Goal: Task Accomplishment & Management: Manage account settings

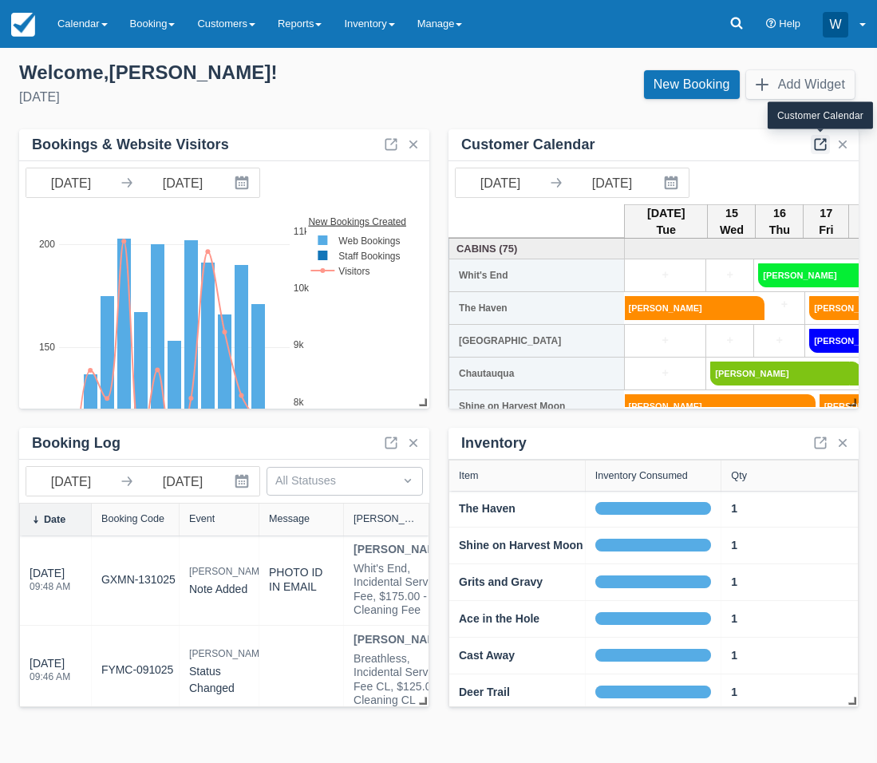
click at [823, 144] on link at bounding box center [820, 144] width 19 height 19
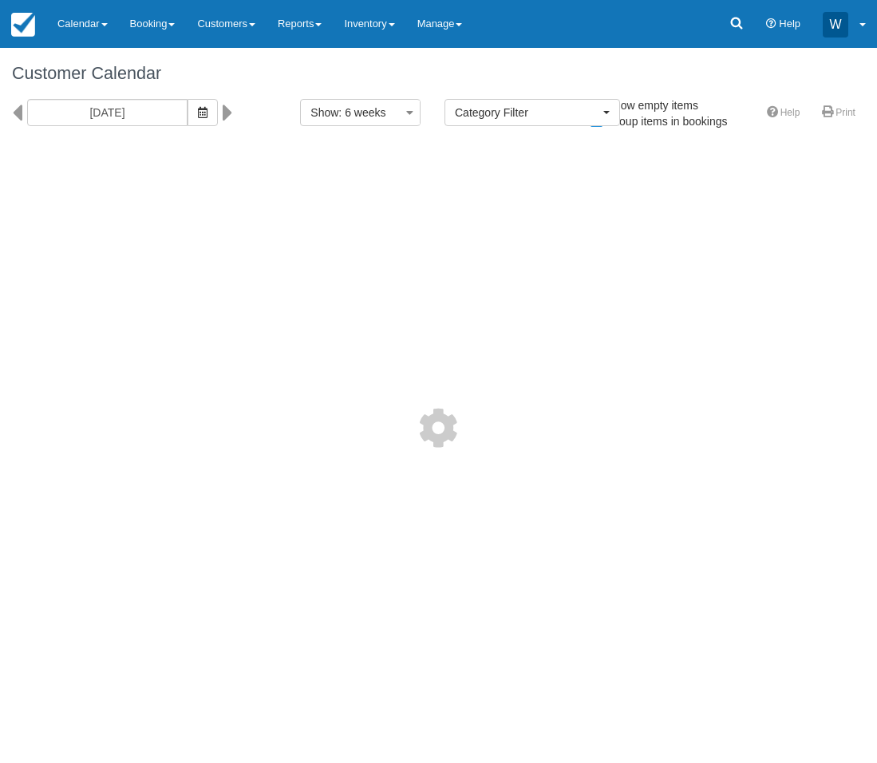
select select
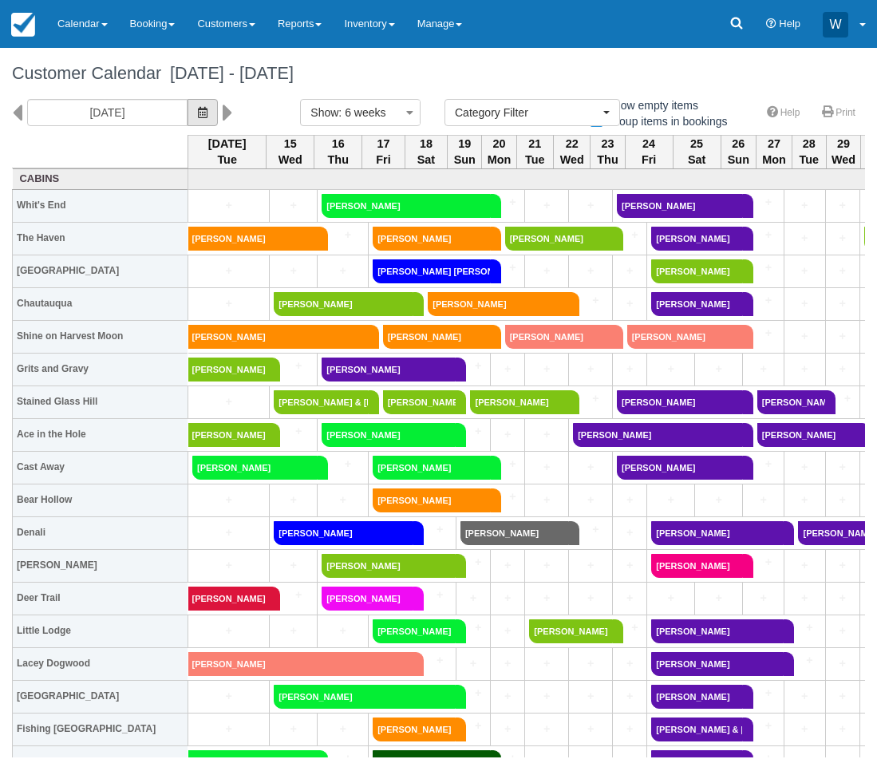
click at [188, 120] on button "button" at bounding box center [203, 112] width 30 height 27
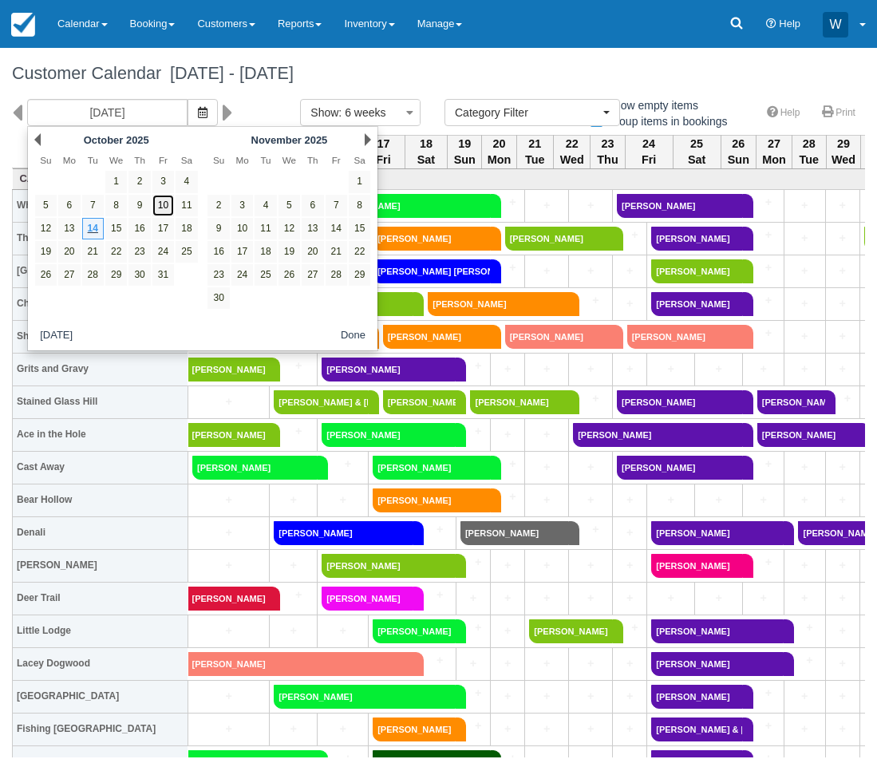
click at [164, 209] on link "10" at bounding box center [163, 206] width 22 height 22
type input "[DATE]"
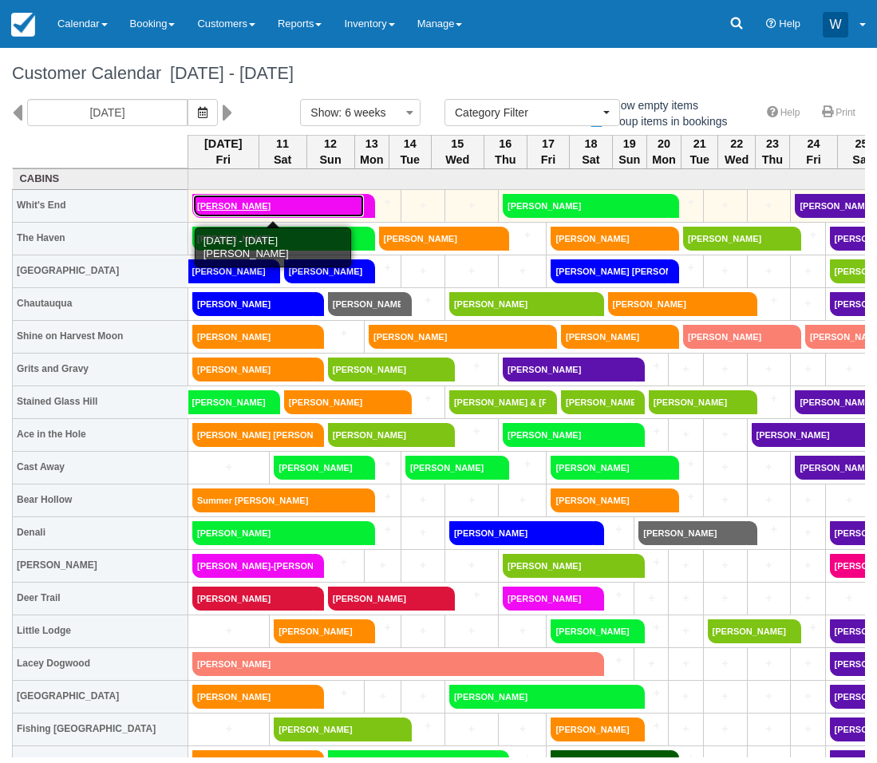
click at [231, 204] on link "RONALD CARSON" at bounding box center [278, 206] width 172 height 24
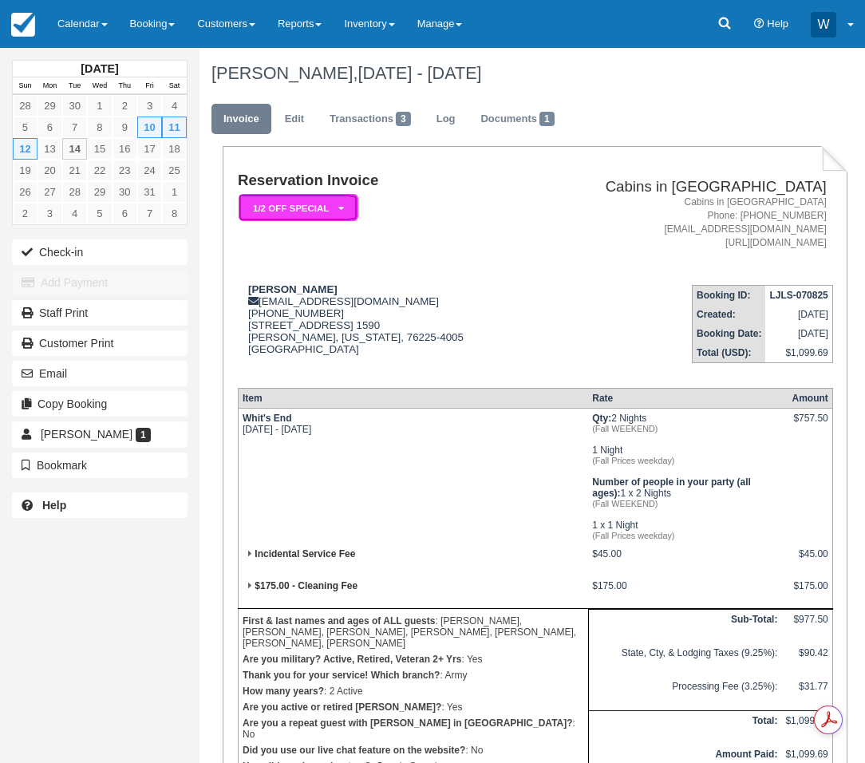
click at [335, 207] on em "1/2 Off Special" at bounding box center [299, 208] width 120 height 28
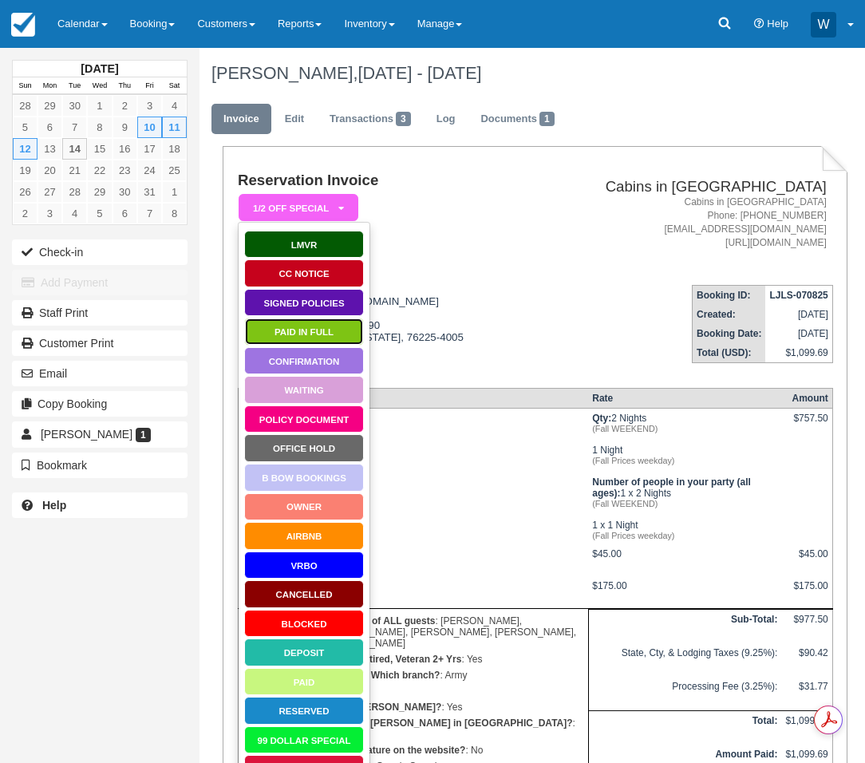
click at [295, 333] on link "Paid in Full" at bounding box center [304, 332] width 120 height 28
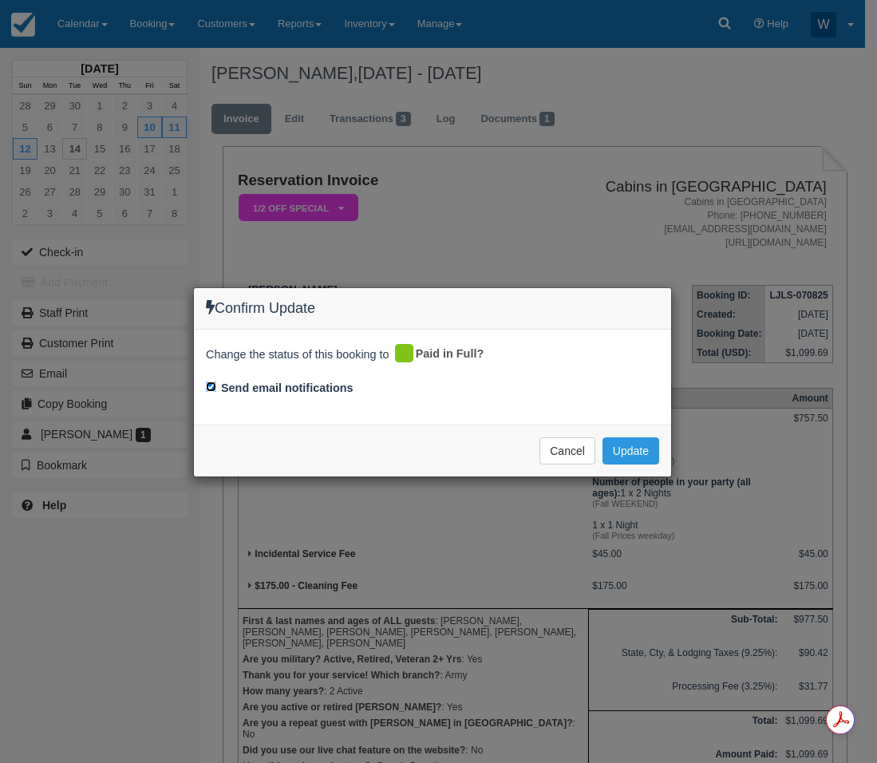
click at [211, 389] on input "Send email notifications" at bounding box center [211, 386] width 10 height 10
checkbox input "false"
click at [624, 457] on button "Update" at bounding box center [631, 450] width 57 height 27
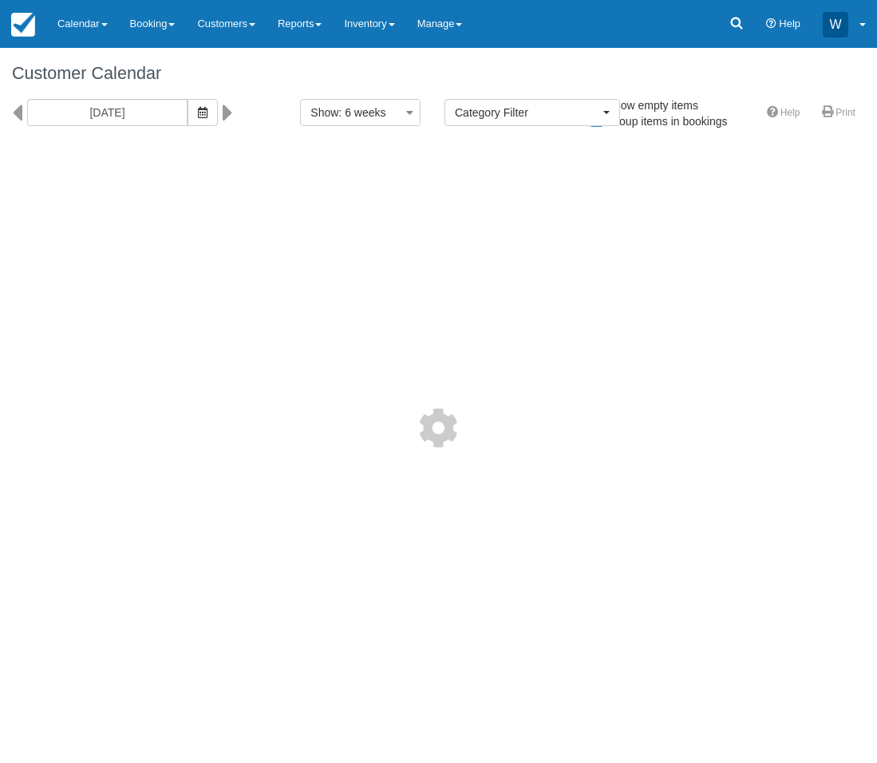
select select
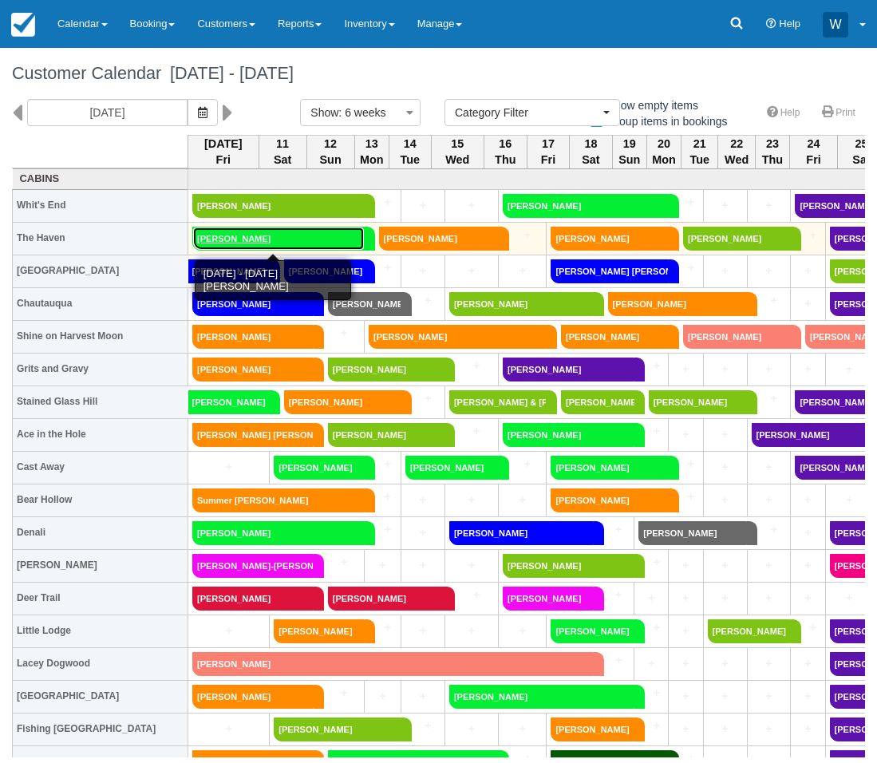
click at [255, 239] on link "Scott Brooks" at bounding box center [278, 239] width 172 height 24
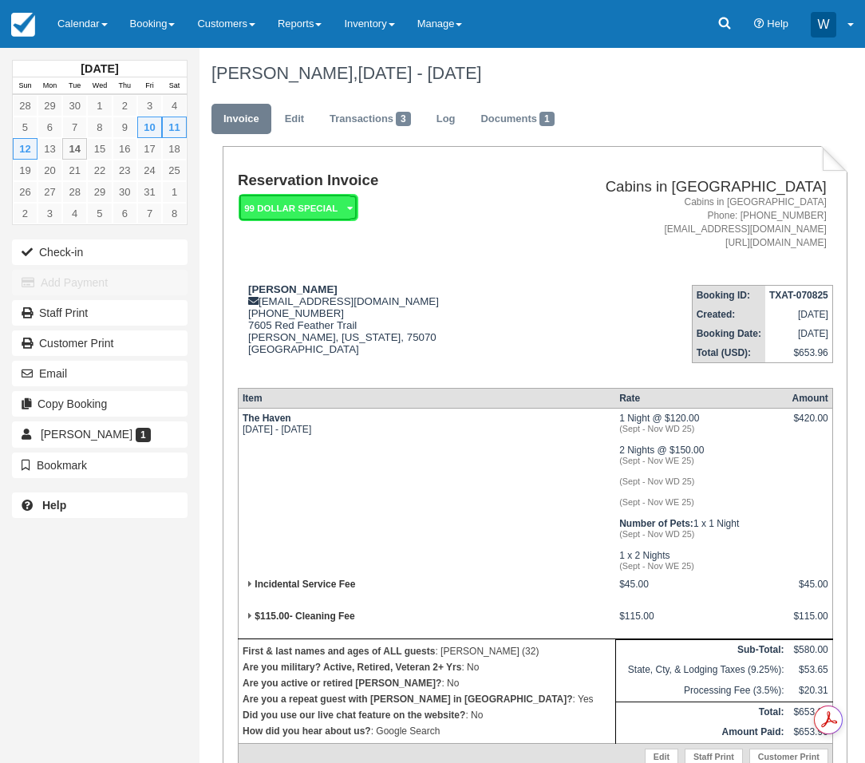
click at [333, 204] on em "99 Dollar Special" at bounding box center [299, 208] width 120 height 28
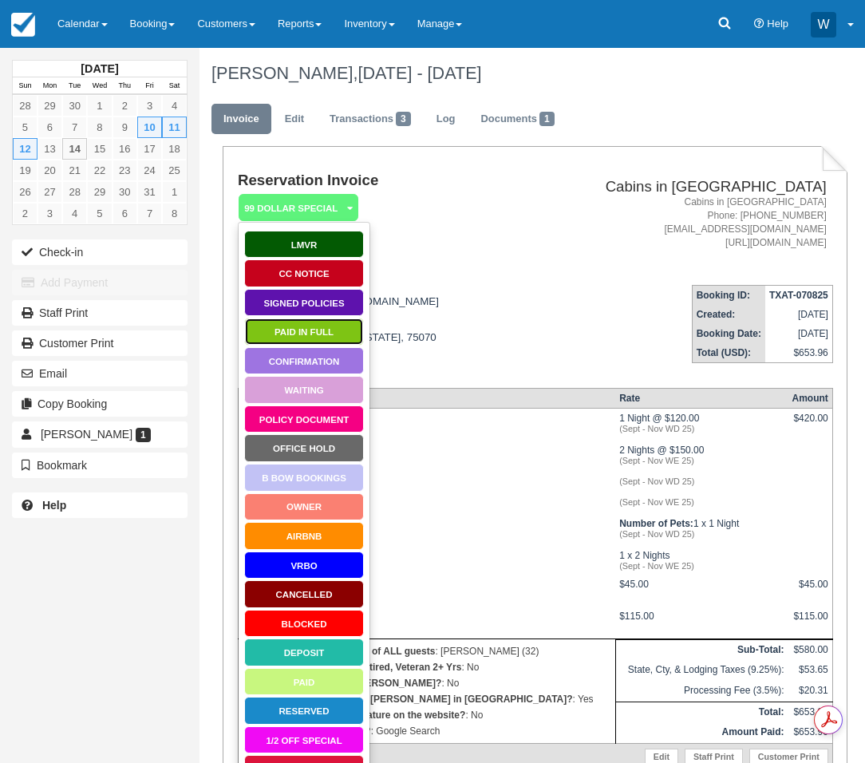
click at [311, 342] on link "Paid in Full" at bounding box center [304, 332] width 120 height 28
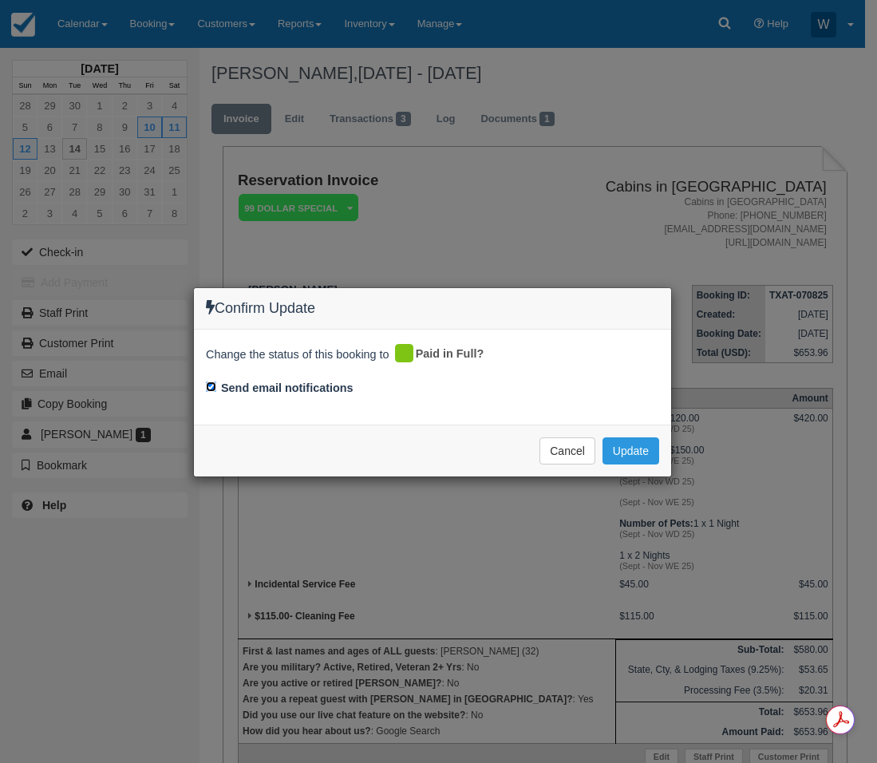
click at [214, 386] on input "Send email notifications" at bounding box center [211, 386] width 10 height 10
checkbox input "false"
click at [633, 452] on button "Update" at bounding box center [631, 450] width 57 height 27
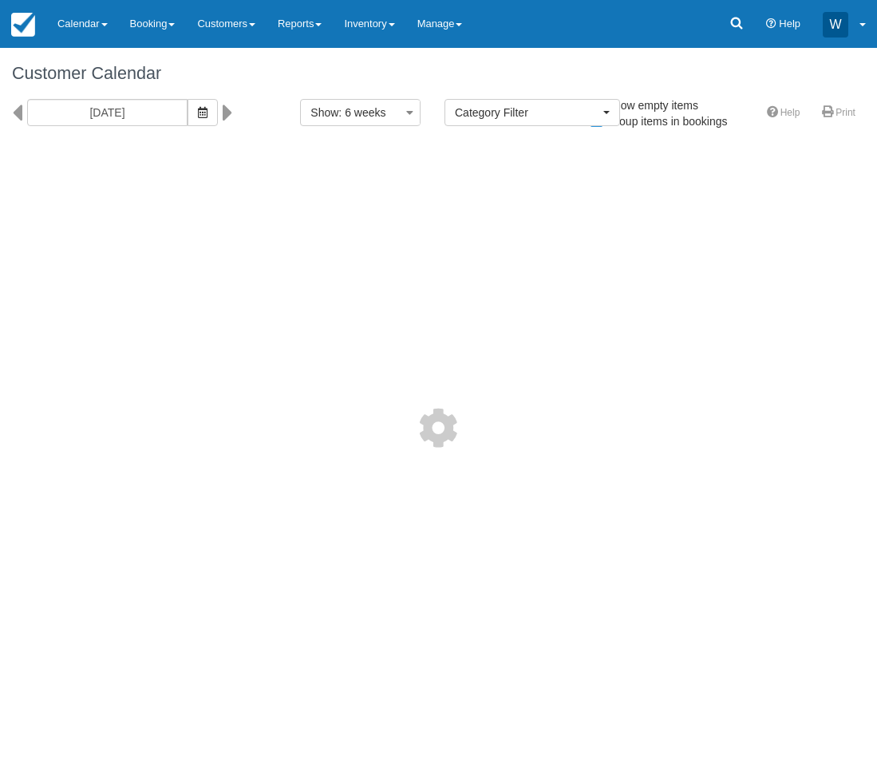
select select
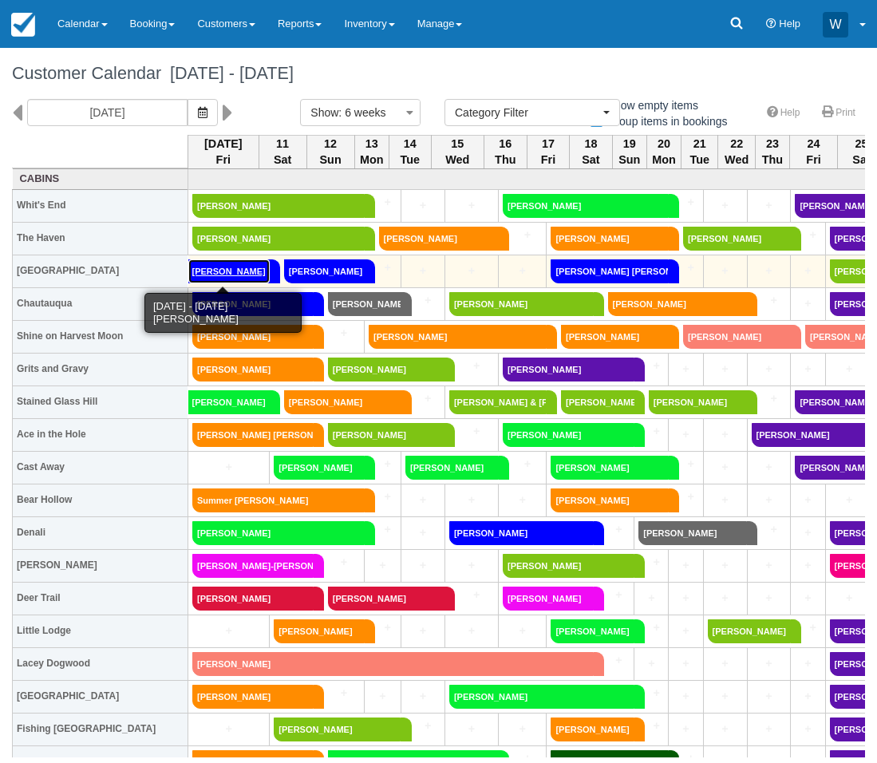
click at [221, 270] on link "Juli Munro" at bounding box center [228, 271] width 81 height 24
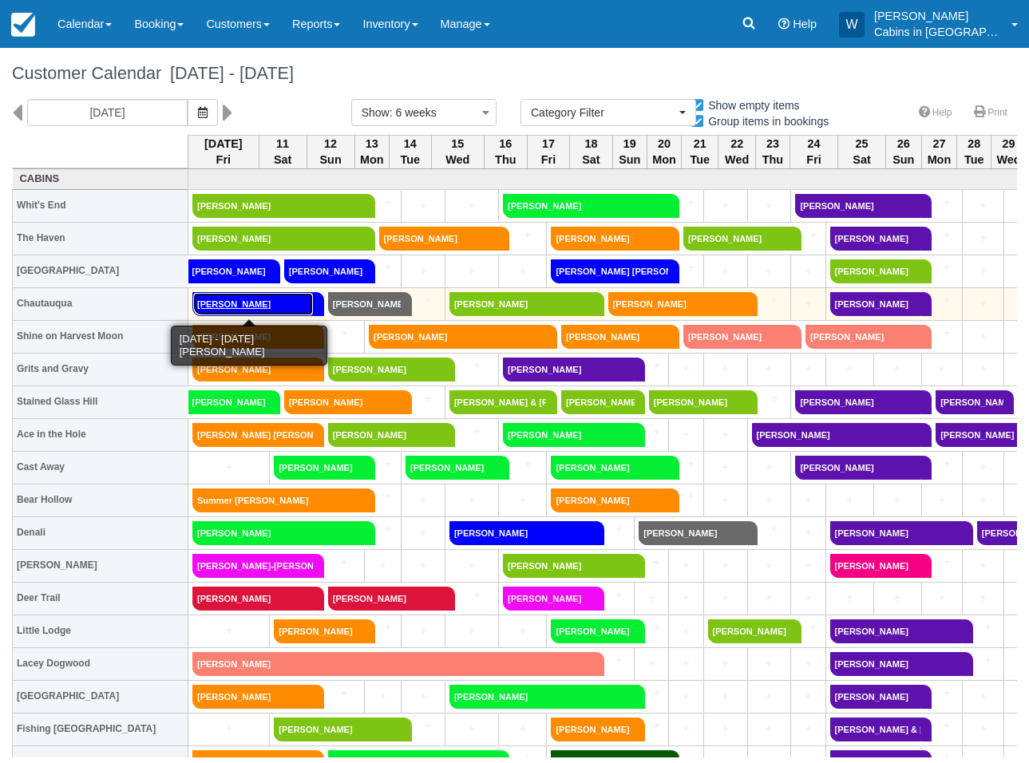
click at [261, 302] on link "Jene Quinn" at bounding box center [252, 304] width 121 height 24
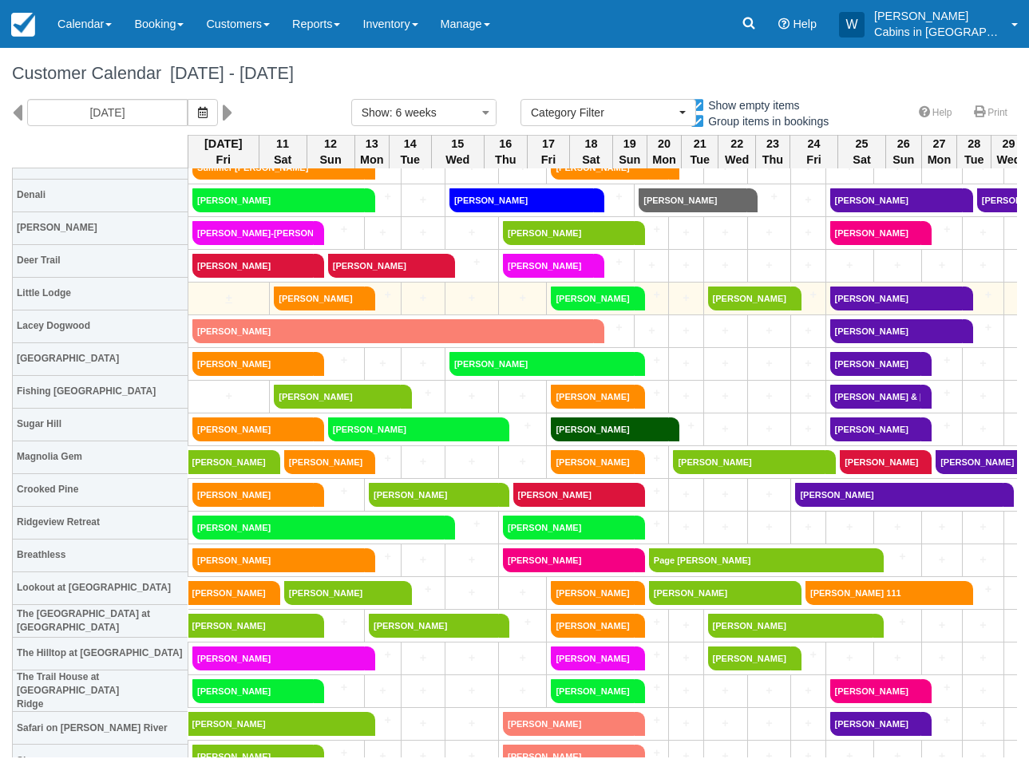
scroll to position [338, 0]
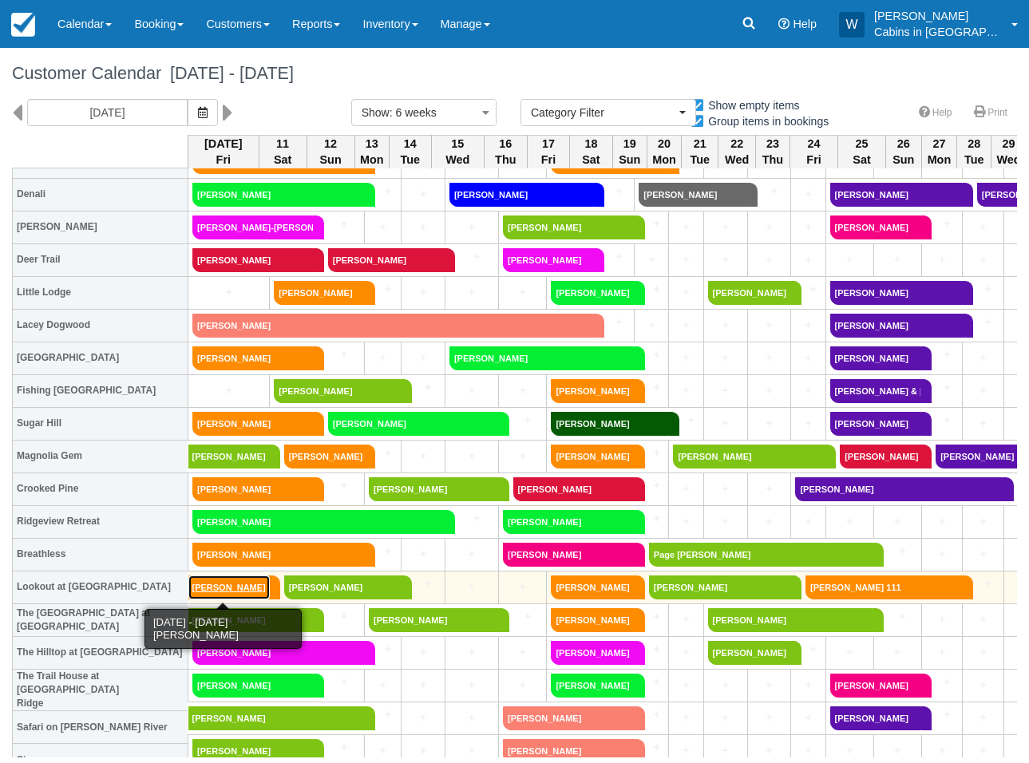
click at [223, 589] on link "Kali Warren" at bounding box center [228, 587] width 81 height 24
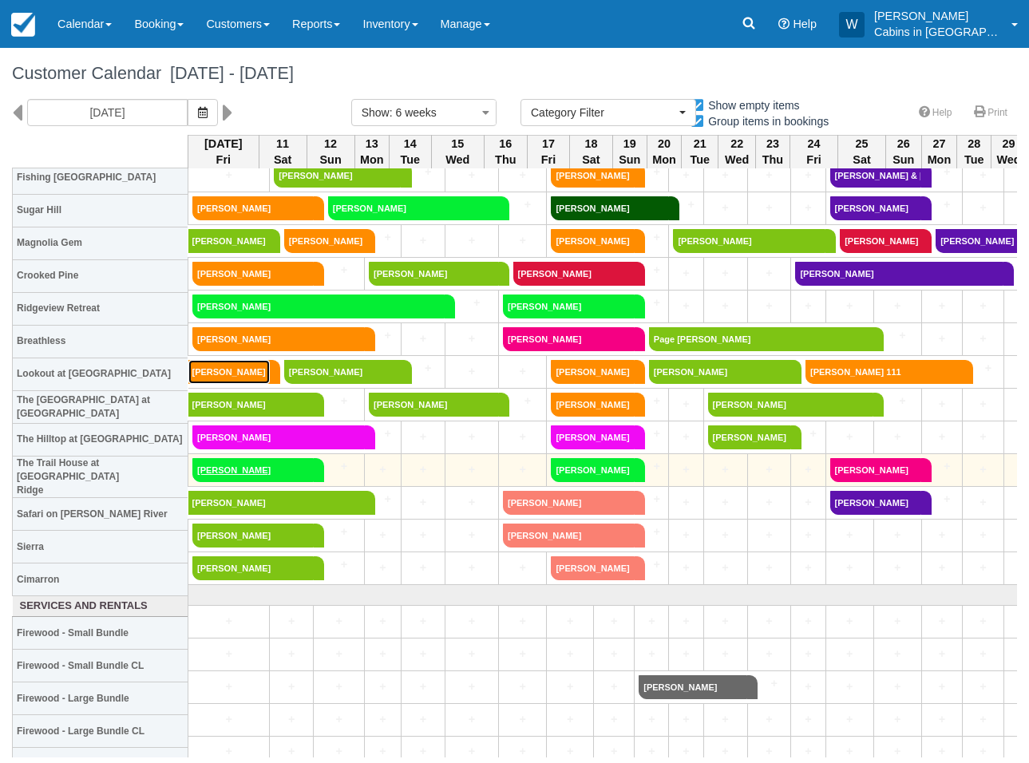
scroll to position [555, 0]
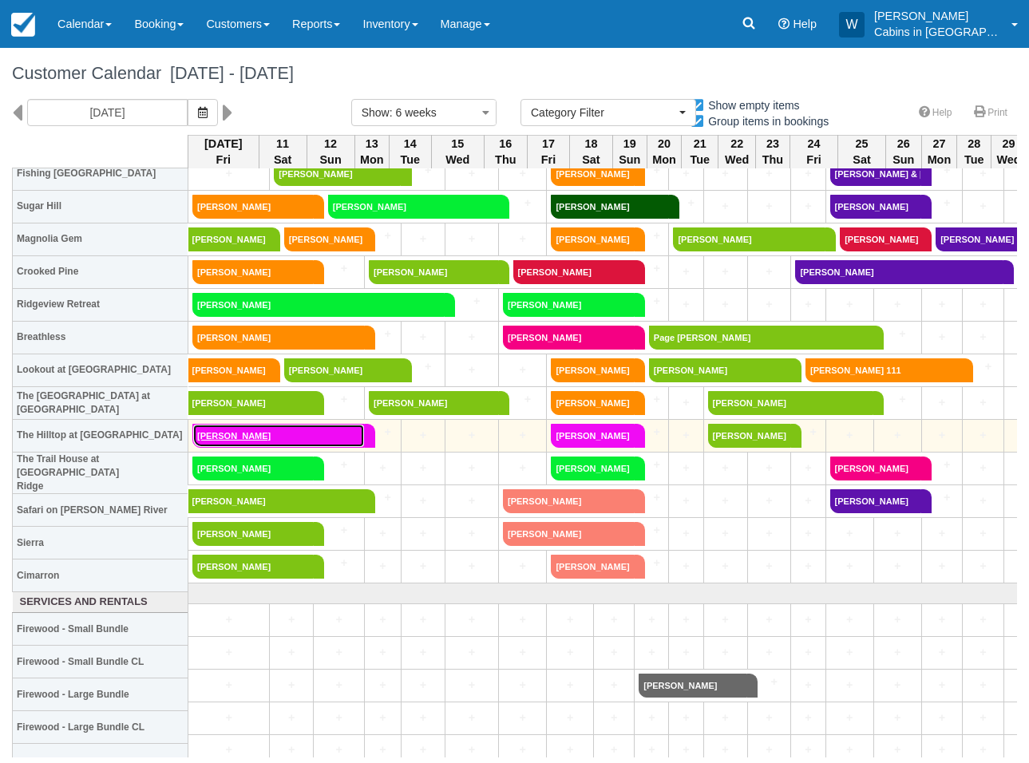
click at [280, 432] on link "Jacquelin Najera" at bounding box center [278, 436] width 172 height 24
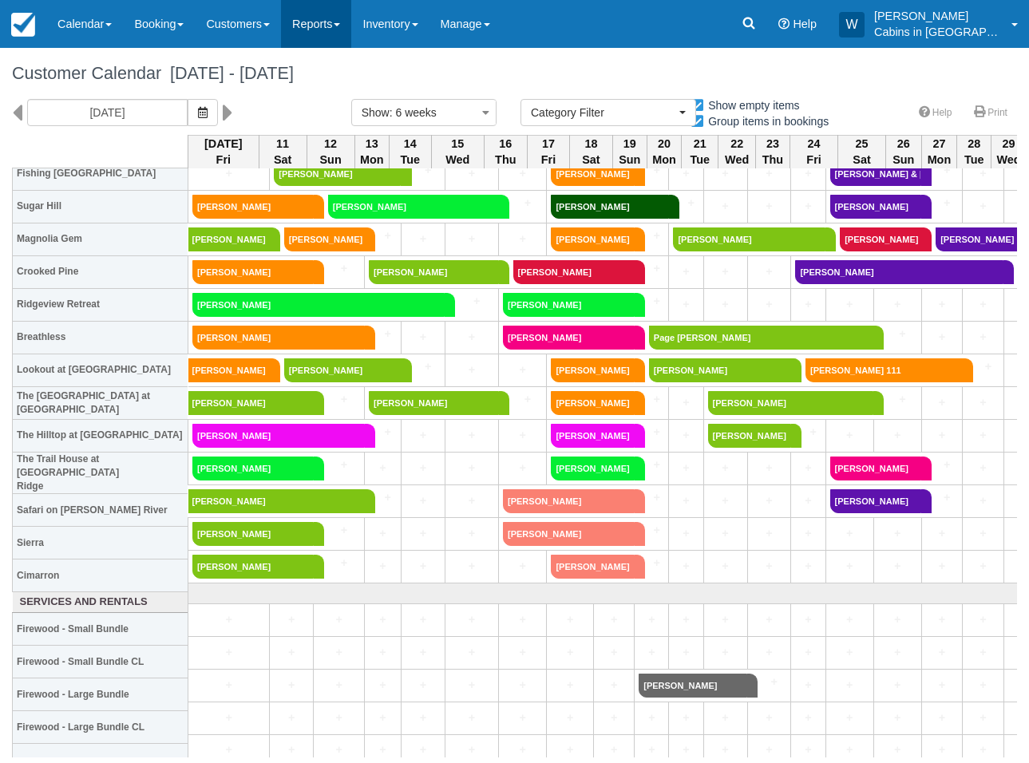
click at [351, 34] on link "Reports" at bounding box center [316, 24] width 70 height 48
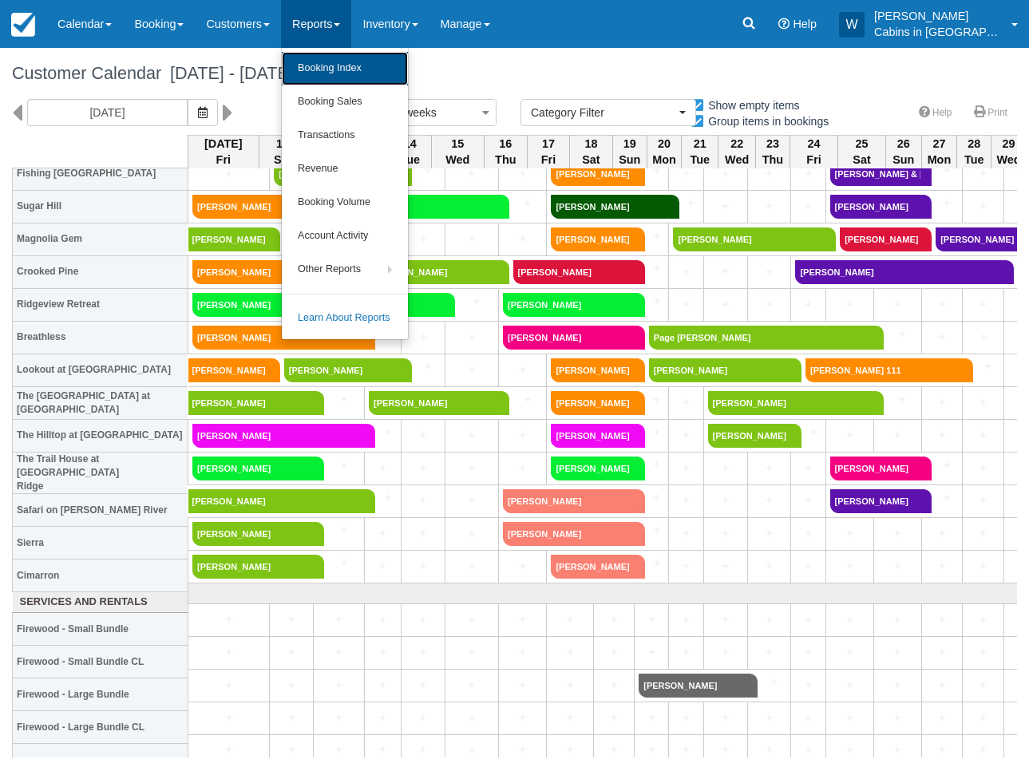
click at [352, 73] on link "Booking Index" at bounding box center [345, 69] width 126 height 34
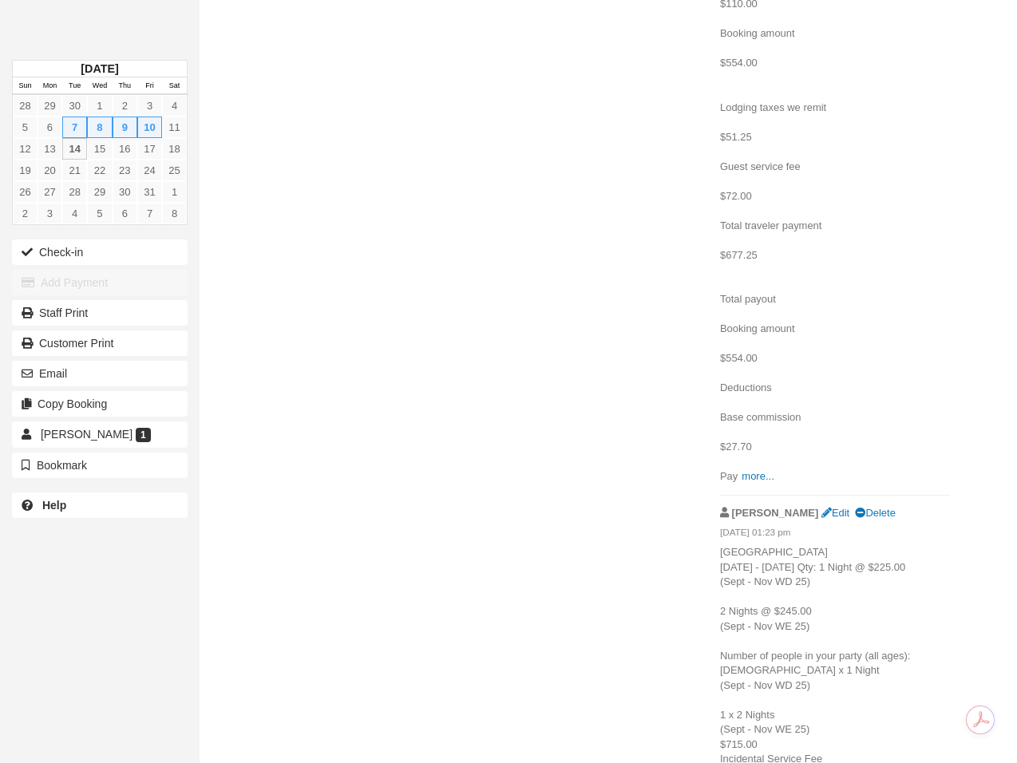
scroll to position [1698, 0]
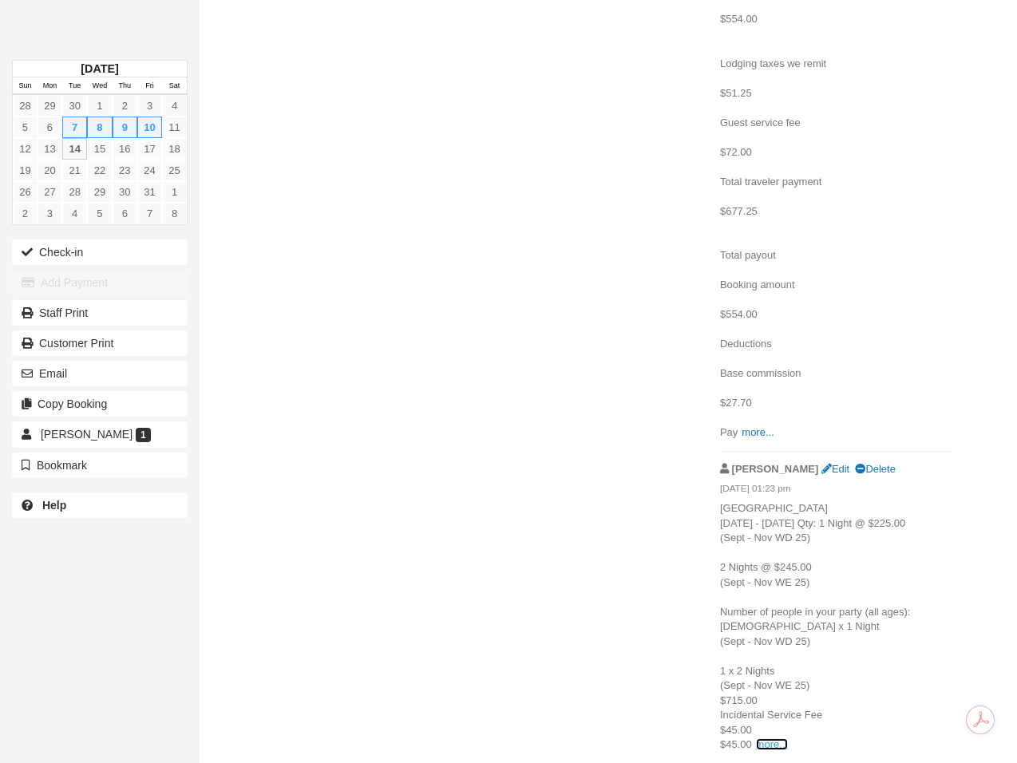
click at [769, 741] on link "more..." at bounding box center [772, 744] width 32 height 12
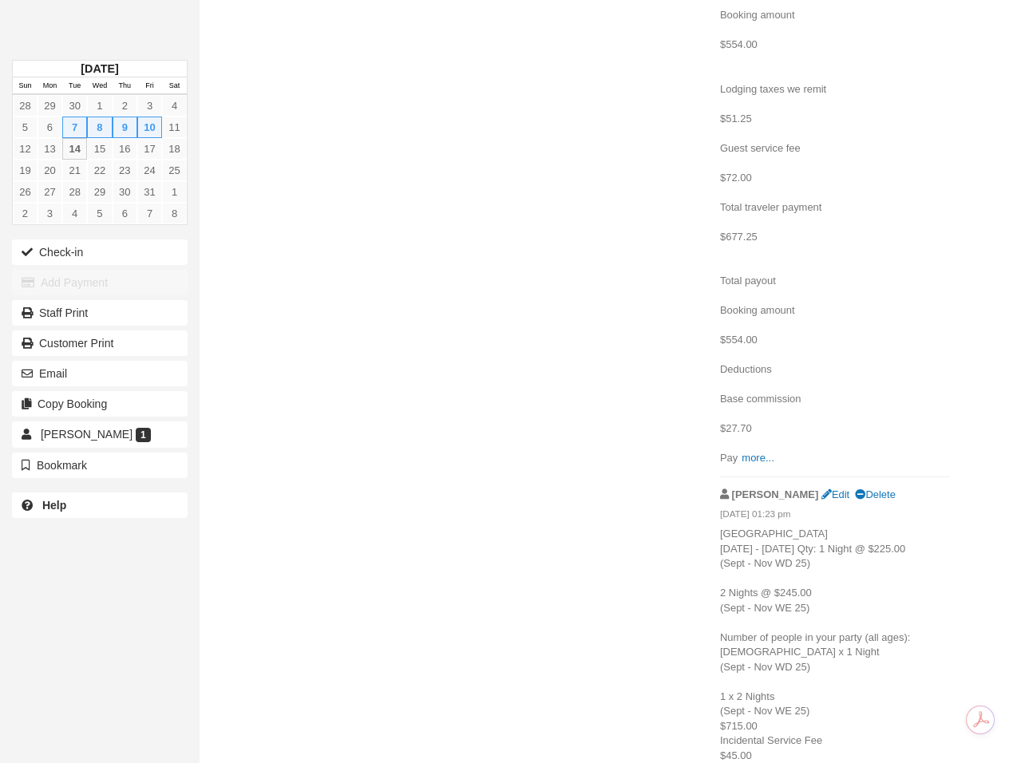
scroll to position [1637, 0]
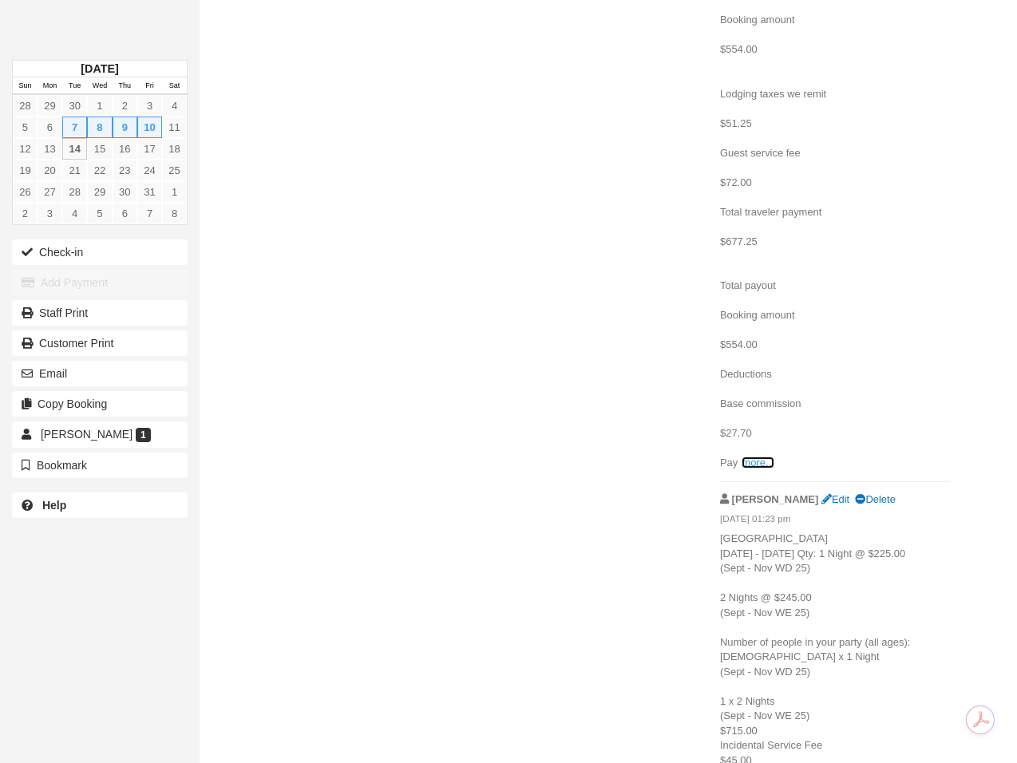
click at [762, 468] on link "more..." at bounding box center [757, 462] width 32 height 12
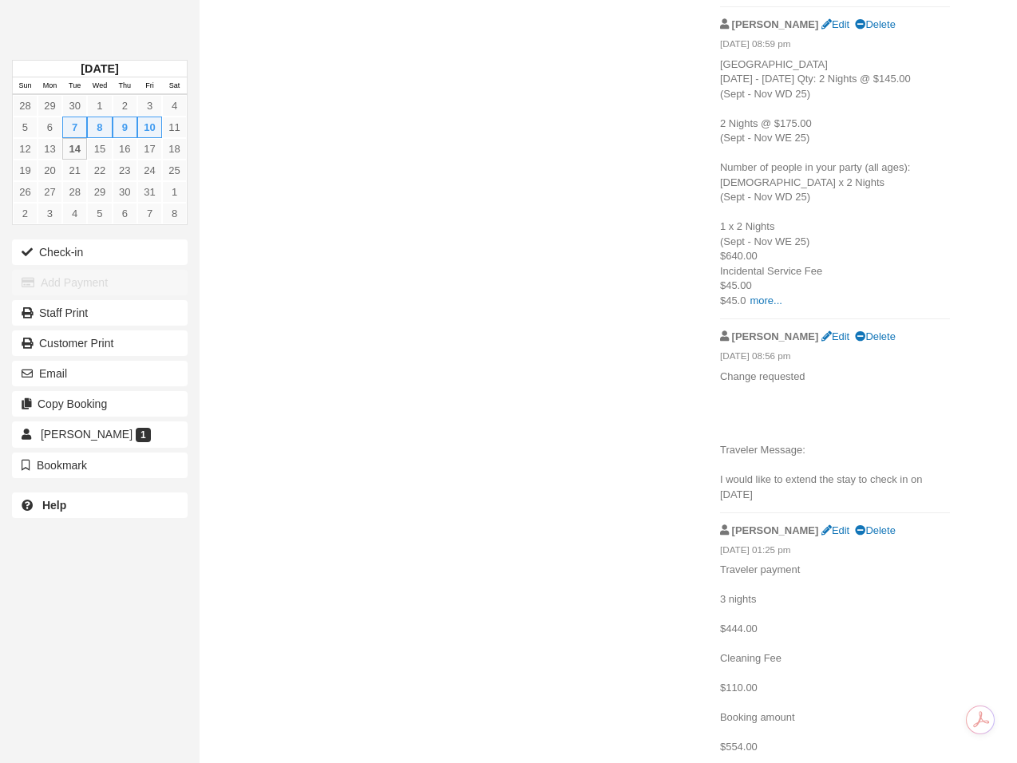
scroll to position [940, 0]
click at [771, 306] on link "more..." at bounding box center [765, 300] width 32 height 12
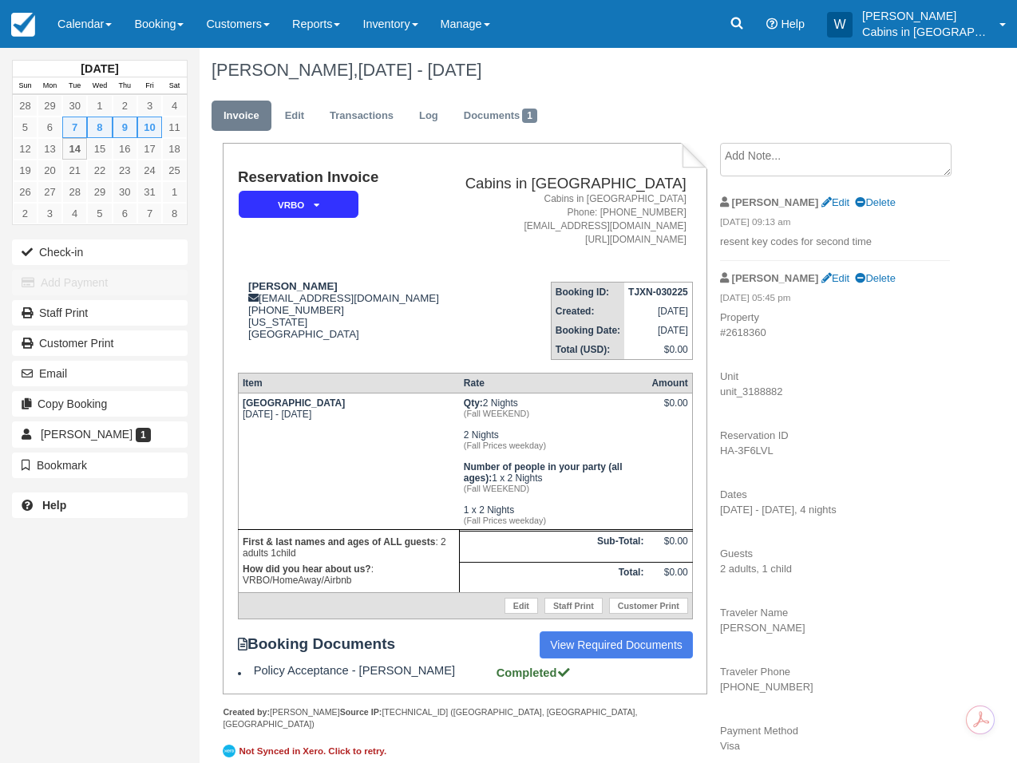
scroll to position [0, 0]
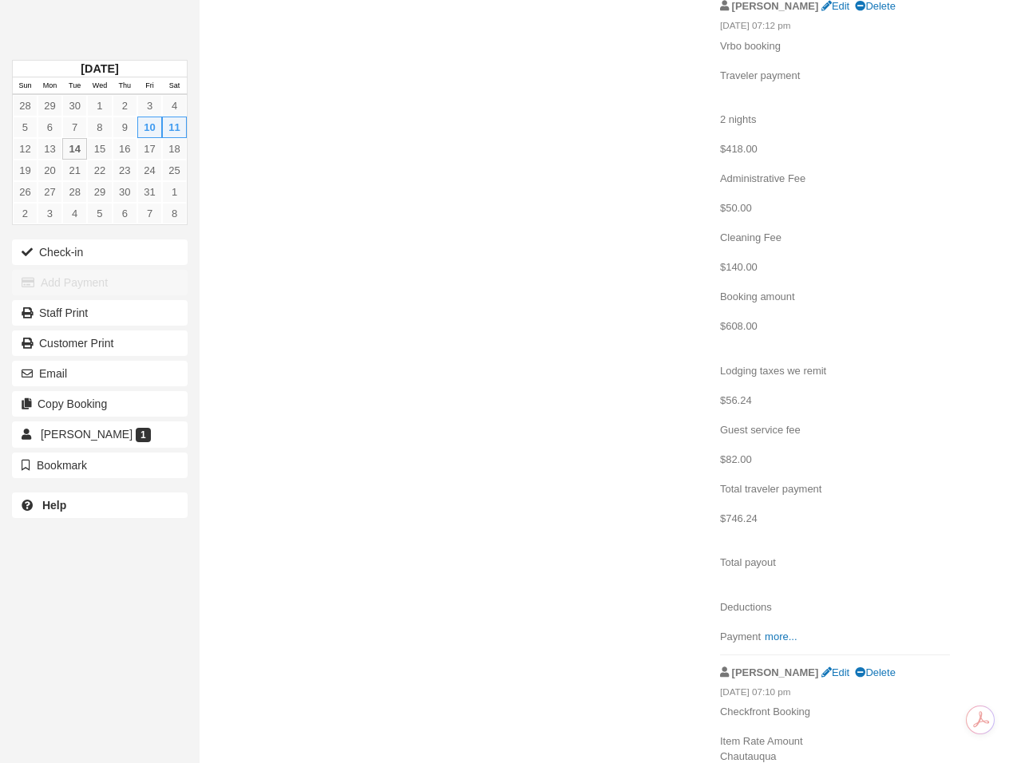
scroll to position [1126, 0]
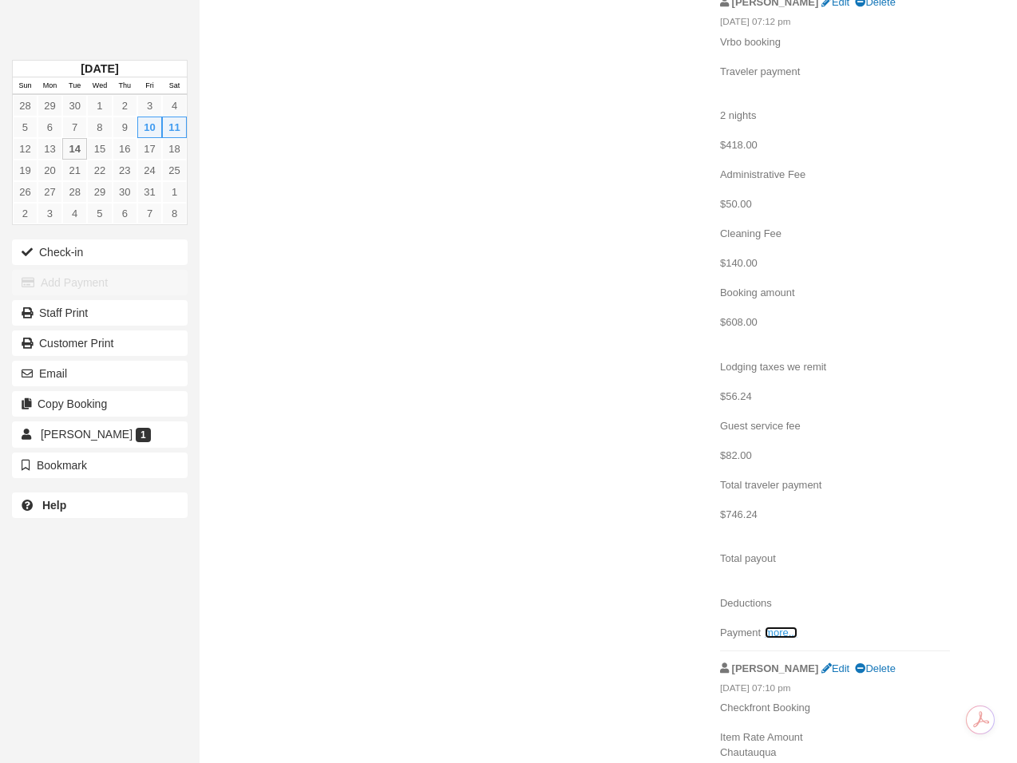
click at [777, 634] on link "more..." at bounding box center [781, 632] width 32 height 12
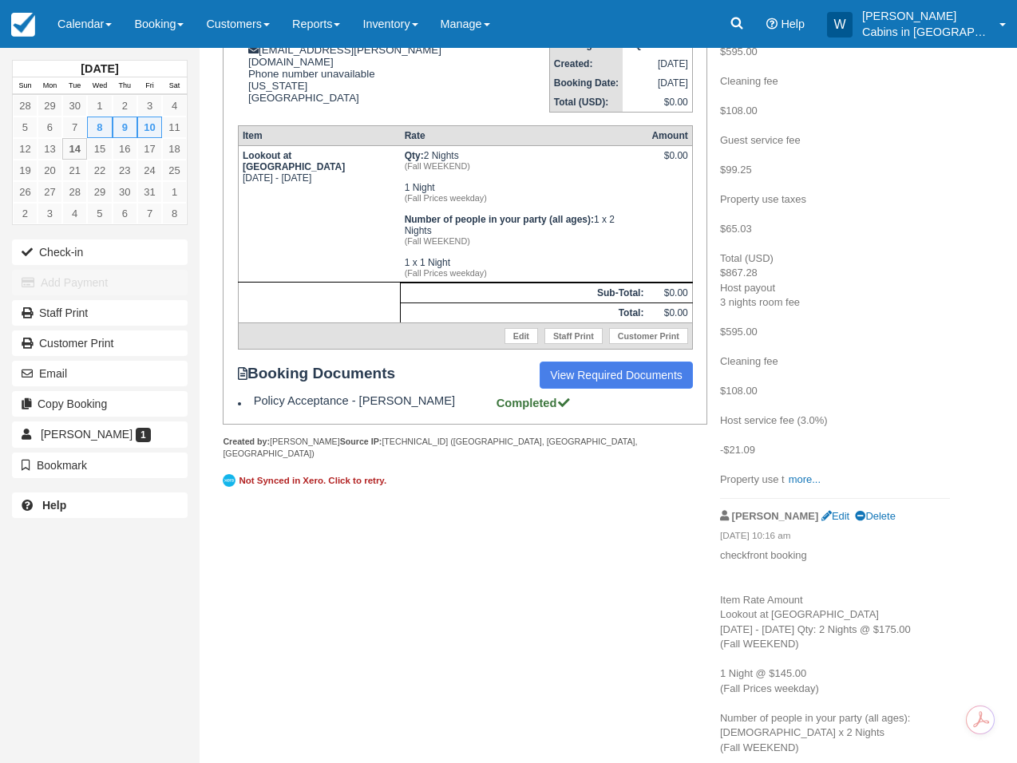
scroll to position [276, 0]
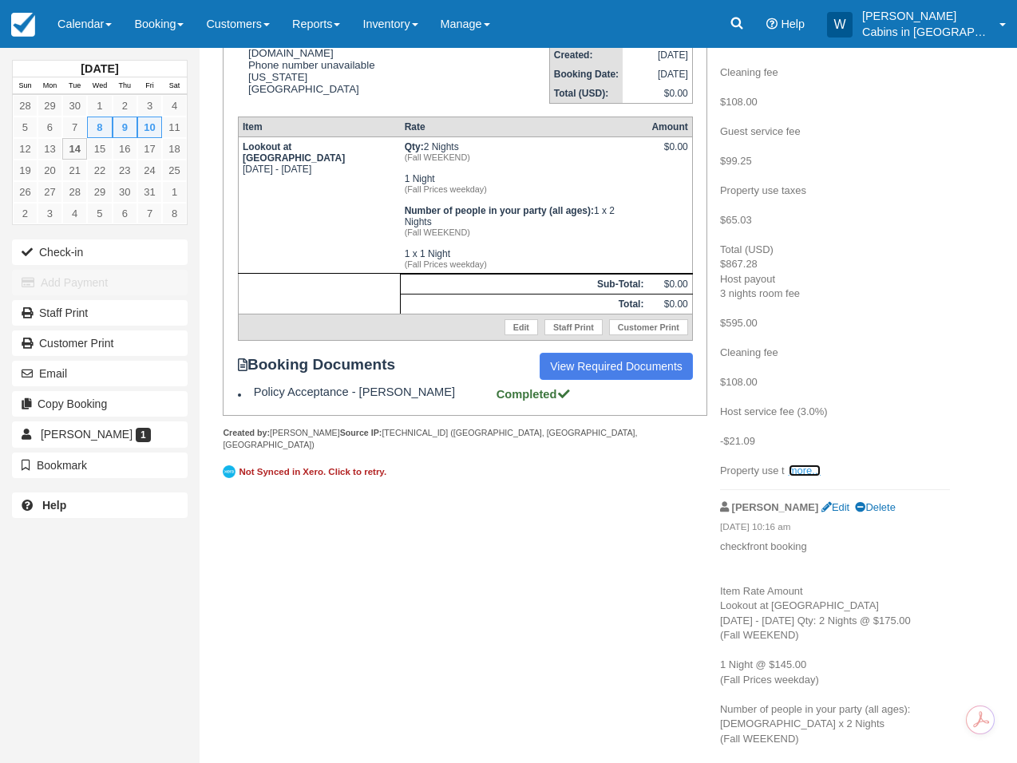
click at [804, 467] on link "more..." at bounding box center [804, 470] width 32 height 12
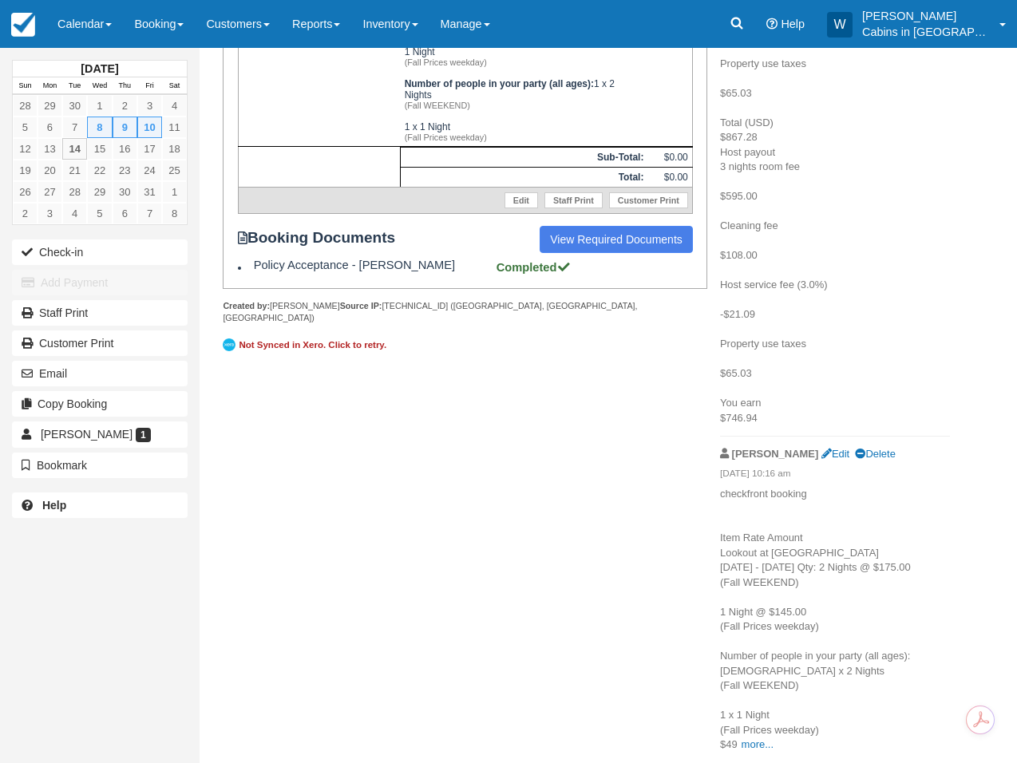
scroll to position [0, 0]
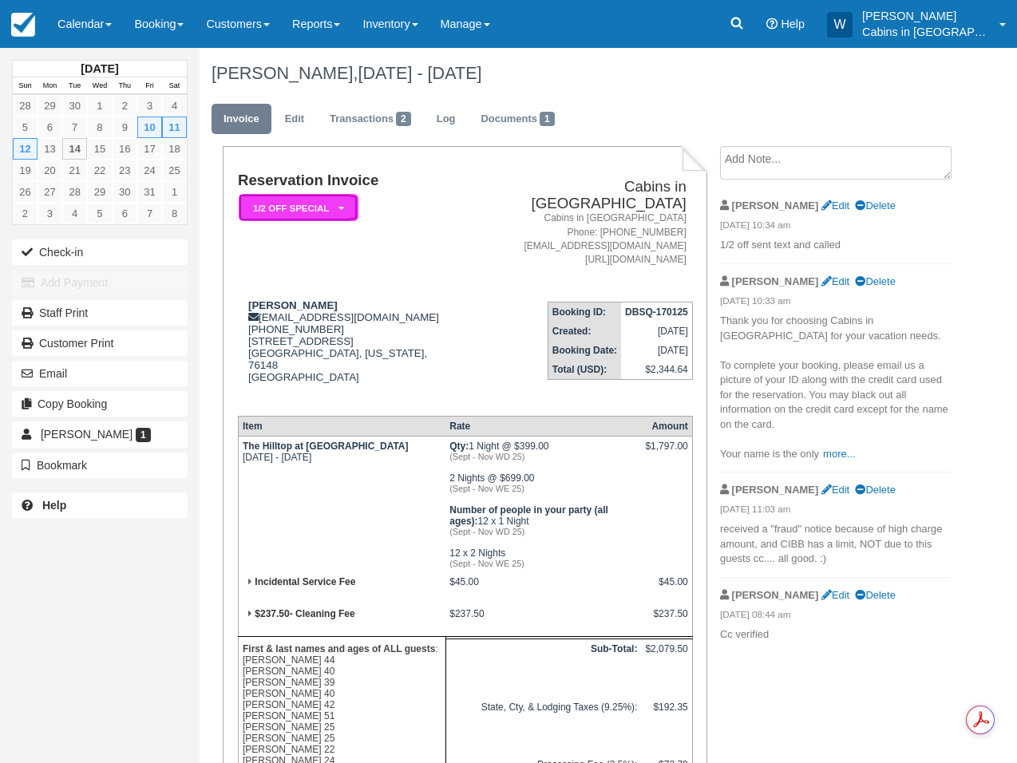
click at [340, 207] on icon at bounding box center [341, 209] width 6 height 10
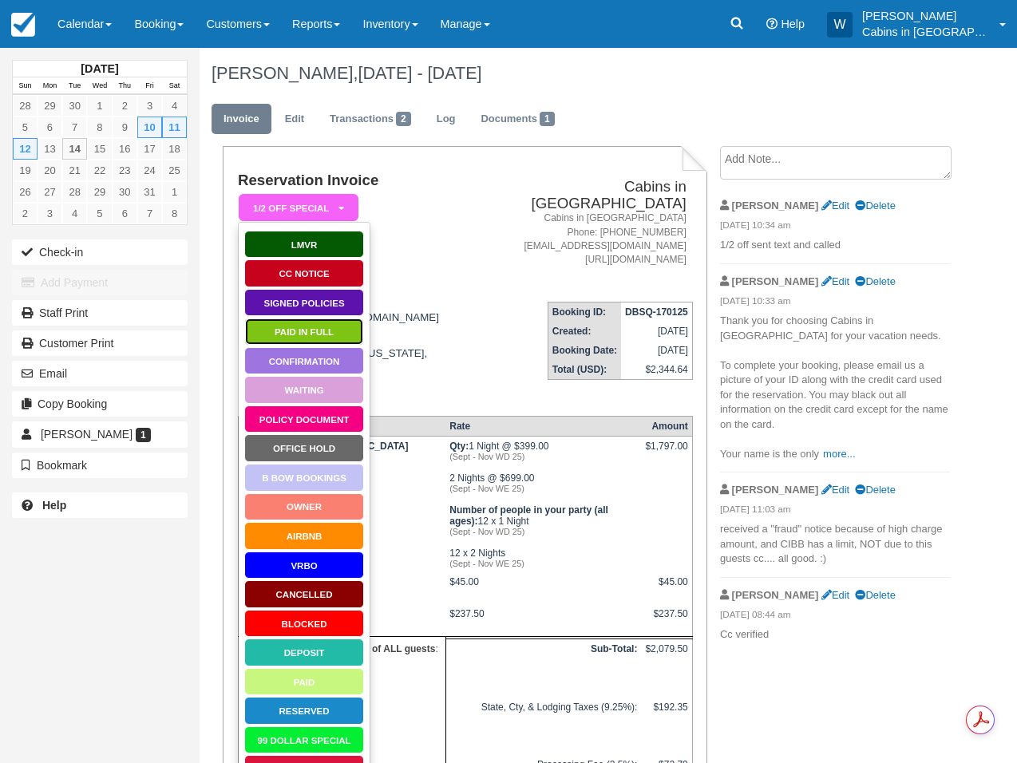
click at [326, 328] on link "Paid in Full" at bounding box center [304, 332] width 120 height 28
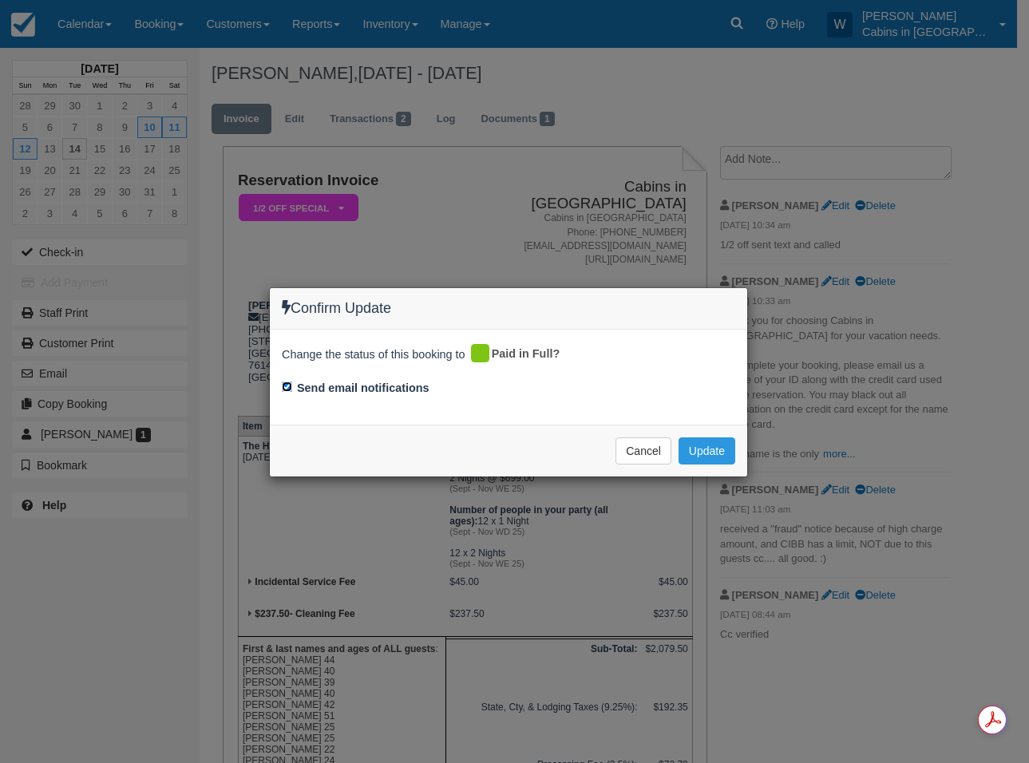
click at [289, 388] on input "Send email notifications" at bounding box center [287, 386] width 10 height 10
checkbox input "false"
click at [713, 449] on button "Update" at bounding box center [706, 450] width 57 height 27
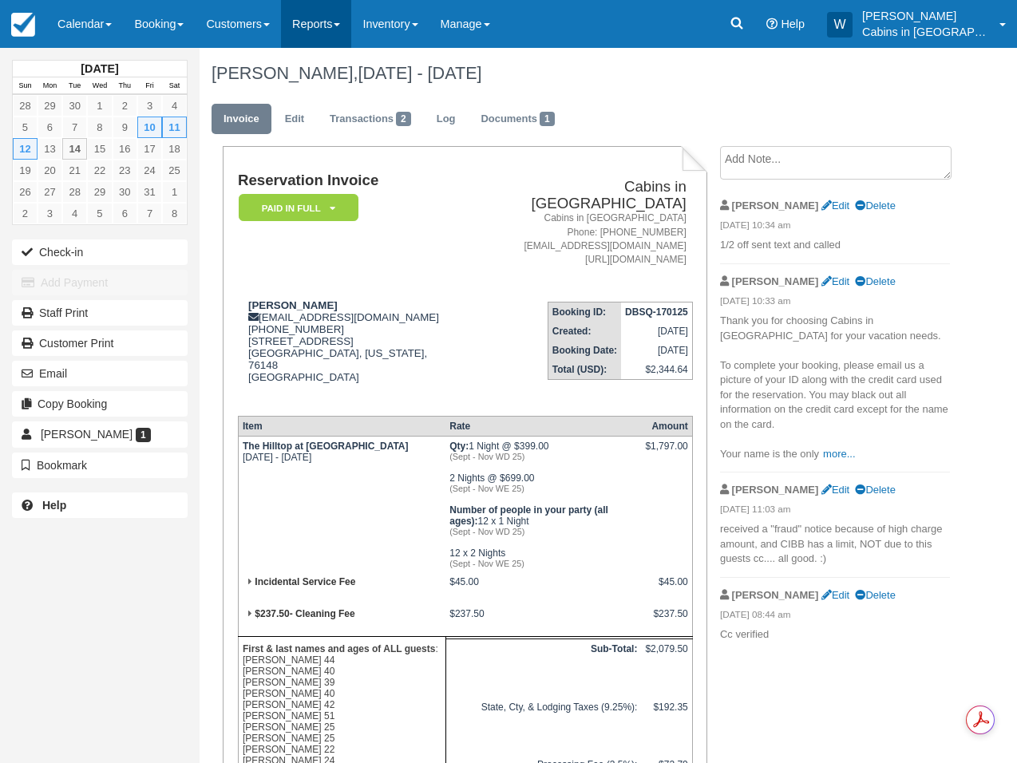
click at [351, 28] on link "Reports" at bounding box center [316, 24] width 70 height 48
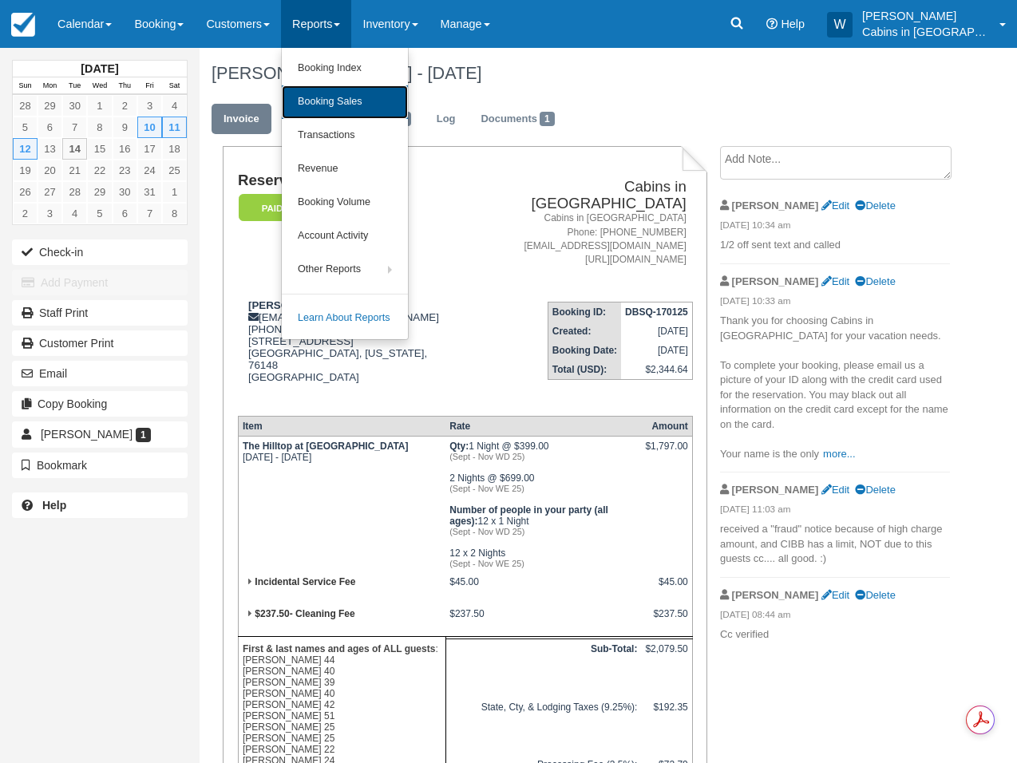
click at [339, 100] on link "Booking Sales" at bounding box center [345, 102] width 126 height 34
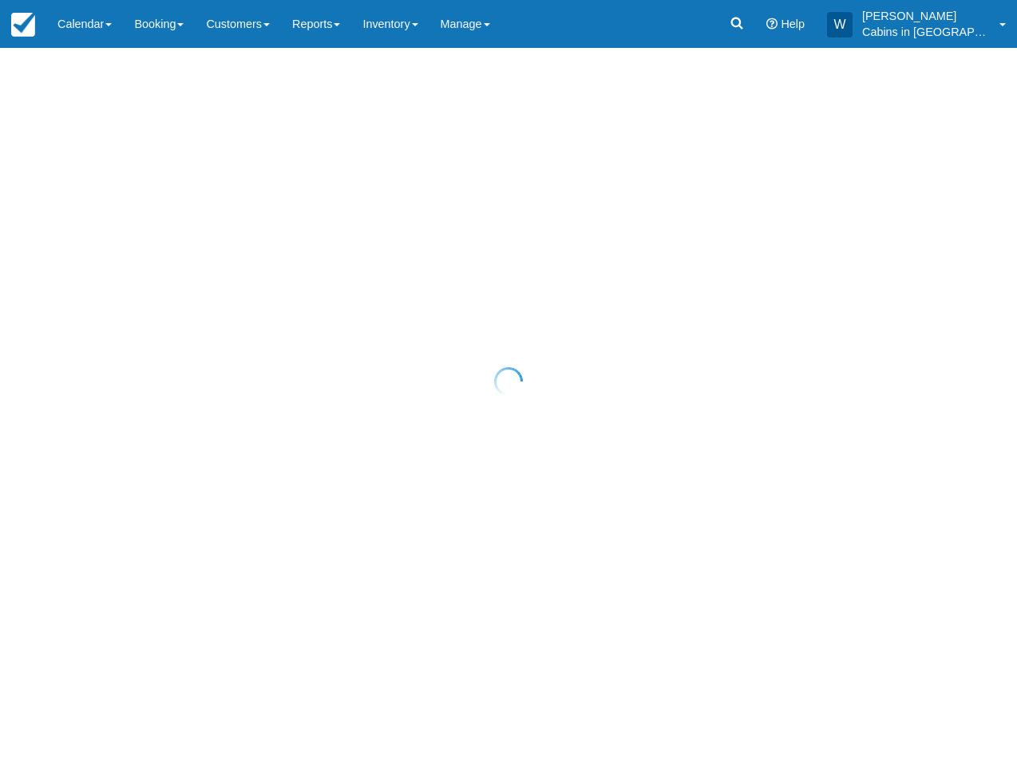
select select "20"
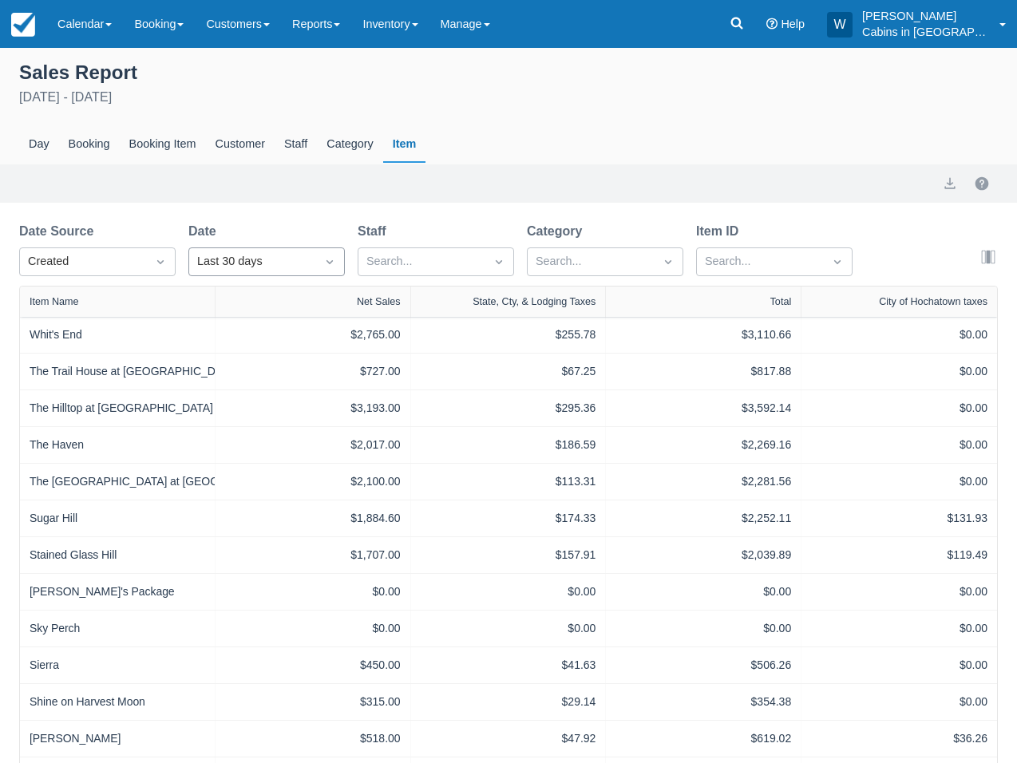
click at [269, 262] on div "Last 30 days" at bounding box center [252, 262] width 110 height 18
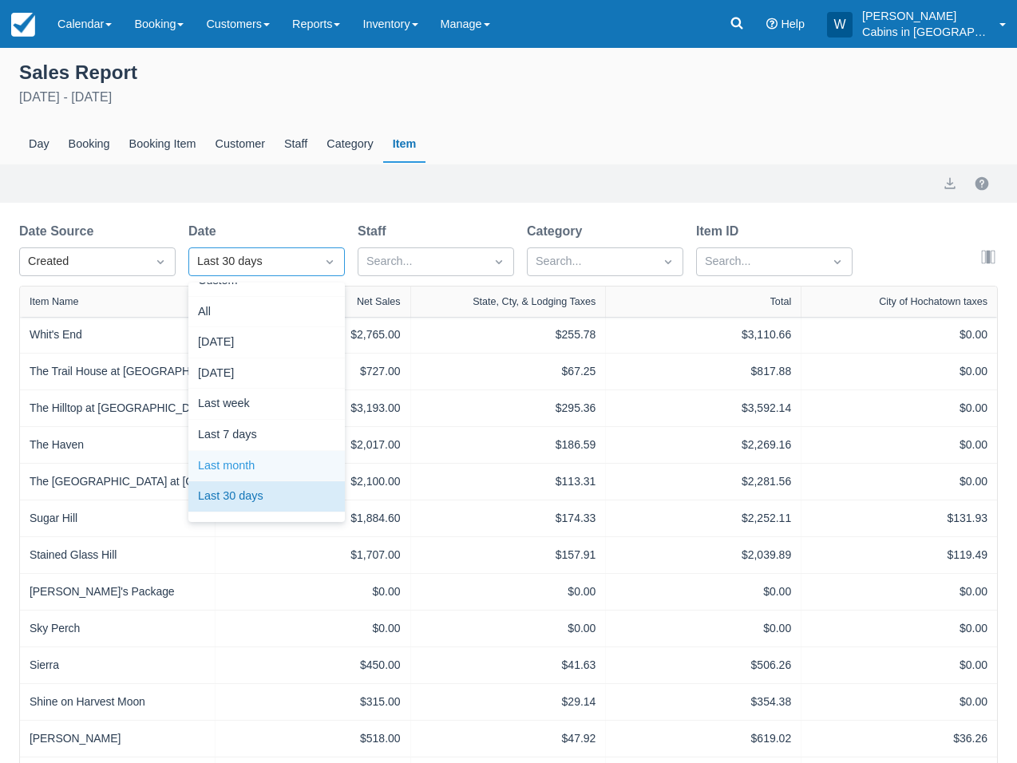
click at [296, 469] on div "Last month" at bounding box center [266, 466] width 156 height 31
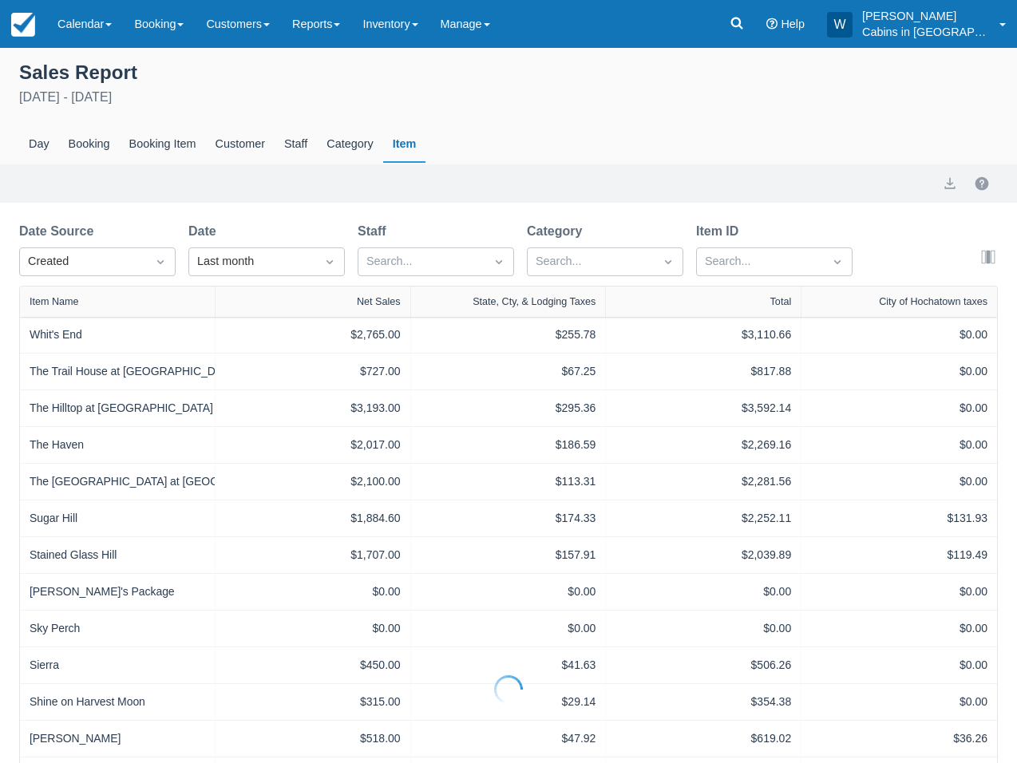
select select "20"
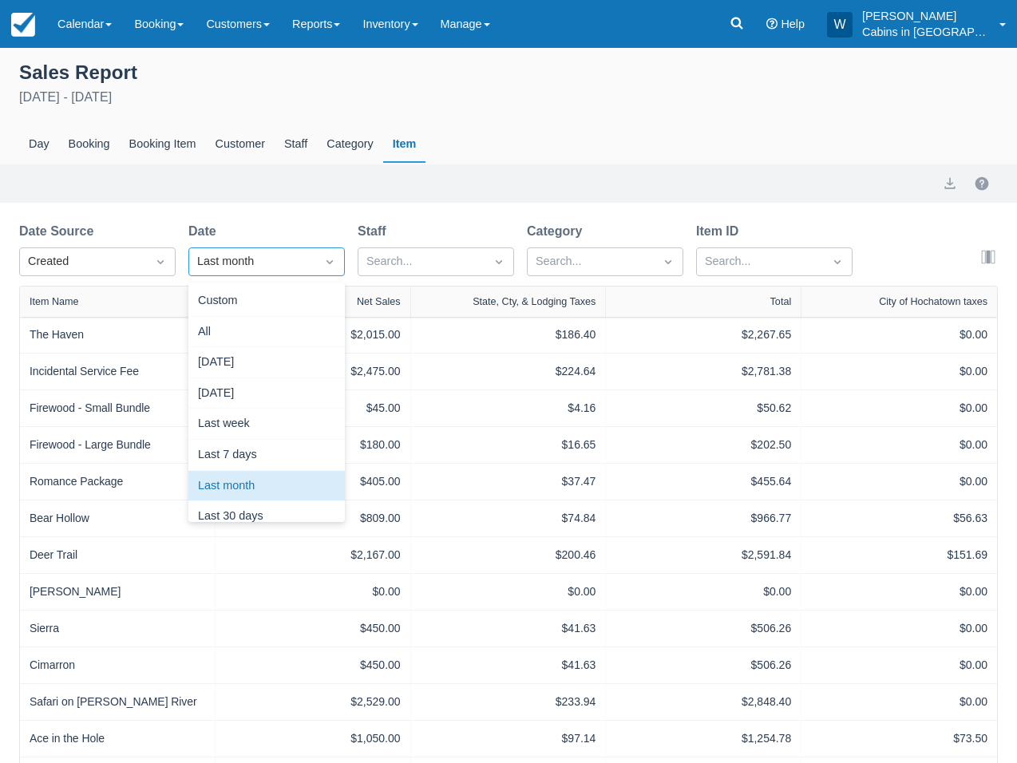
click at [323, 273] on div at bounding box center [329, 262] width 29 height 26
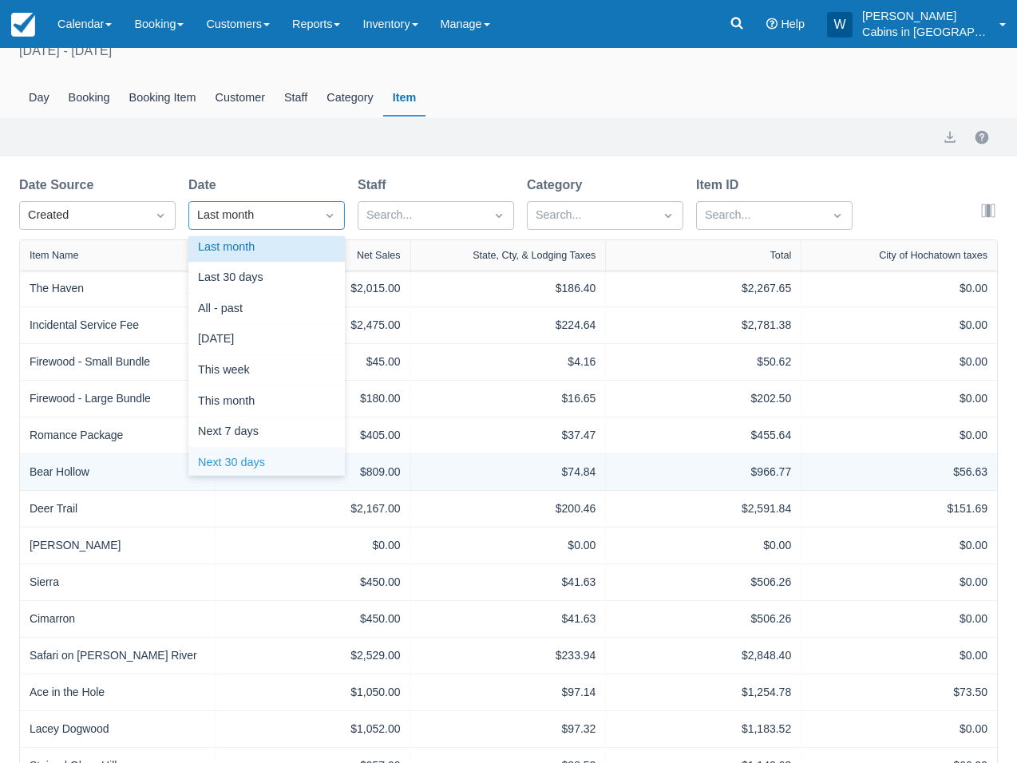
scroll to position [49, 0]
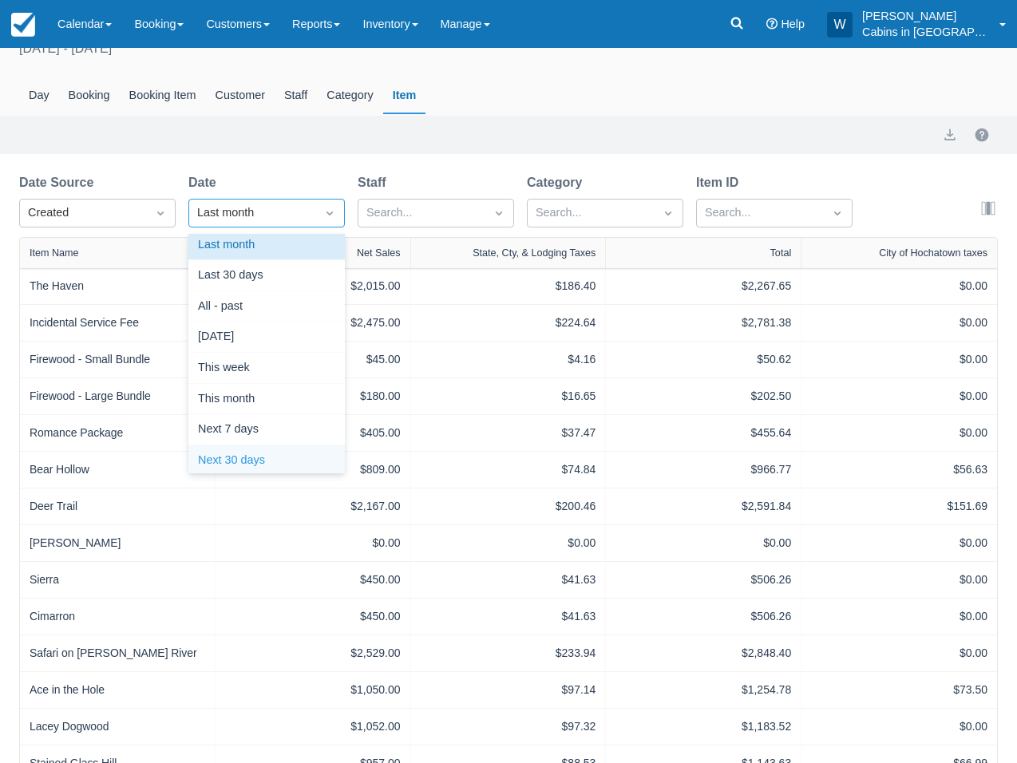
click at [295, 457] on div "Next 30 days" at bounding box center [266, 460] width 156 height 31
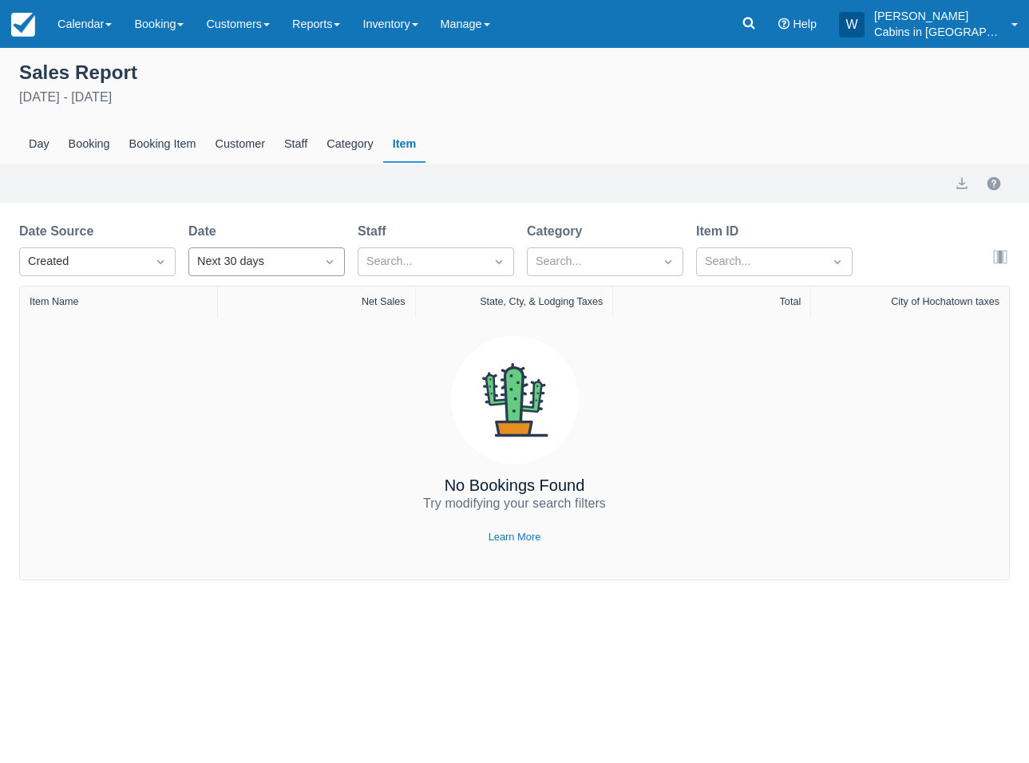
click at [313, 263] on div "Next 30 days" at bounding box center [252, 262] width 126 height 26
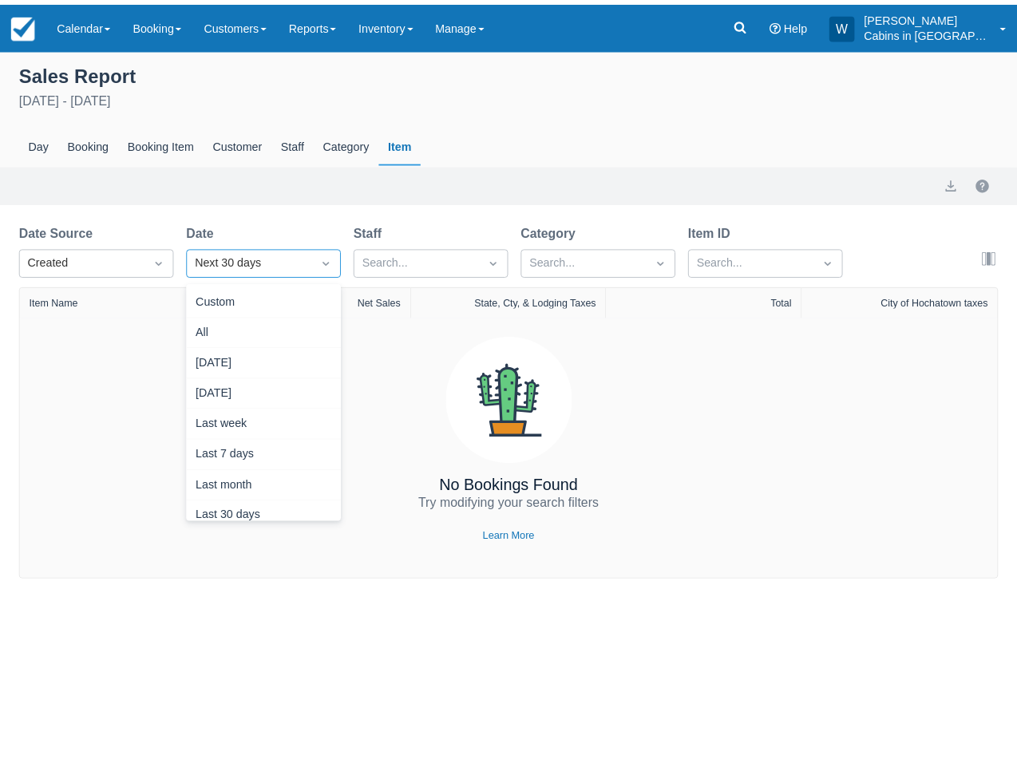
scroll to position [205, 0]
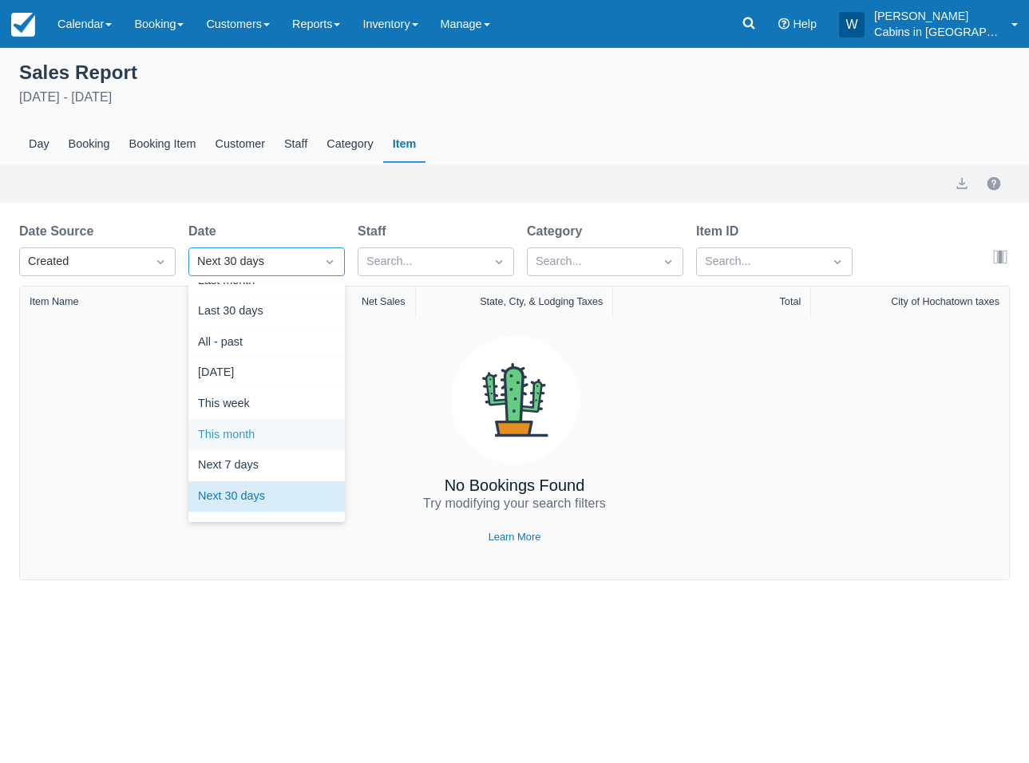
click at [289, 430] on div "This month" at bounding box center [266, 435] width 156 height 31
select select "20"
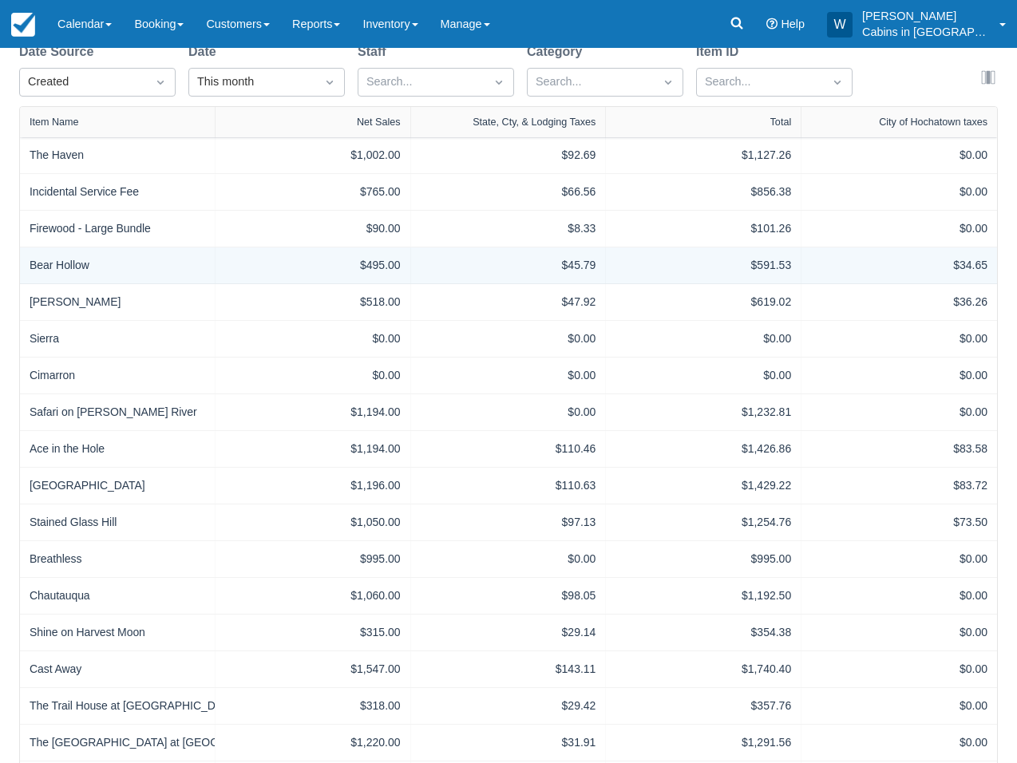
scroll to position [368, 0]
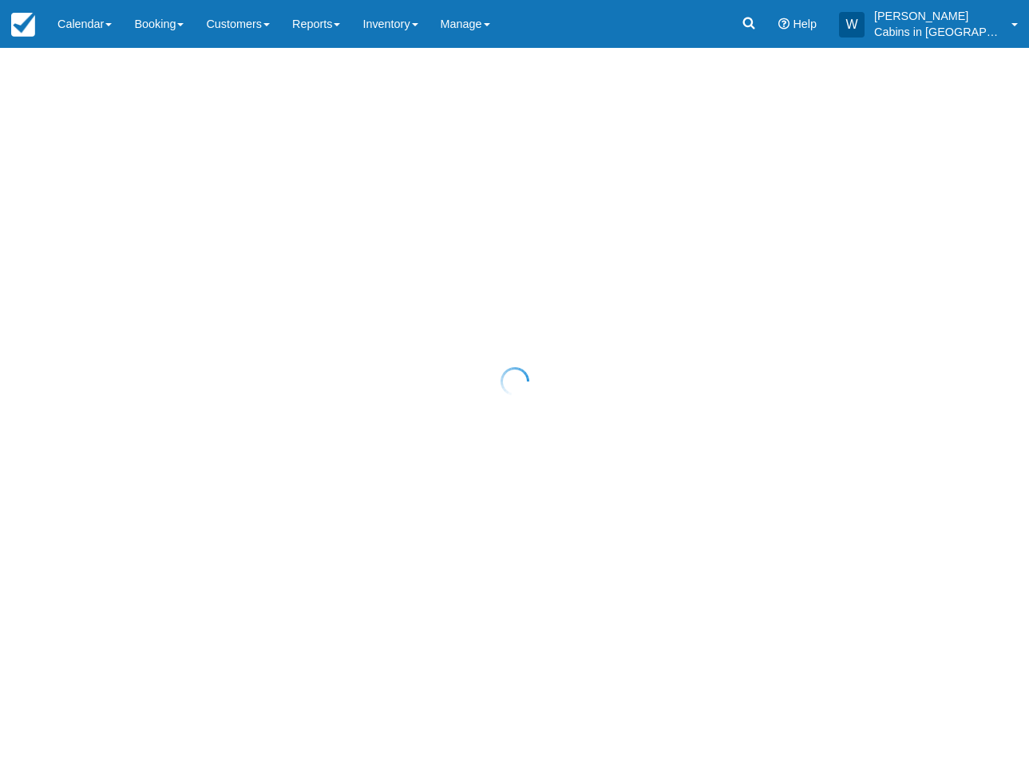
select select "25"
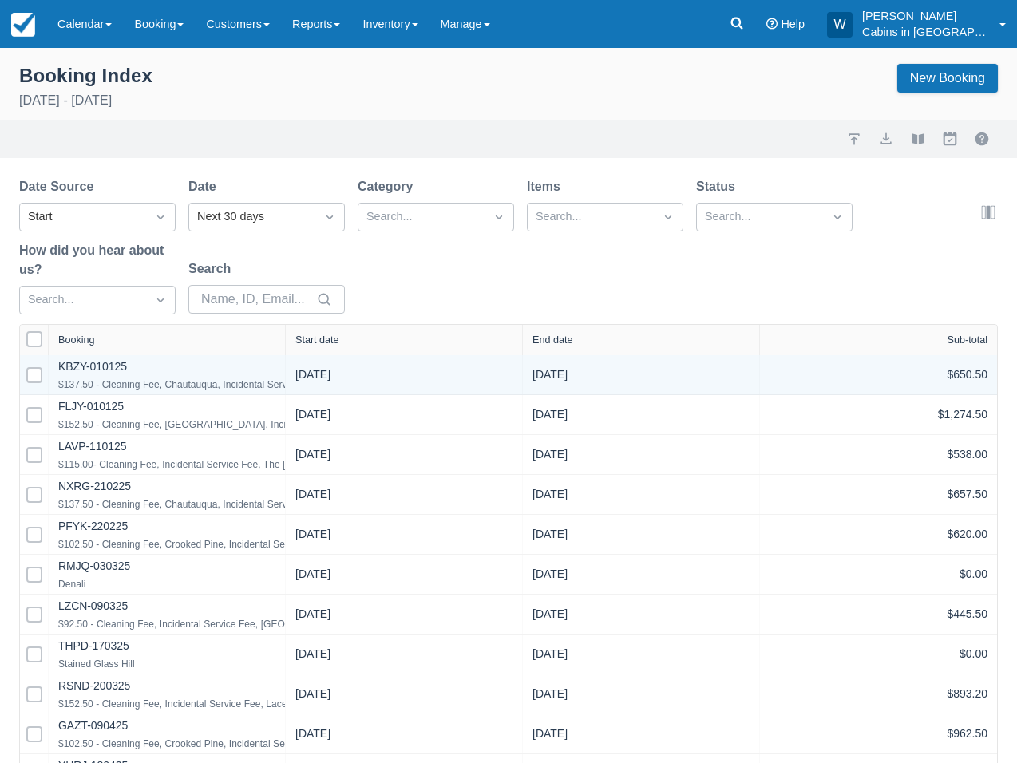
select select "25"
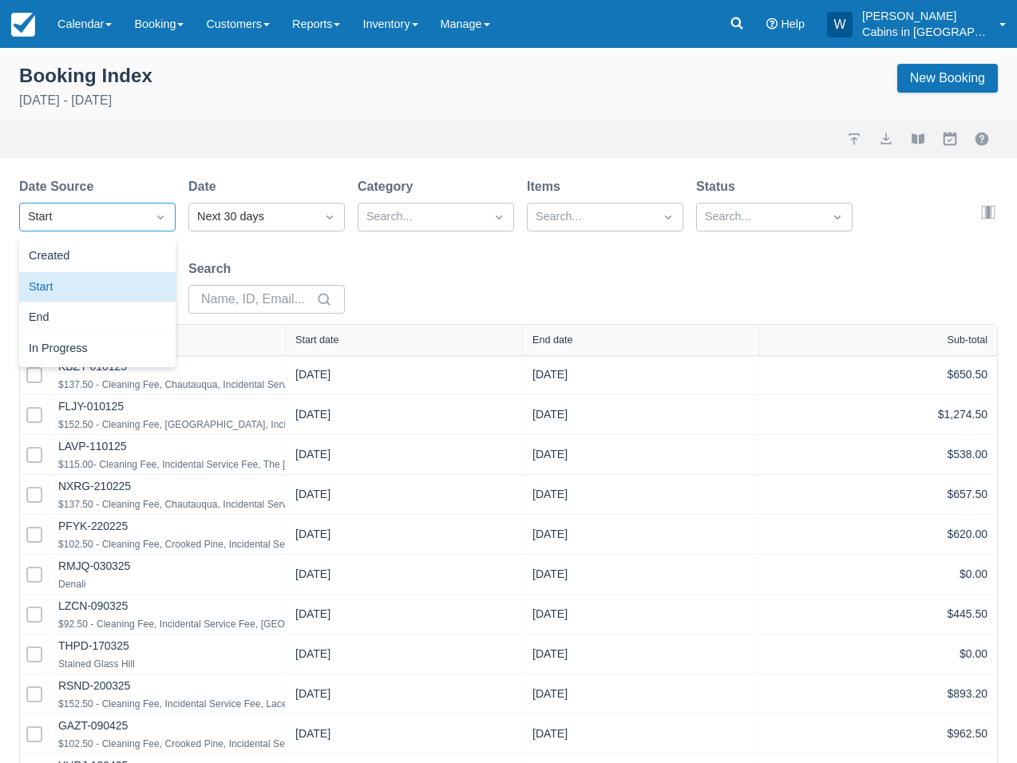
click at [156, 215] on icon "Dropdown icon" at bounding box center [160, 217] width 16 height 16
click at [141, 260] on div "Created" at bounding box center [97, 256] width 156 height 31
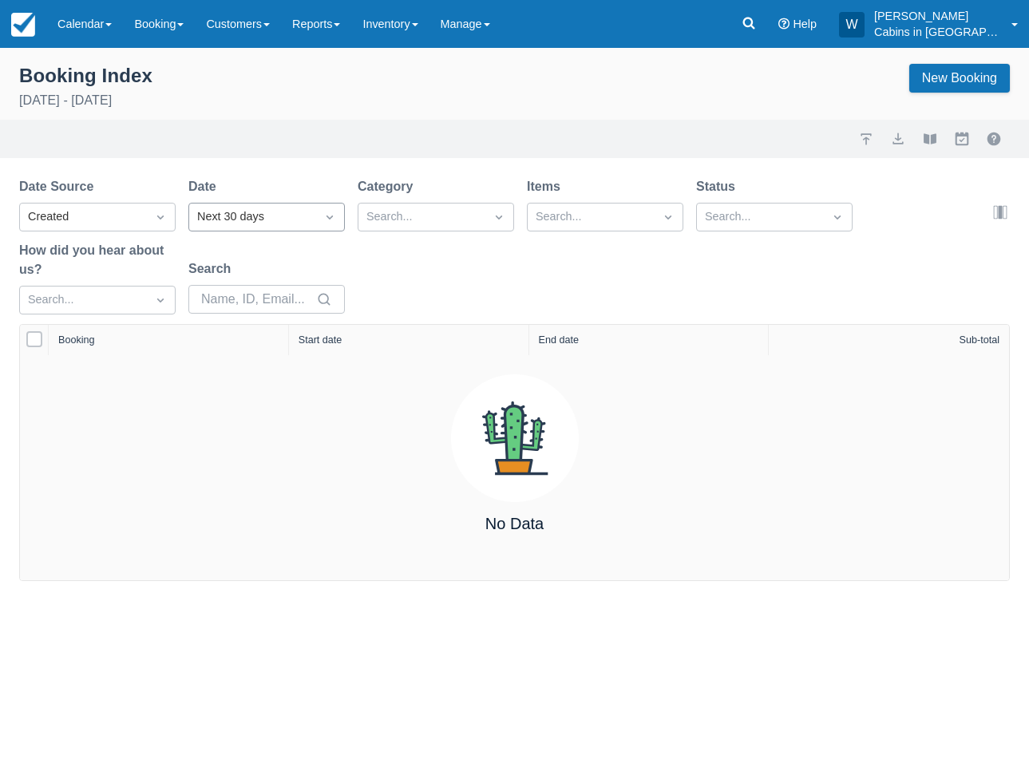
click at [248, 218] on div "Next 30 days" at bounding box center [252, 217] width 110 height 18
click at [249, 351] on div "[DATE]" at bounding box center [266, 349] width 156 height 31
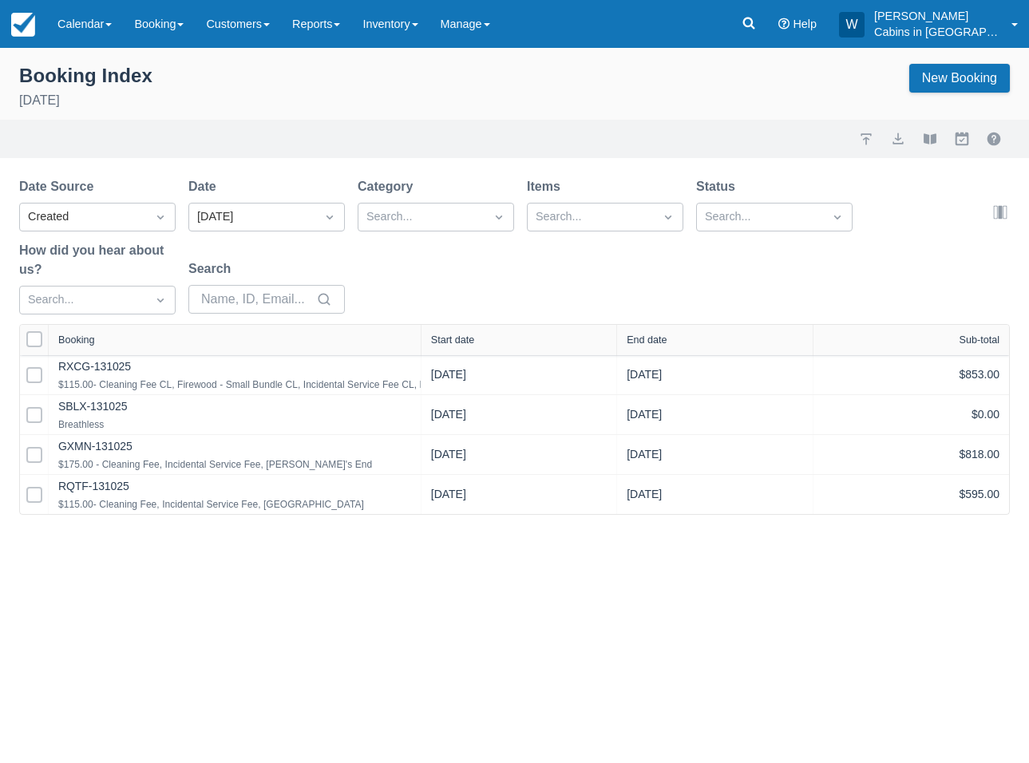
drag, startPoint x: 290, startPoint y: 334, endPoint x: 437, endPoint y: 338, distance: 146.1
click at [435, 338] on div at bounding box center [420, 340] width 29 height 30
click at [476, 340] on div "Start date" at bounding box center [466, 339] width 44 height 11
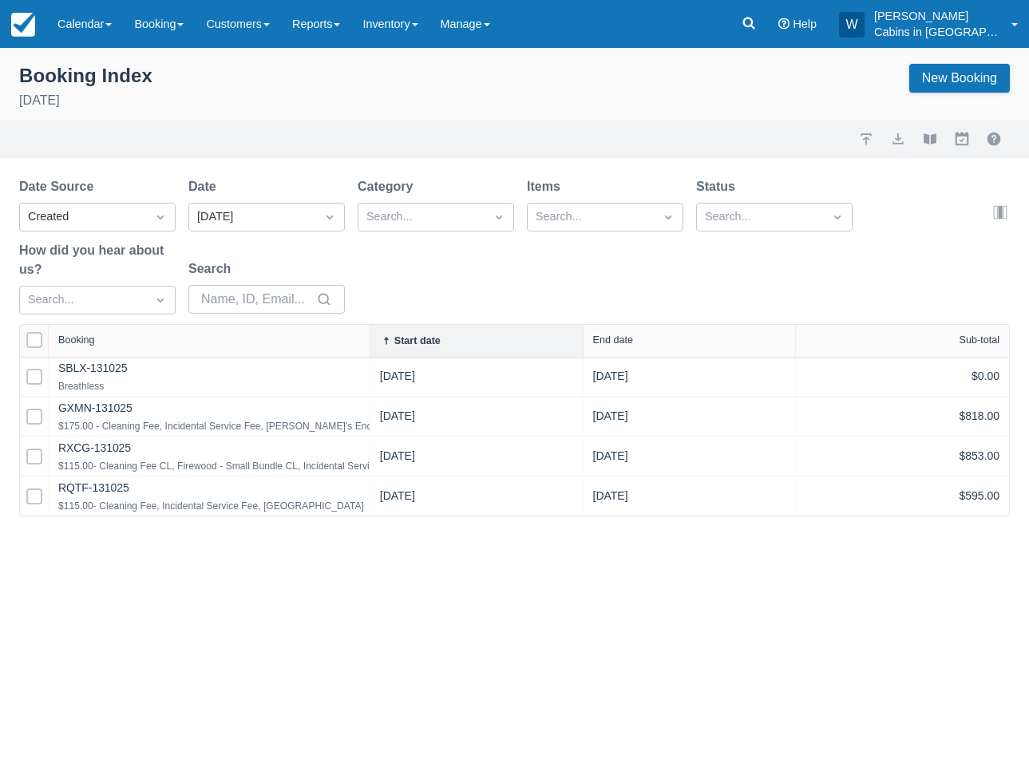
drag, startPoint x: 291, startPoint y: 339, endPoint x: 431, endPoint y: 318, distance: 141.3
click at [430, 318] on div "Date Source Created Date Yesterday Category Search... Items Search... Status Se…" at bounding box center [514, 346] width 1029 height 339
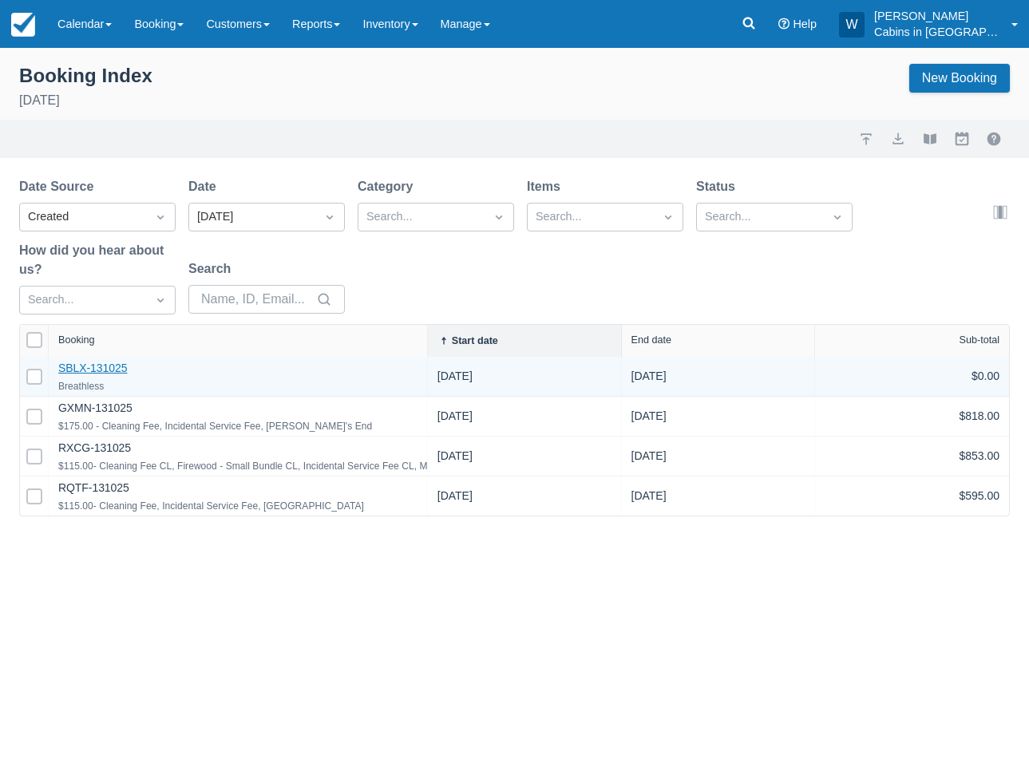
click at [93, 365] on link "SBLX-131025" at bounding box center [92, 368] width 69 height 13
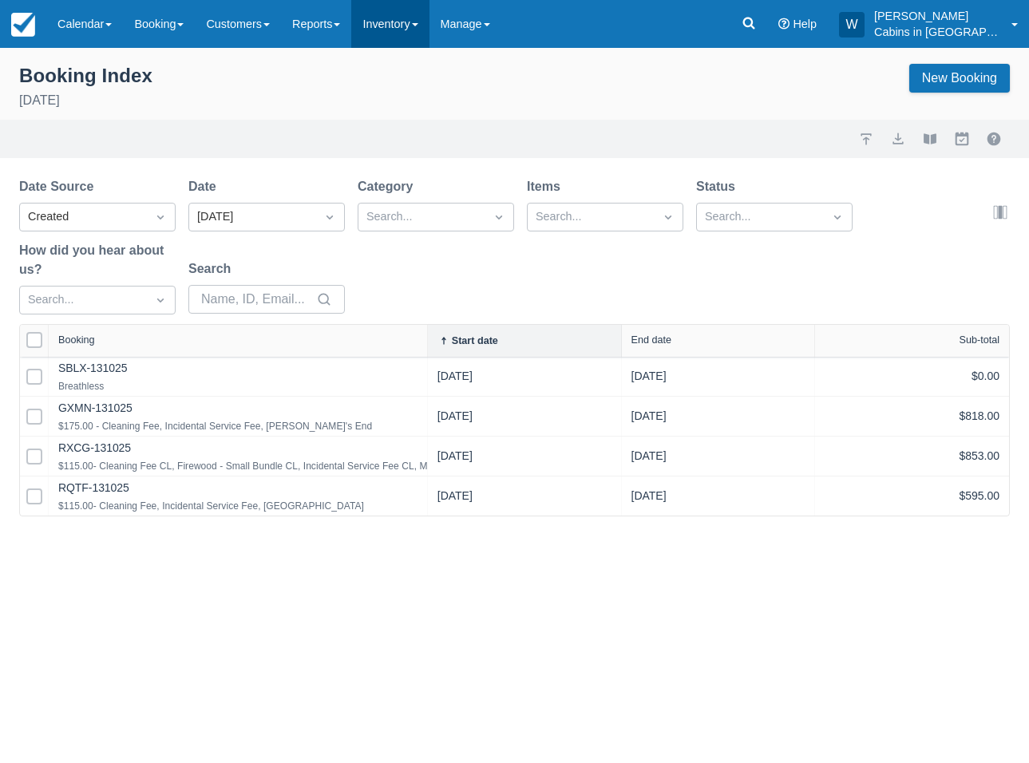
click at [422, 26] on link "Inventory" at bounding box center [389, 24] width 77 height 48
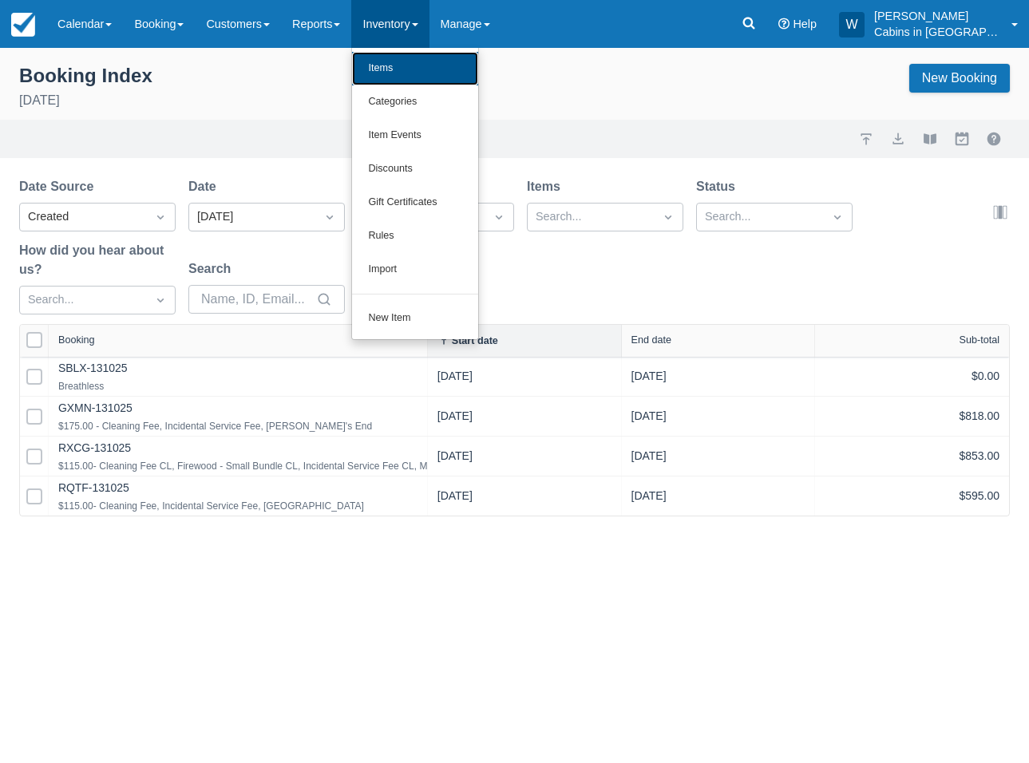
click at [421, 72] on link "Items" at bounding box center [415, 69] width 126 height 34
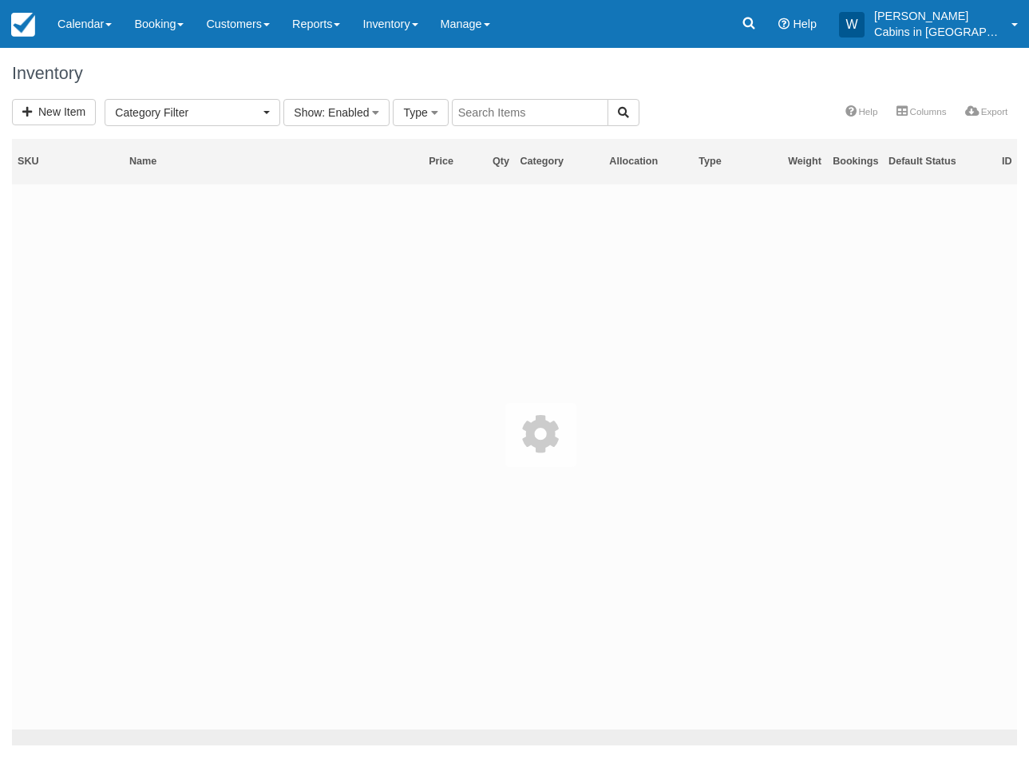
select select
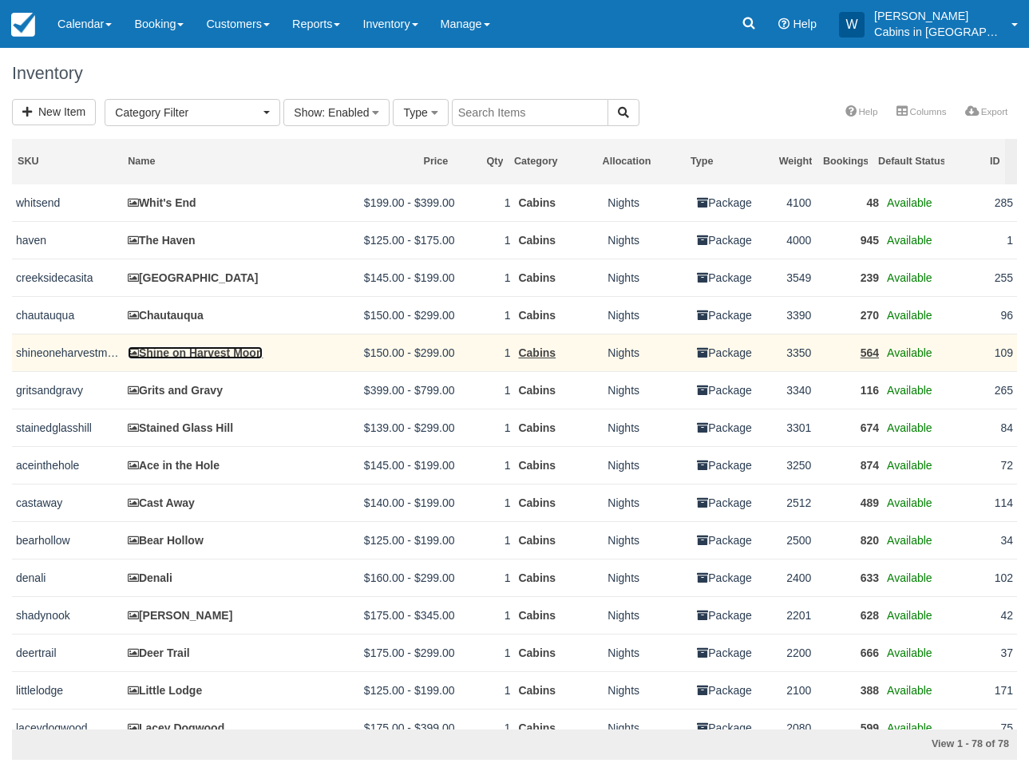
click at [181, 358] on link "Shine on Harvest Moon" at bounding box center [196, 352] width 136 height 13
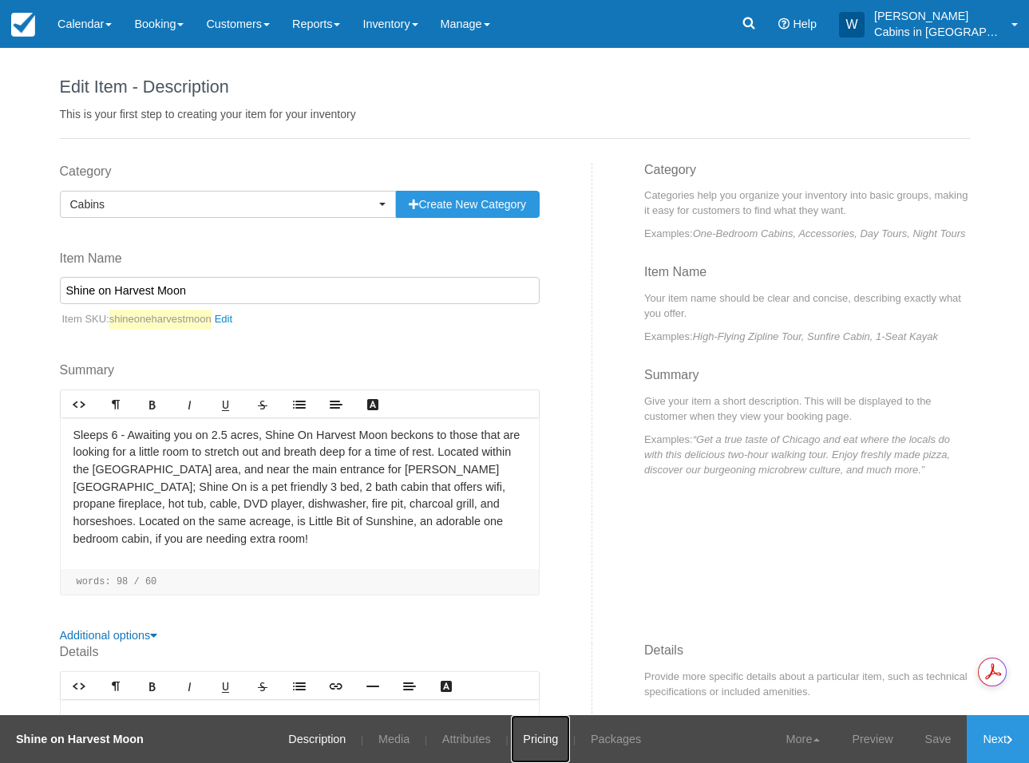
click at [537, 734] on link "Pricing" at bounding box center [540, 739] width 59 height 48
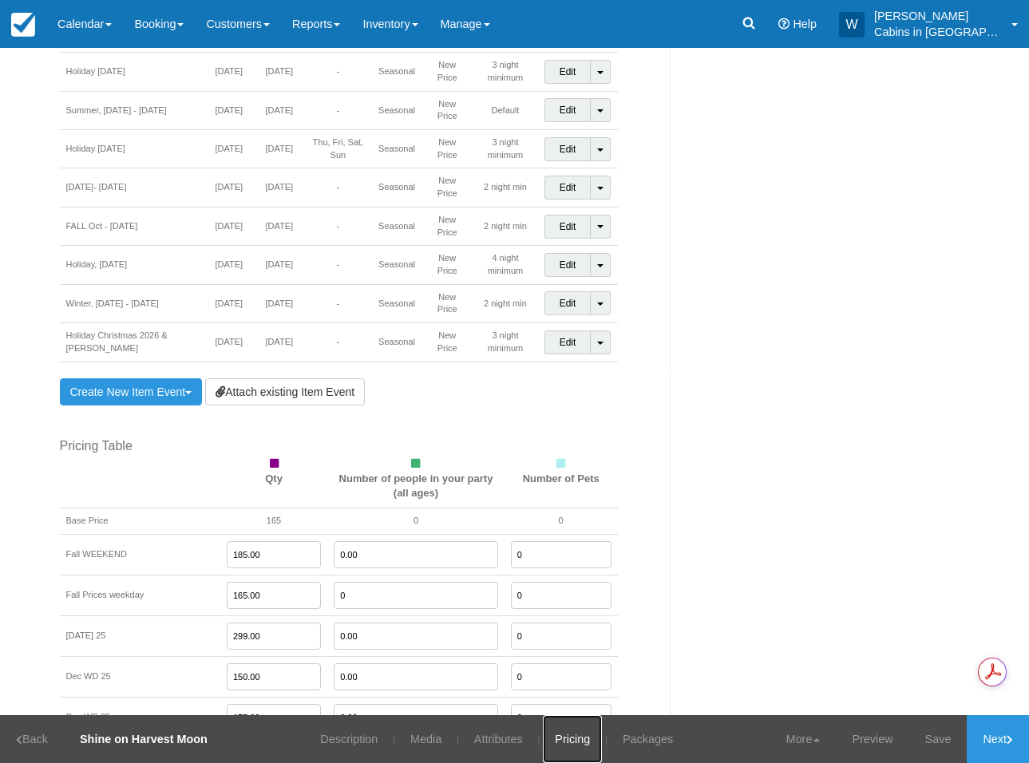
scroll to position [1328, 0]
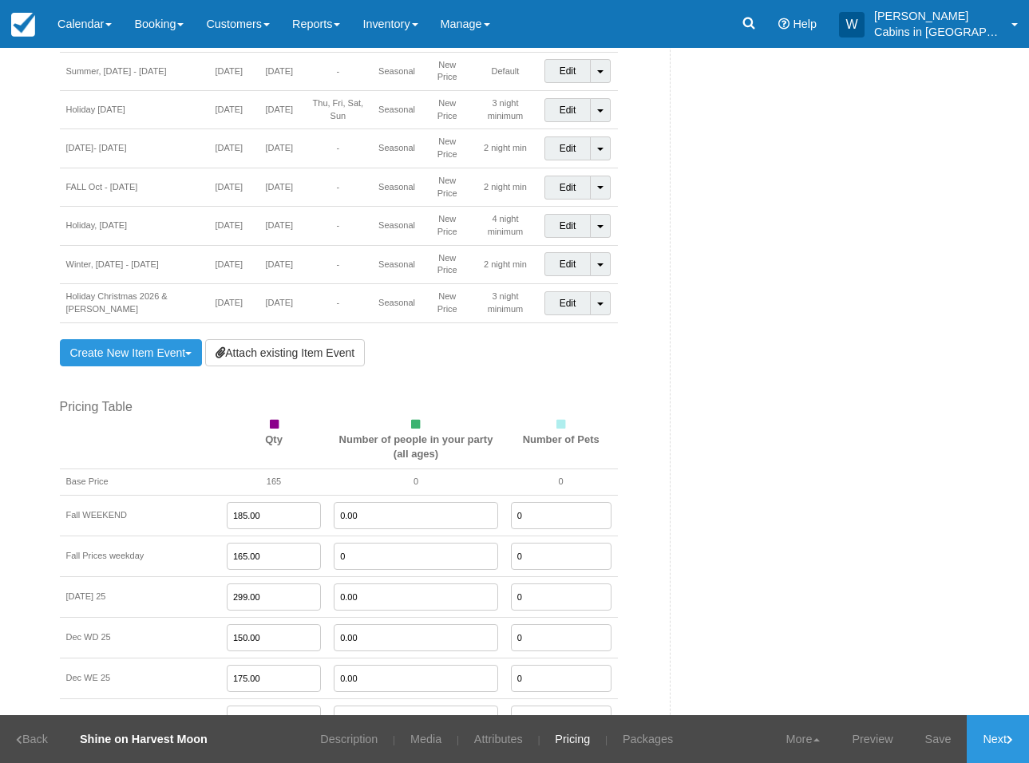
click at [243, 549] on input "165.00" at bounding box center [274, 556] width 94 height 27
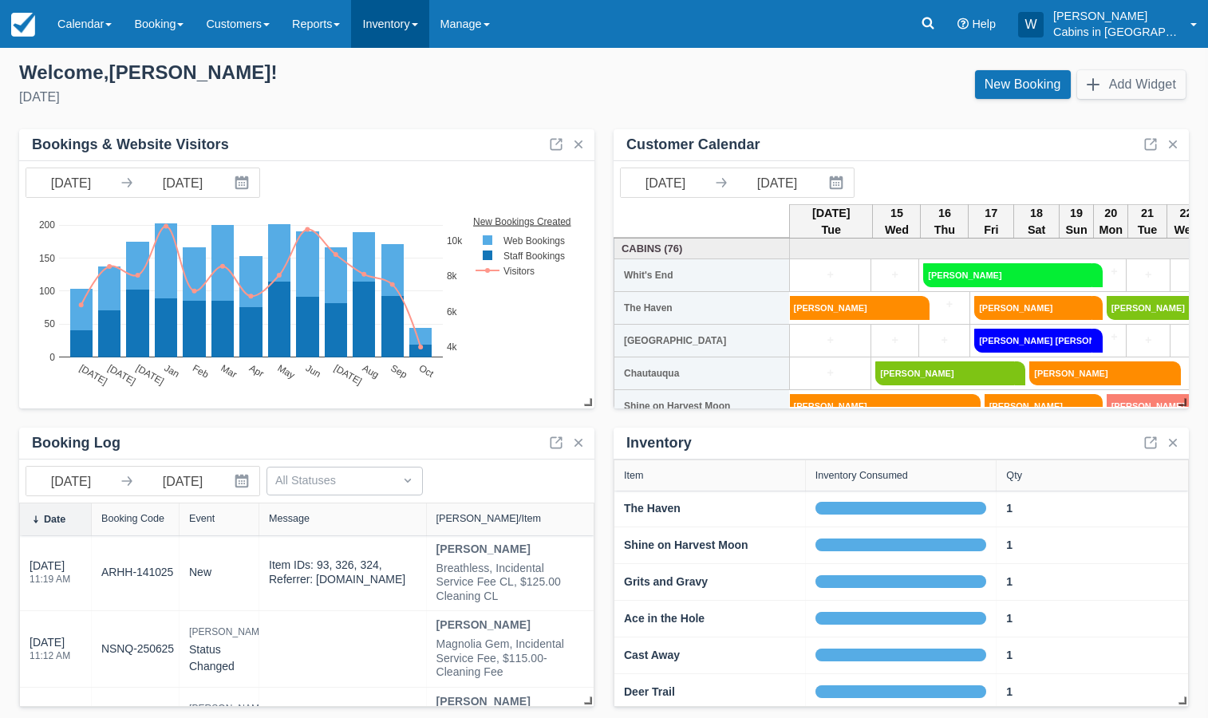
click at [409, 25] on link "Inventory" at bounding box center [389, 24] width 77 height 48
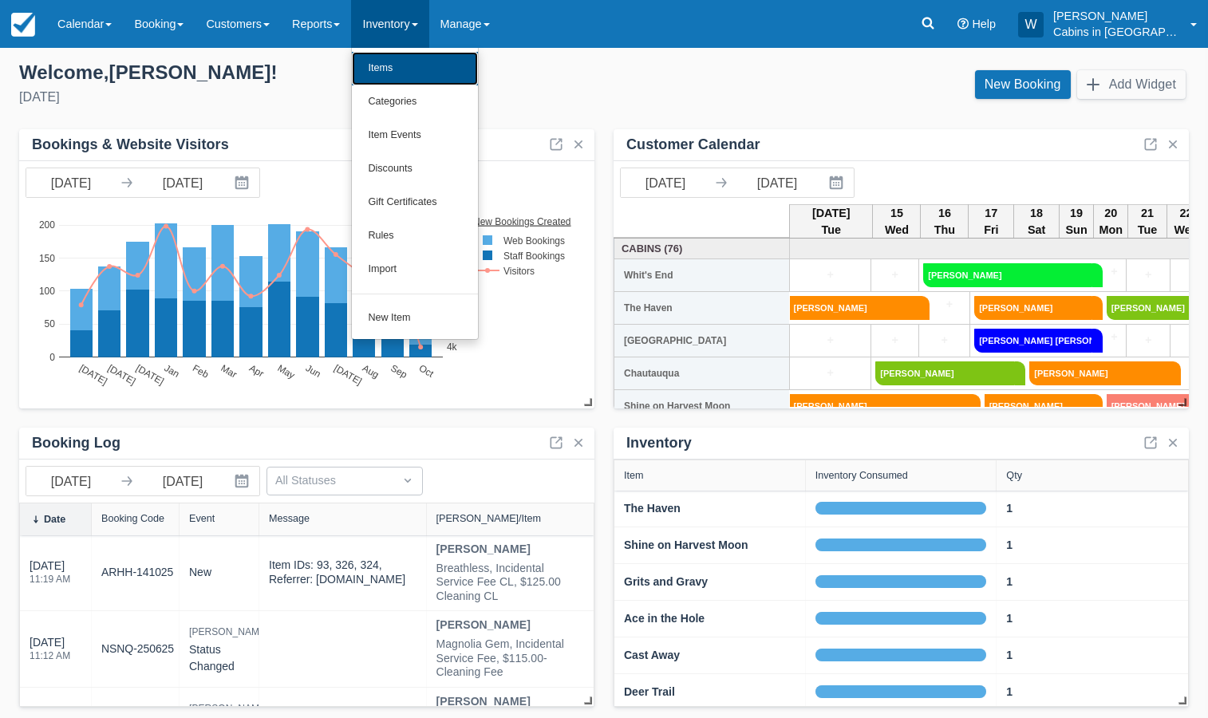
click at [409, 67] on link "Items" at bounding box center [415, 69] width 126 height 34
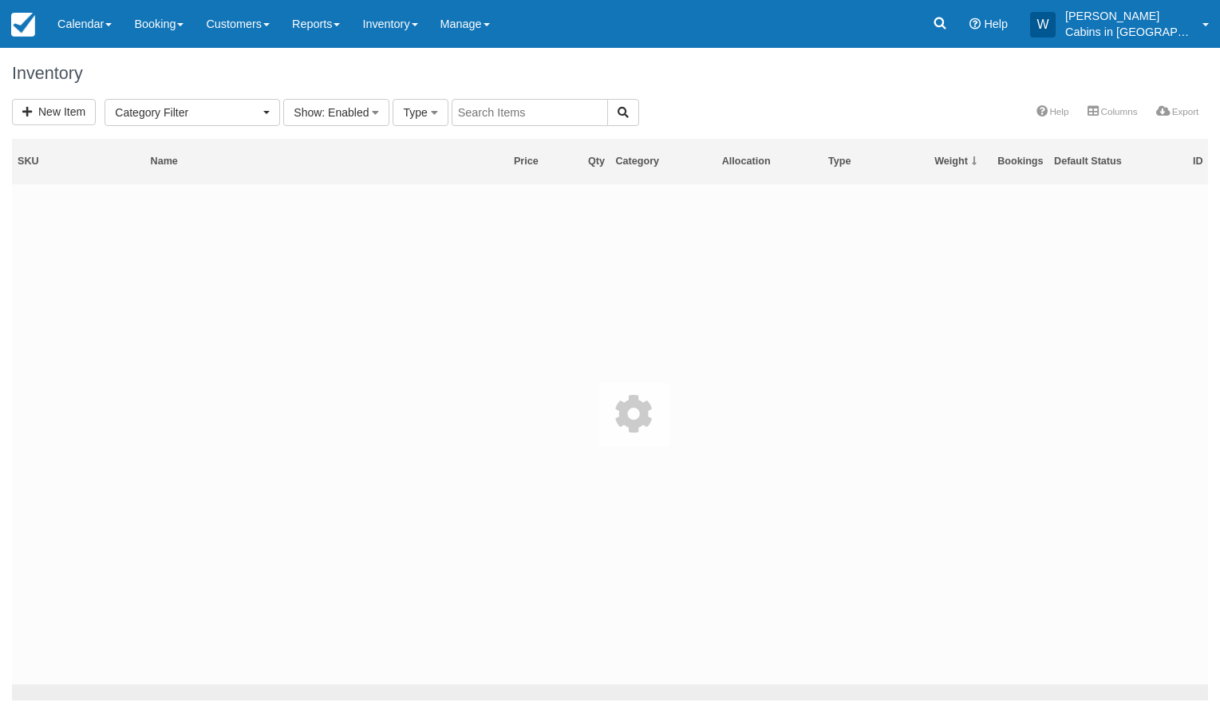
select select
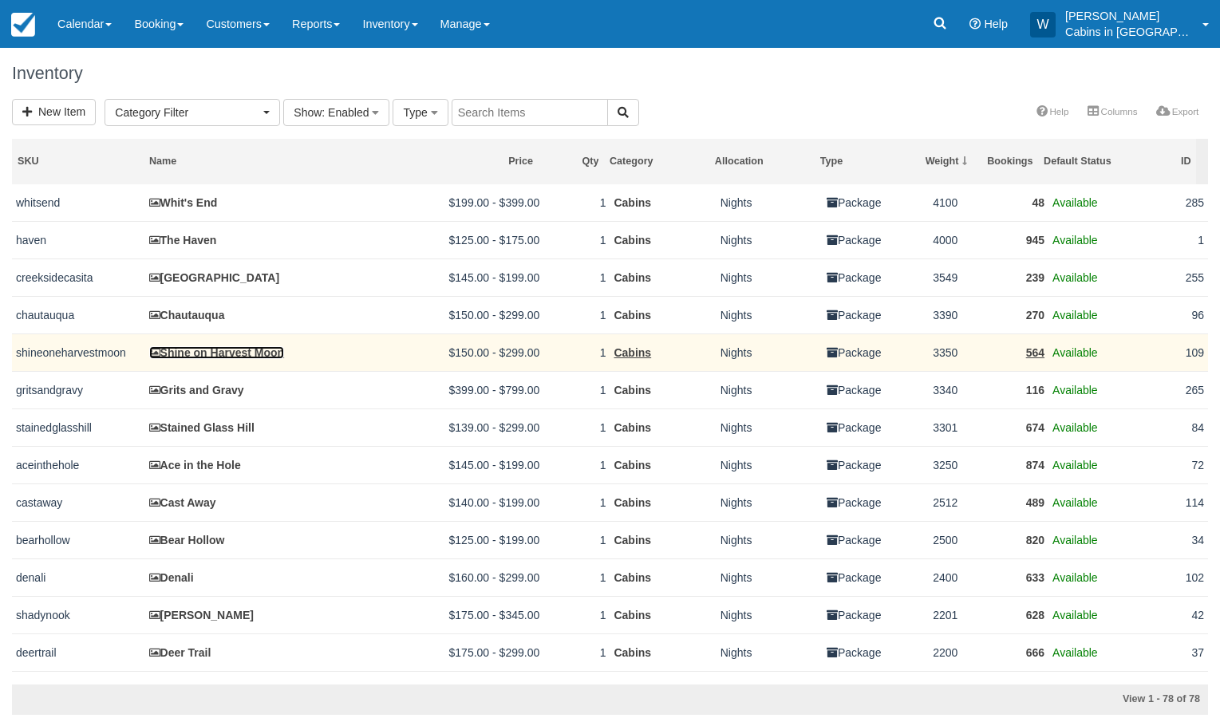
click at [216, 355] on link "Shine on Harvest Moon" at bounding box center [217, 352] width 136 height 13
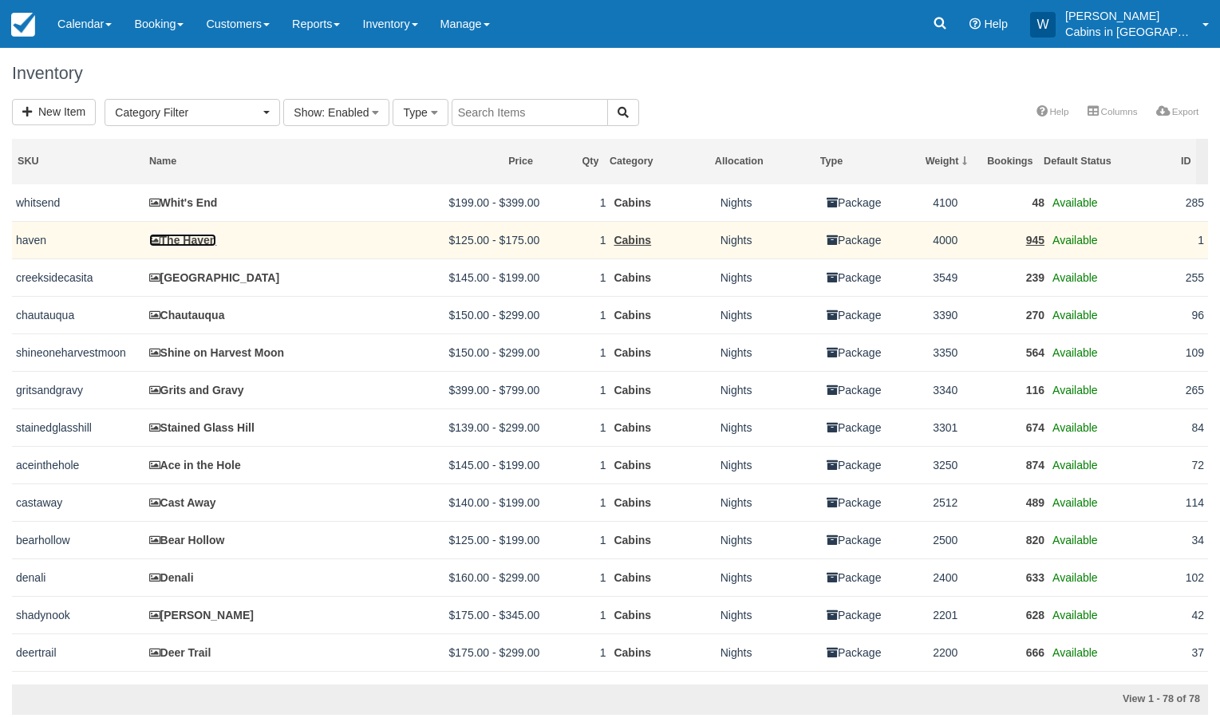
click at [203, 239] on link "The Haven" at bounding box center [183, 240] width 68 height 13
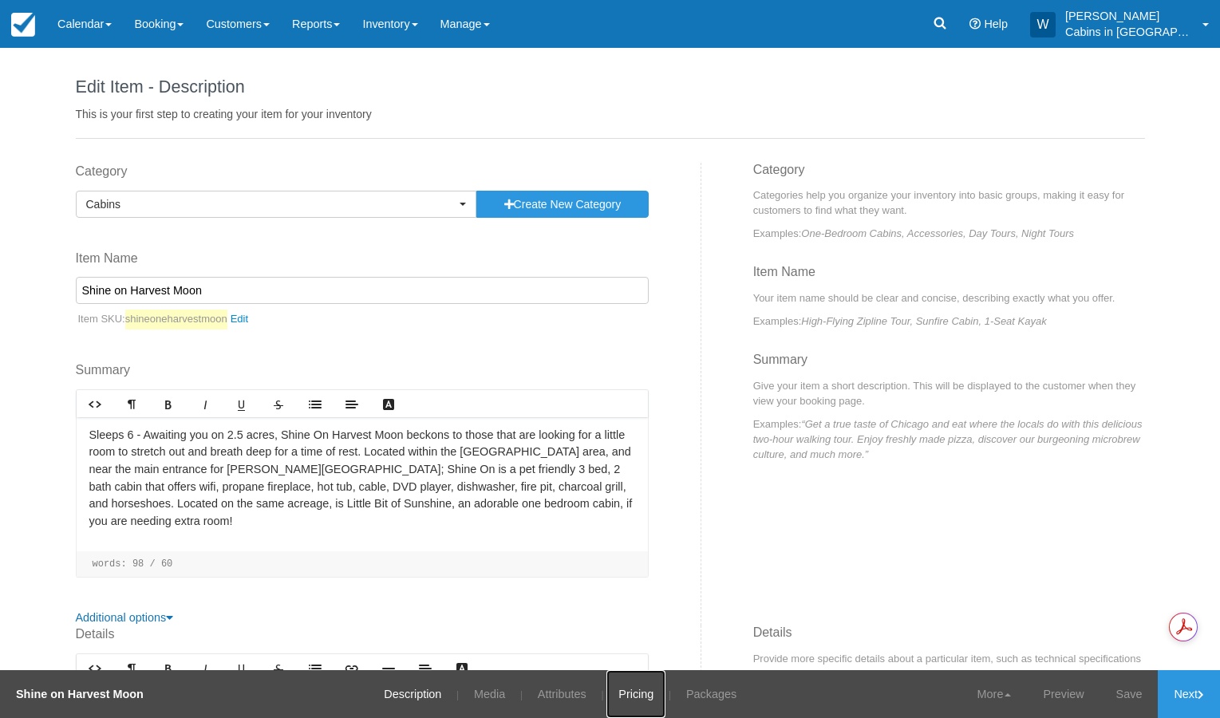
click at [629, 685] on link "Pricing" at bounding box center [636, 694] width 59 height 48
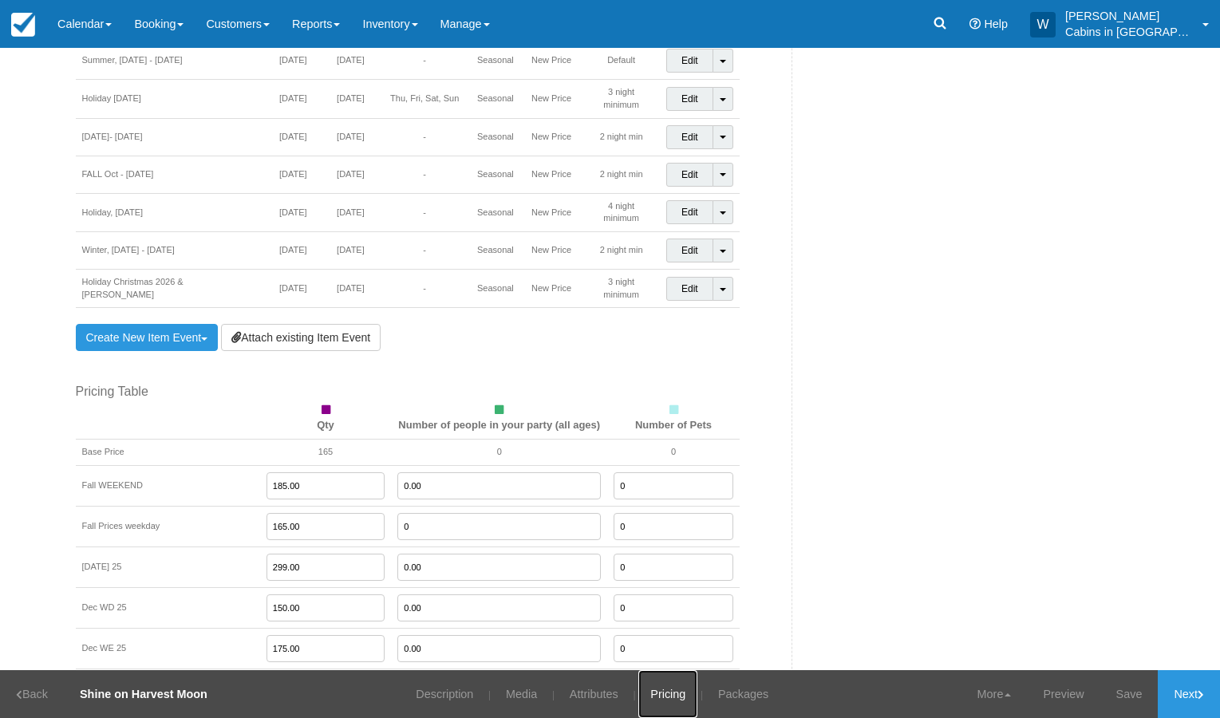
scroll to position [1346, 0]
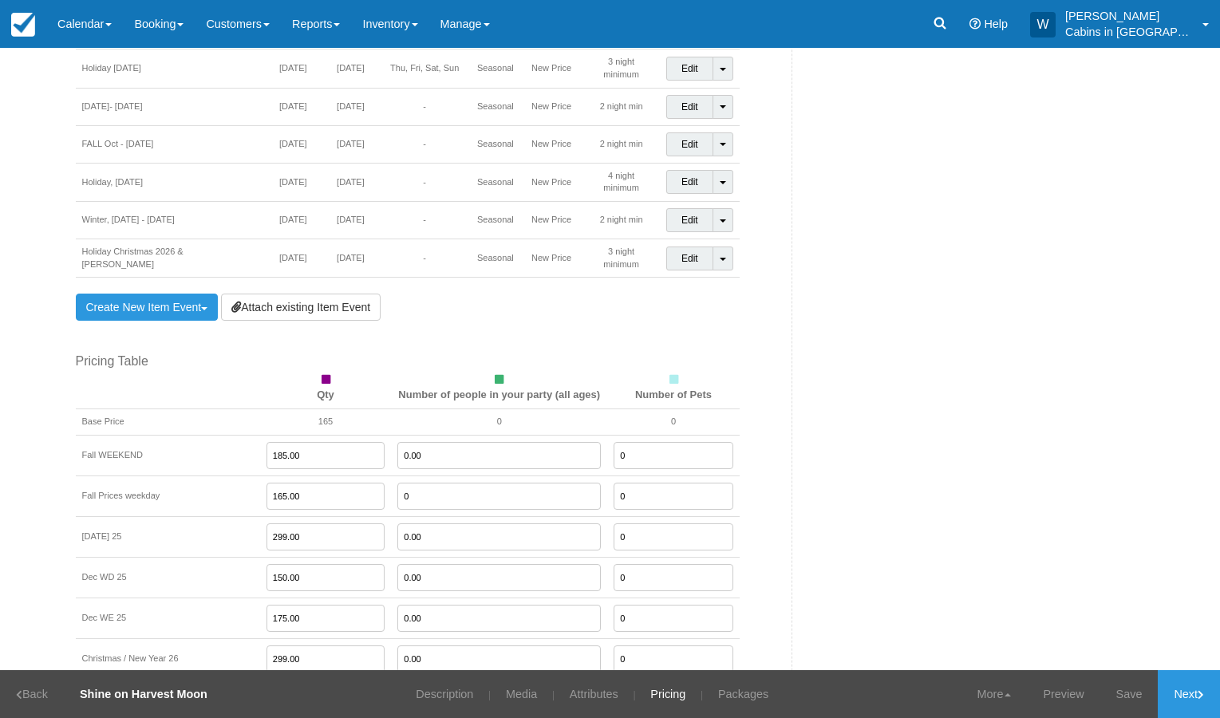
drag, startPoint x: 286, startPoint y: 551, endPoint x: 213, endPoint y: 553, distance: 73.4
click at [213, 558] on tr "Dec WD 25 150.00 0.00 0" at bounding box center [408, 578] width 664 height 41
type input "165.00"
type input "185.00"
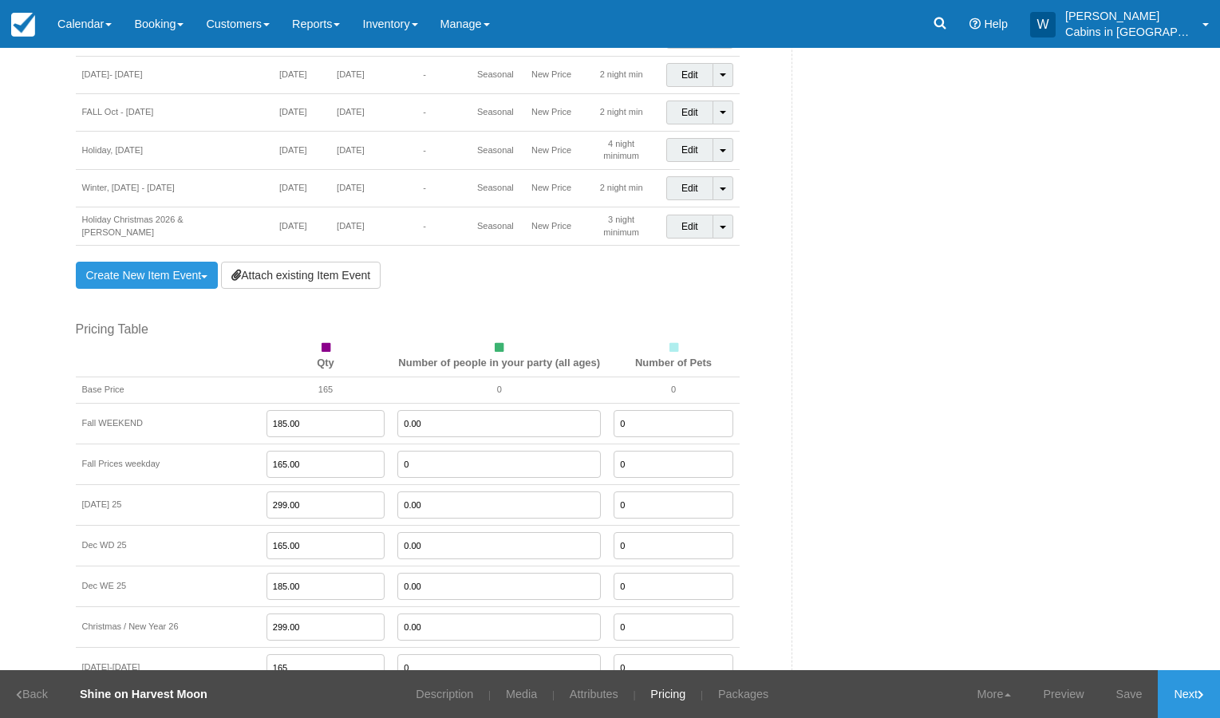
scroll to position [1361, 0]
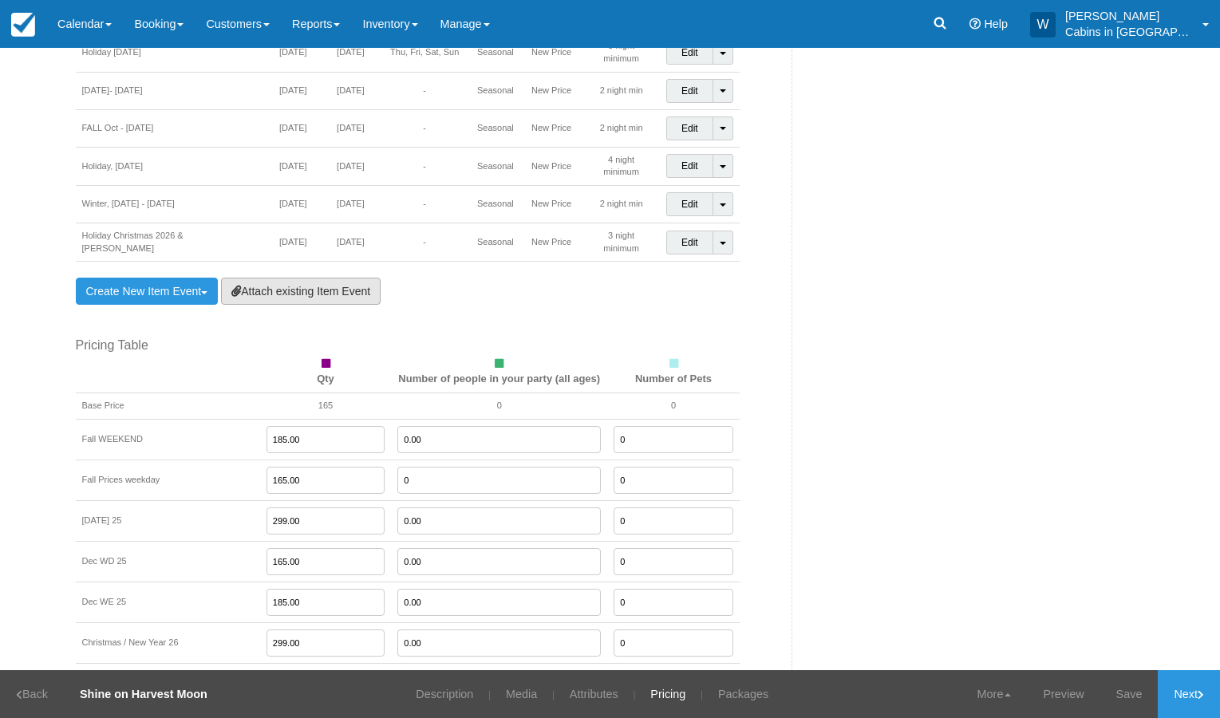
click at [300, 278] on link "Attach existing Item Event" at bounding box center [301, 291] width 160 height 27
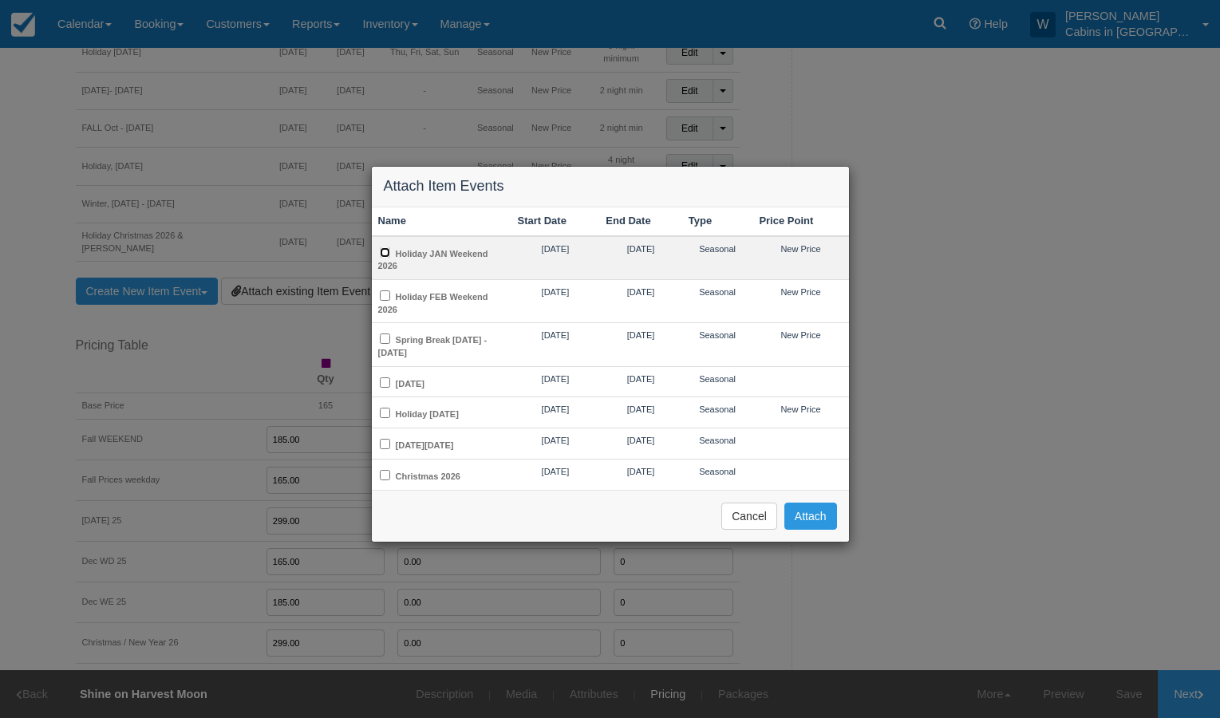
click at [389, 251] on input "Holiday JAN Weekend 2026" at bounding box center [385, 252] width 10 height 10
checkbox input "true"
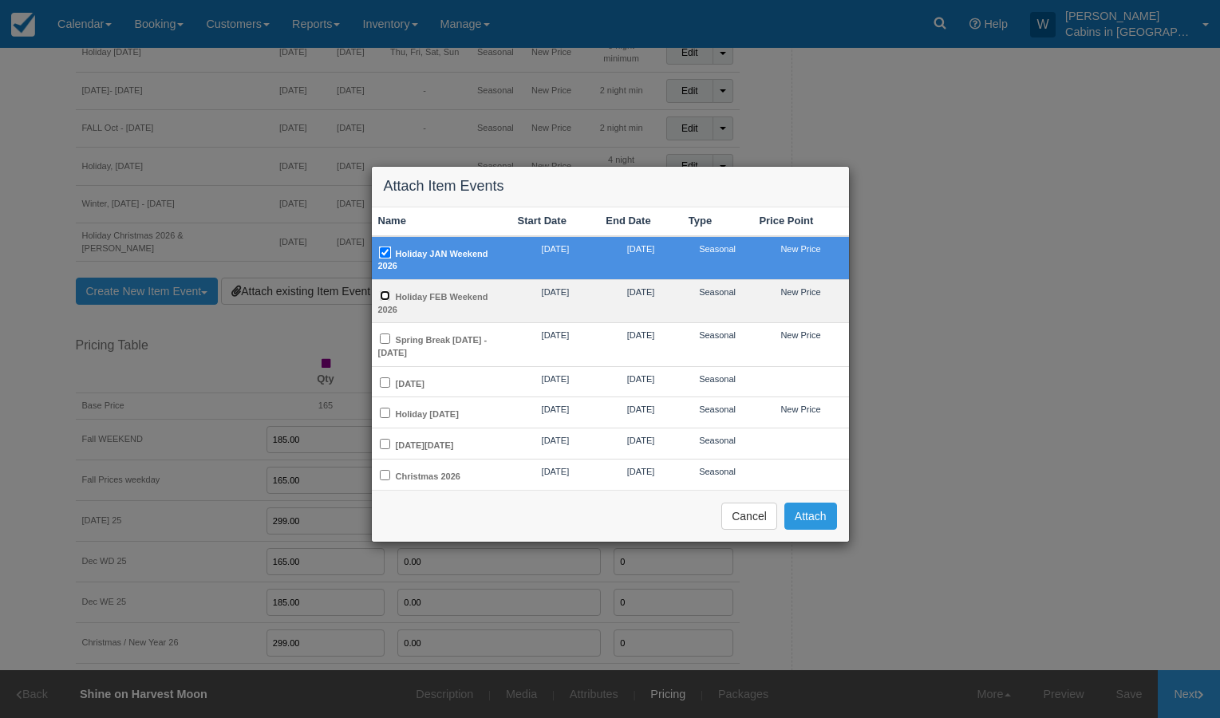
click at [384, 295] on input "Holiday FEB Weekend 2026" at bounding box center [385, 295] width 10 height 10
checkbox input "true"
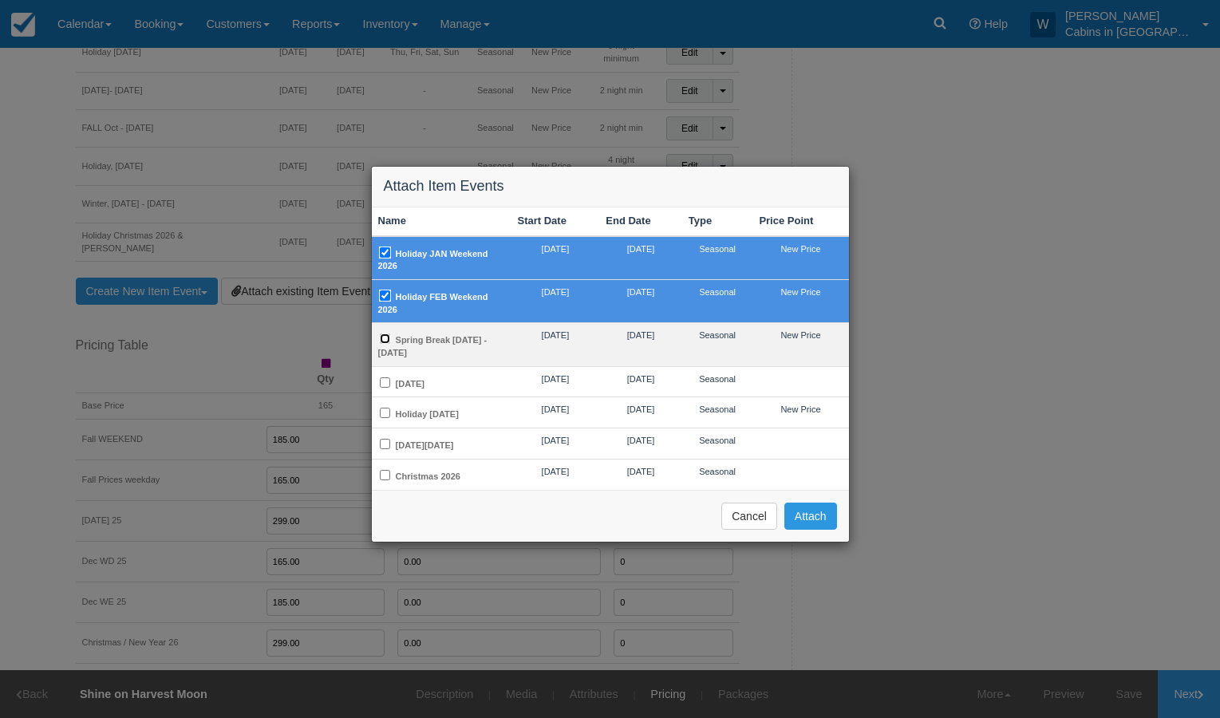
click at [385, 342] on input "Spring Break Mar 2 - 29, 2026" at bounding box center [385, 339] width 10 height 10
checkbox input "true"
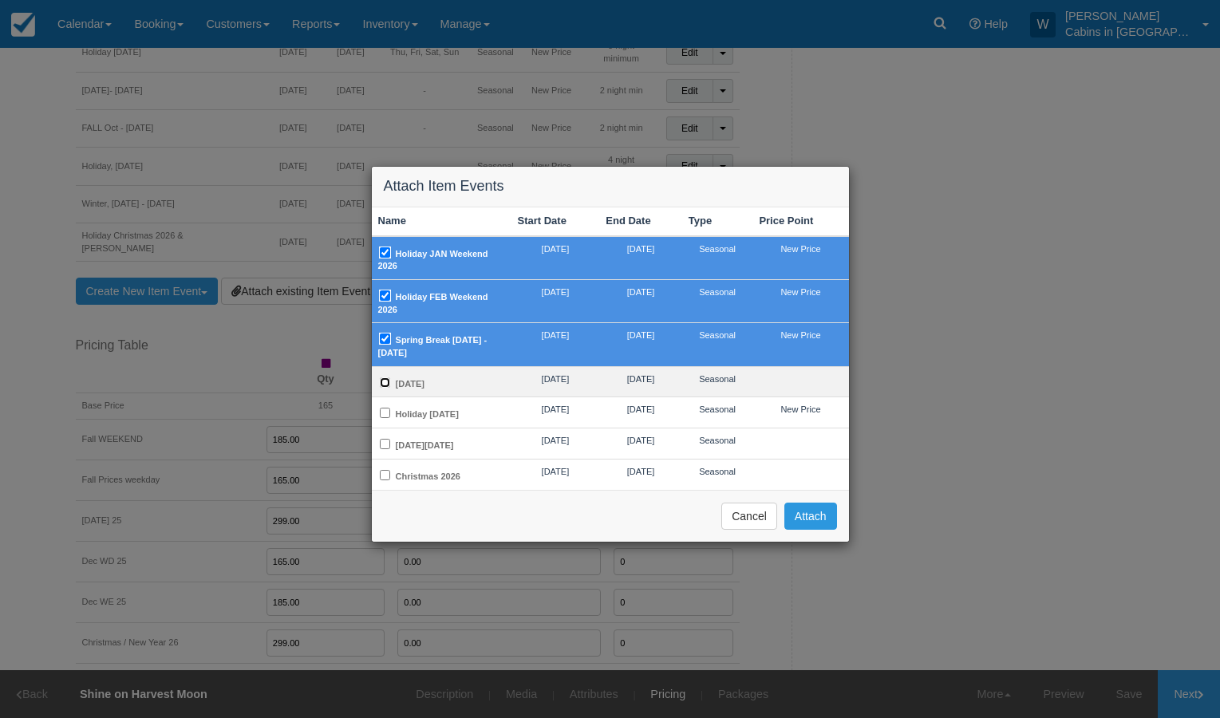
click at [385, 385] on input "Mother's Day 2026" at bounding box center [385, 382] width 10 height 10
checkbox input "true"
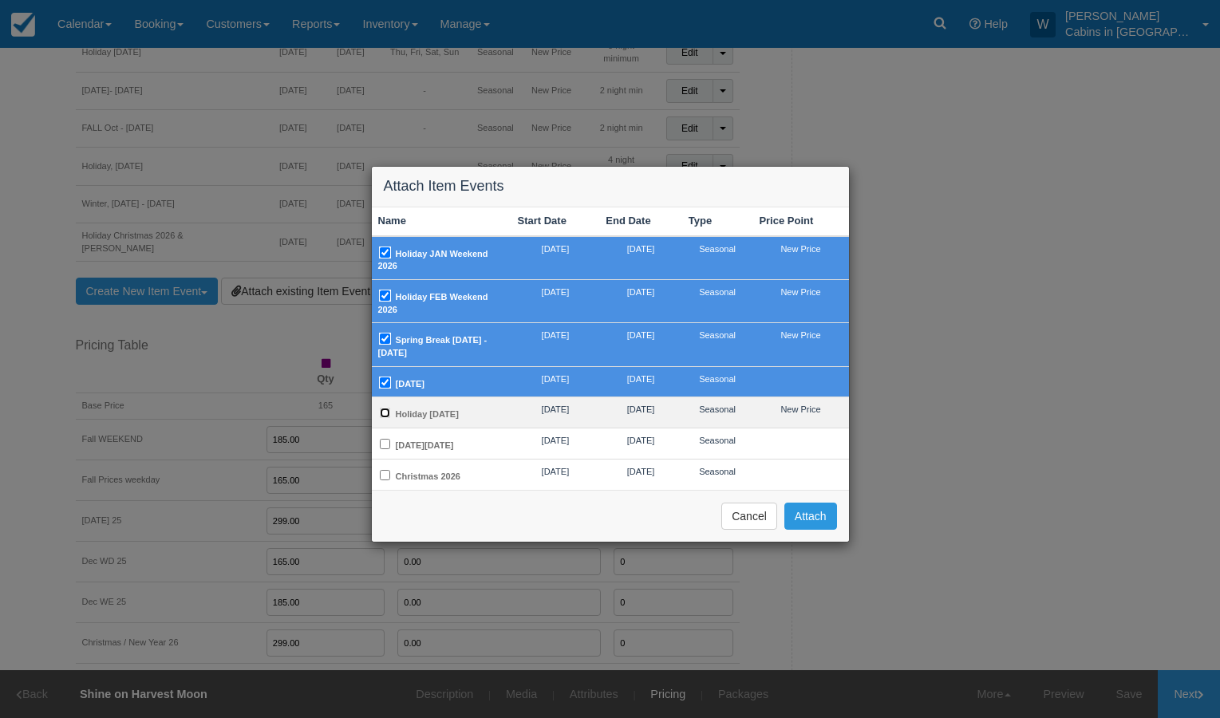
click at [386, 410] on input "Holiday [DATE]" at bounding box center [385, 413] width 10 height 10
checkbox input "true"
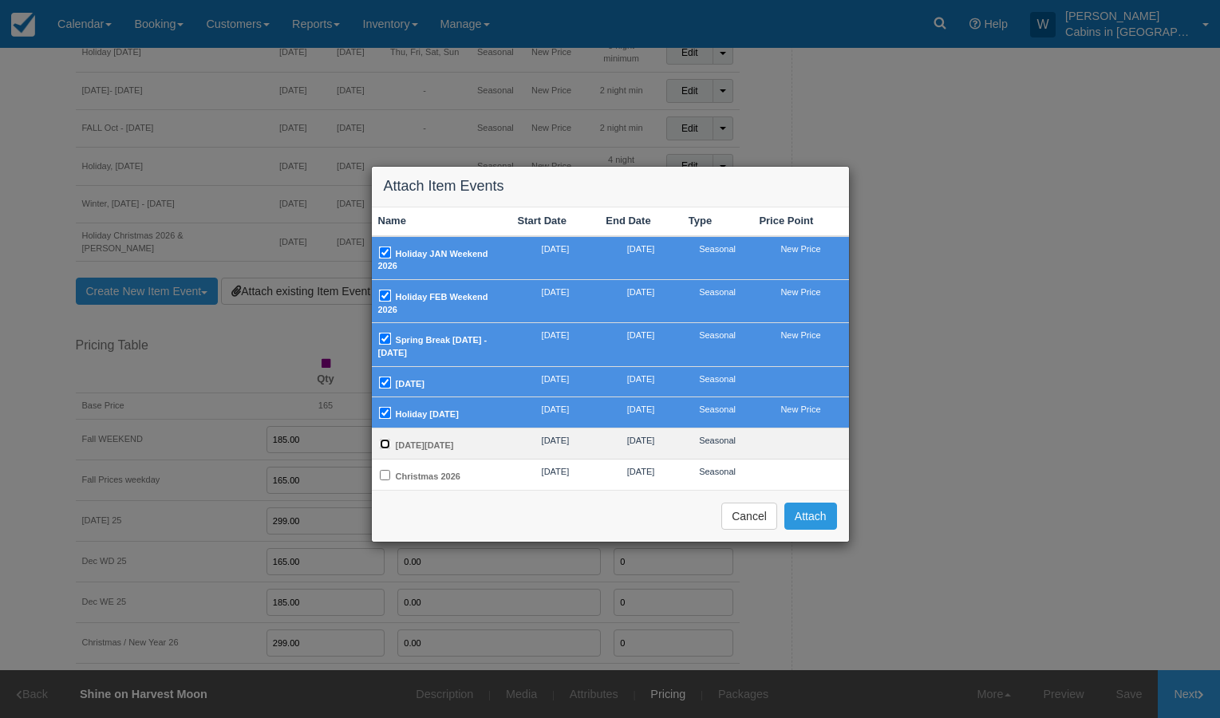
click at [387, 449] on input "[DATE][DATE]" at bounding box center [385, 444] width 10 height 10
checkbox input "true"
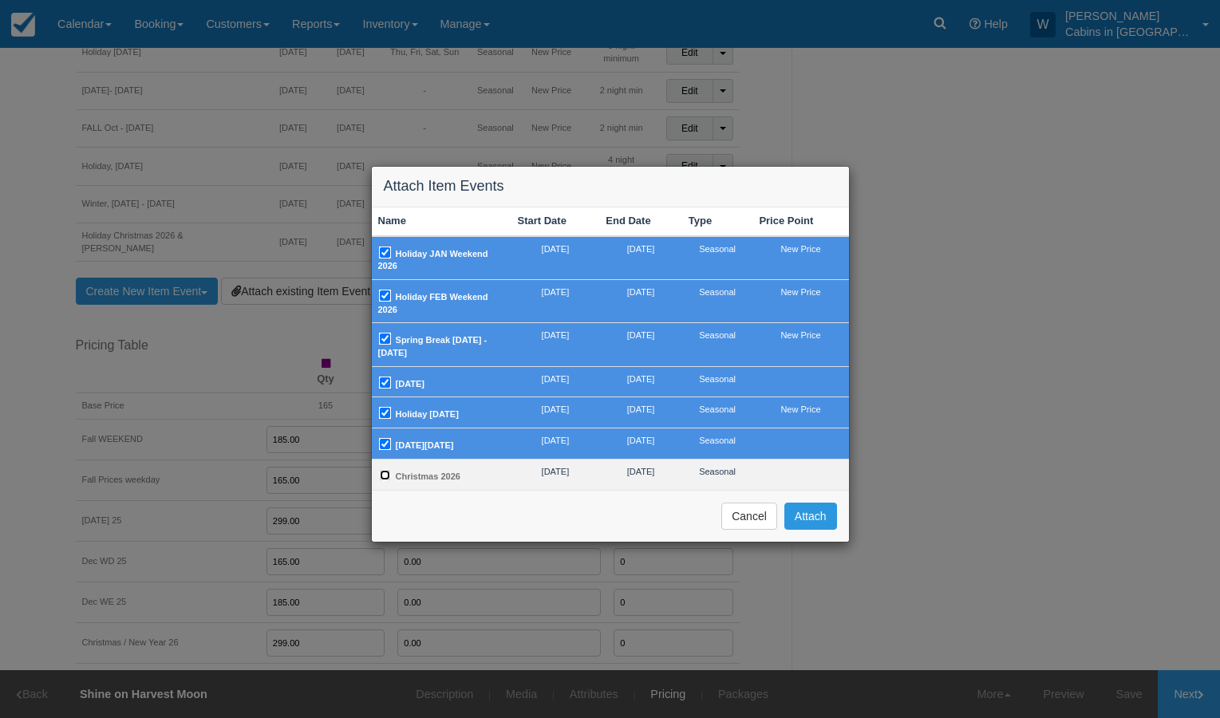
click at [387, 480] on input "Christmas 2026" at bounding box center [385, 475] width 10 height 10
checkbox input "true"
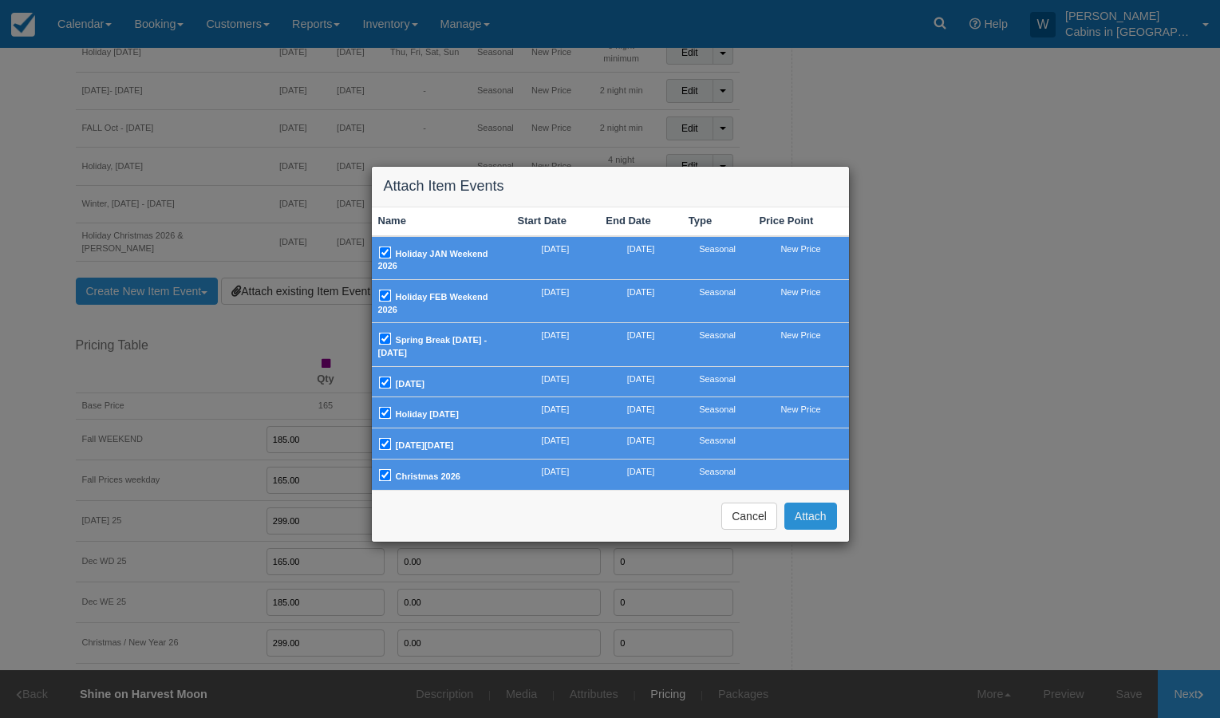
click at [809, 524] on button "Attach" at bounding box center [810, 516] width 53 height 27
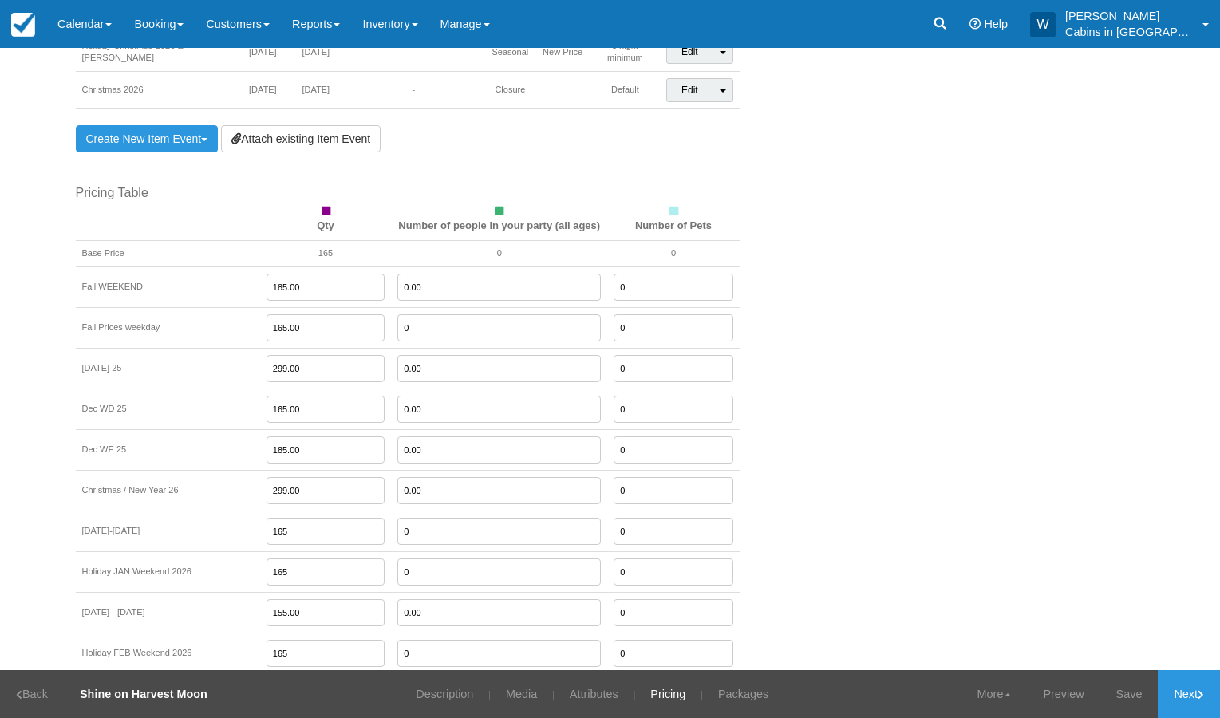
scroll to position [1805, 0]
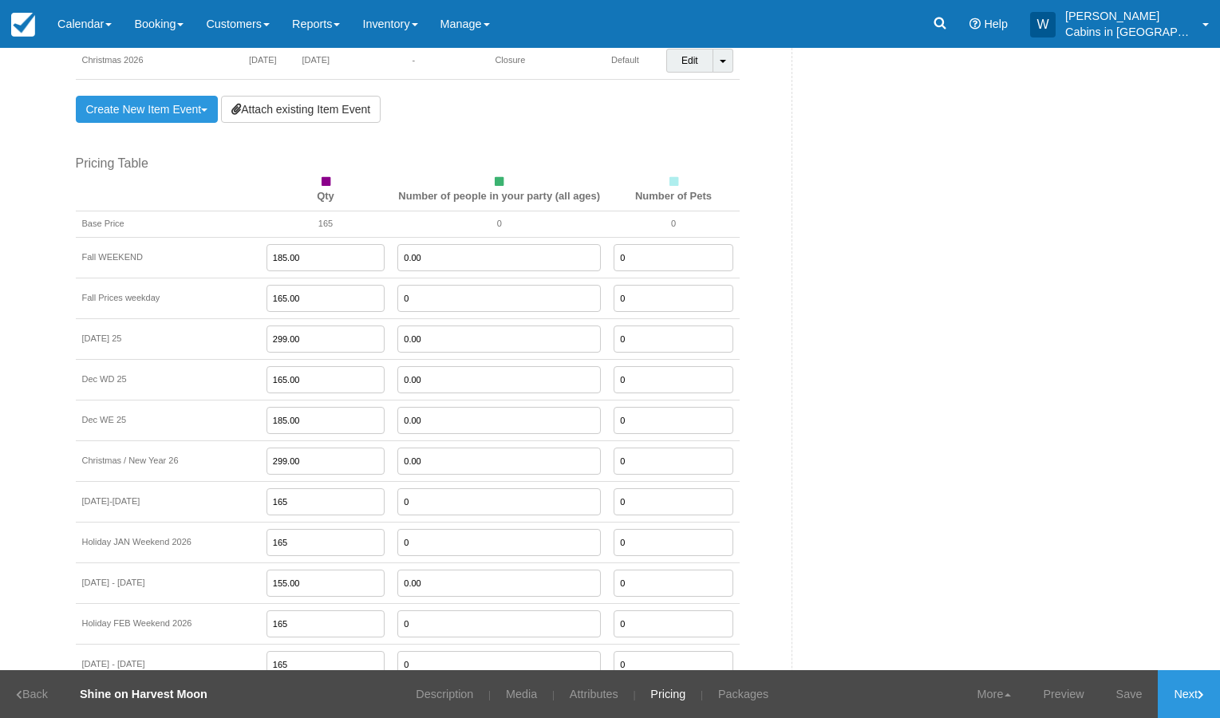
click at [397, 244] on input "0.00" at bounding box center [499, 257] width 204 height 27
type input "0"
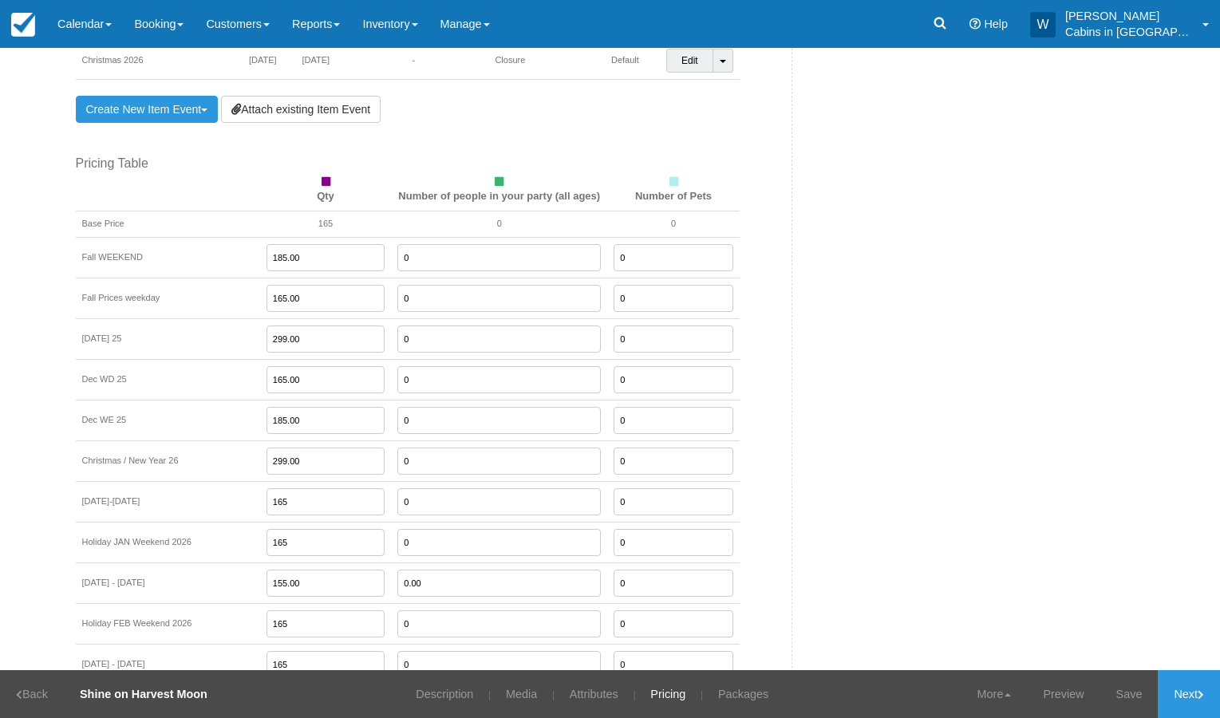
type input "0"
type input "185.00"
type input "165.00"
type input "0"
type input "185.00"
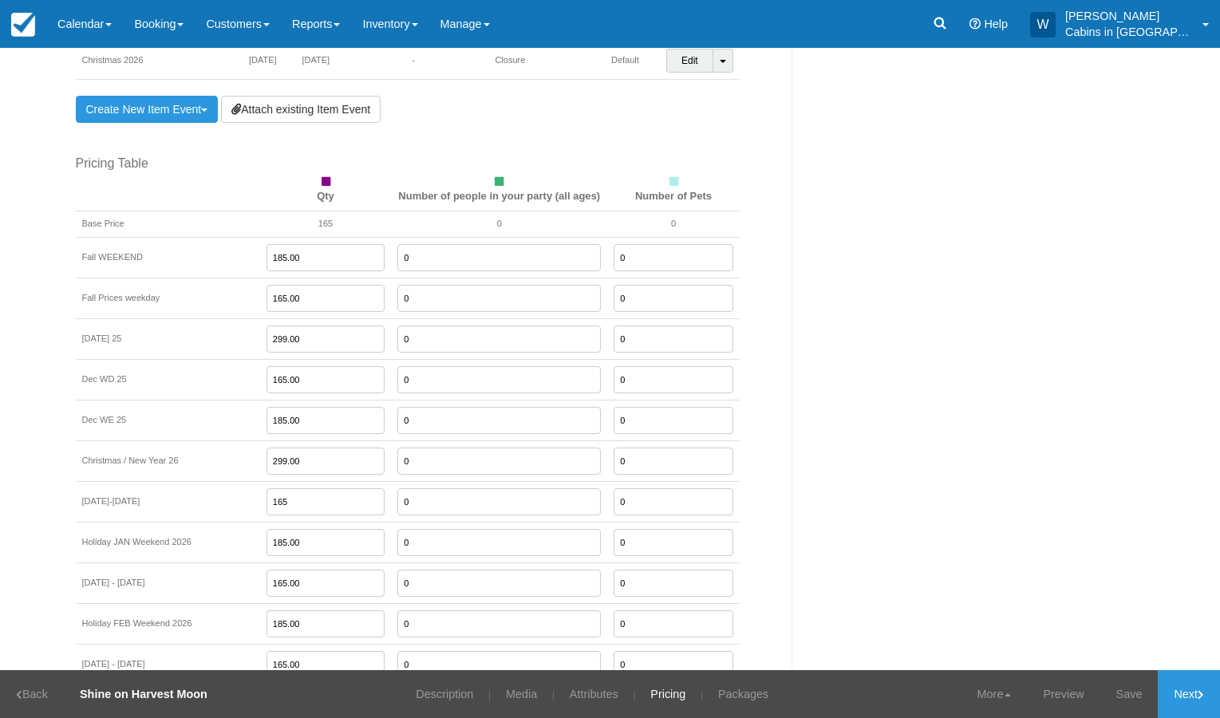
type input "165.00"
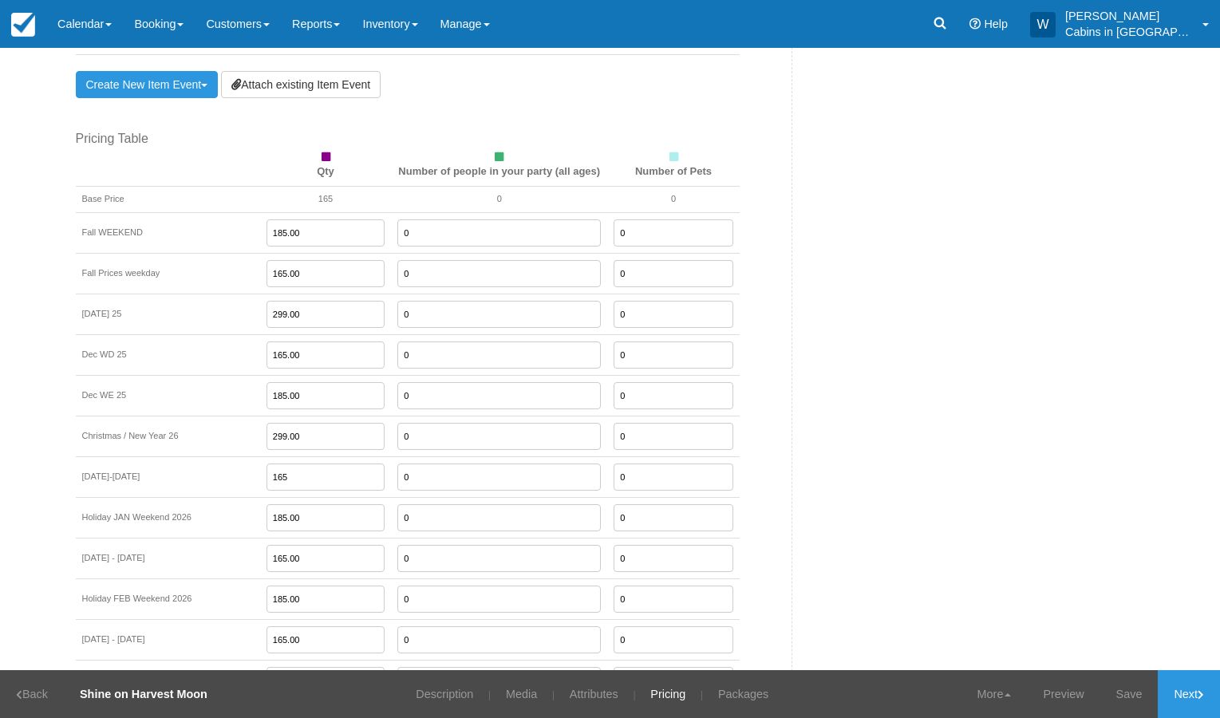
type input "249.00"
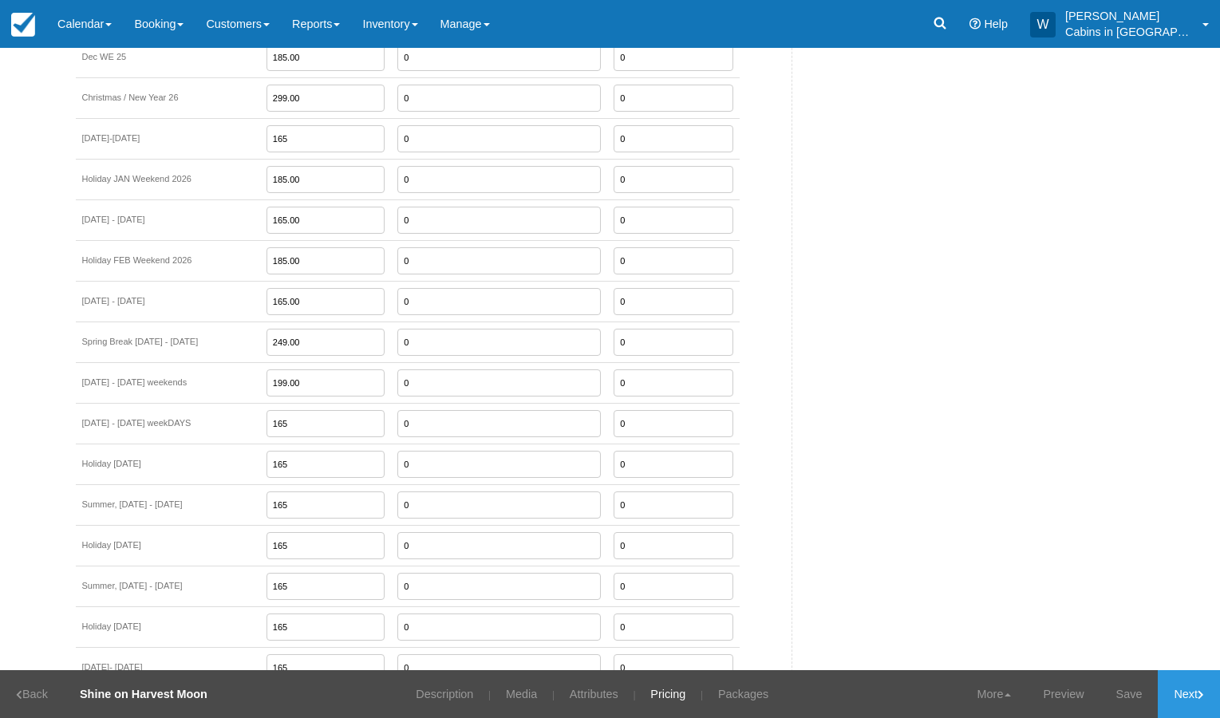
type input "199.00"
type input "175.00"
type input "299.00"
drag, startPoint x: 299, startPoint y: 484, endPoint x: 197, endPoint y: 485, distance: 102.2
click at [217, 484] on tr "Summer, May 26 - July 1, 2026 175.00 0 0" at bounding box center [408, 504] width 664 height 41
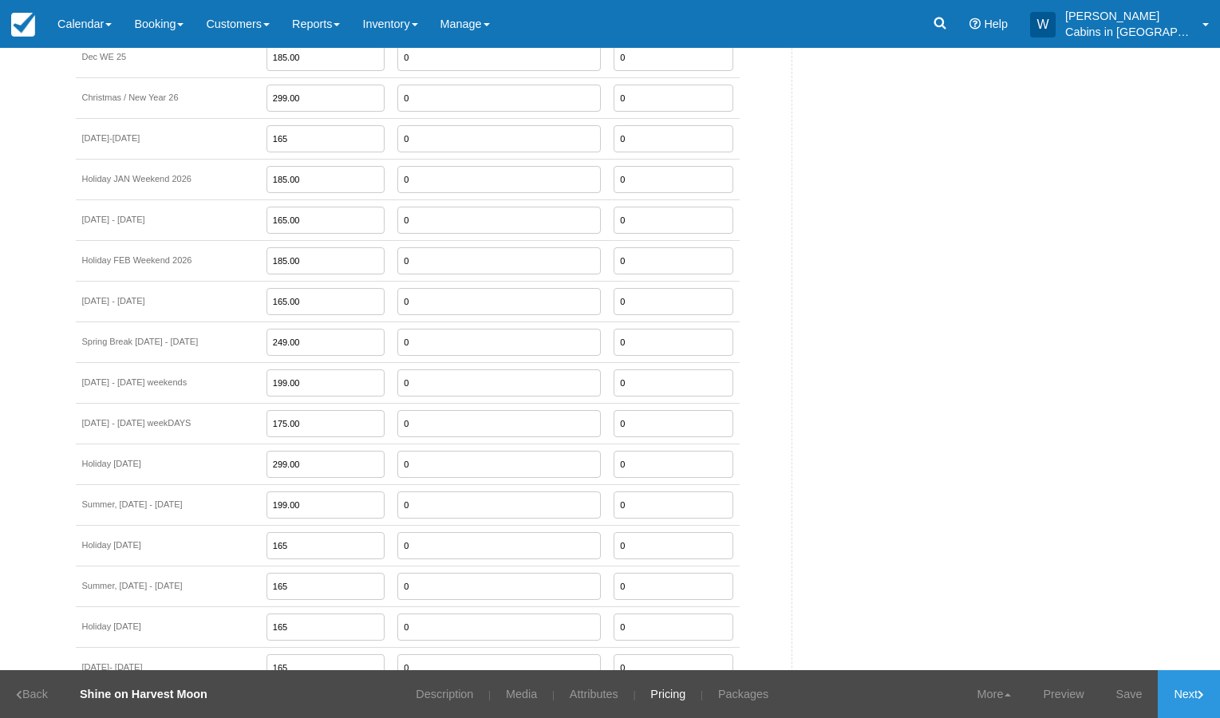
type input "199.00"
type input "299.00"
type input "199.00"
type input "299.00"
type input "175.00"
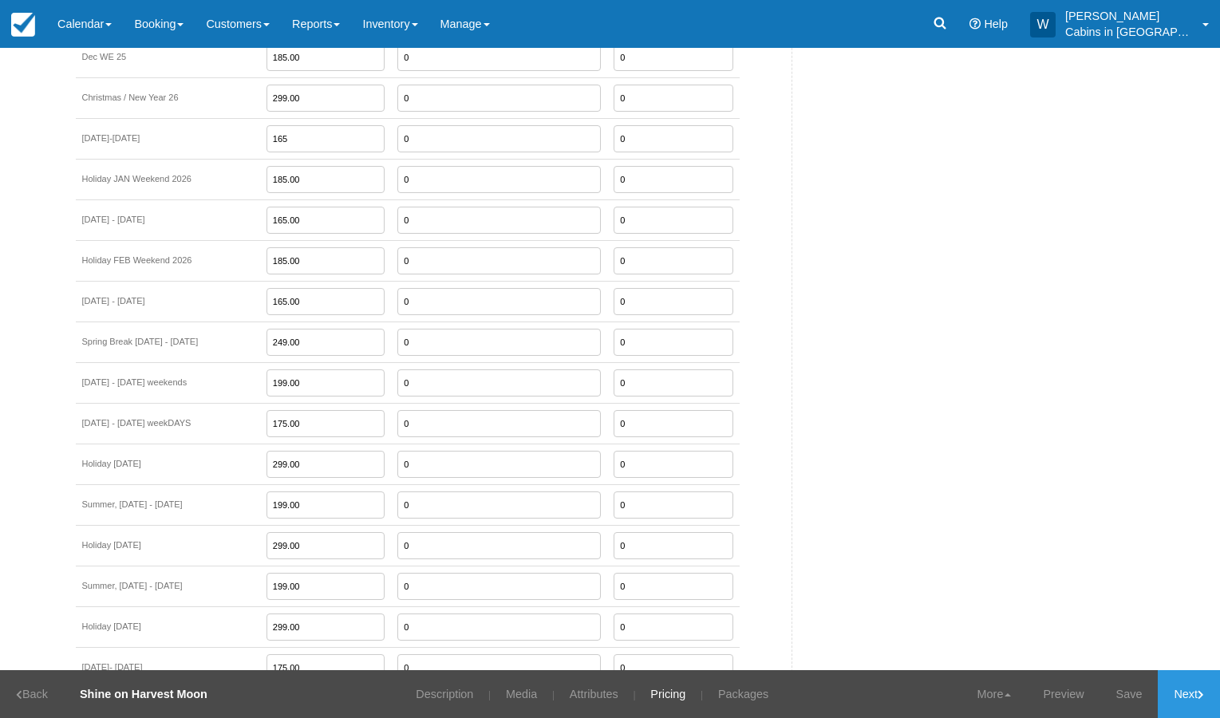
scroll to position [2494, 0]
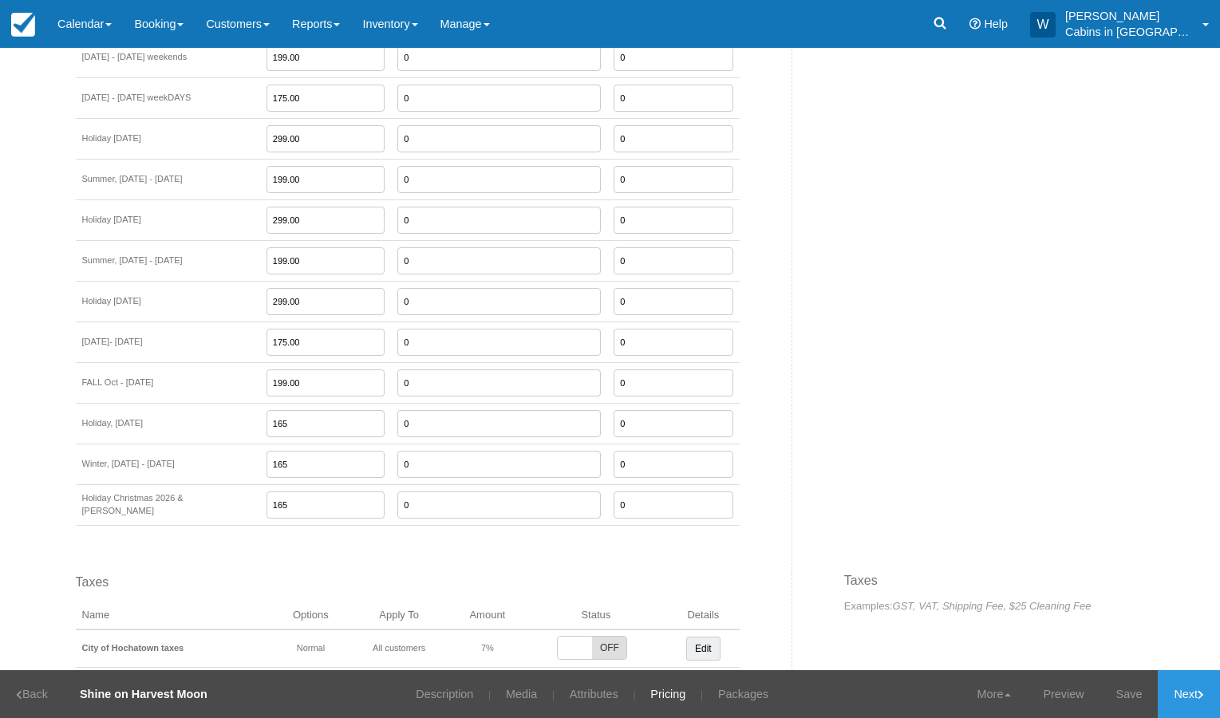
type input "199.00"
type input "299.00"
type input "185.00"
type input "299.00"
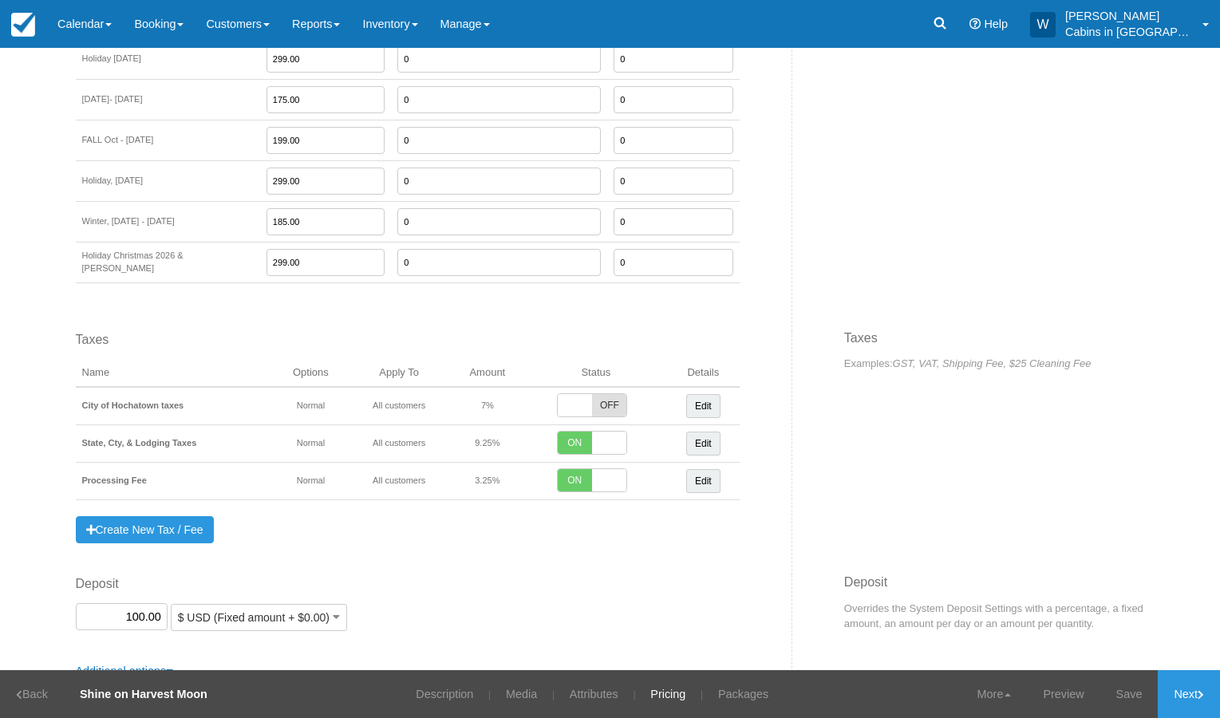
scroll to position [2746, 0]
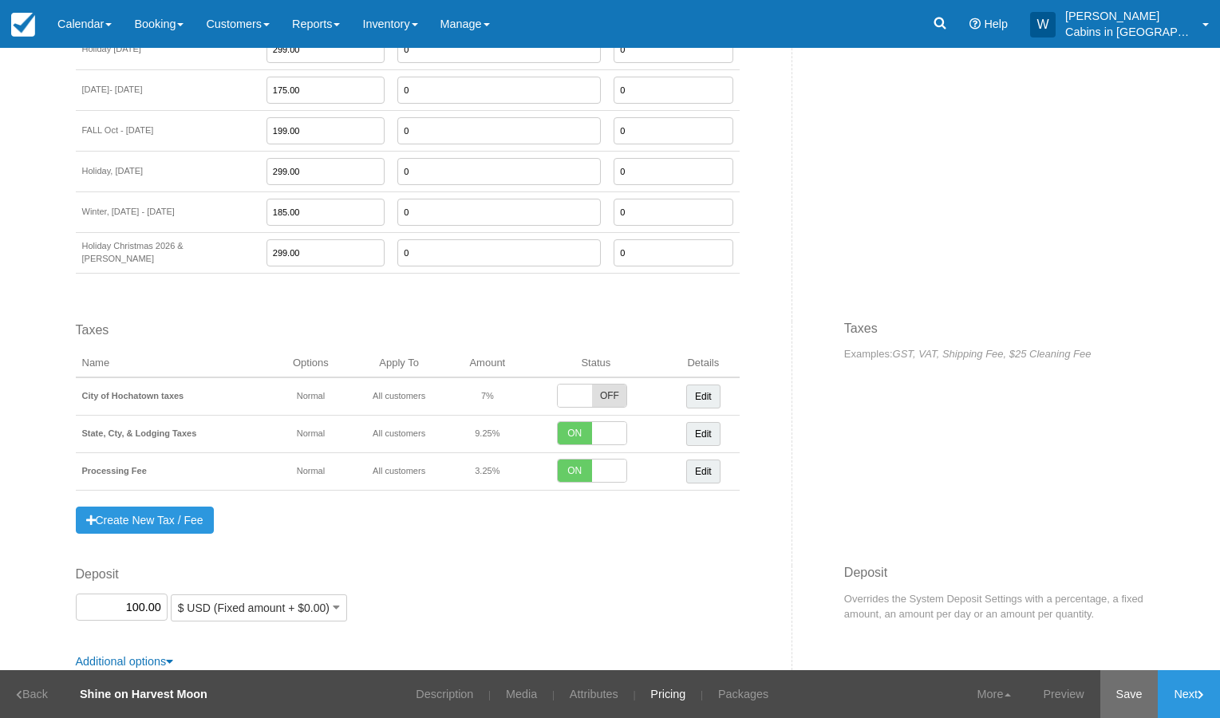
click at [1119, 691] on link "Save" at bounding box center [1130, 694] width 58 height 48
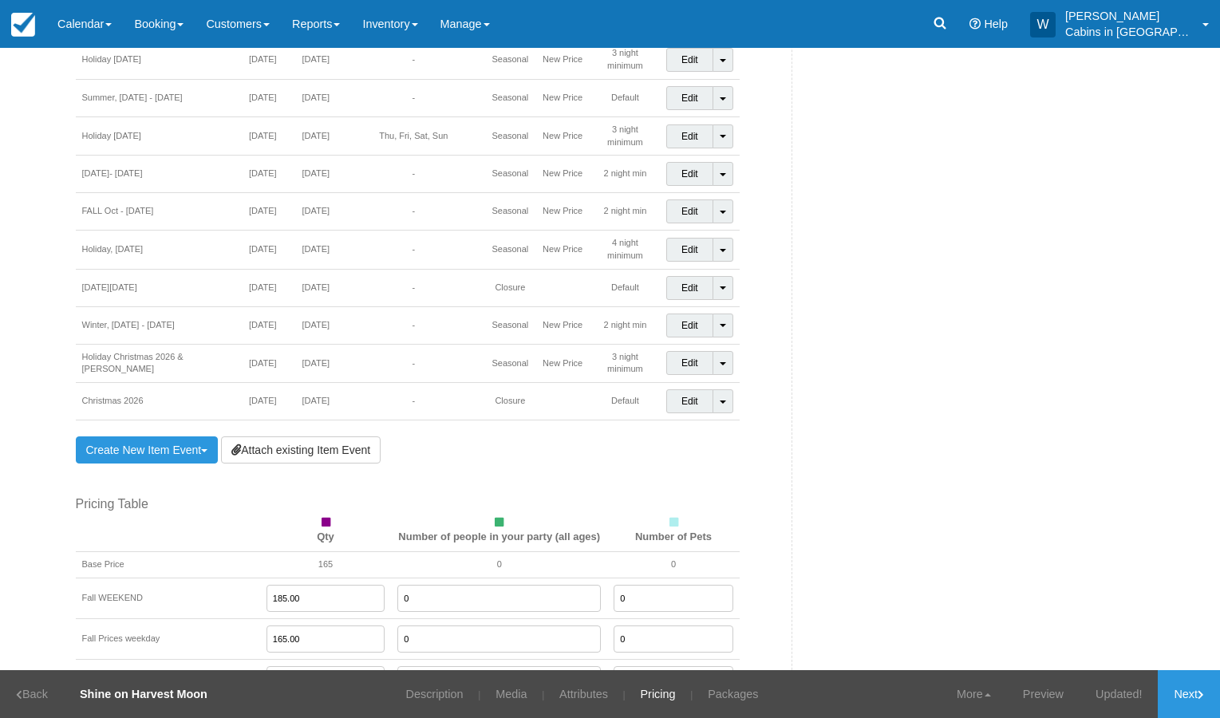
scroll to position [1378, 0]
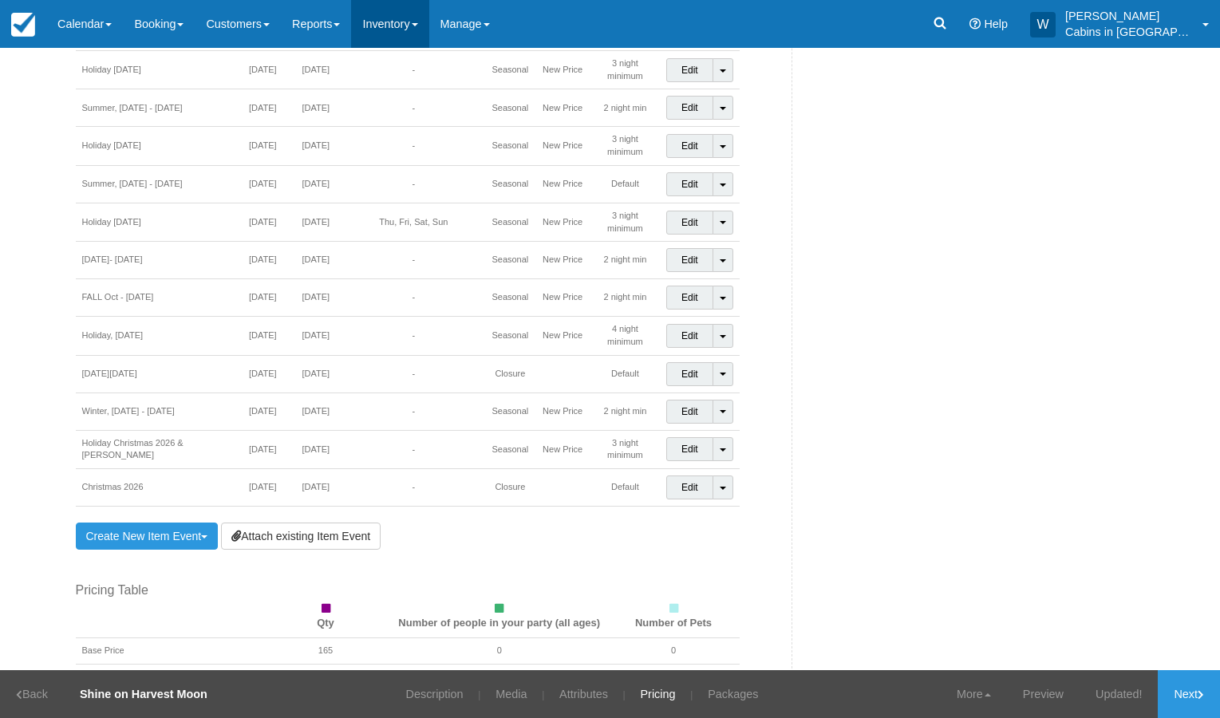
click at [429, 22] on link "Inventory" at bounding box center [389, 24] width 77 height 48
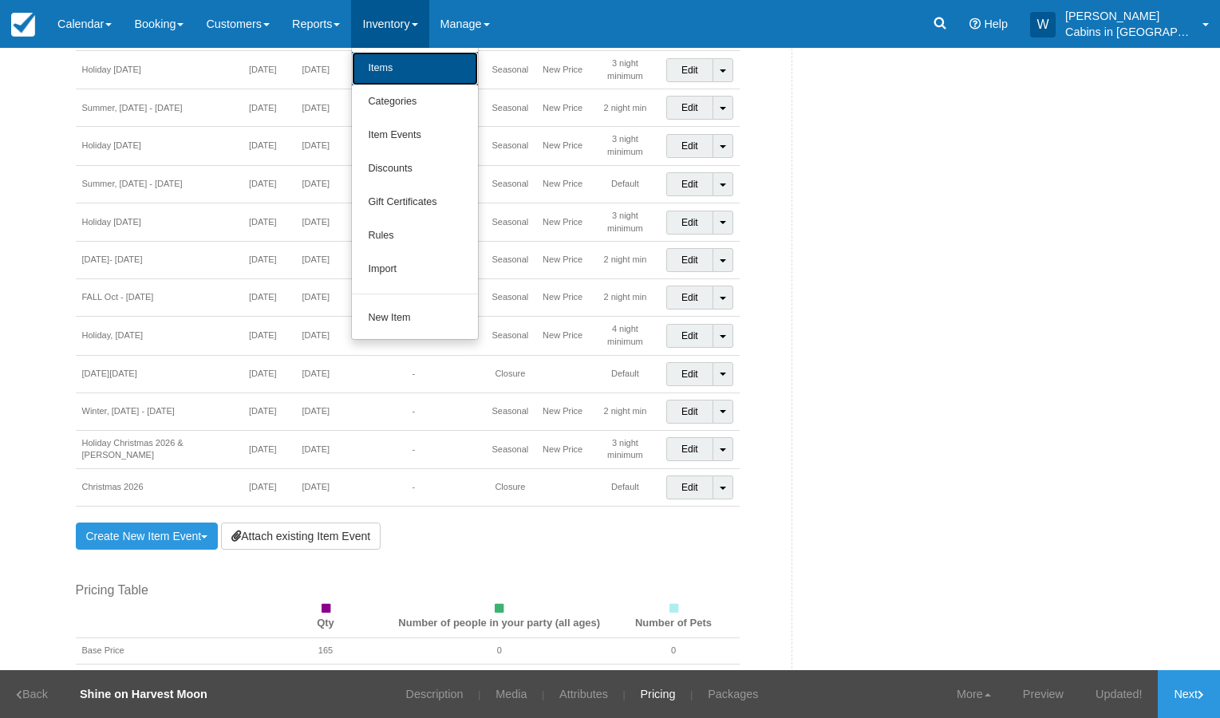
click at [418, 68] on link "Items" at bounding box center [415, 69] width 126 height 34
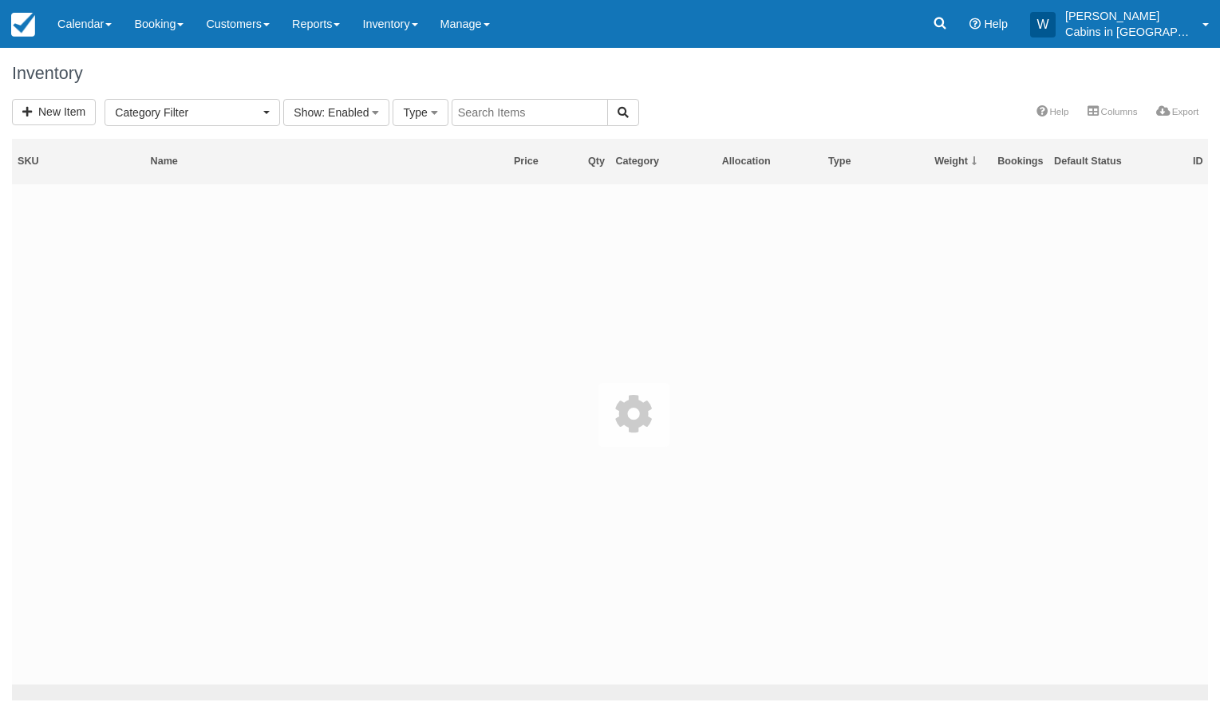
select select
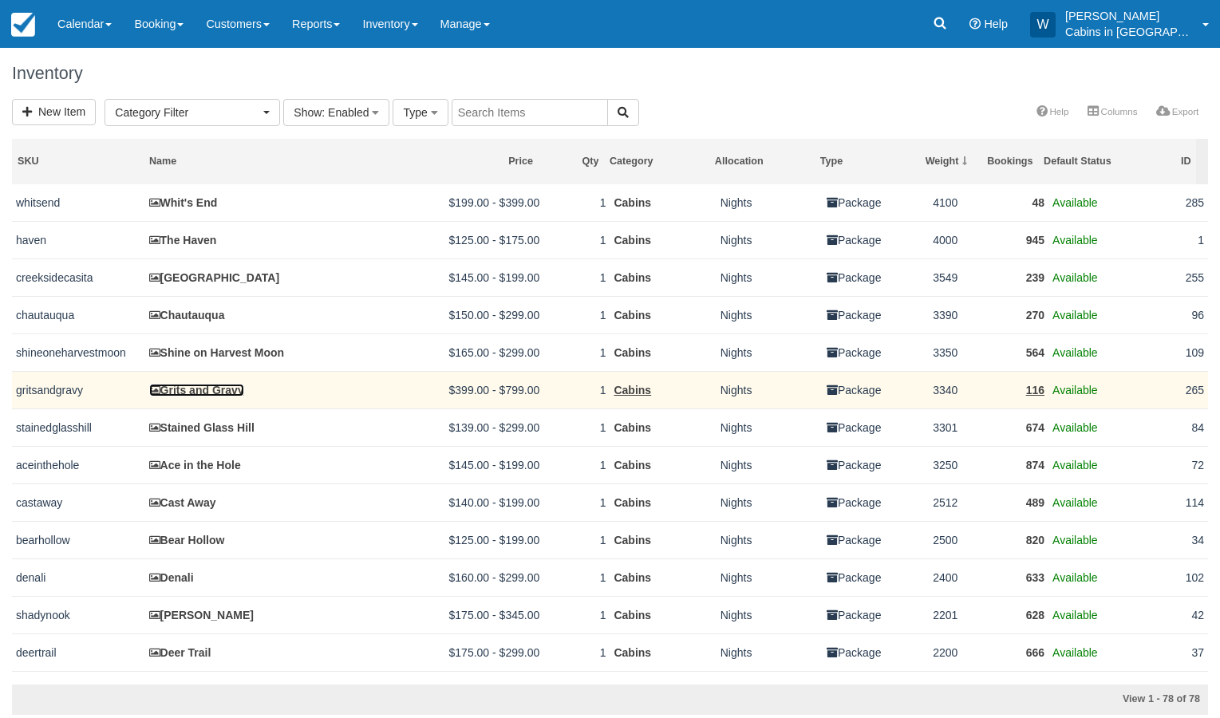
click at [188, 393] on link "Grits and Gravy" at bounding box center [196, 390] width 95 height 13
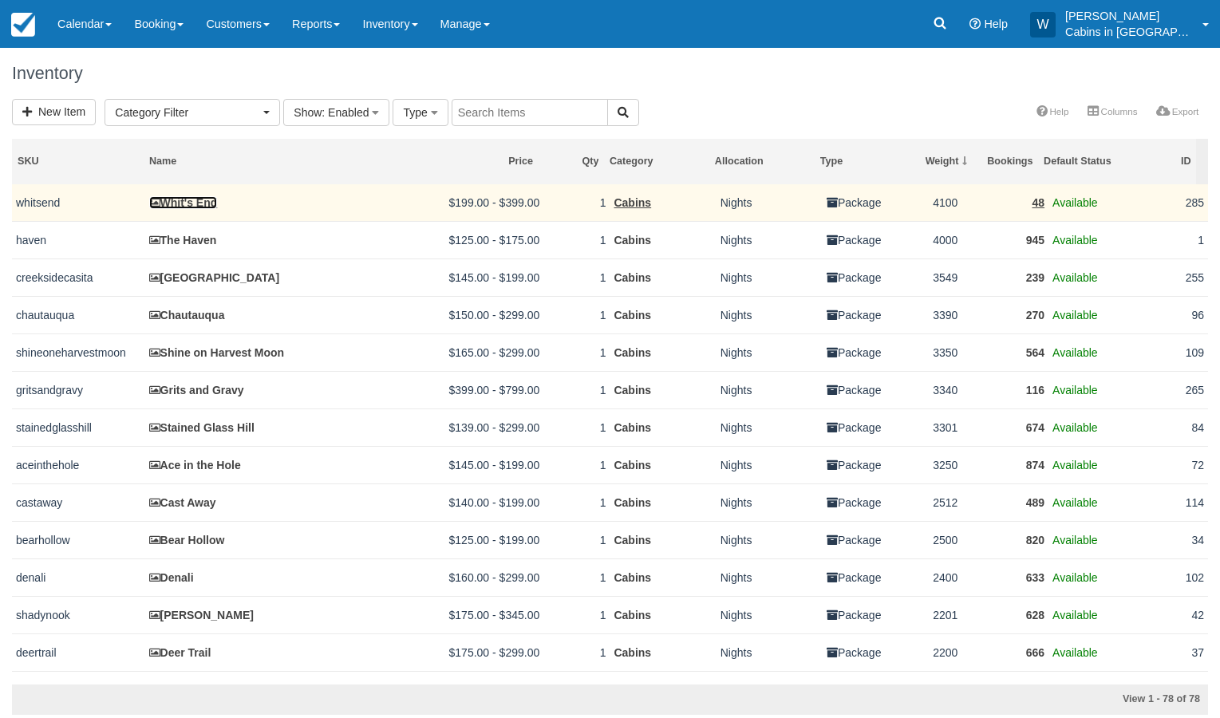
click at [195, 204] on link "Whit's End" at bounding box center [183, 202] width 69 height 13
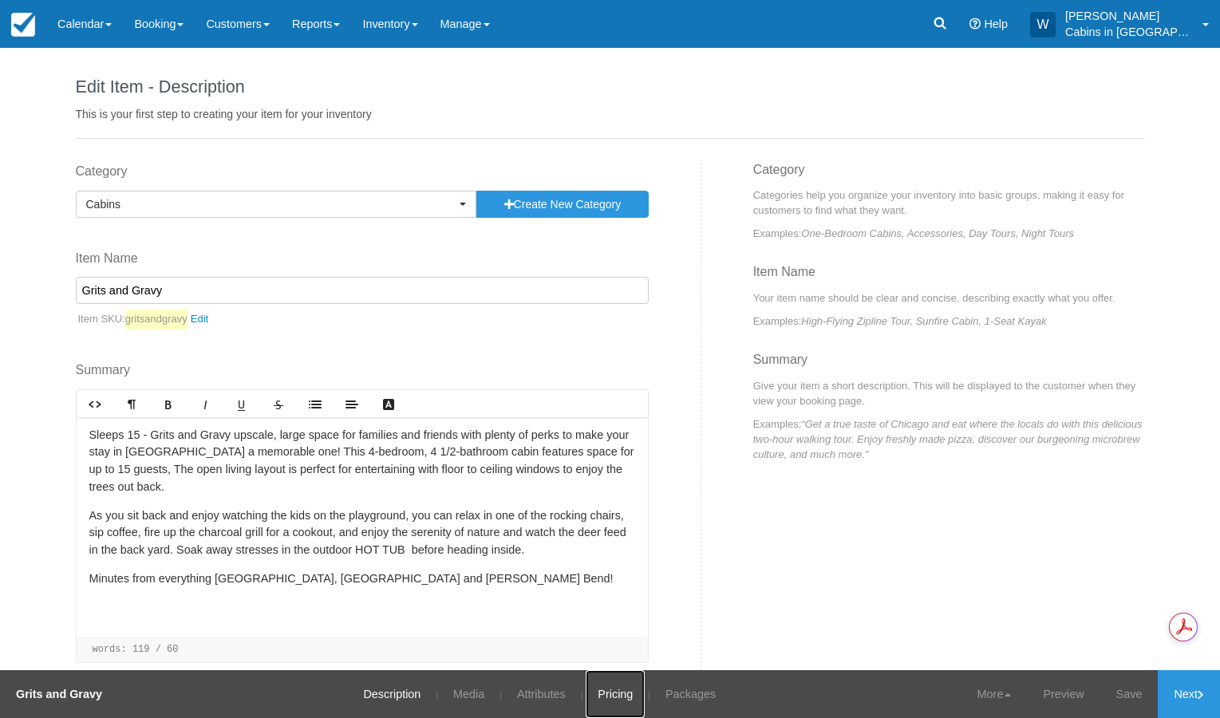
click at [616, 699] on link "Pricing" at bounding box center [615, 694] width 59 height 48
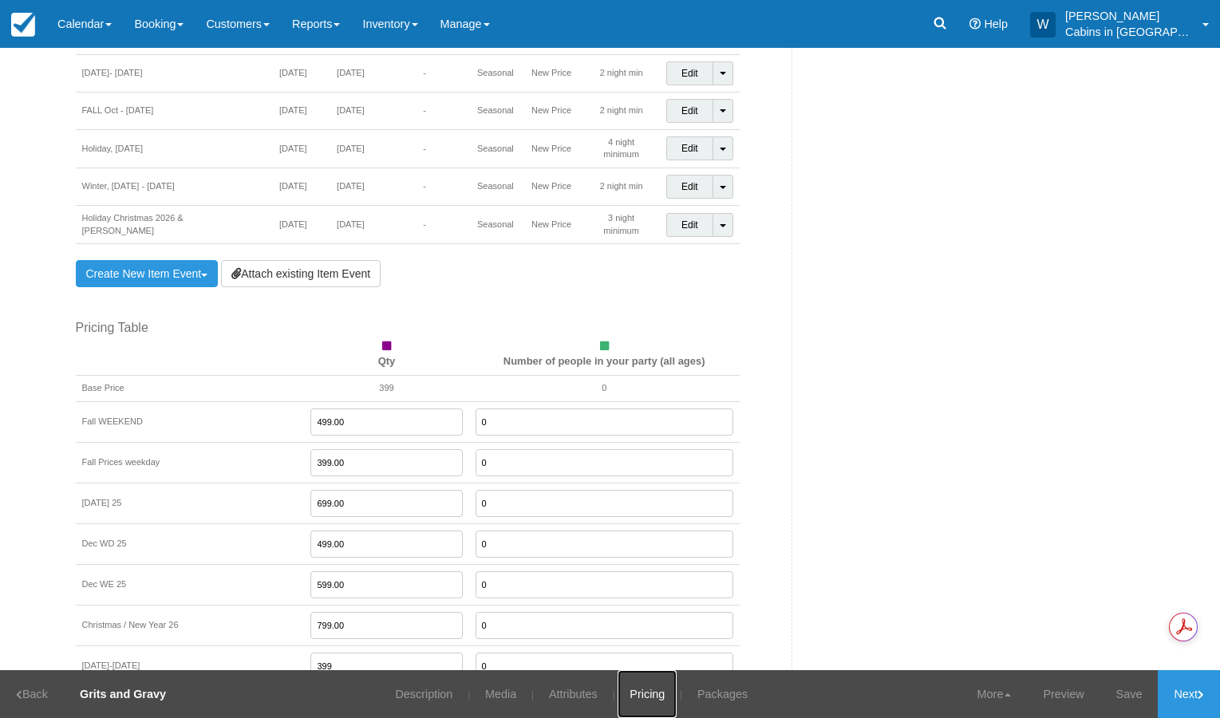
scroll to position [1384, 0]
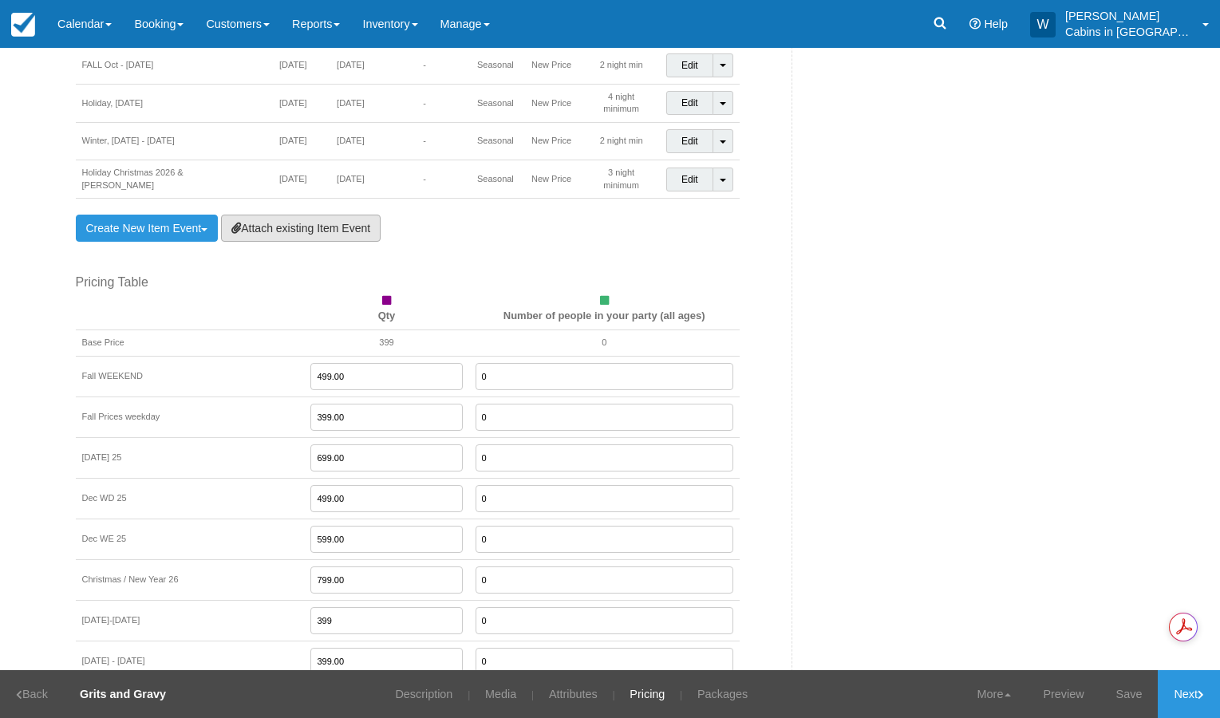
click at [314, 215] on link "Attach existing Item Event" at bounding box center [301, 228] width 160 height 27
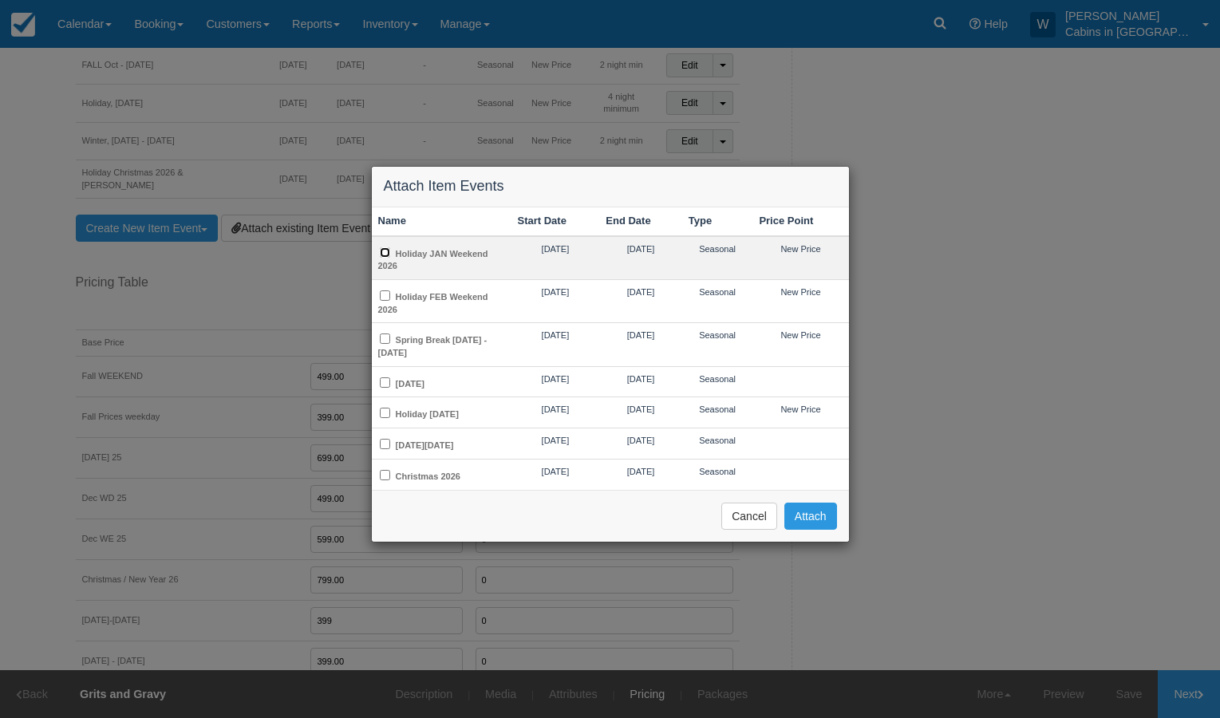
click at [388, 254] on input "Holiday JAN Weekend 2026" at bounding box center [385, 252] width 10 height 10
checkbox input "true"
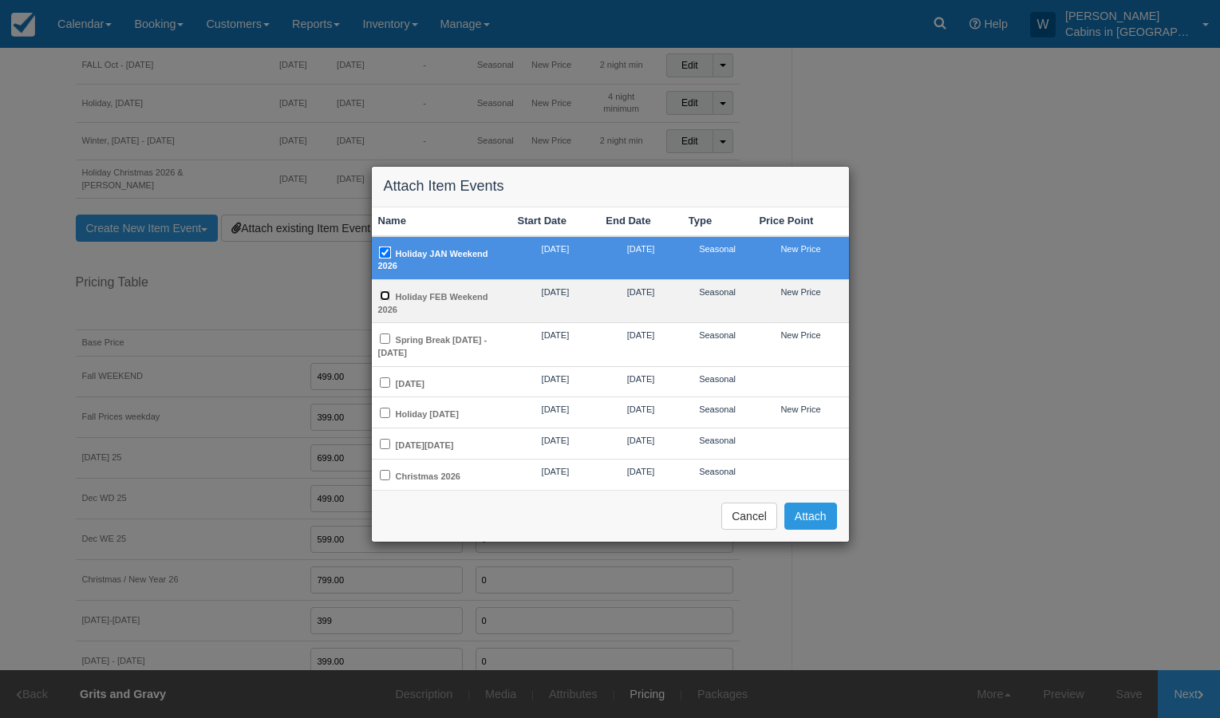
click at [385, 296] on input "Holiday FEB Weekend 2026" at bounding box center [385, 295] width 10 height 10
checkbox input "true"
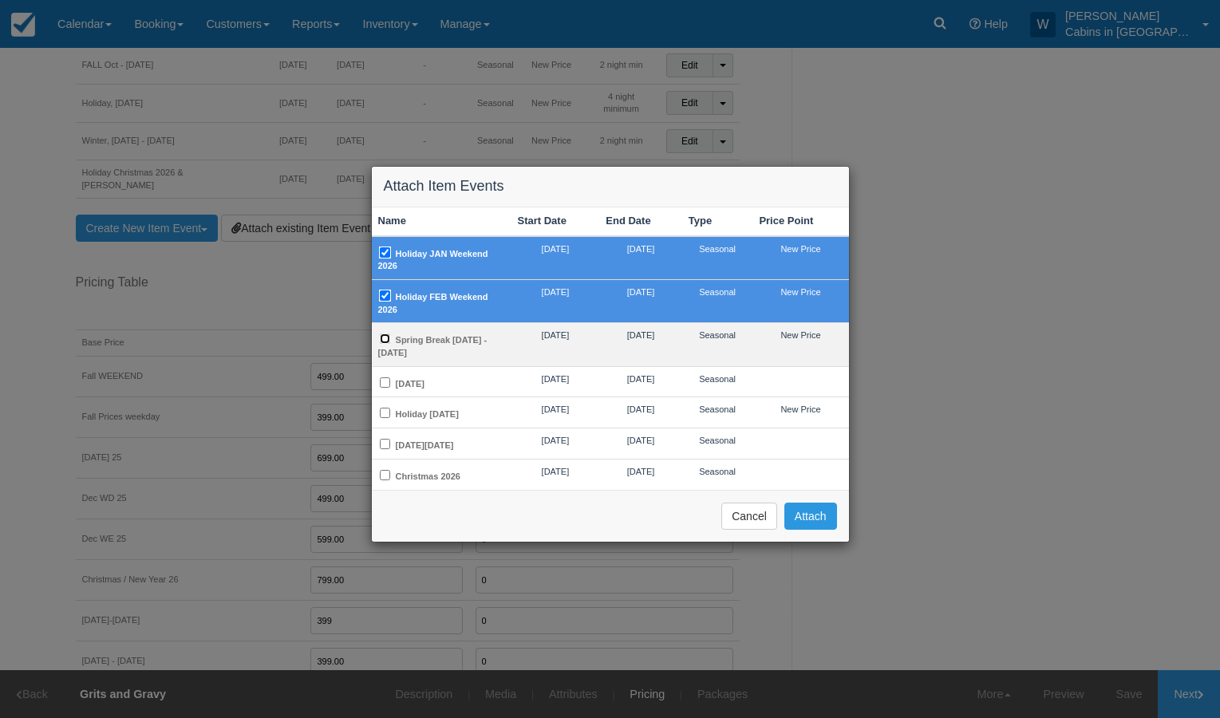
click at [388, 338] on input "Spring Break Mar 2 - 29, 2026" at bounding box center [385, 339] width 10 height 10
checkbox input "true"
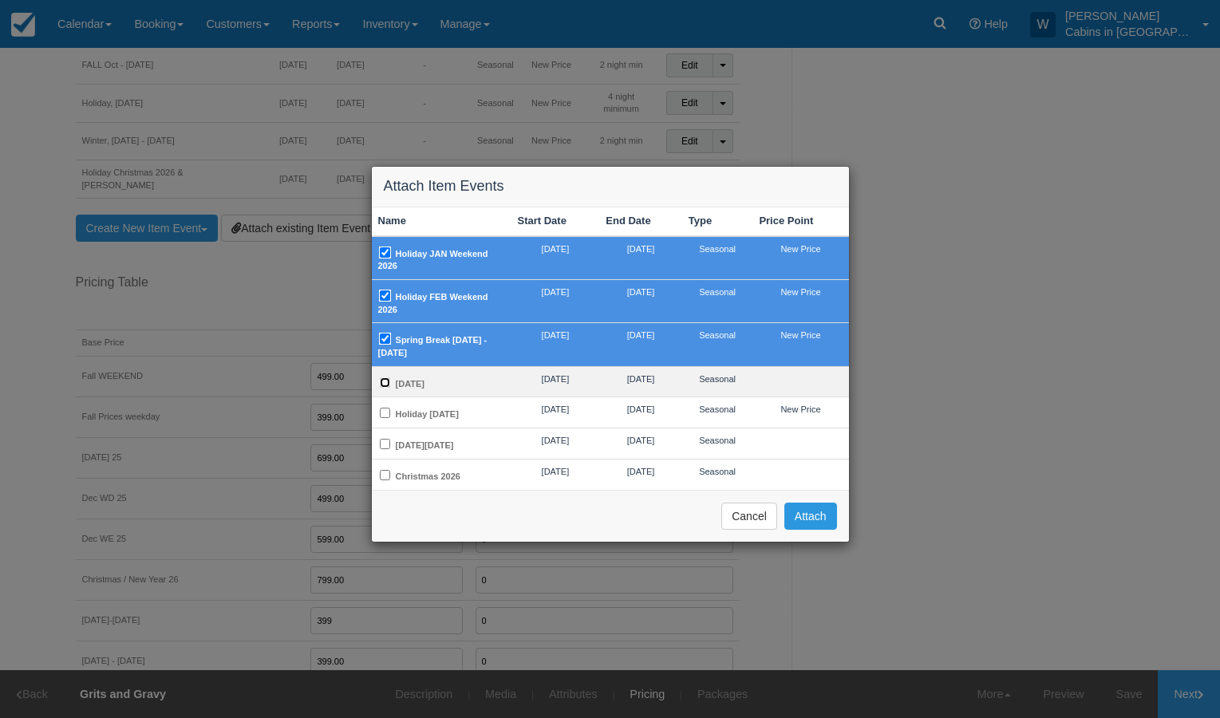
click at [387, 384] on input "Mother's Day 2026" at bounding box center [385, 382] width 10 height 10
checkbox input "true"
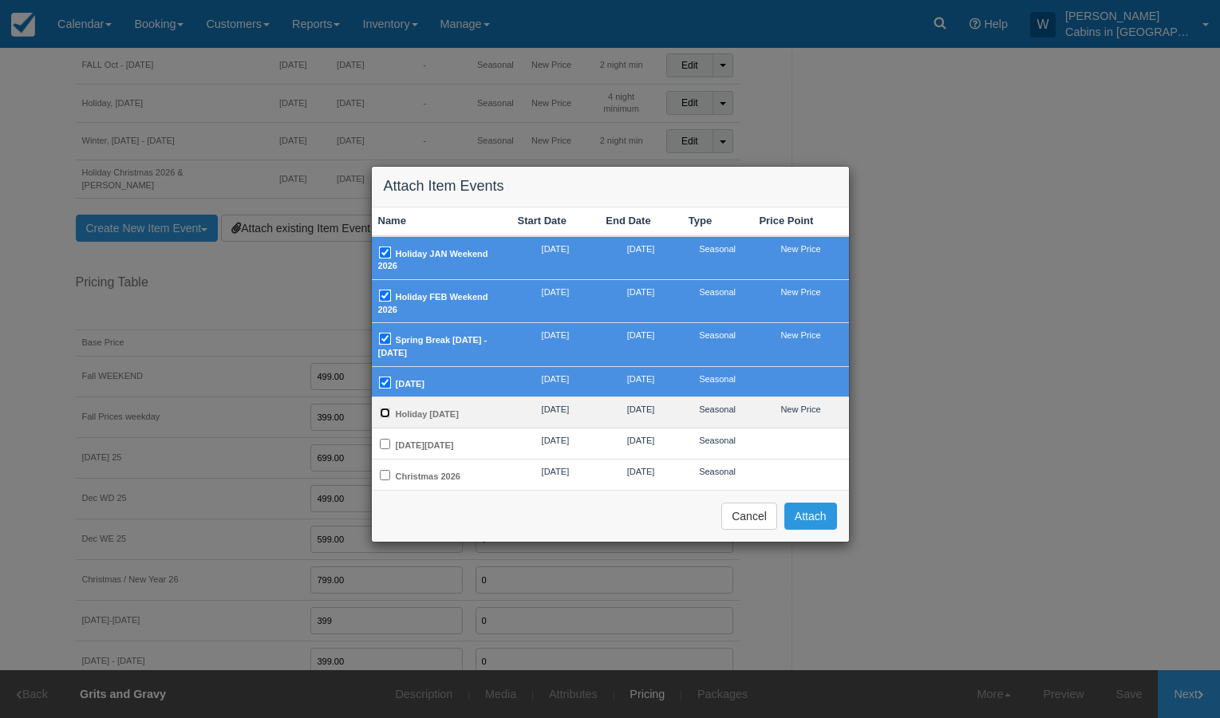
click at [387, 413] on input "Holiday Memorial Day 2026" at bounding box center [385, 413] width 10 height 10
checkbox input "true"
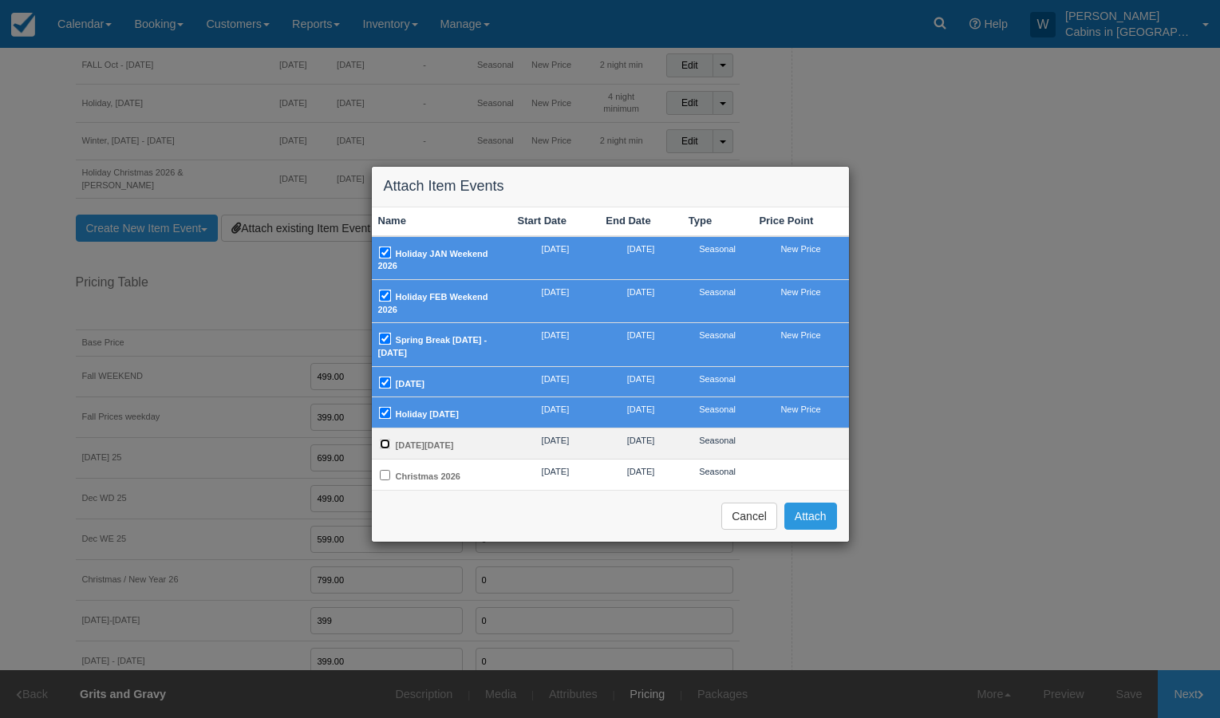
click at [385, 449] on input "[DATE][DATE]" at bounding box center [385, 444] width 10 height 10
checkbox input "true"
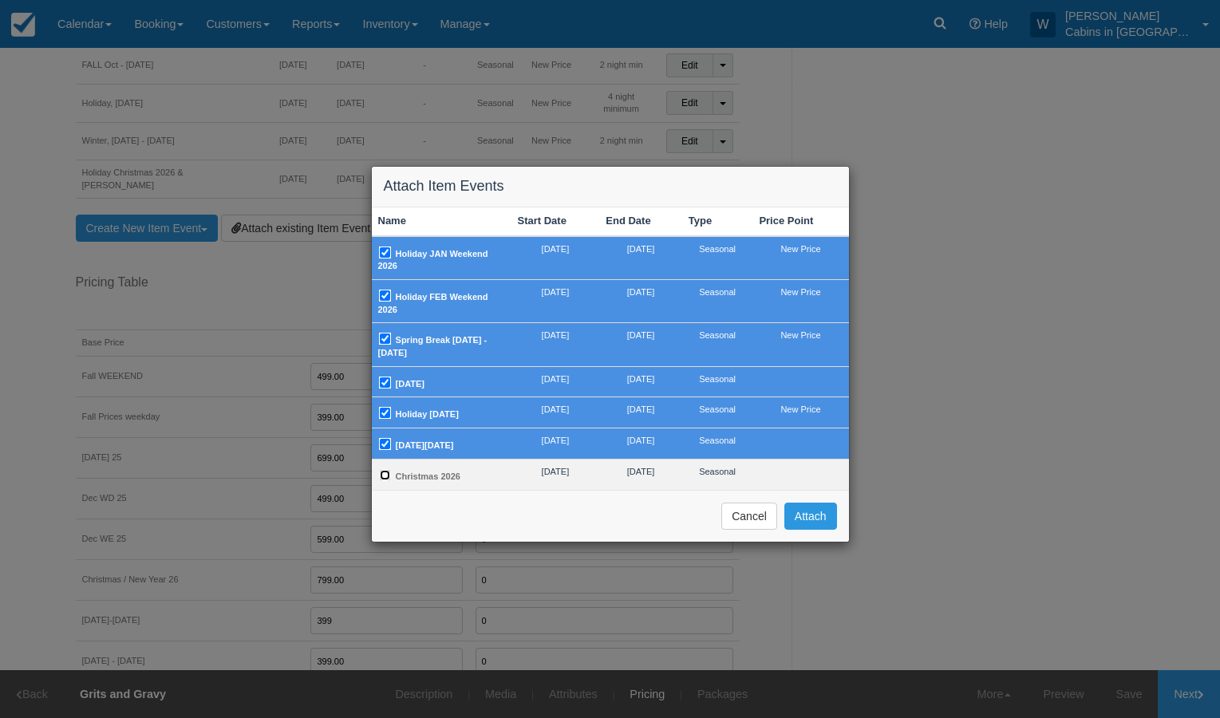
click at [388, 480] on input "Christmas 2026" at bounding box center [385, 475] width 10 height 10
checkbox input "true"
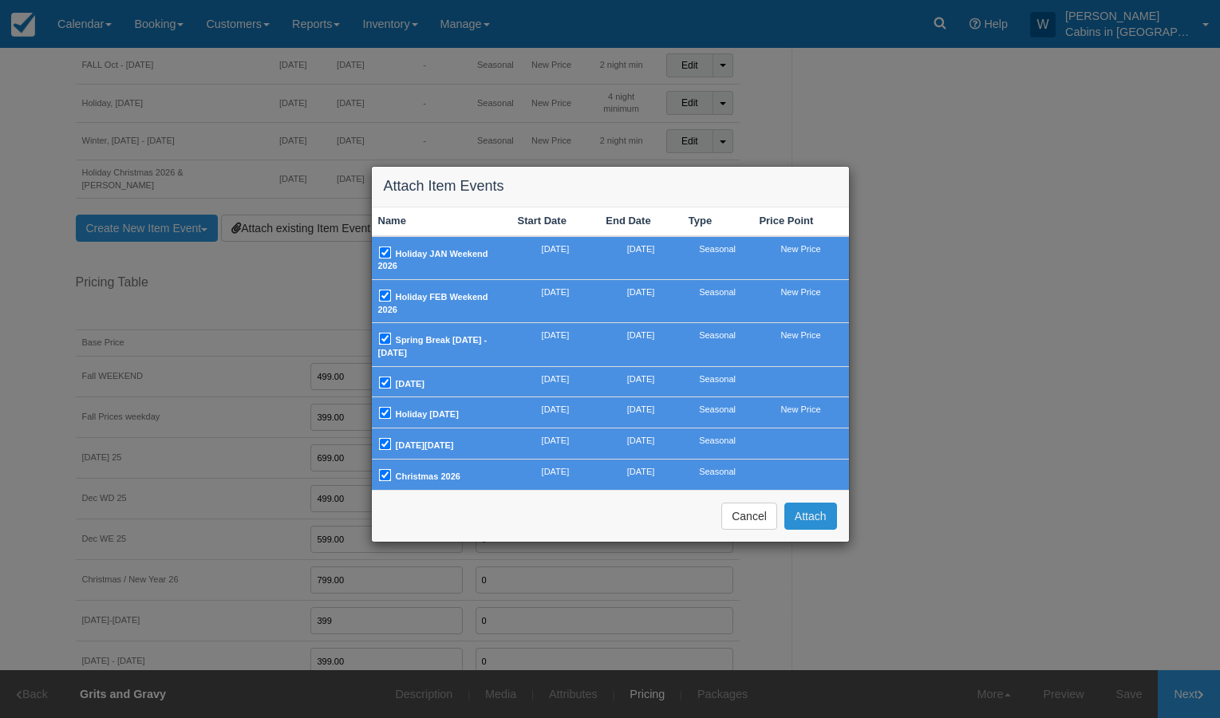
click at [814, 527] on button "Attach" at bounding box center [810, 516] width 53 height 27
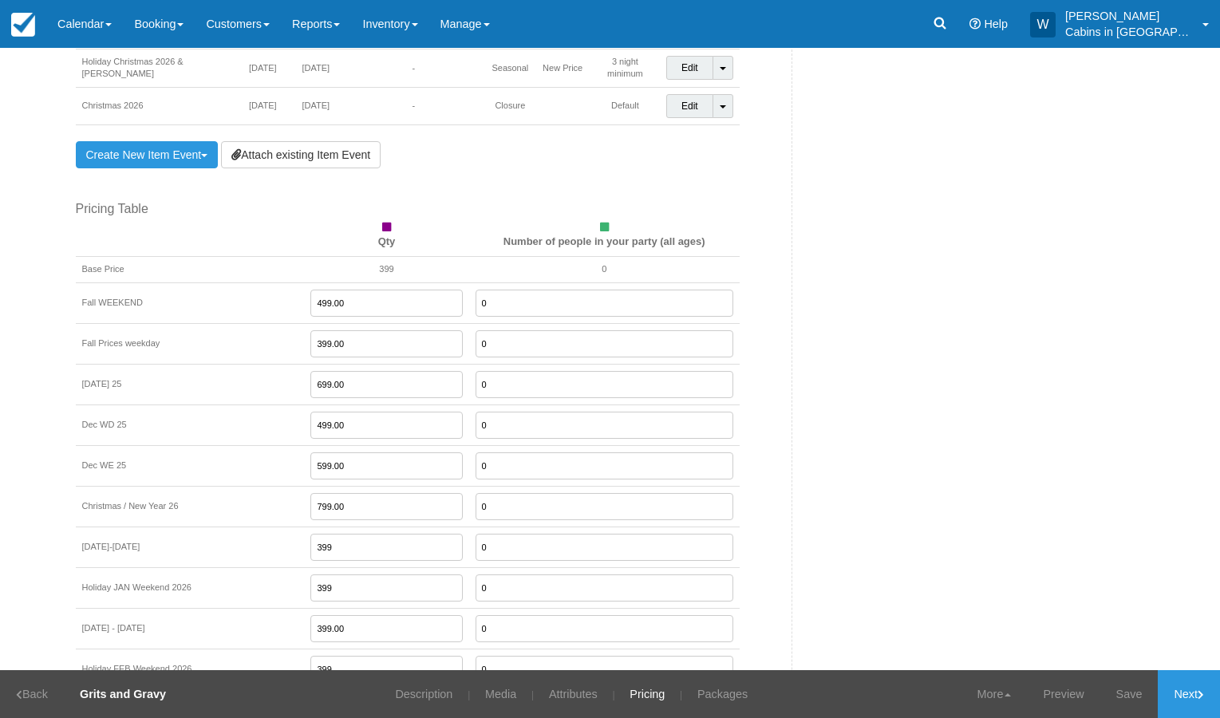
scroll to position [1722, 0]
drag, startPoint x: 333, startPoint y: 564, endPoint x: 273, endPoint y: 556, distance: 60.4
click at [304, 564] on td "399" at bounding box center [386, 584] width 164 height 41
type input "599.00"
type input "499.00"
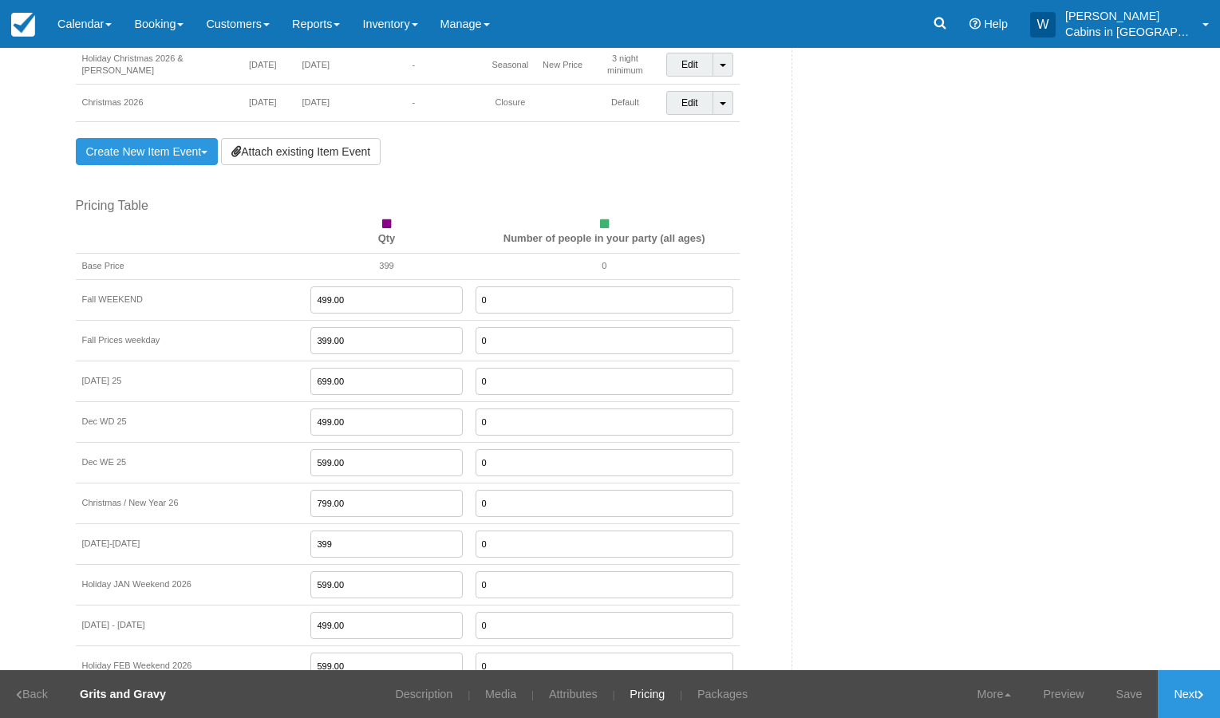
type input "599.00"
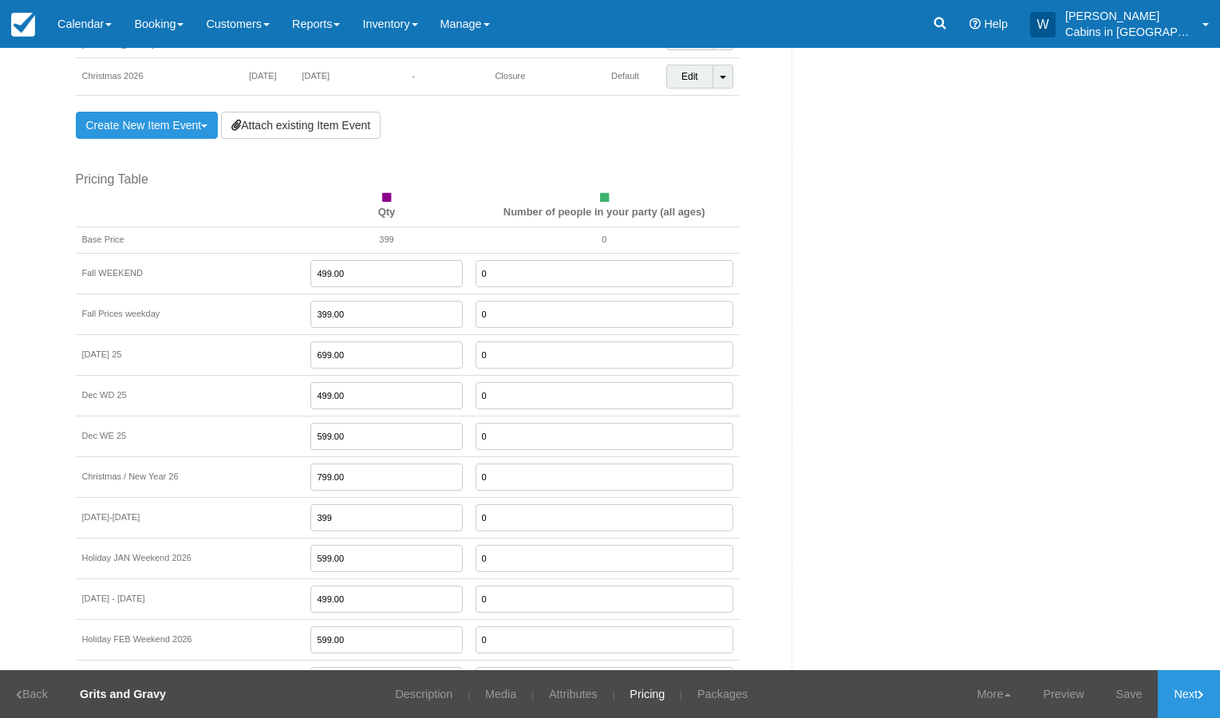
type input "499.00"
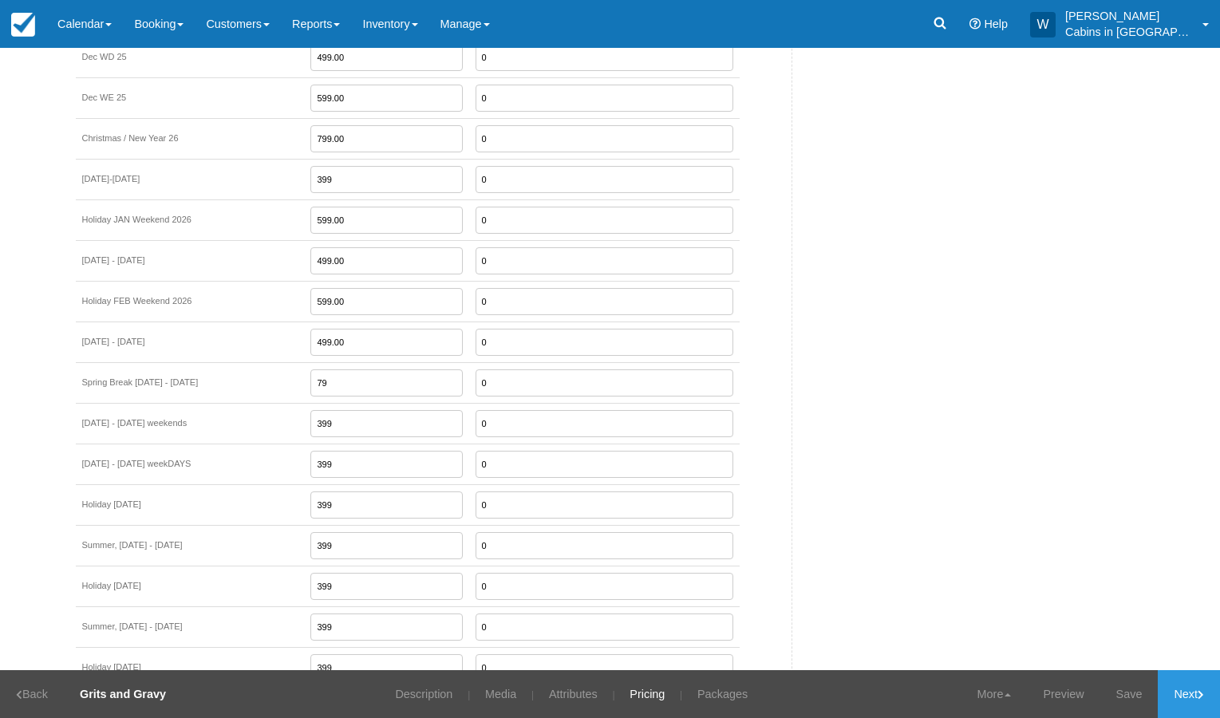
type input "7"
type input "699.00"
type input "599.00"
type input "499.00"
type input "699.00"
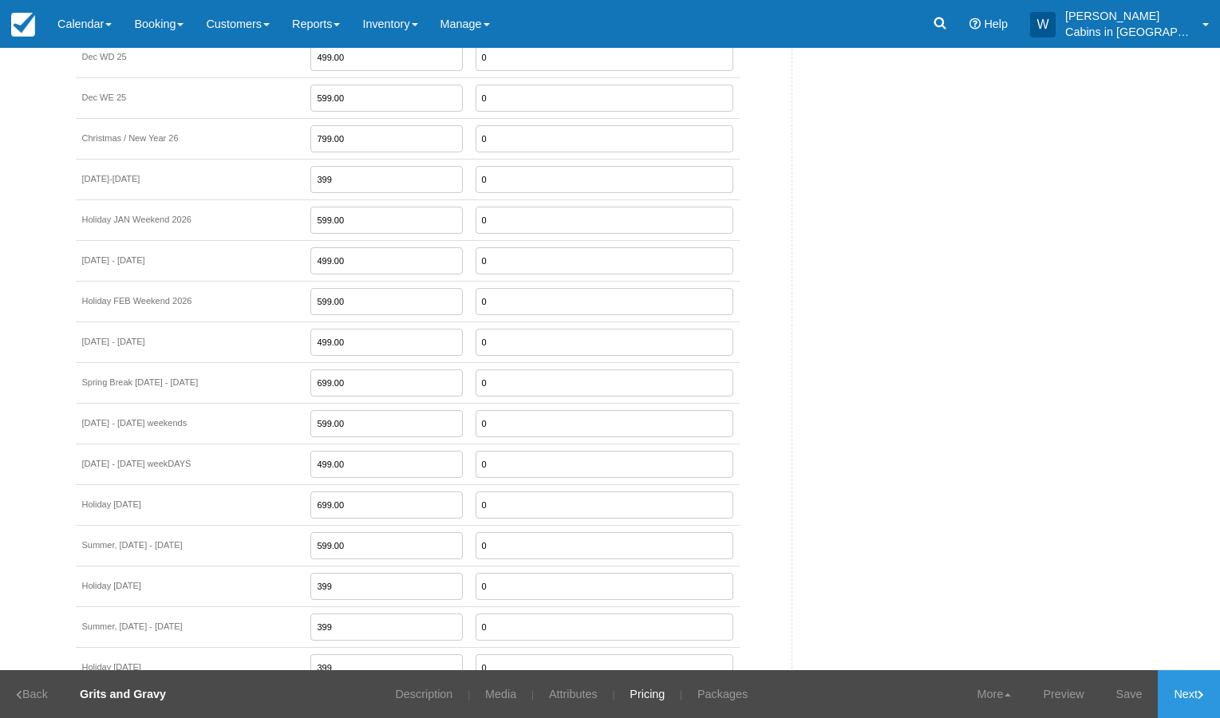
type input "599.00"
type input "6"
type input "799.00"
type input "6"
type input "599.00"
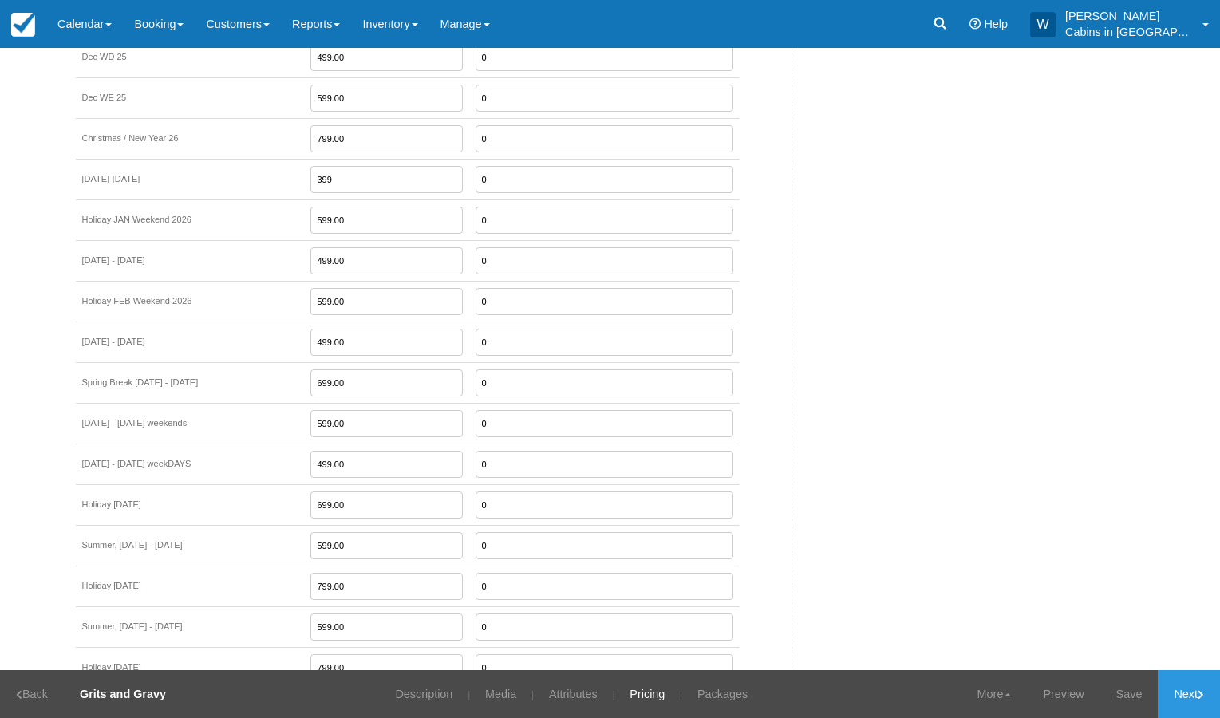
type input "799.00"
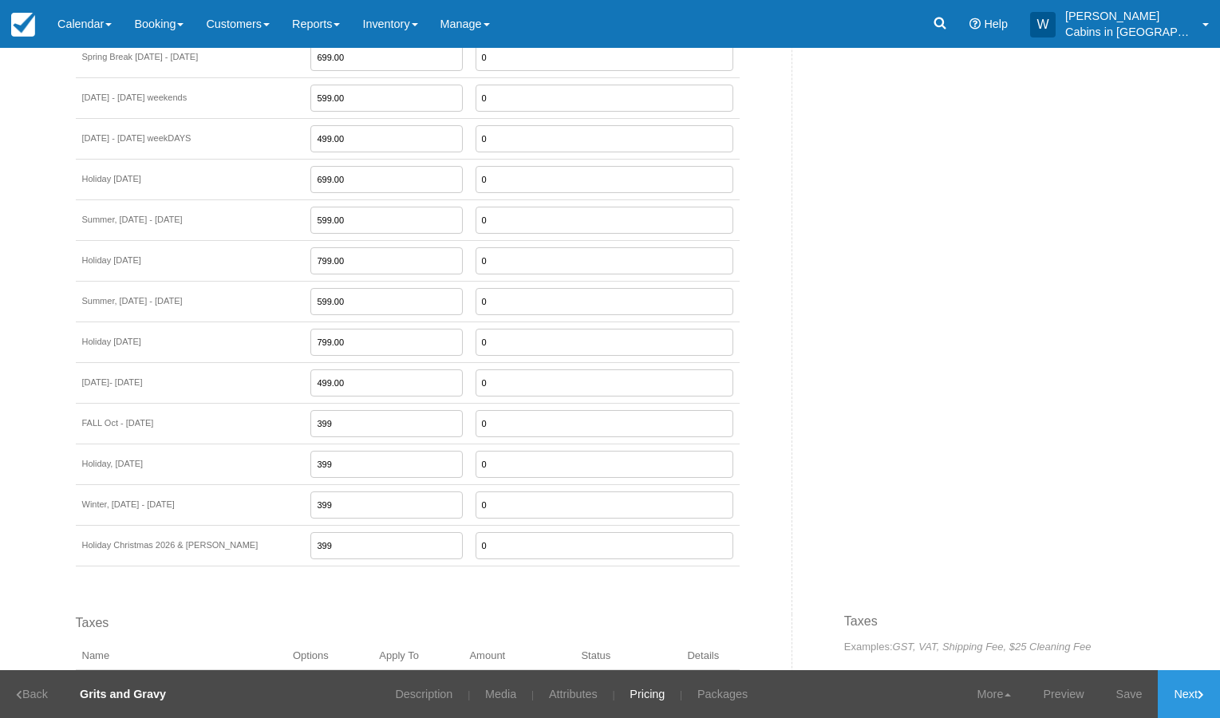
type input "499.00"
type input "699.00"
type input "799.00"
type input "599.00"
type input "799.00"
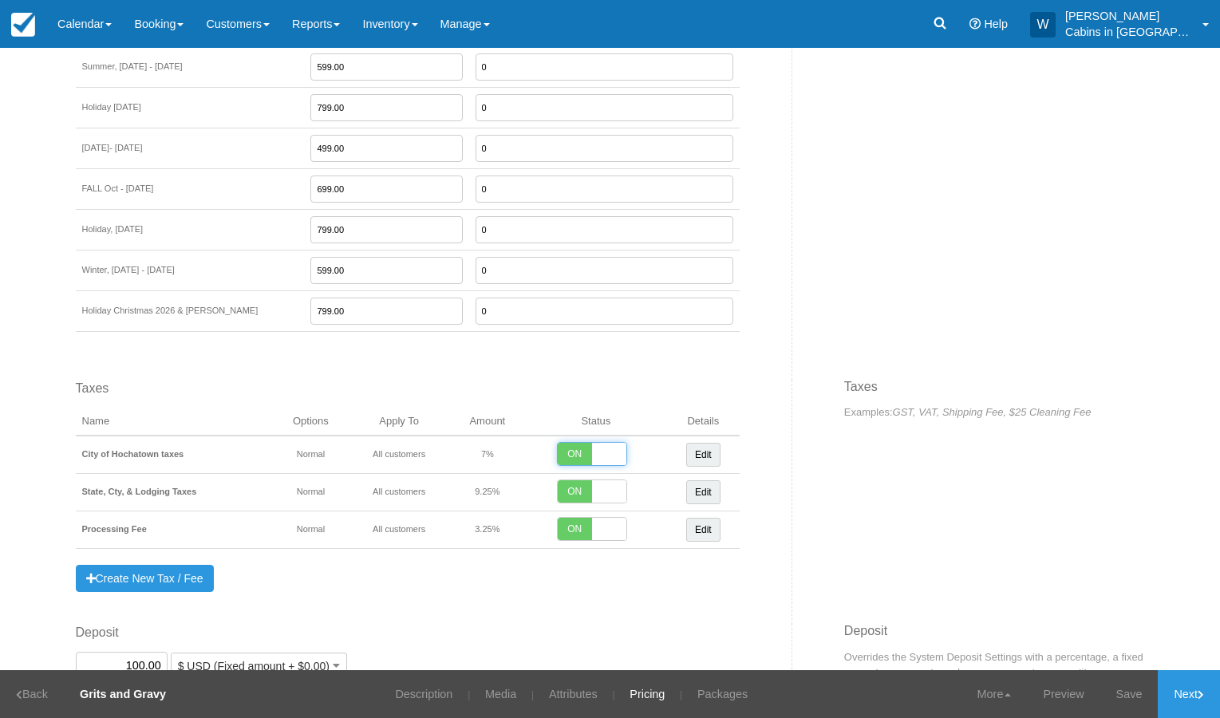
scroll to position [2705, 0]
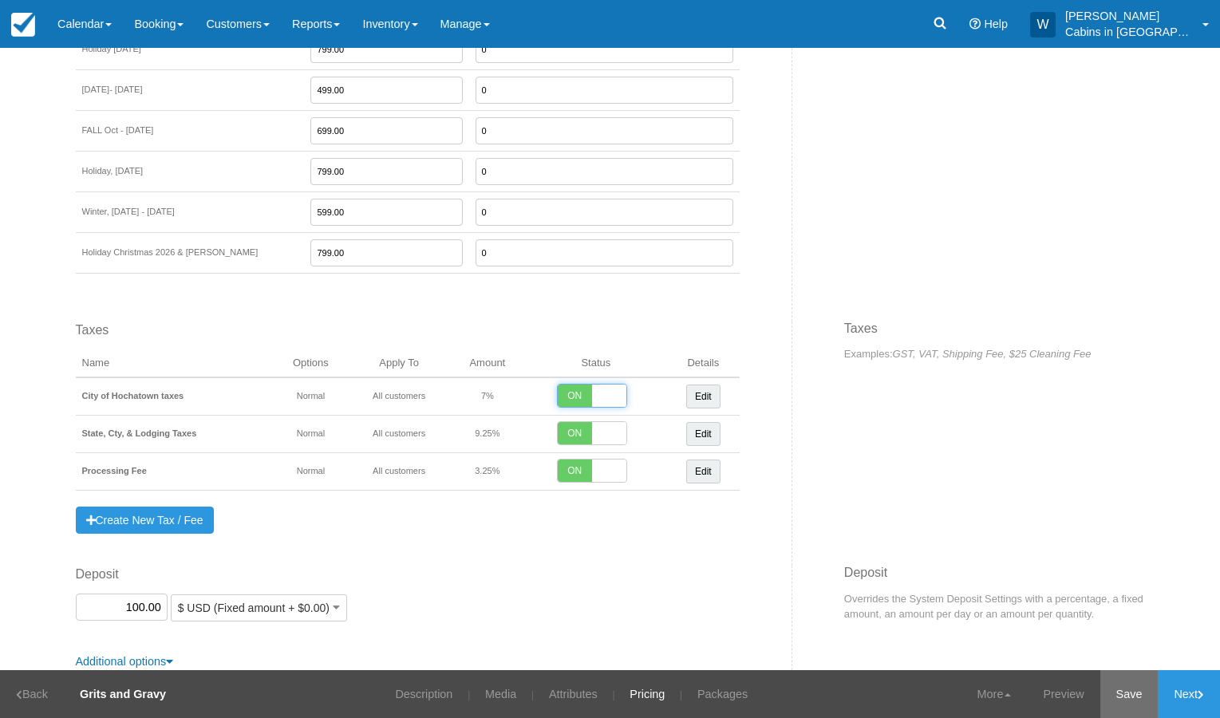
click at [1123, 690] on link "Save" at bounding box center [1130, 694] width 58 height 48
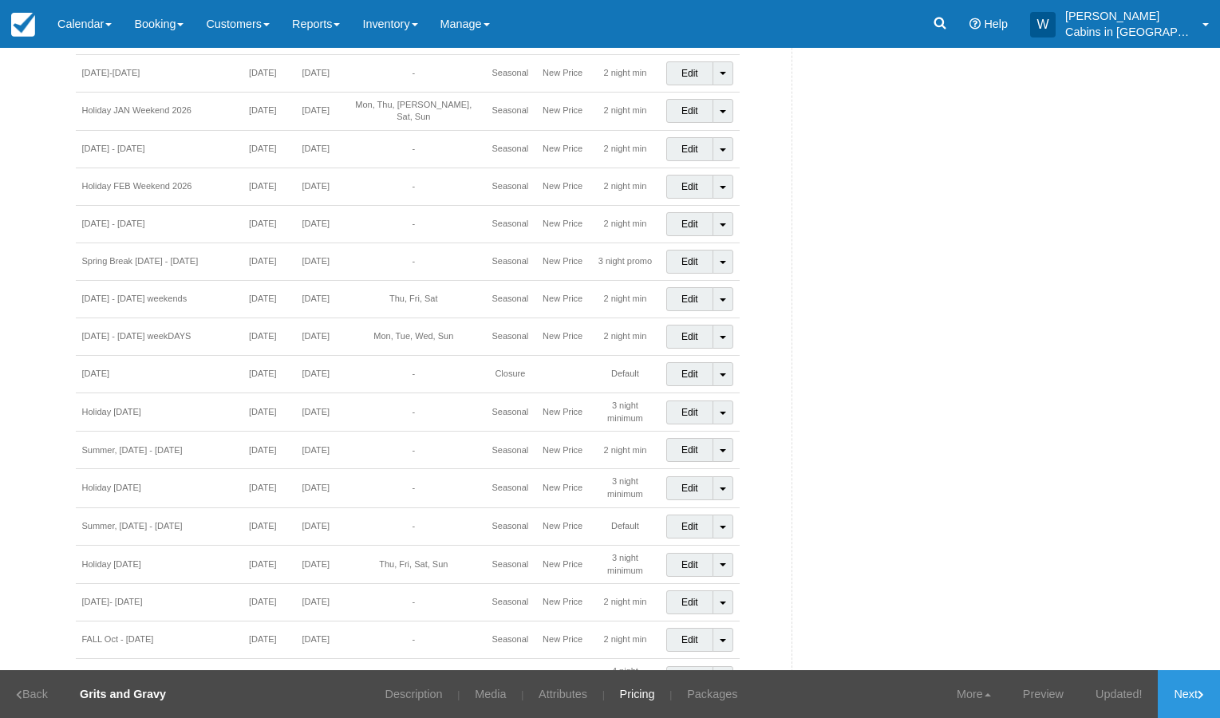
scroll to position [841, 0]
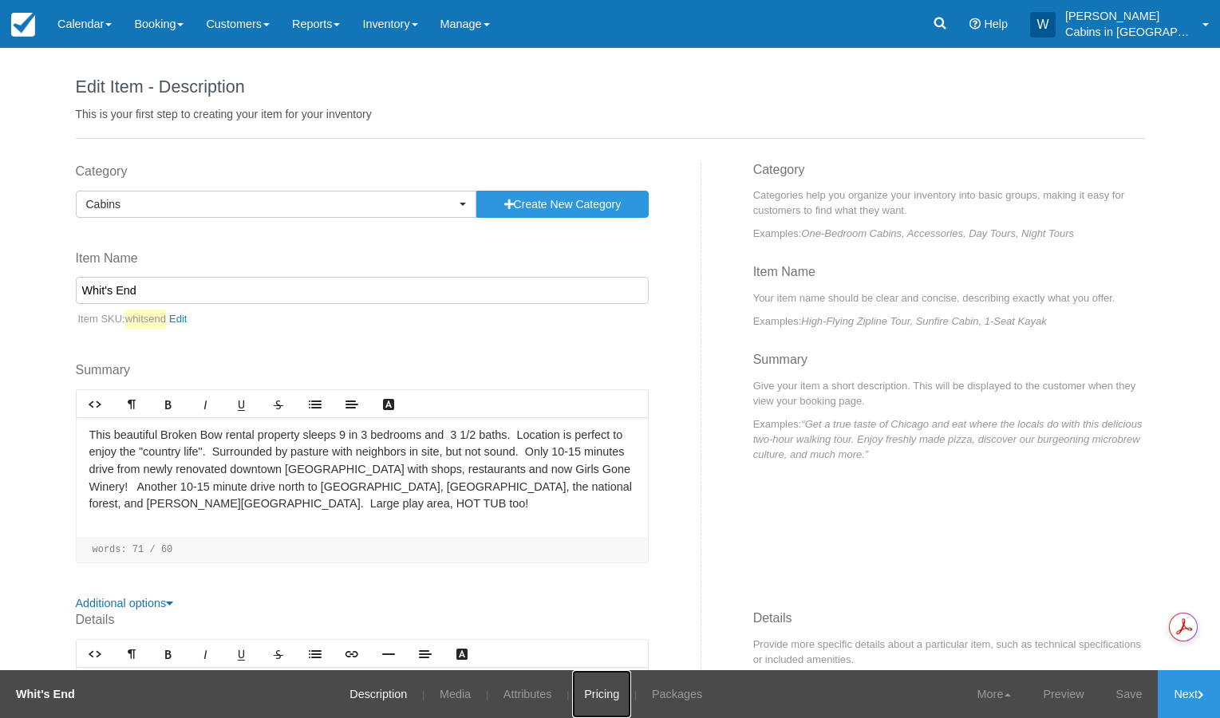
click at [591, 694] on link "Pricing" at bounding box center [601, 694] width 59 height 48
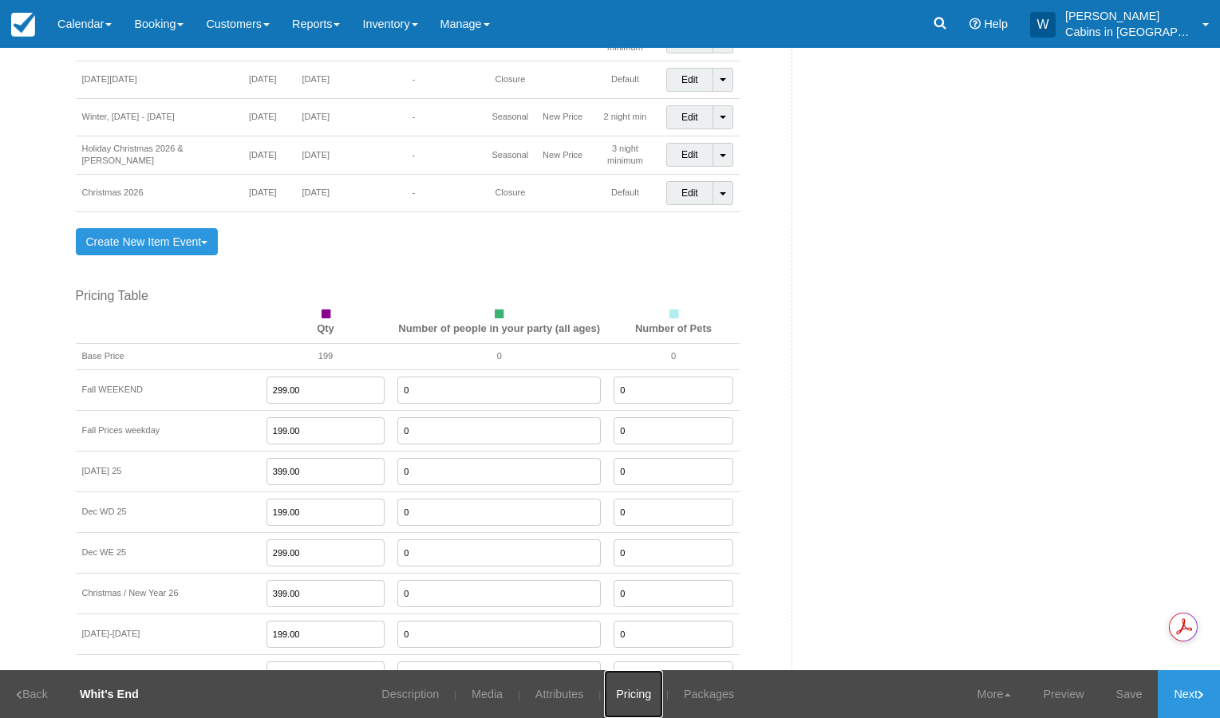
scroll to position [1674, 0]
click at [1132, 693] on link "Save" at bounding box center [1130, 694] width 58 height 48
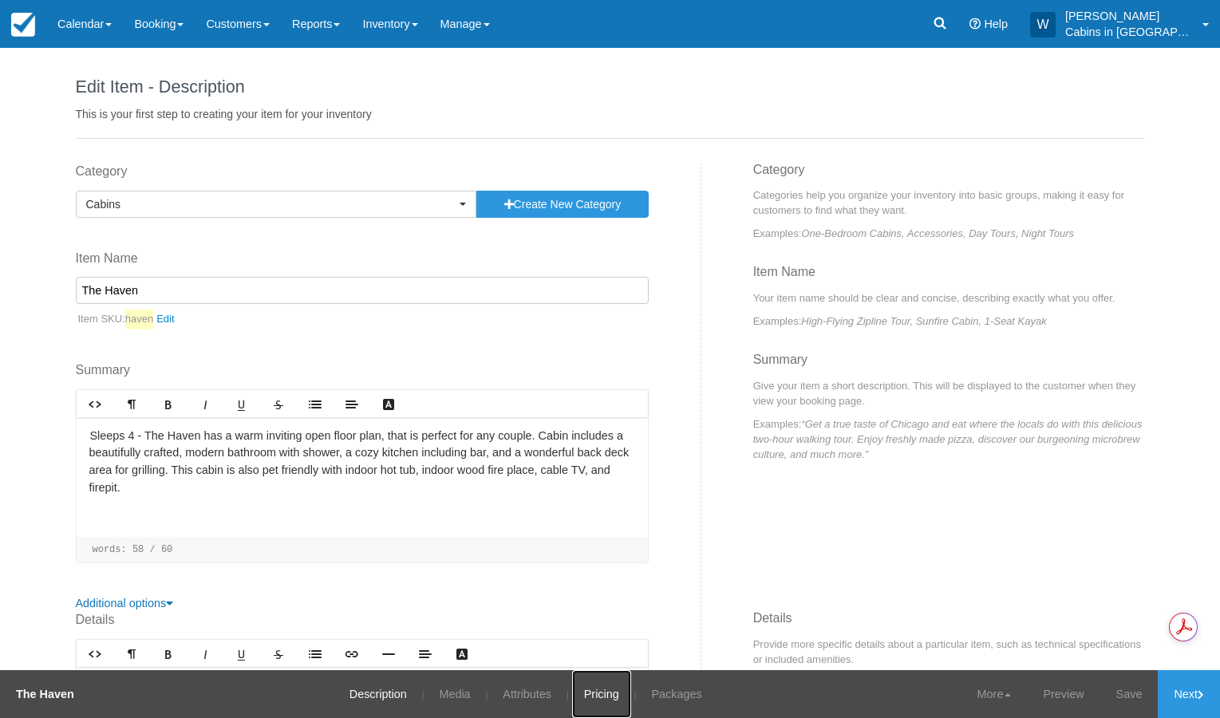
click at [605, 695] on link "Pricing" at bounding box center [601, 694] width 59 height 48
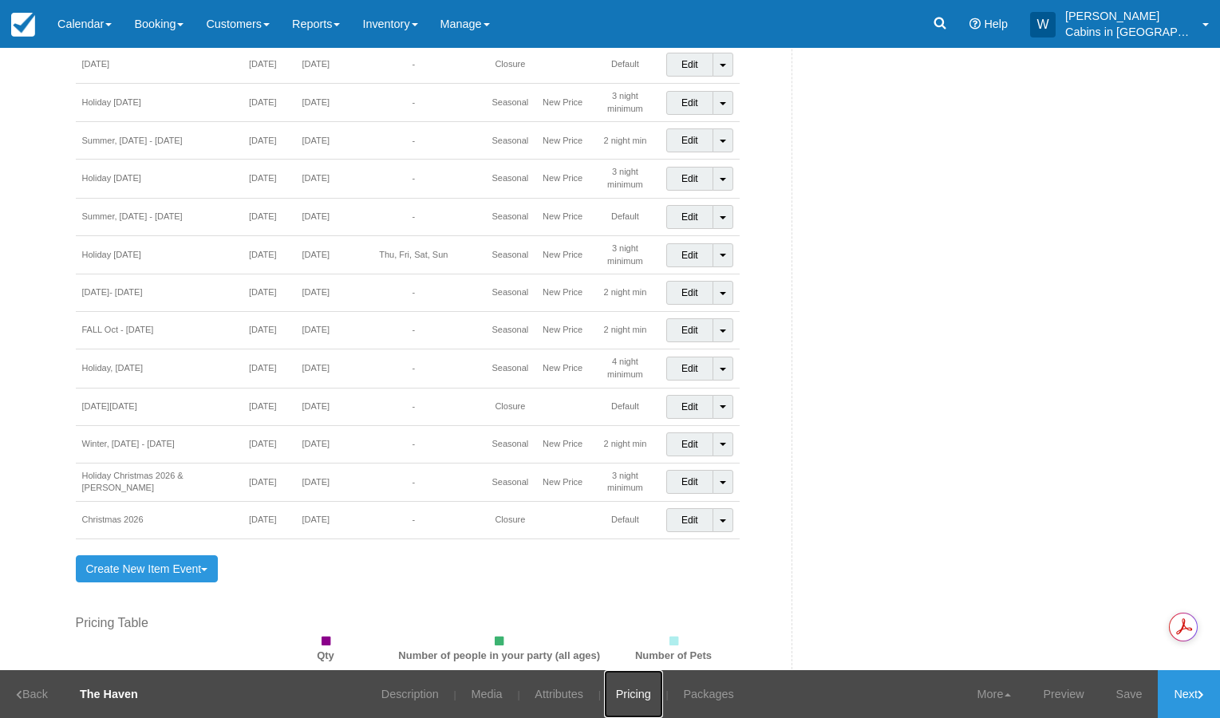
scroll to position [1385, 0]
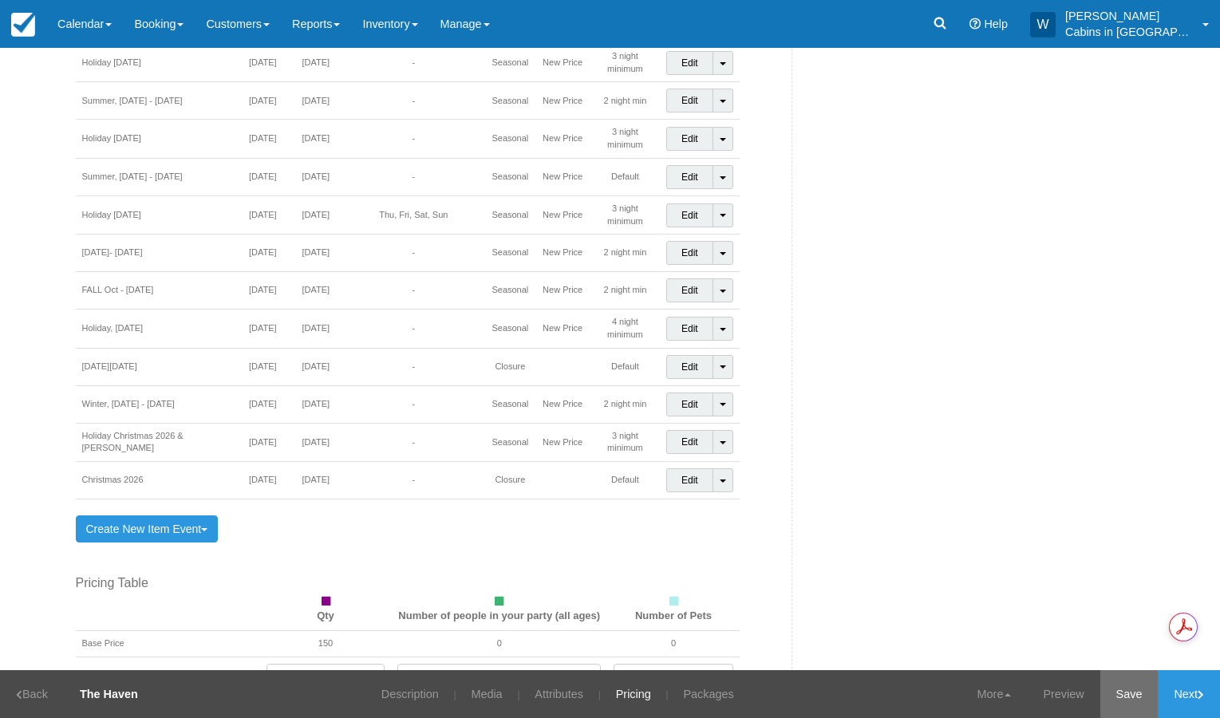
click at [1124, 691] on link "Save" at bounding box center [1130, 694] width 58 height 48
click at [419, 19] on link "Inventory" at bounding box center [389, 24] width 77 height 48
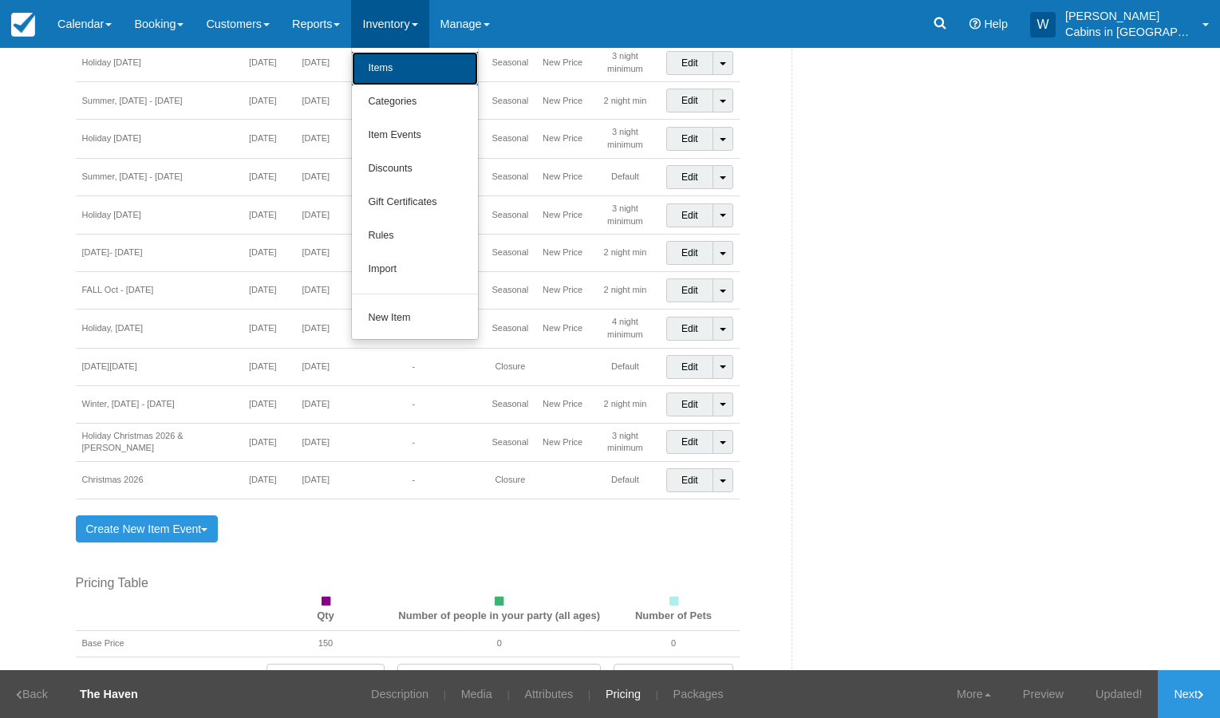
click at [407, 69] on link "Items" at bounding box center [415, 69] width 126 height 34
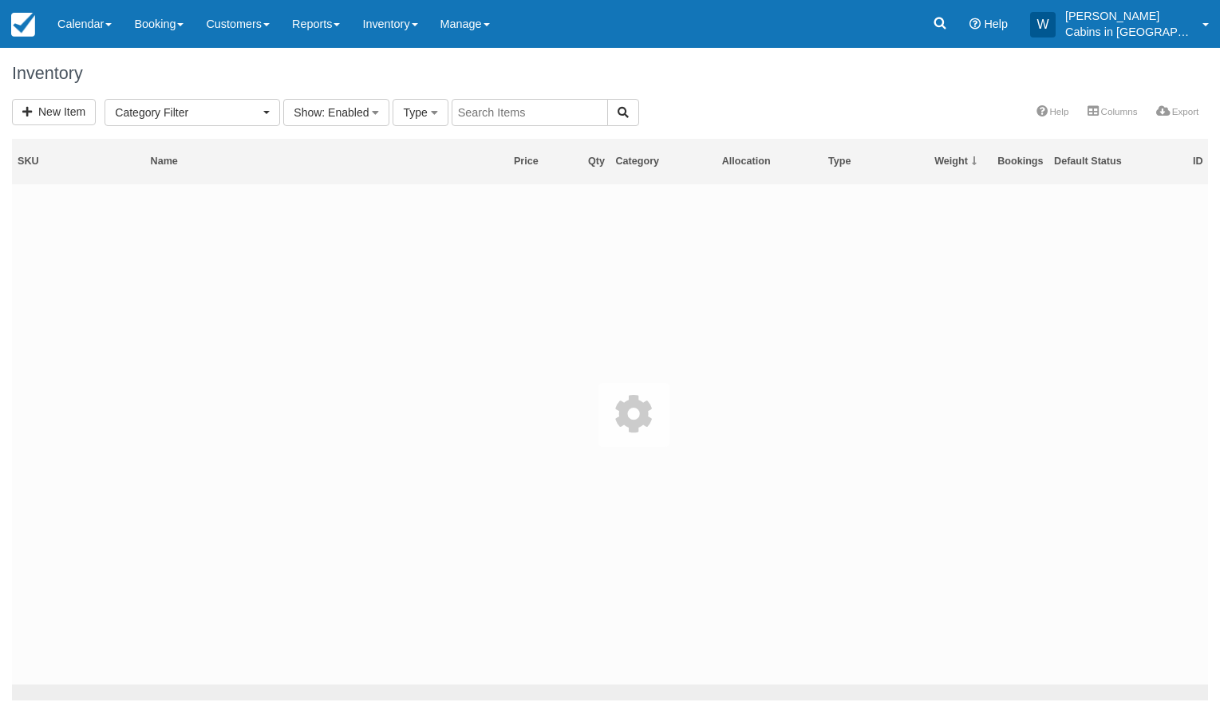
select select
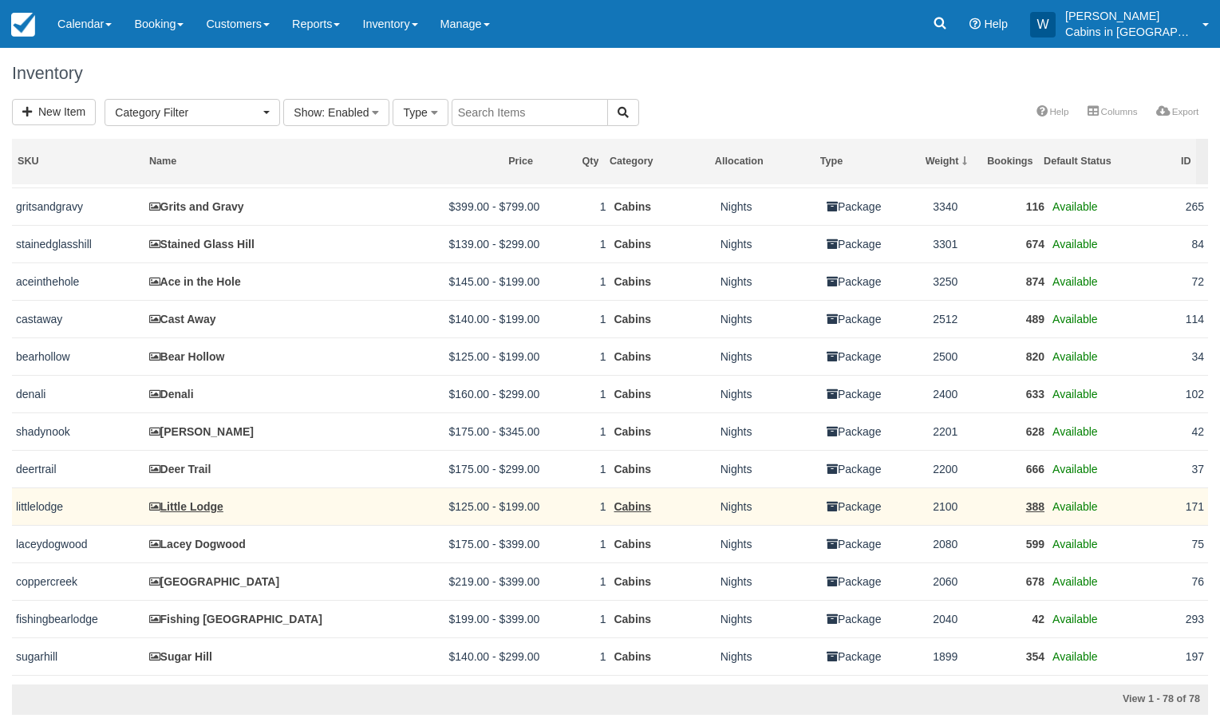
scroll to position [188, 0]
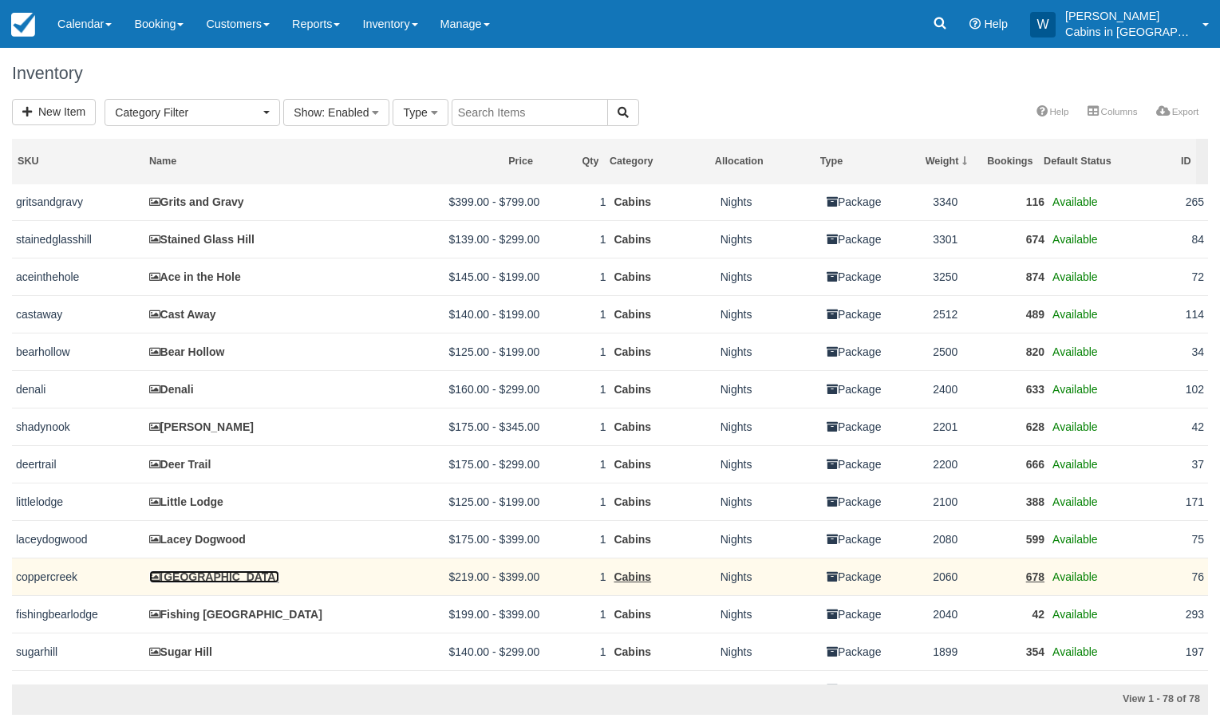
click at [200, 583] on link "[GEOGRAPHIC_DATA]" at bounding box center [214, 577] width 131 height 13
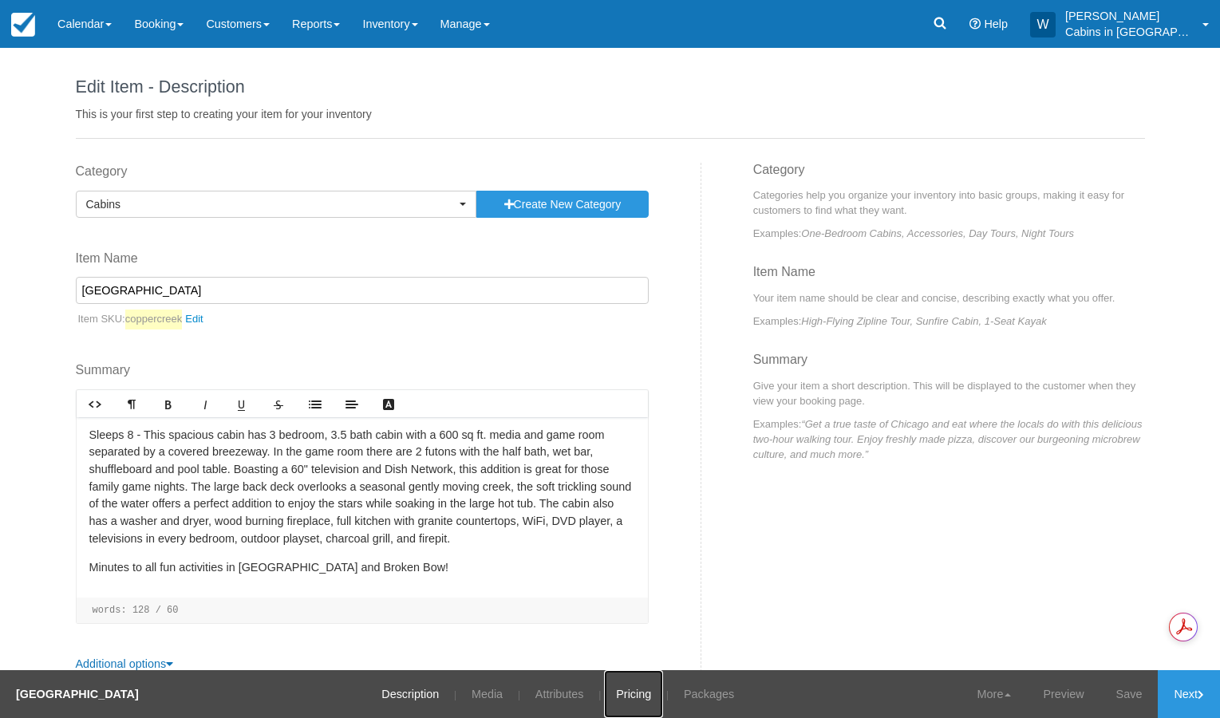
click at [604, 683] on link "Pricing" at bounding box center [633, 694] width 59 height 48
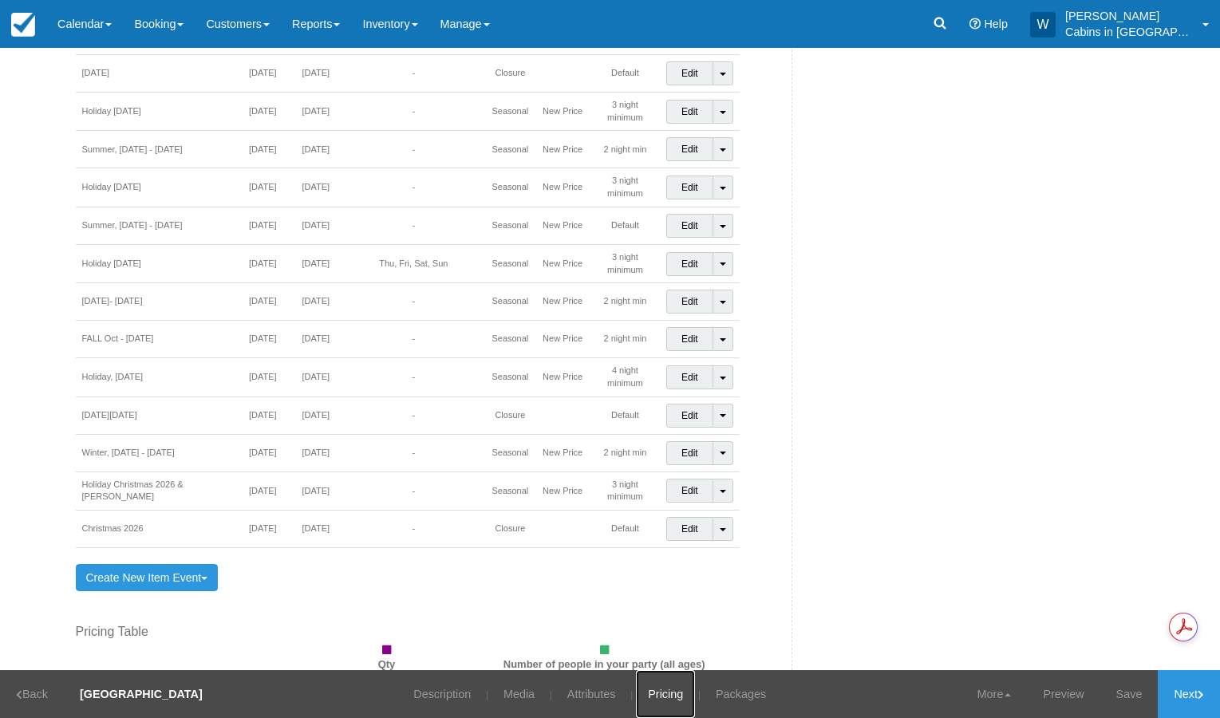
scroll to position [1469, 0]
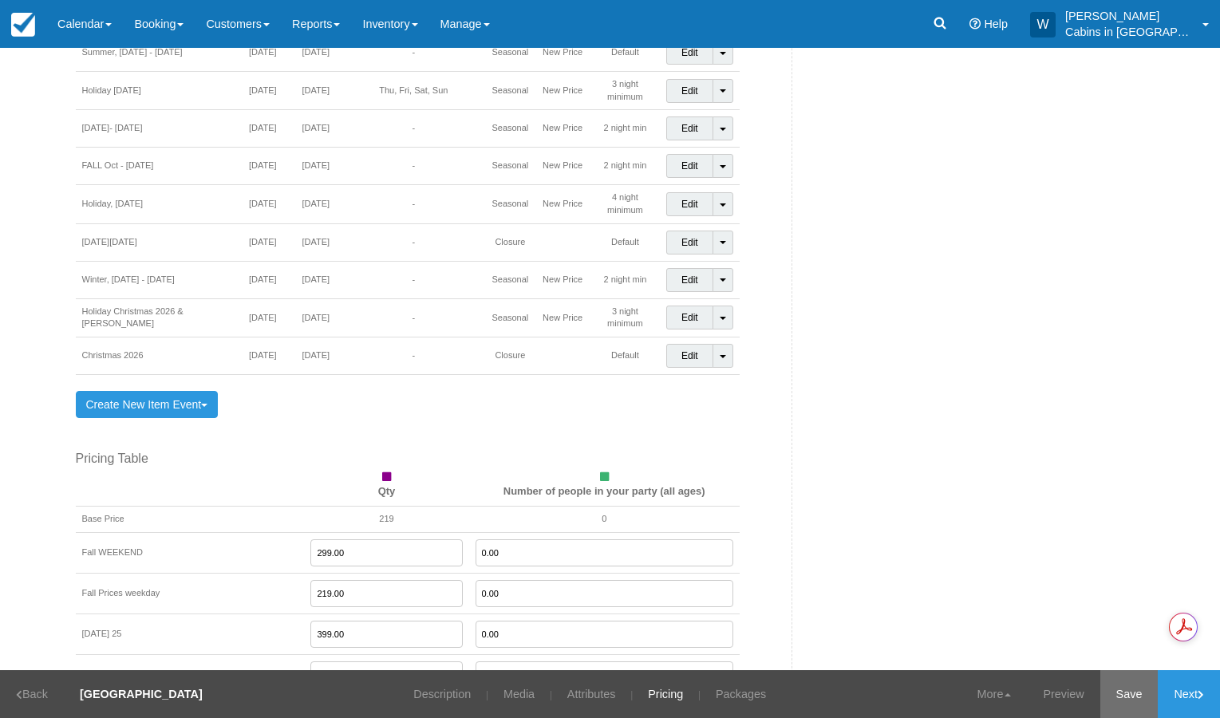
click at [1131, 702] on link "Save" at bounding box center [1130, 694] width 58 height 48
click at [415, 39] on link "Inventory" at bounding box center [389, 24] width 77 height 48
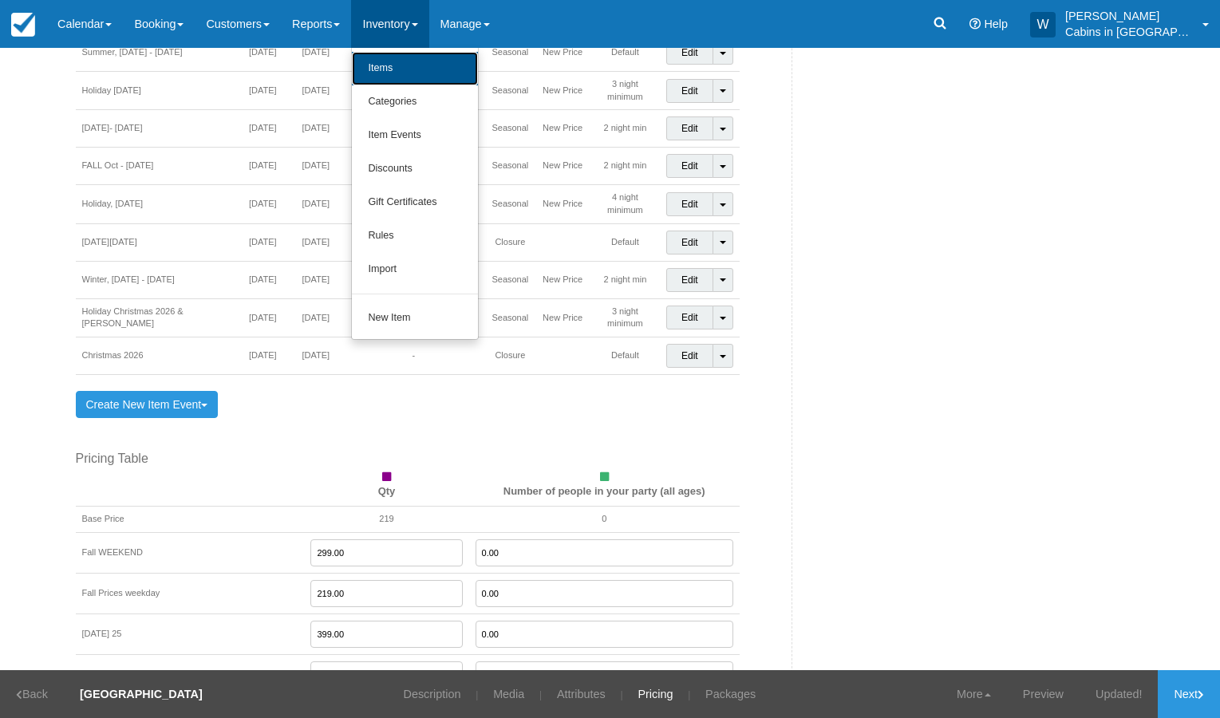
click at [414, 63] on link "Items" at bounding box center [415, 69] width 126 height 34
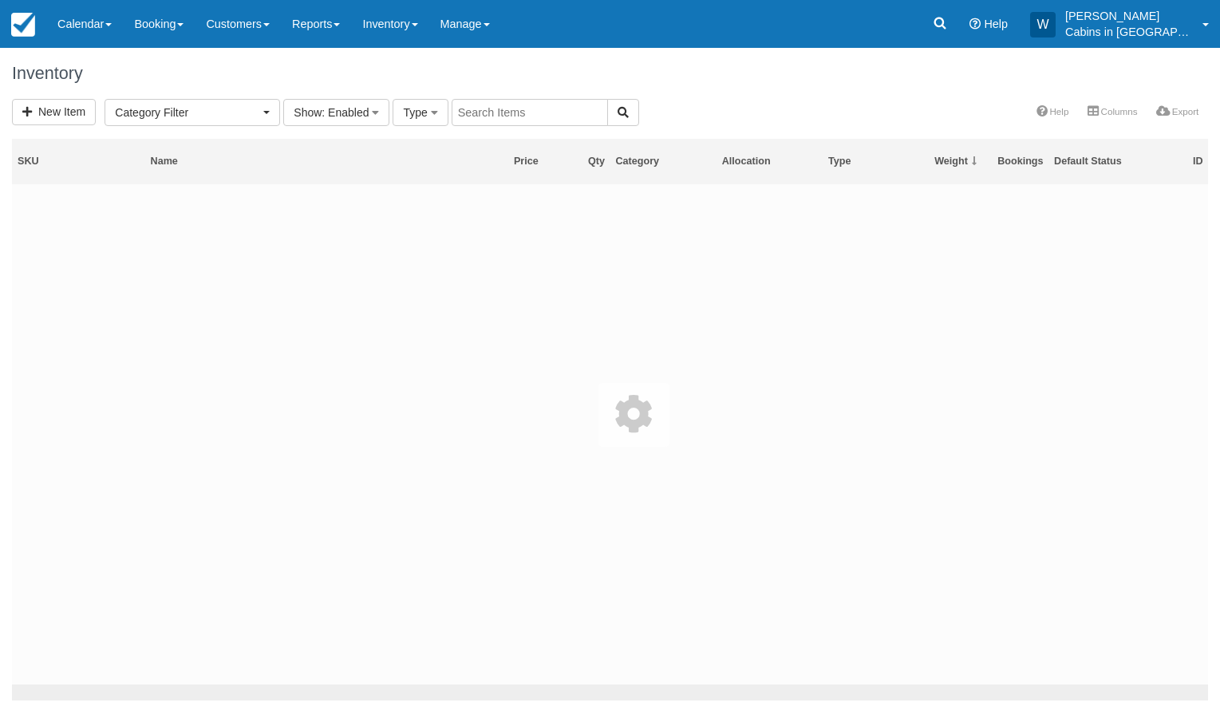
select select
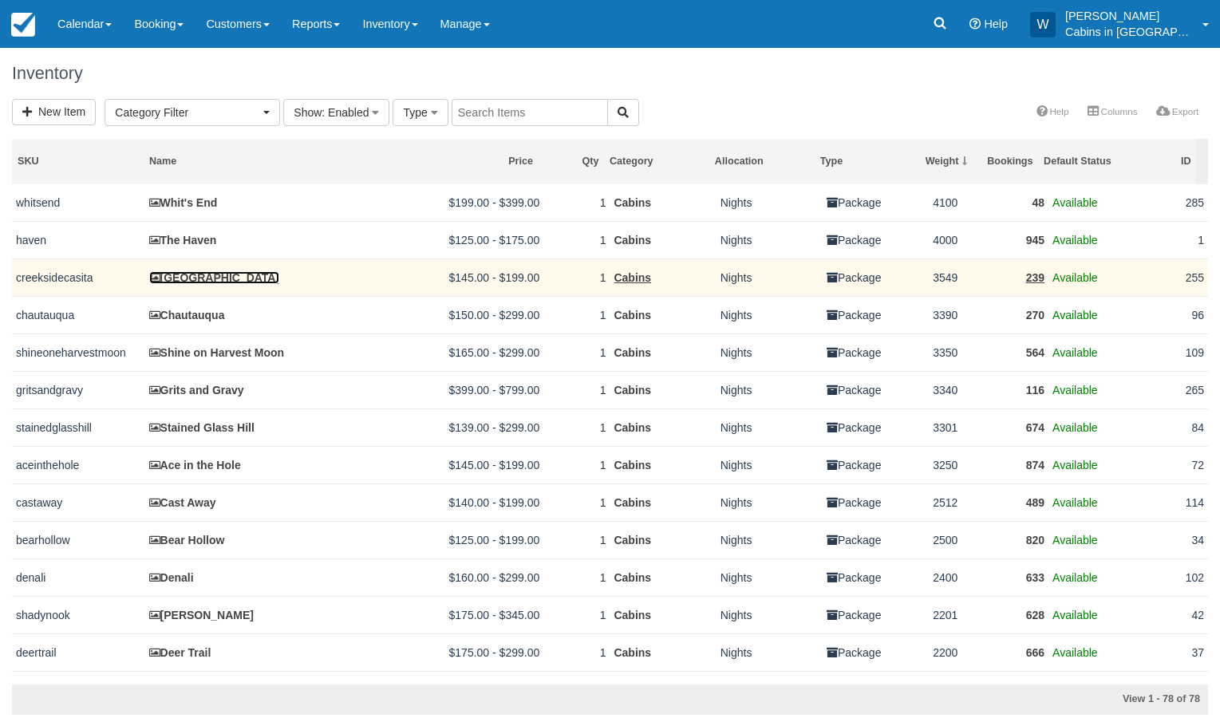
click at [211, 283] on link "[GEOGRAPHIC_DATA]" at bounding box center [214, 277] width 131 height 13
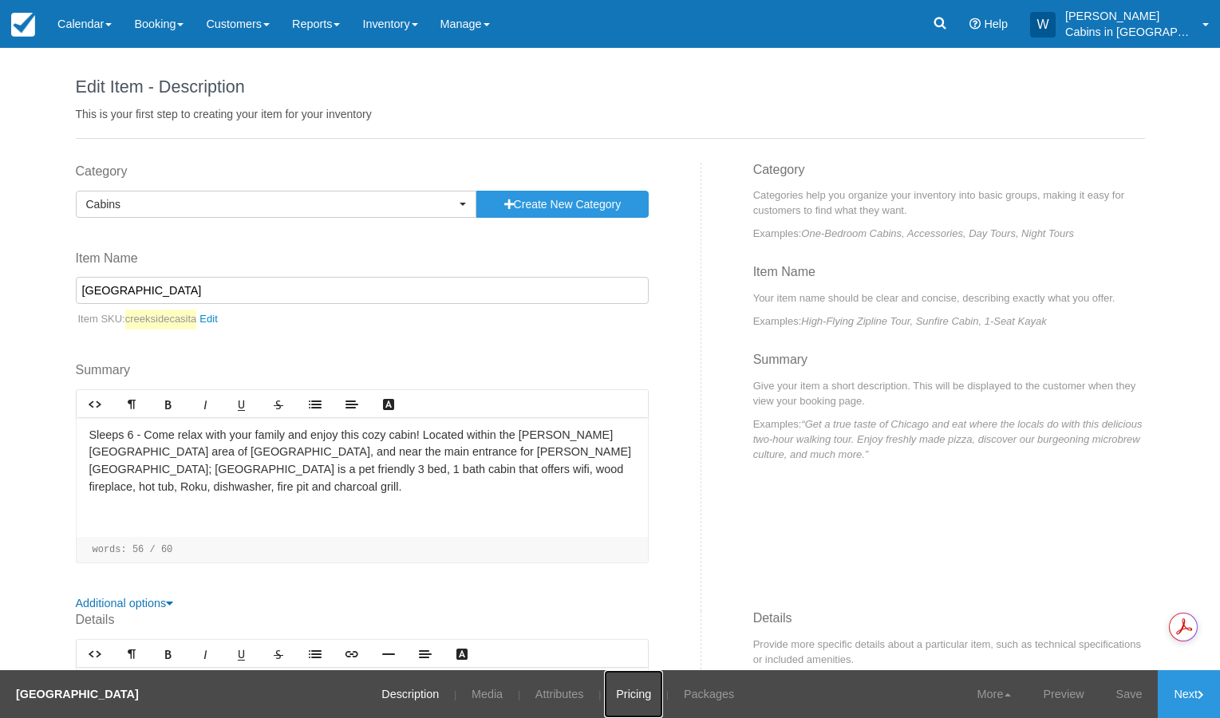
click at [621, 681] on link "Pricing" at bounding box center [633, 694] width 59 height 48
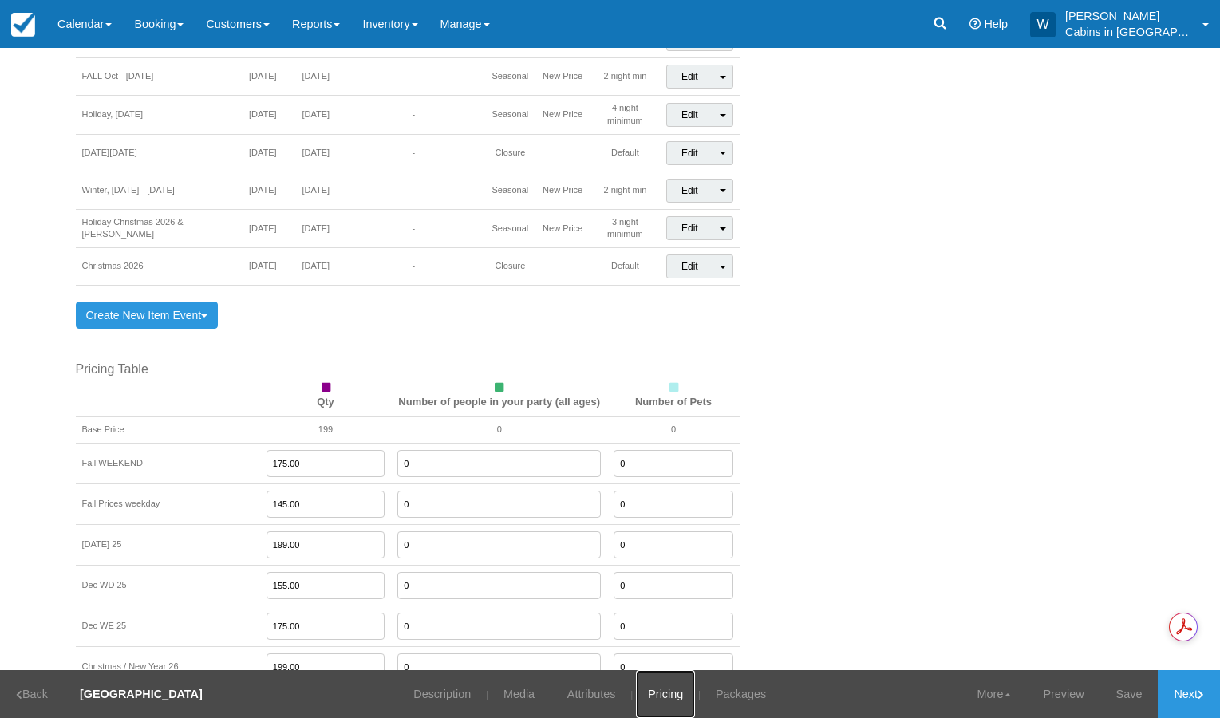
scroll to position [1615, 0]
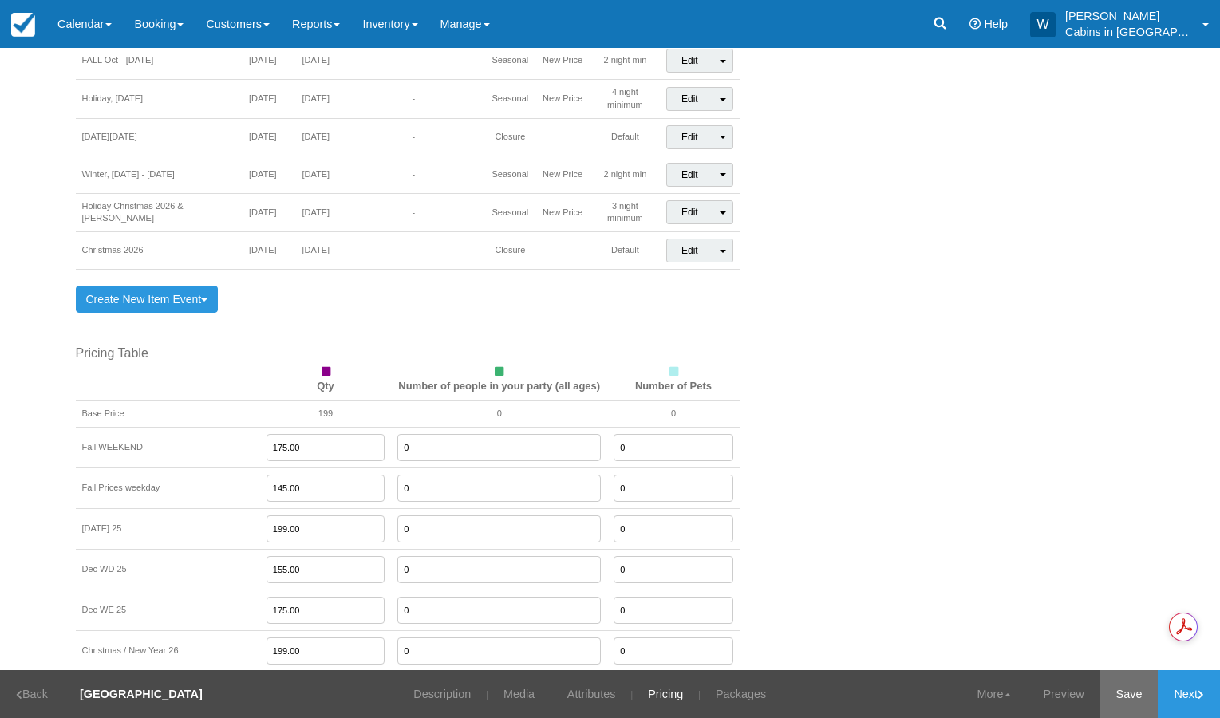
click at [1140, 690] on link "Save" at bounding box center [1130, 694] width 58 height 48
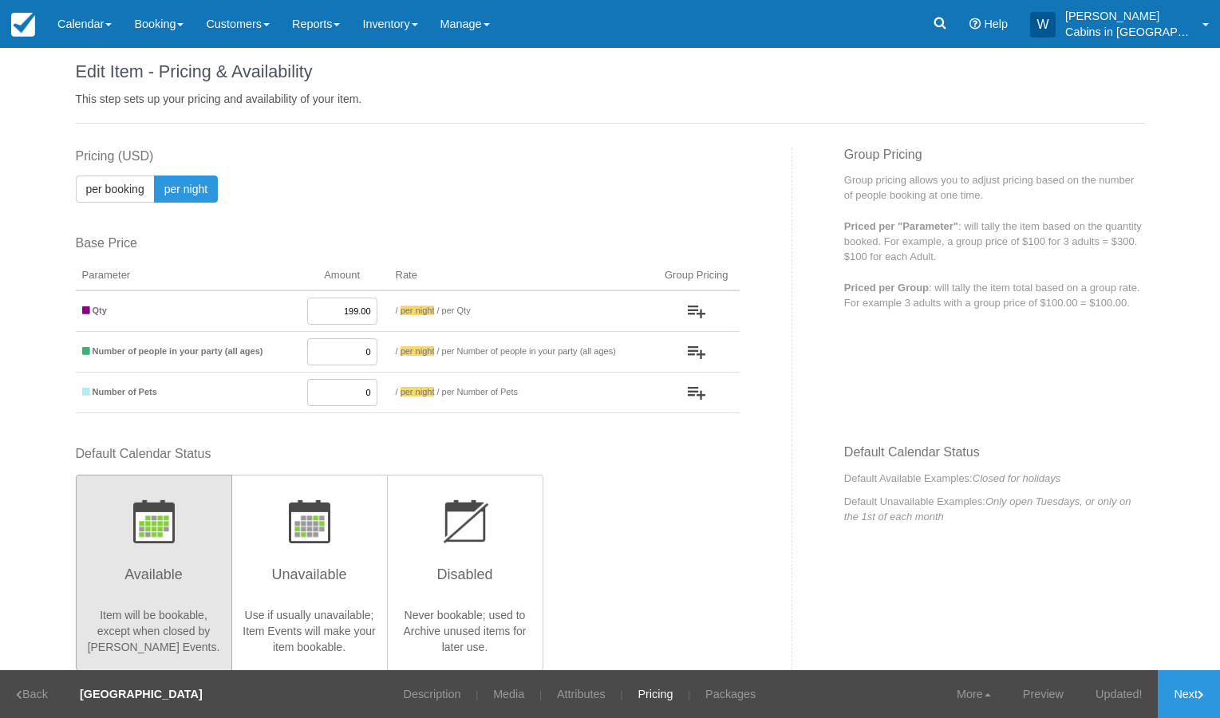
scroll to position [0, 0]
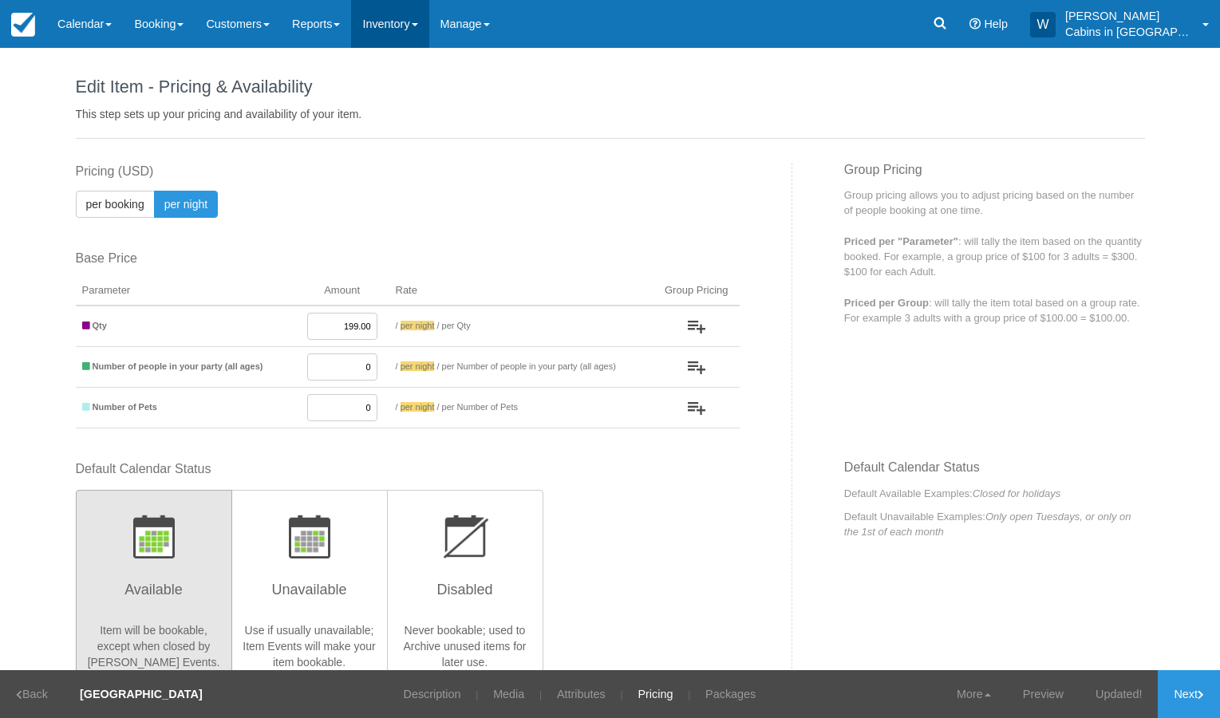
click at [429, 24] on link "Inventory" at bounding box center [389, 24] width 77 height 48
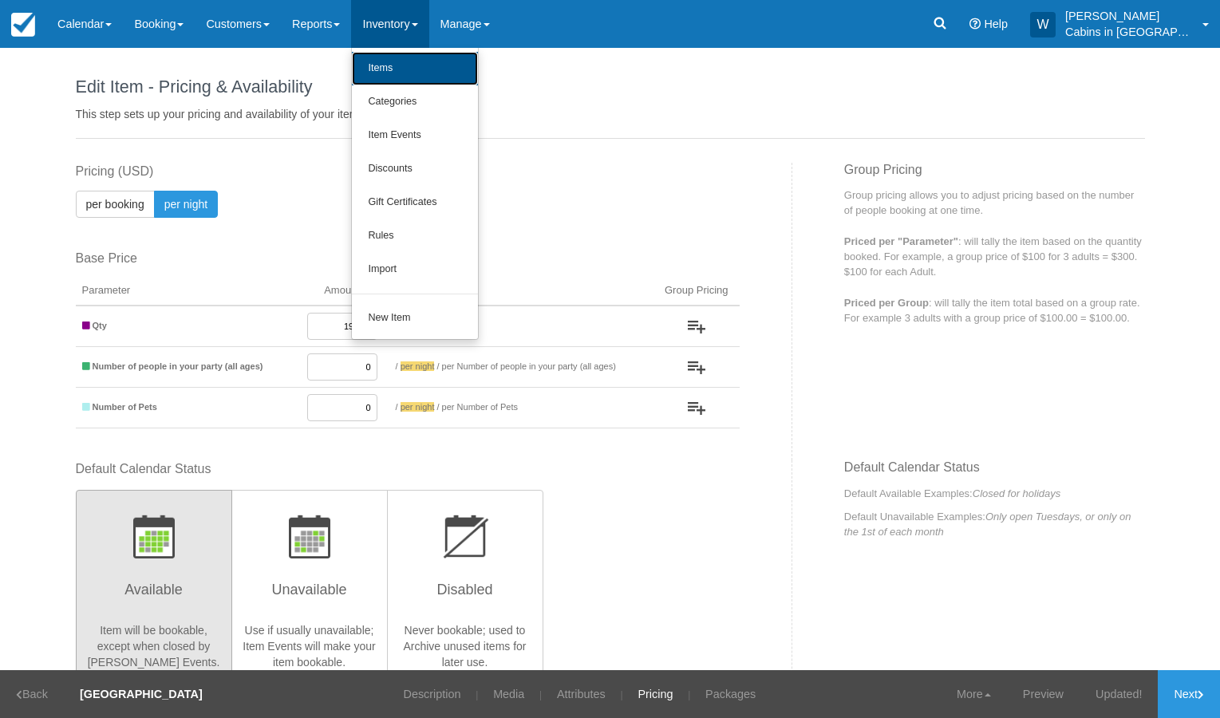
click at [421, 66] on link "Items" at bounding box center [415, 69] width 126 height 34
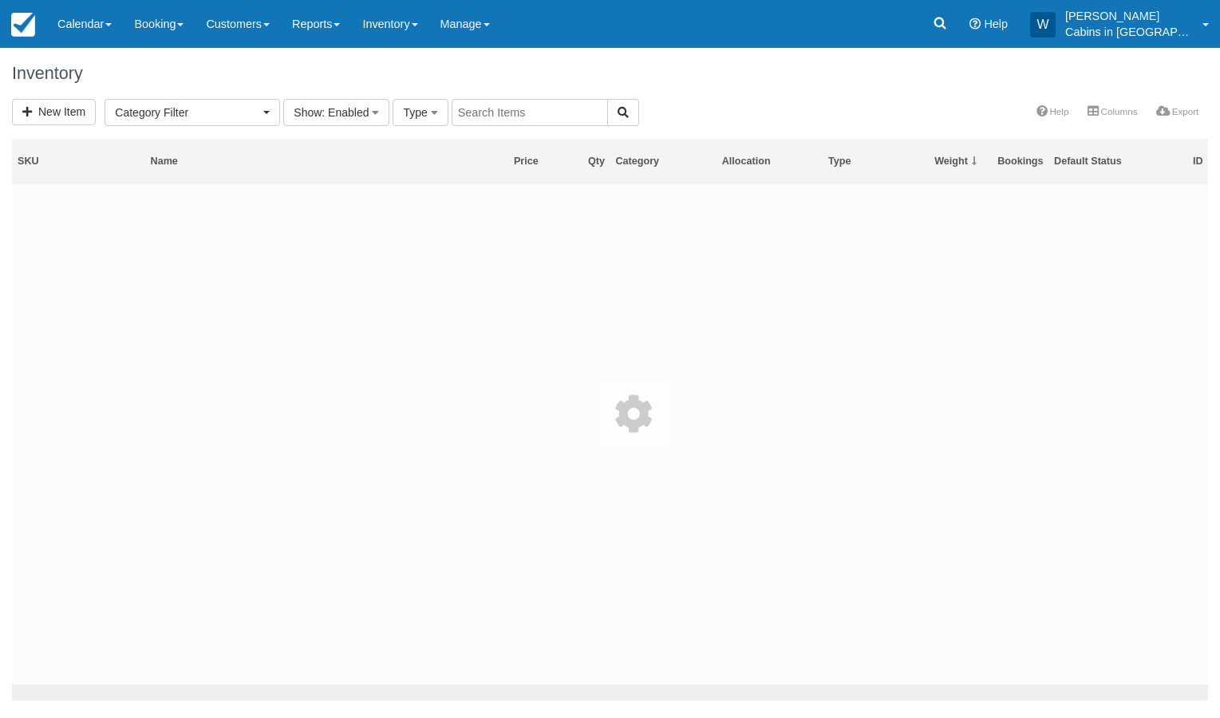
select select
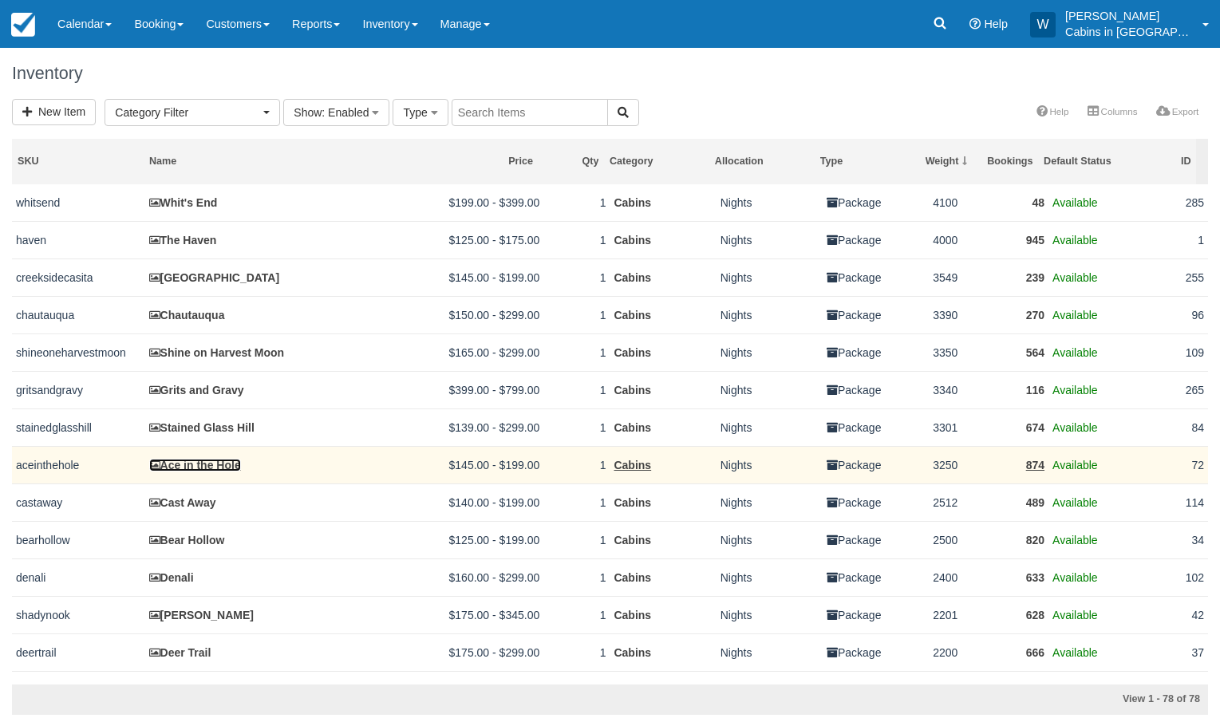
click at [207, 468] on link "Ace in the Hole" at bounding box center [195, 465] width 92 height 13
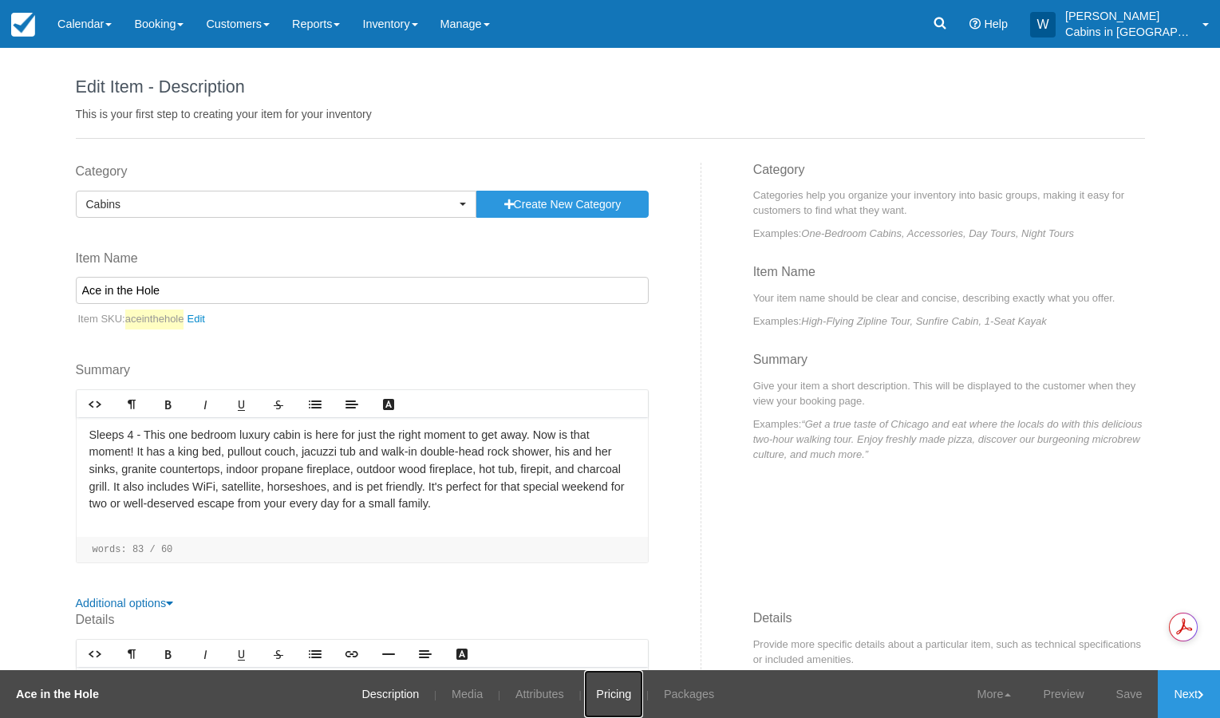
click at [618, 688] on link "Pricing" at bounding box center [613, 694] width 59 height 48
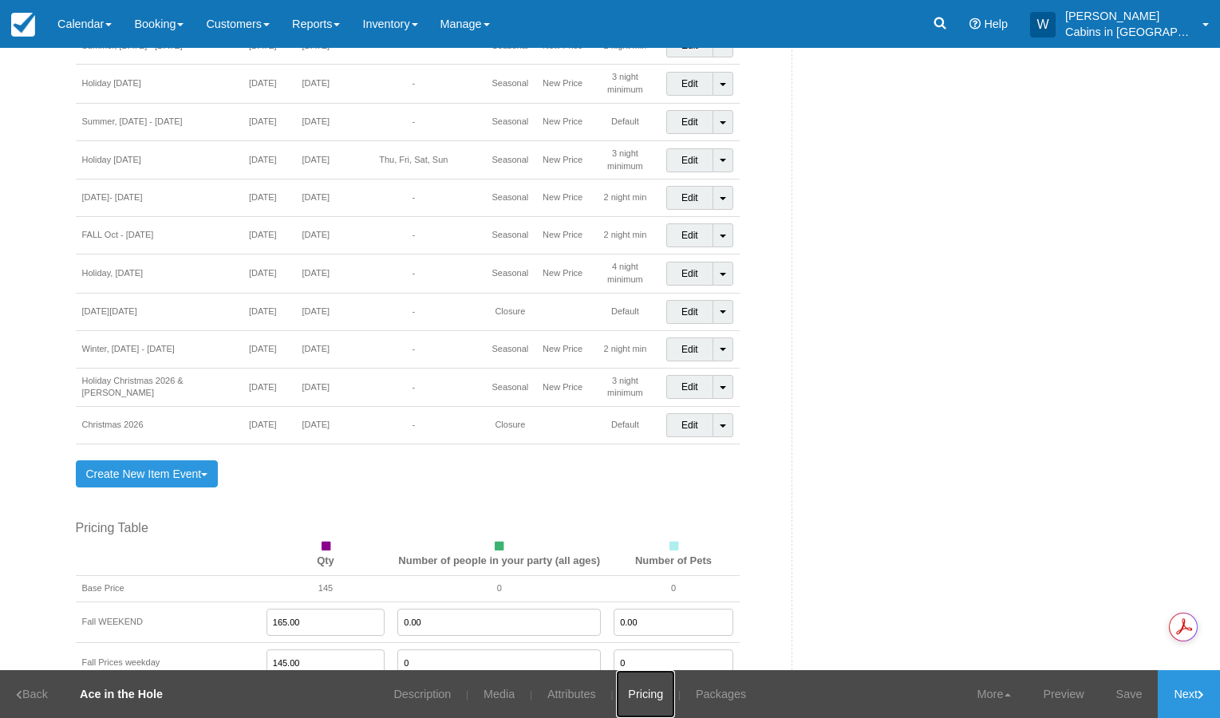
scroll to position [1448, 0]
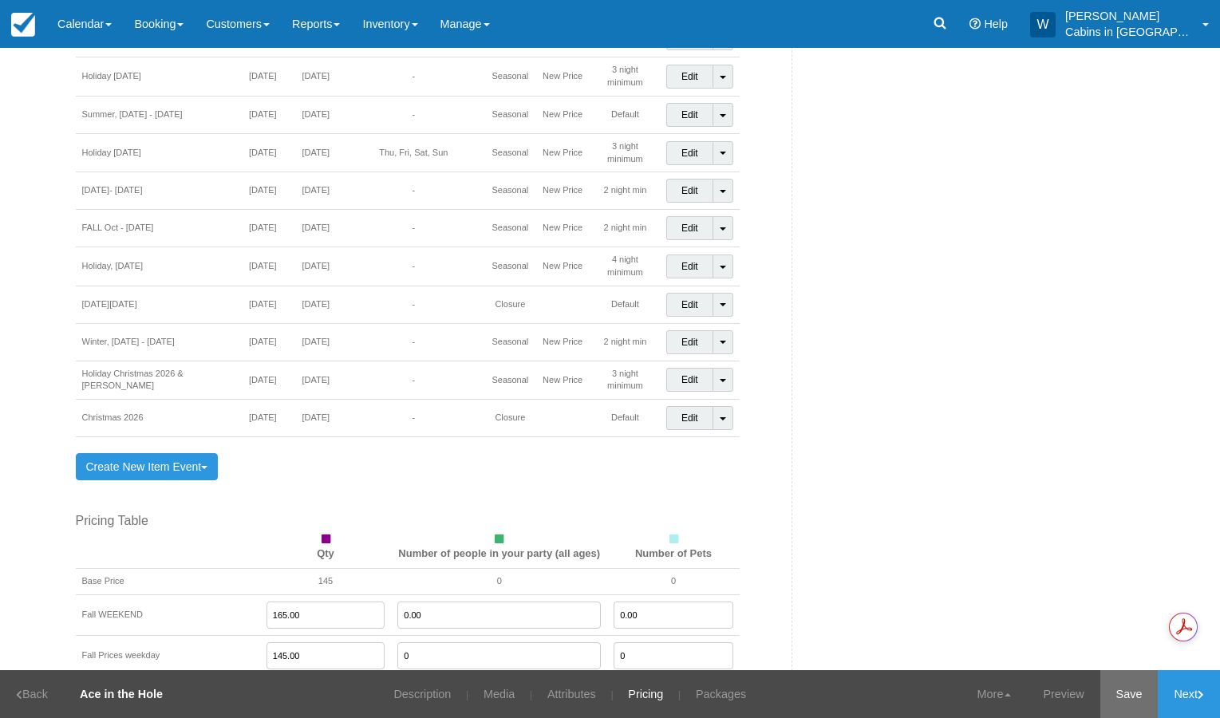
click at [1124, 709] on link "Save" at bounding box center [1130, 694] width 58 height 48
click at [429, 30] on link "Inventory" at bounding box center [389, 24] width 77 height 48
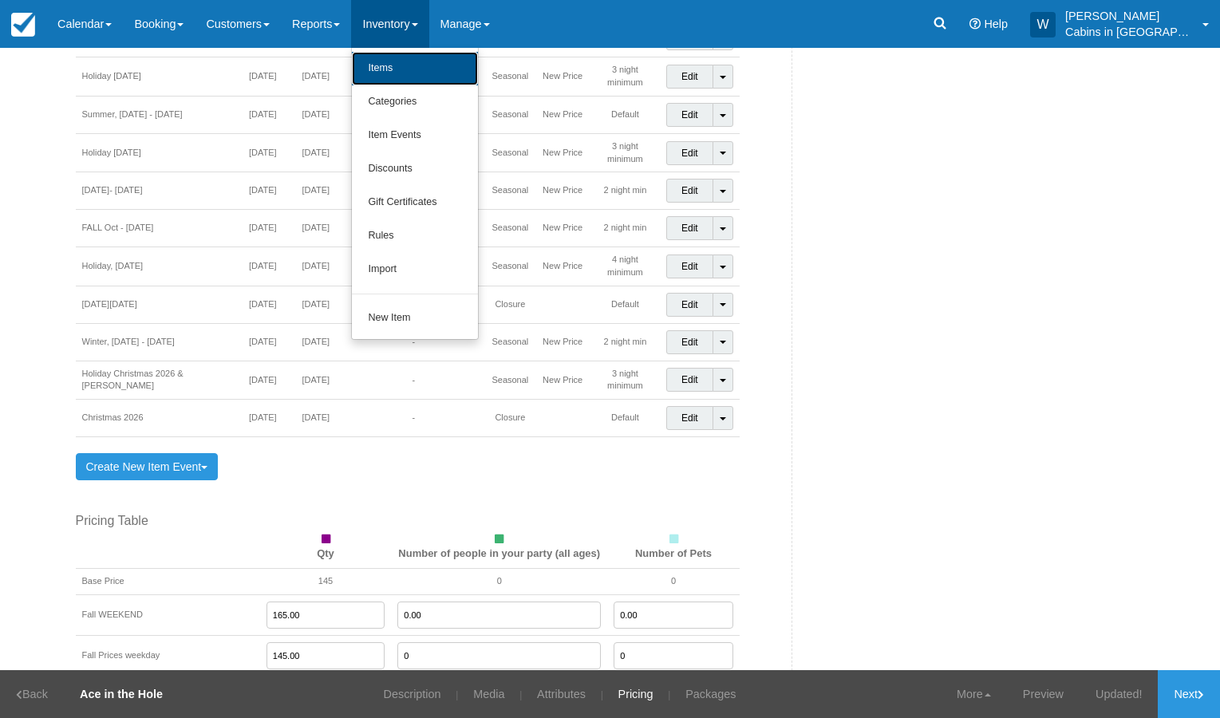
click at [425, 60] on link "Items" at bounding box center [415, 69] width 126 height 34
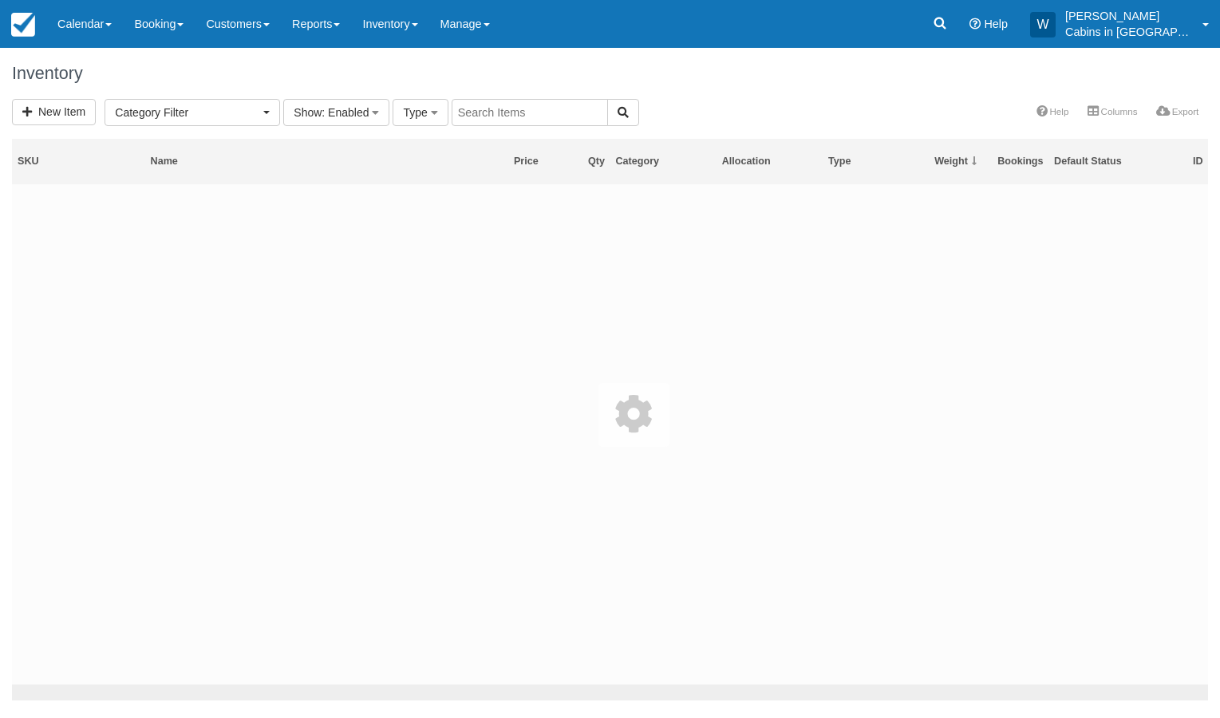
select select
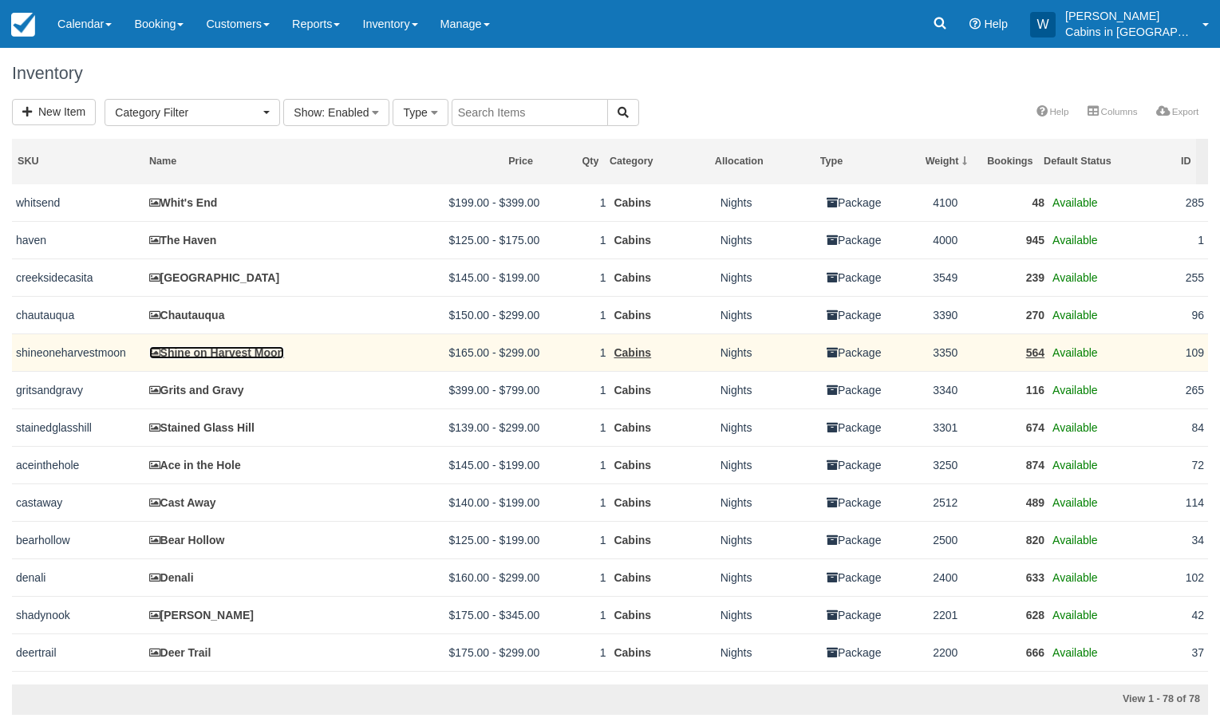
click at [201, 352] on link "Shine on Harvest Moon" at bounding box center [217, 352] width 136 height 13
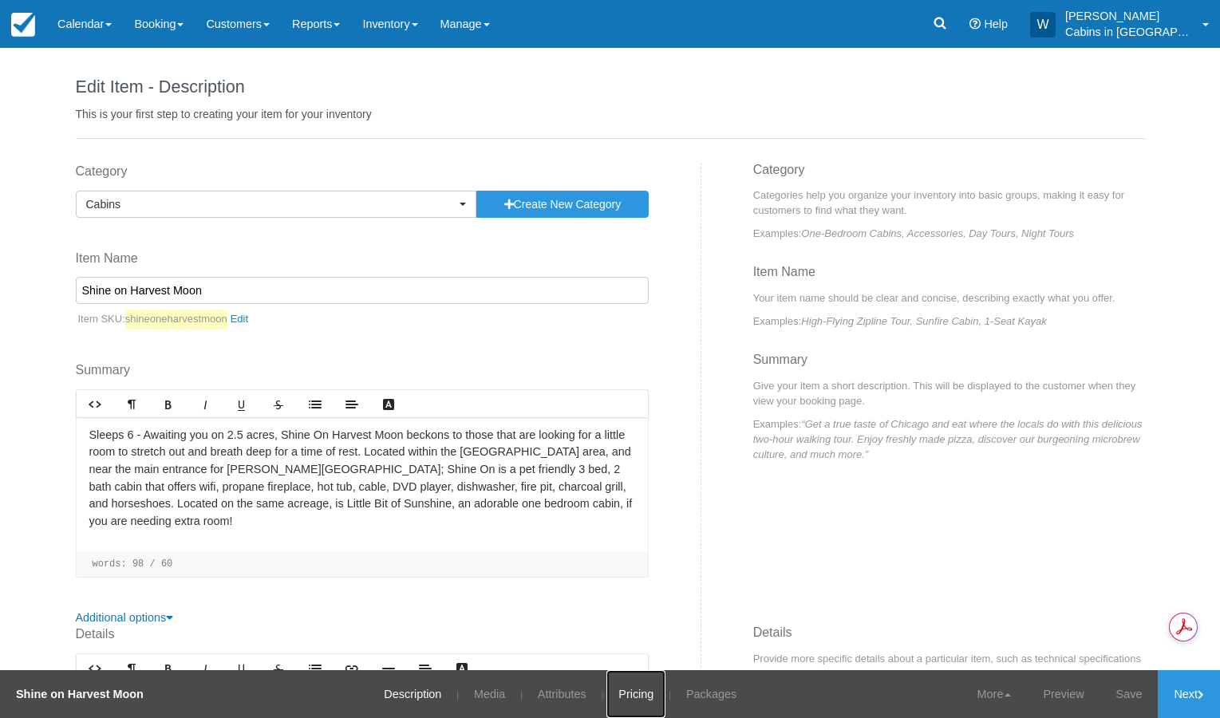
click at [643, 686] on link "Pricing" at bounding box center [636, 694] width 59 height 48
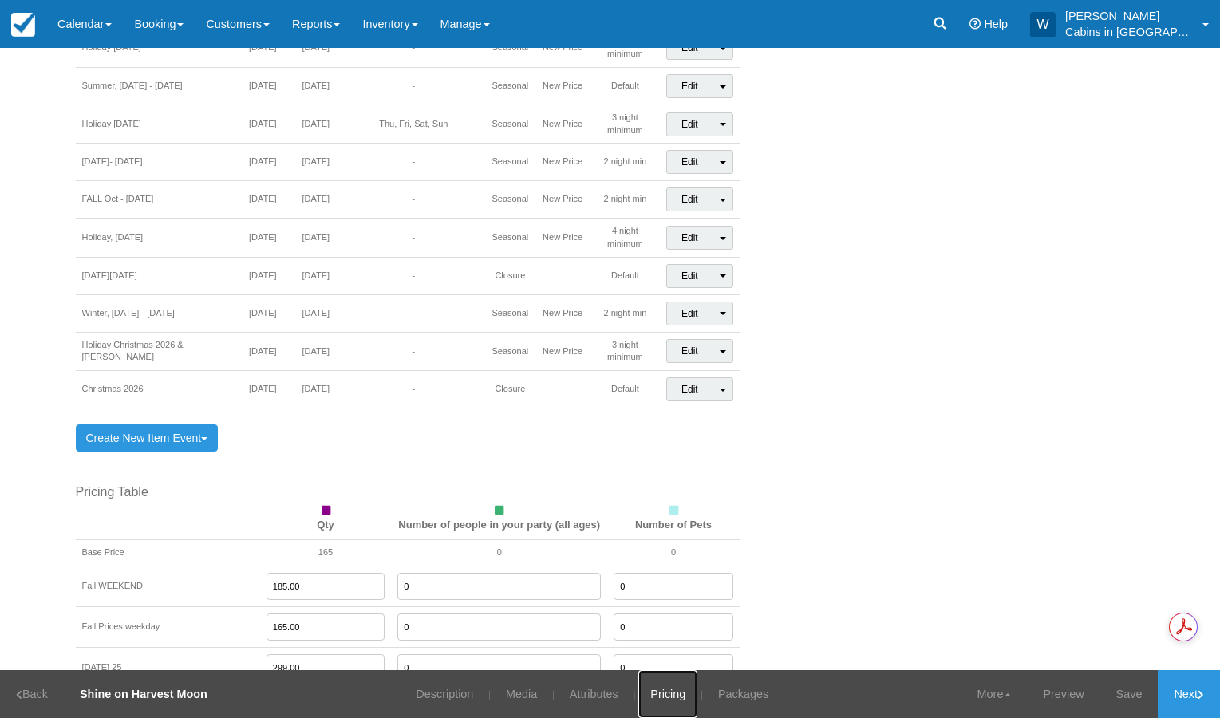
scroll to position [1505, 0]
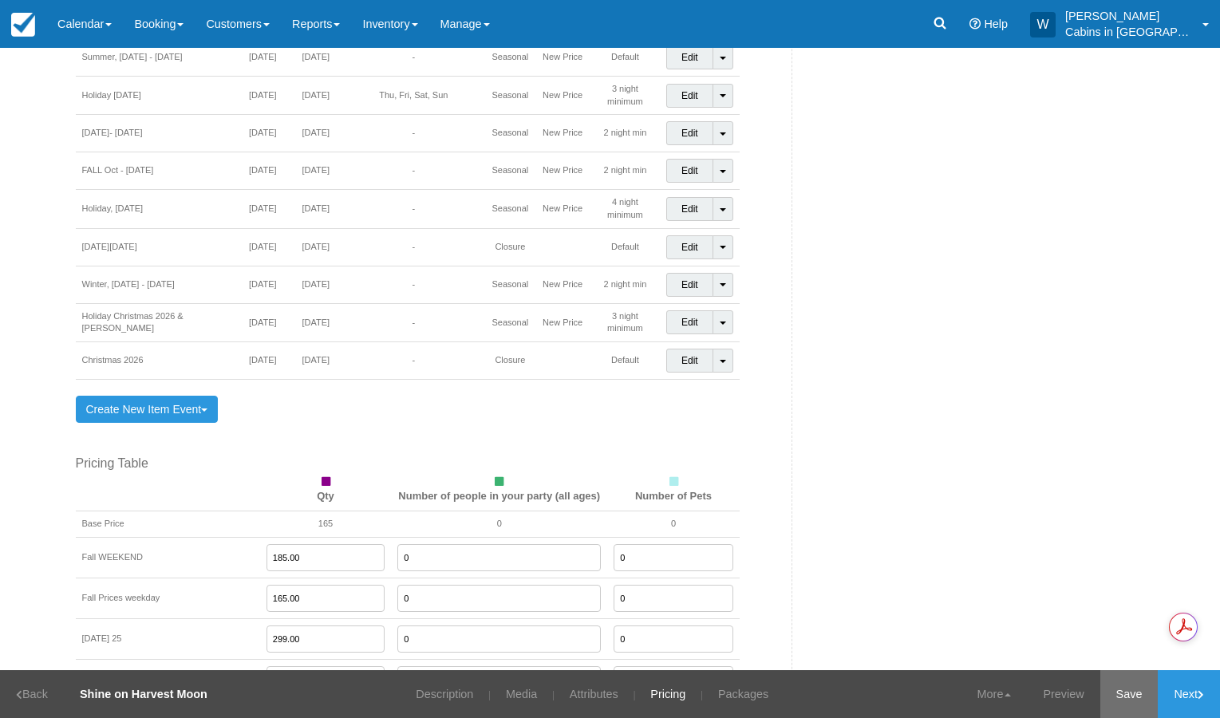
click at [1149, 687] on link "Save" at bounding box center [1130, 694] width 58 height 48
click at [416, 24] on link "Inventory" at bounding box center [389, 24] width 77 height 48
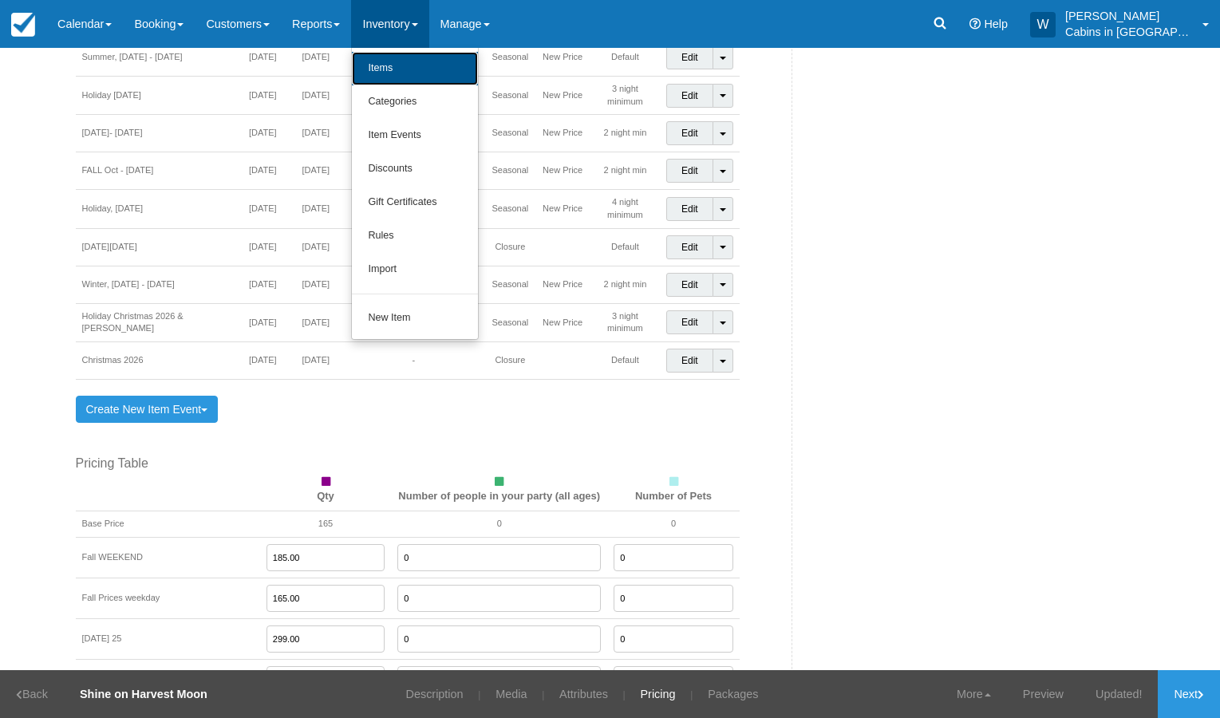
click at [407, 65] on link "Items" at bounding box center [415, 69] width 126 height 34
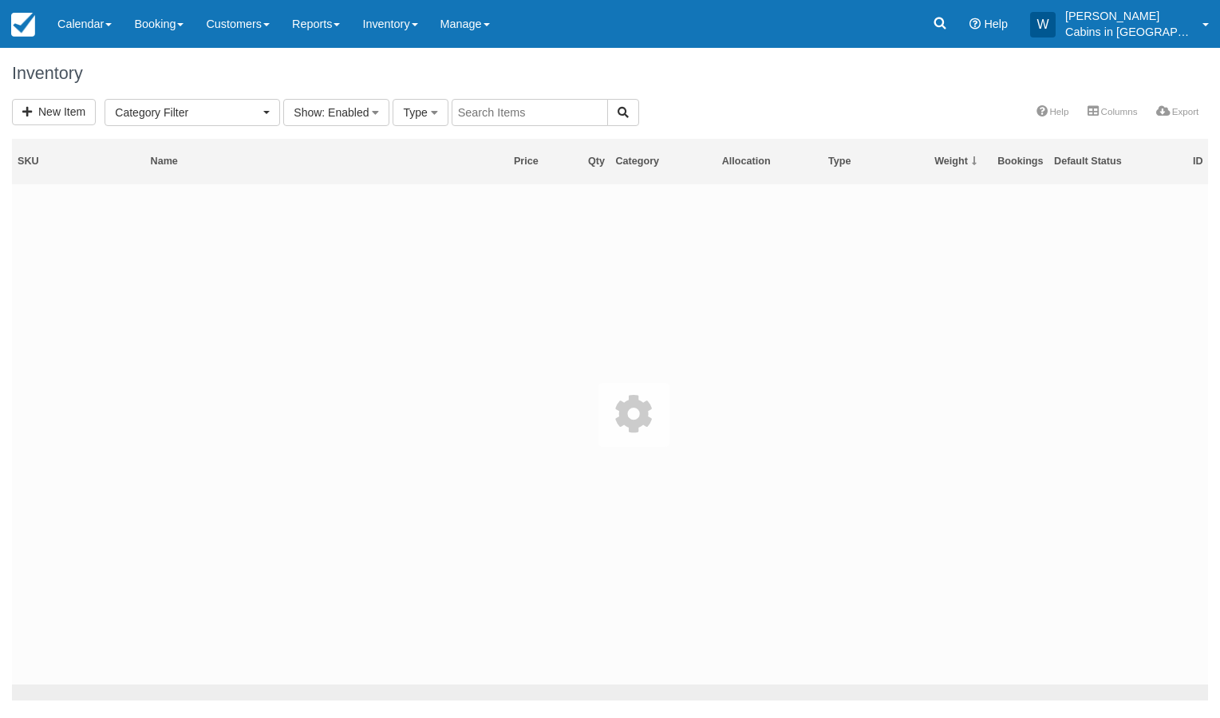
select select
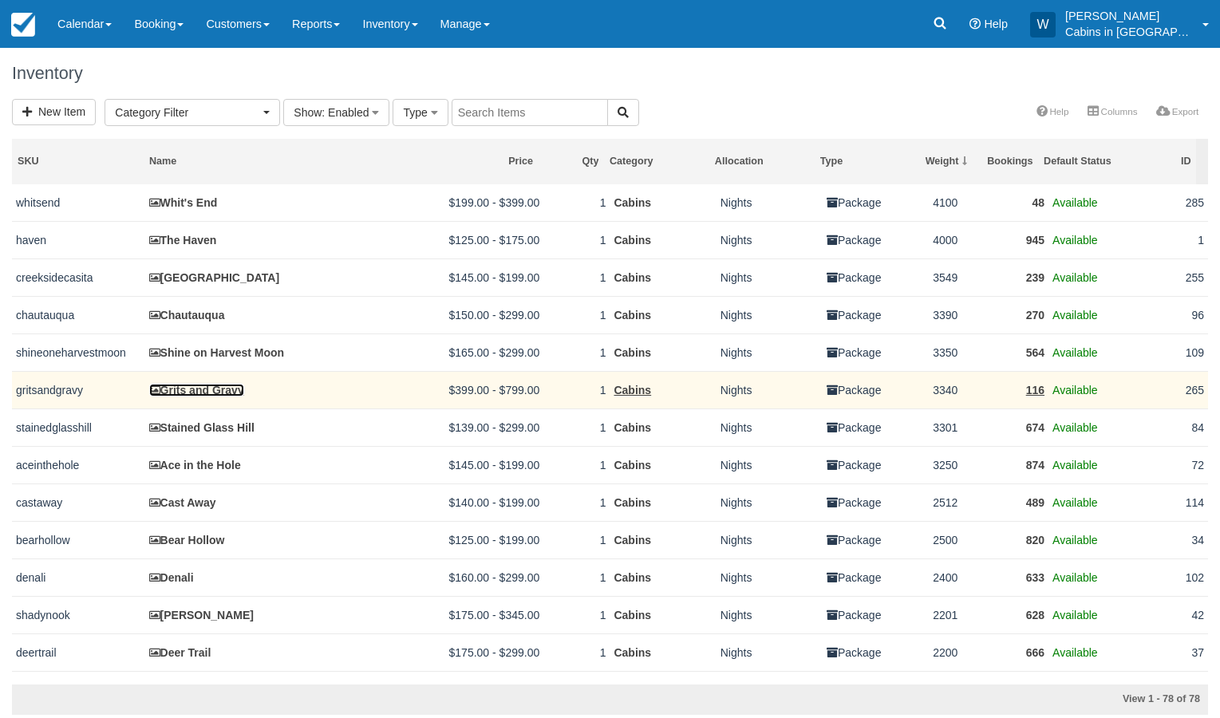
click at [188, 390] on link "Grits and Gravy" at bounding box center [196, 390] width 95 height 13
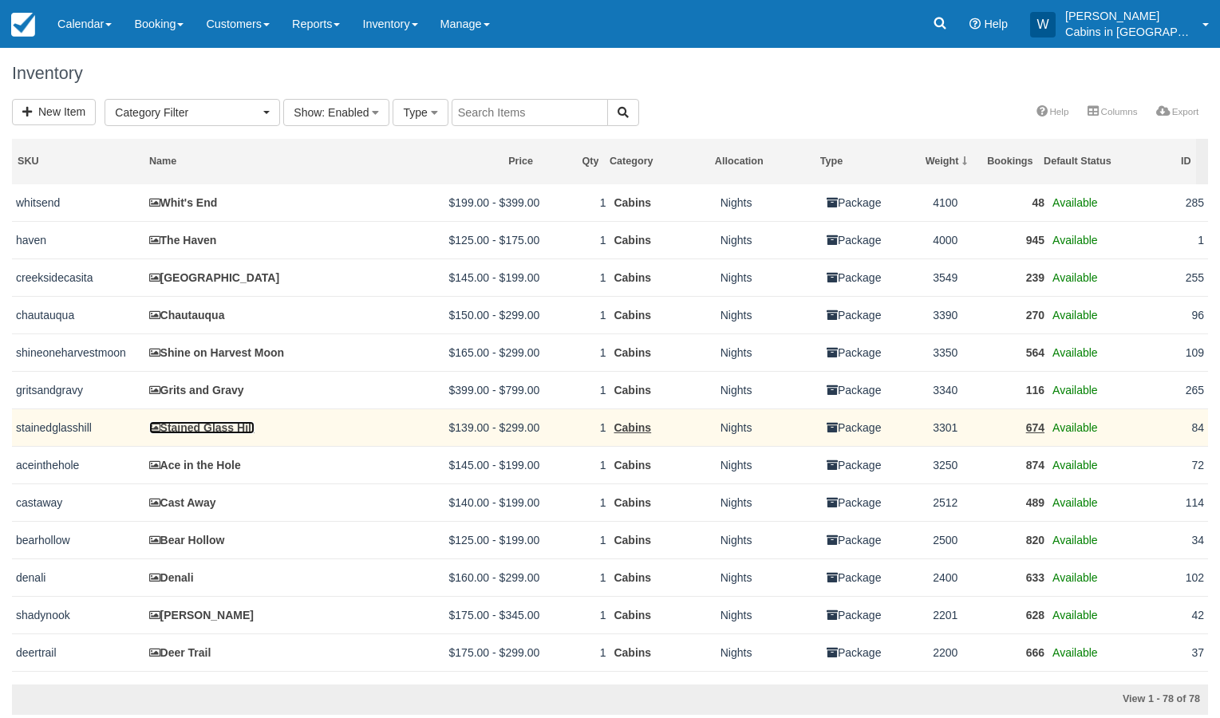
click at [204, 430] on link "Stained Glass Hill" at bounding box center [201, 427] width 105 height 13
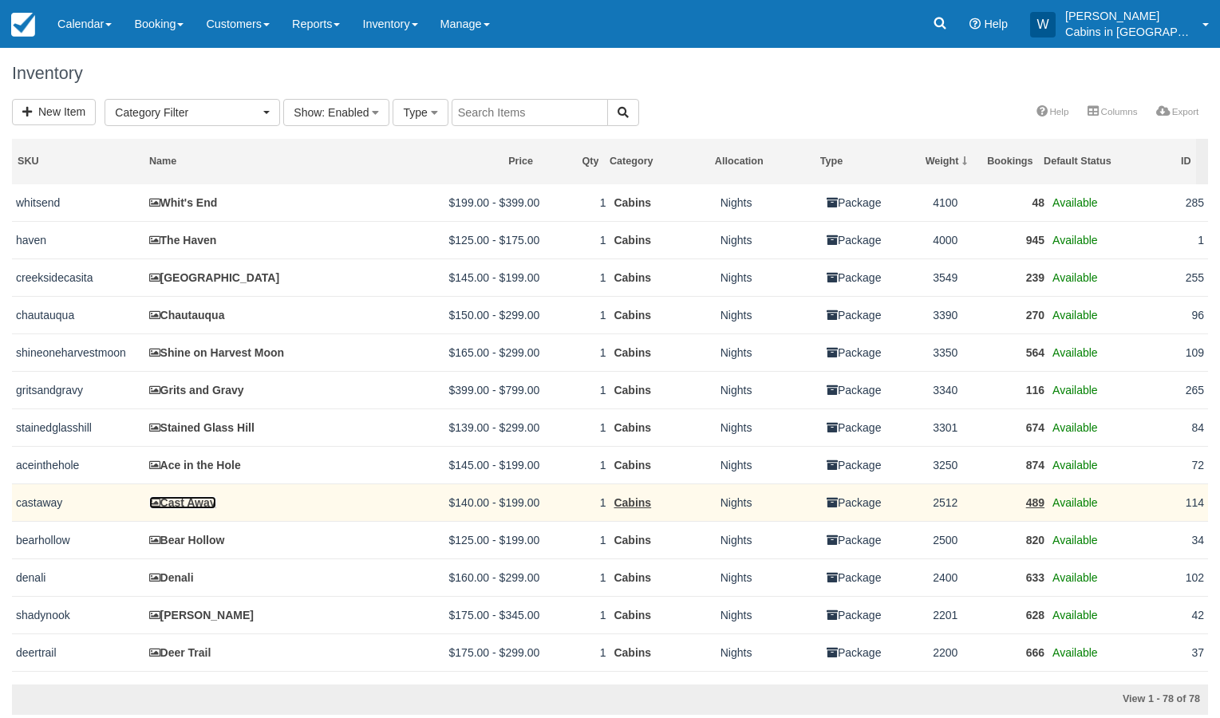
click at [196, 508] on link "Cast Away" at bounding box center [182, 502] width 67 height 13
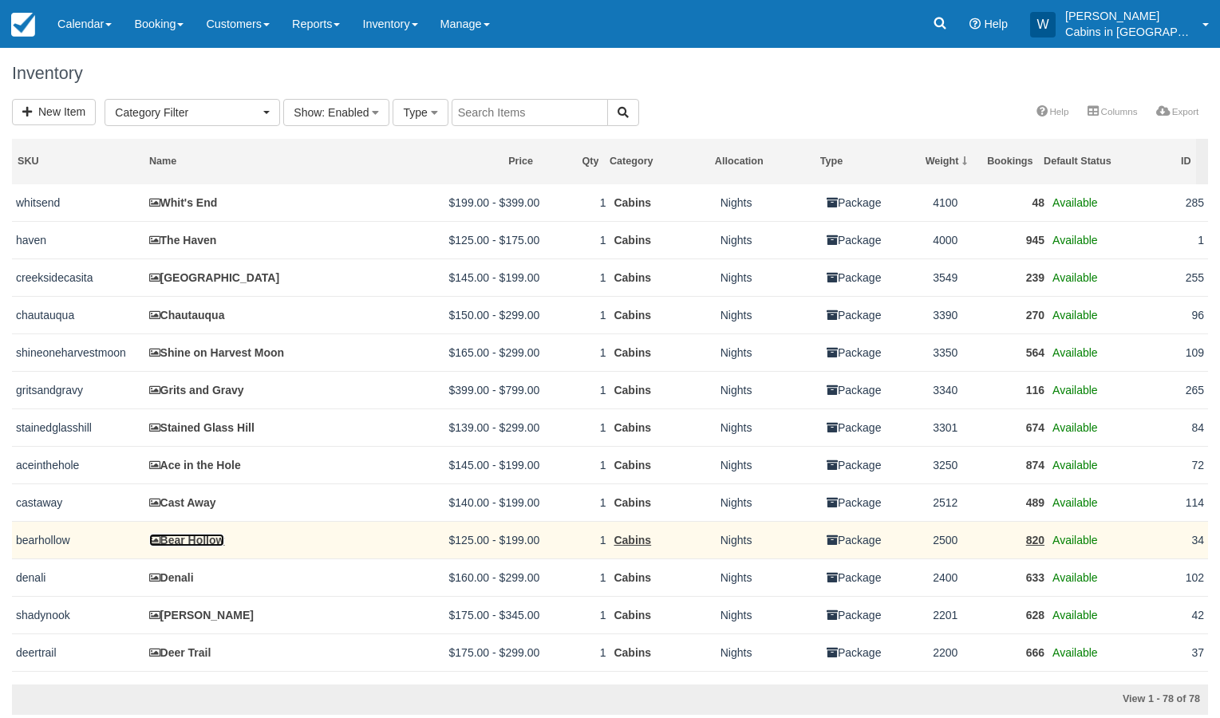
click at [181, 544] on link "Bear Hollow" at bounding box center [187, 540] width 76 height 13
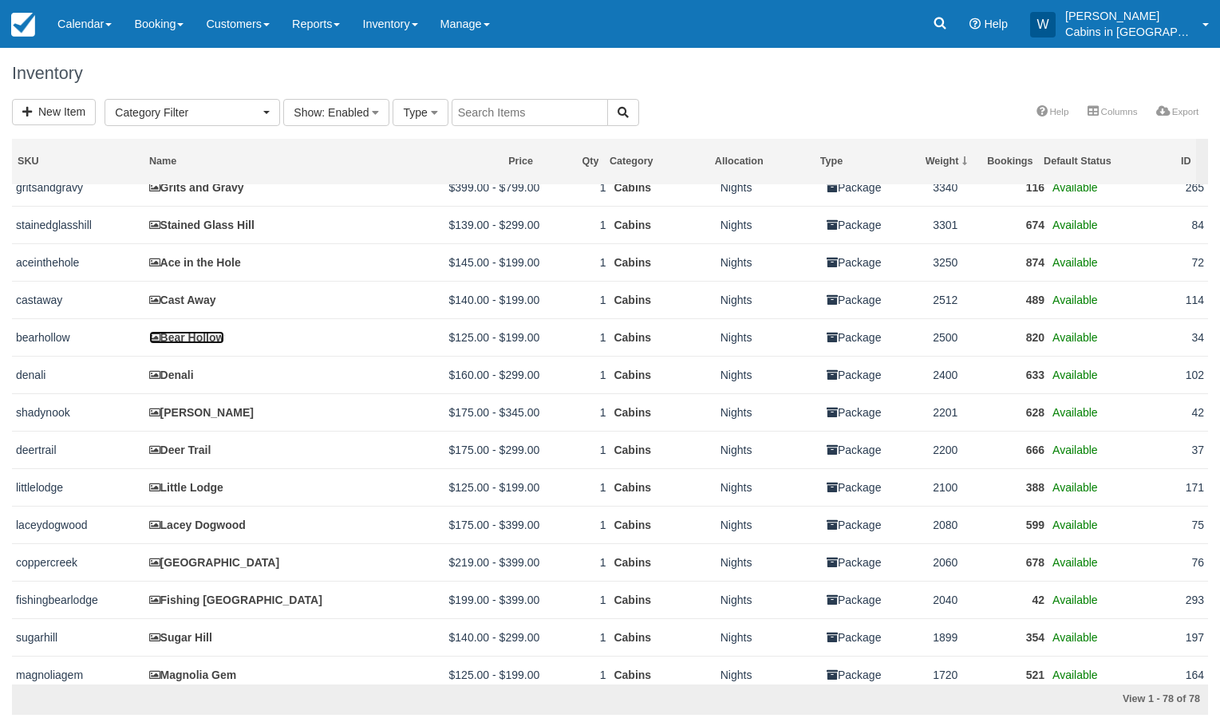
scroll to position [205, 0]
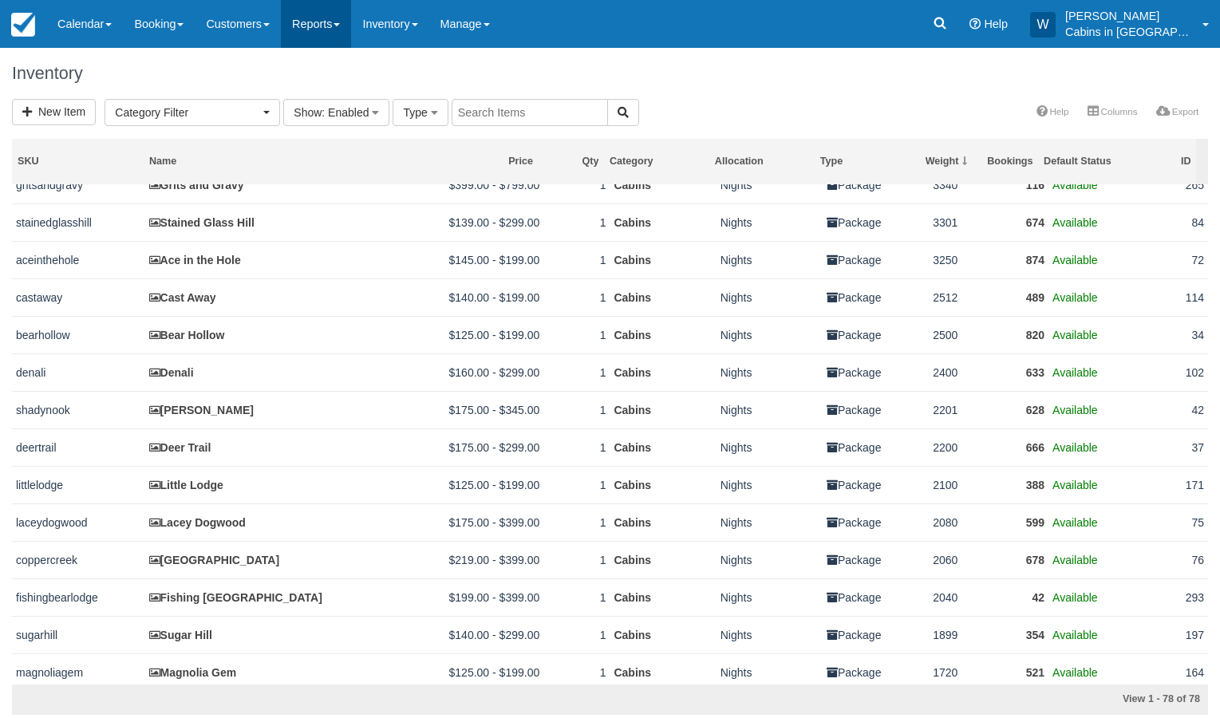
click at [347, 15] on link "Reports" at bounding box center [316, 24] width 70 height 48
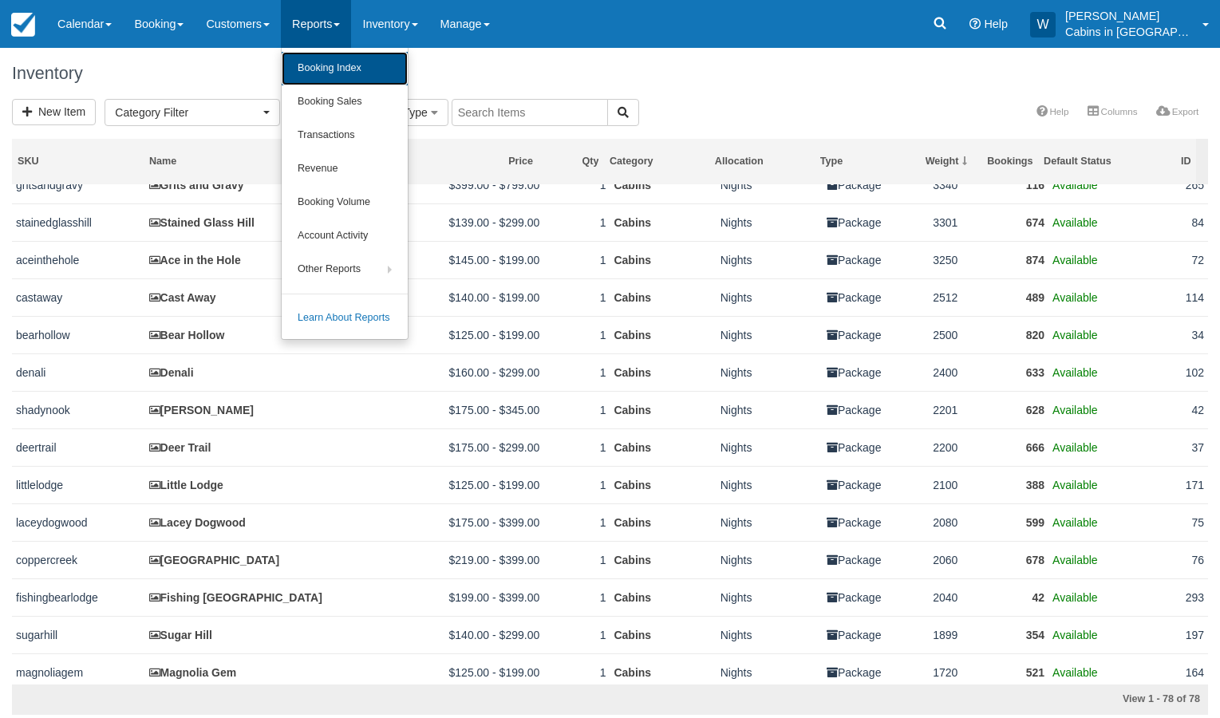
click at [338, 67] on link "Booking Index" at bounding box center [345, 69] width 126 height 34
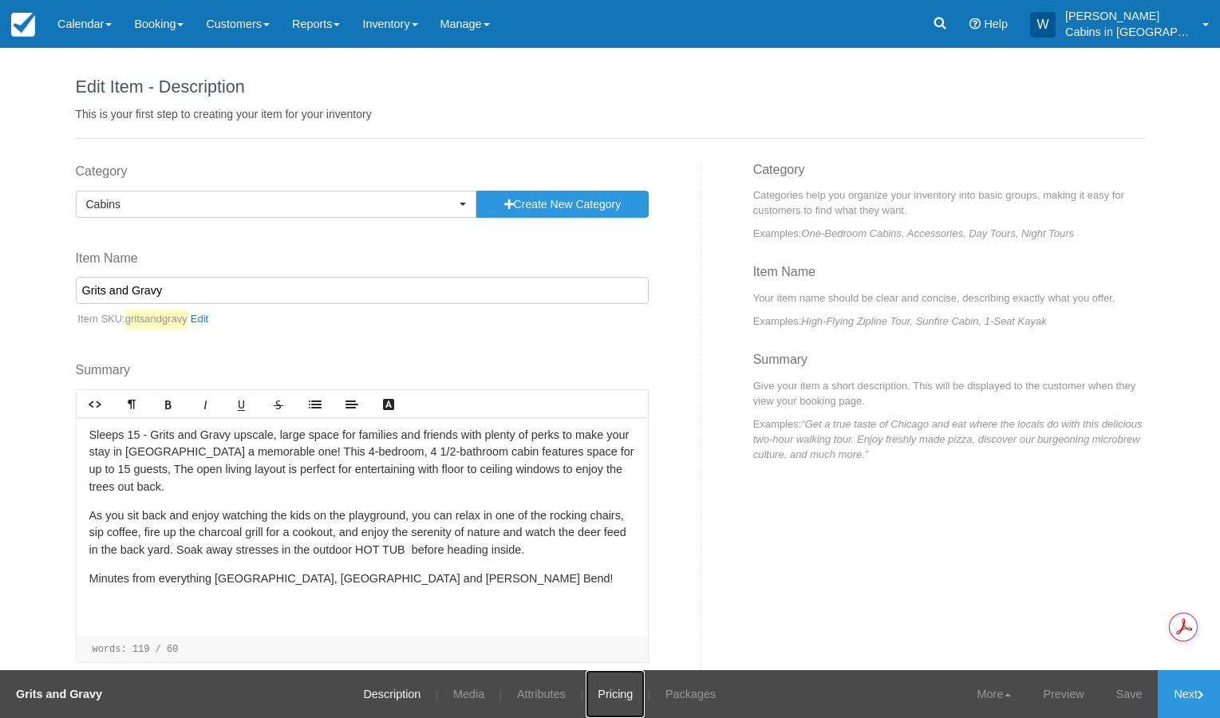
click at [601, 693] on link "Pricing" at bounding box center [615, 694] width 59 height 48
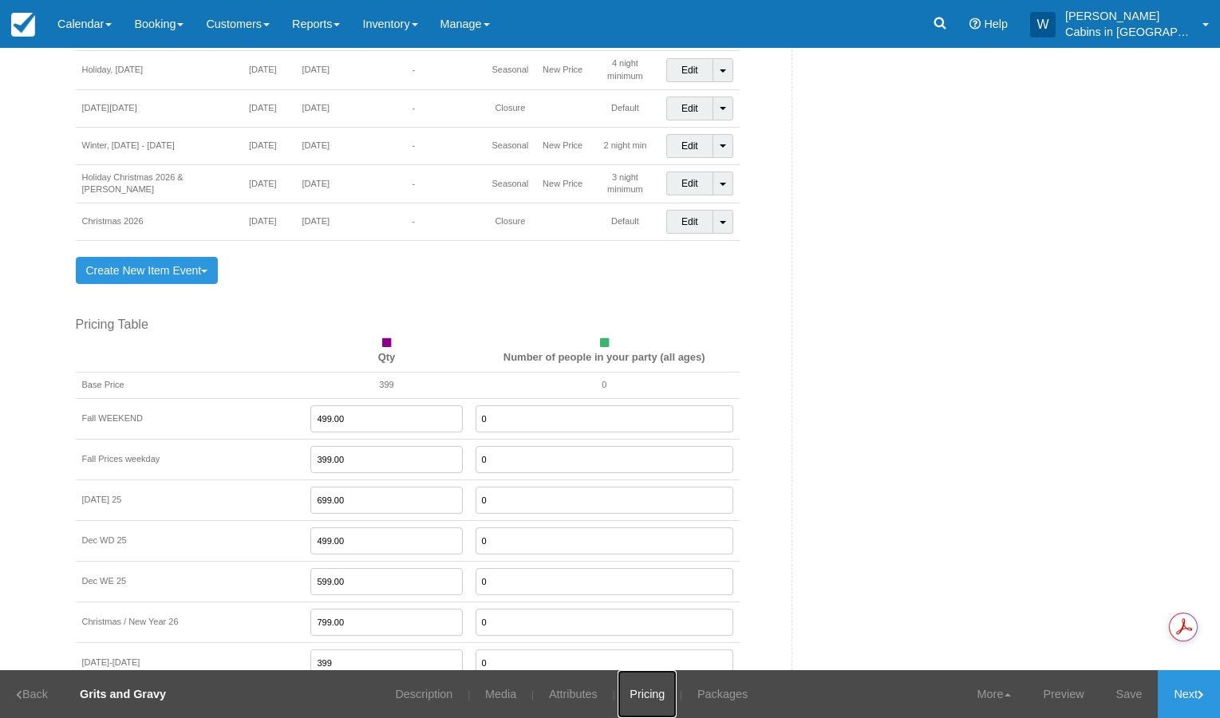
scroll to position [1718, 0]
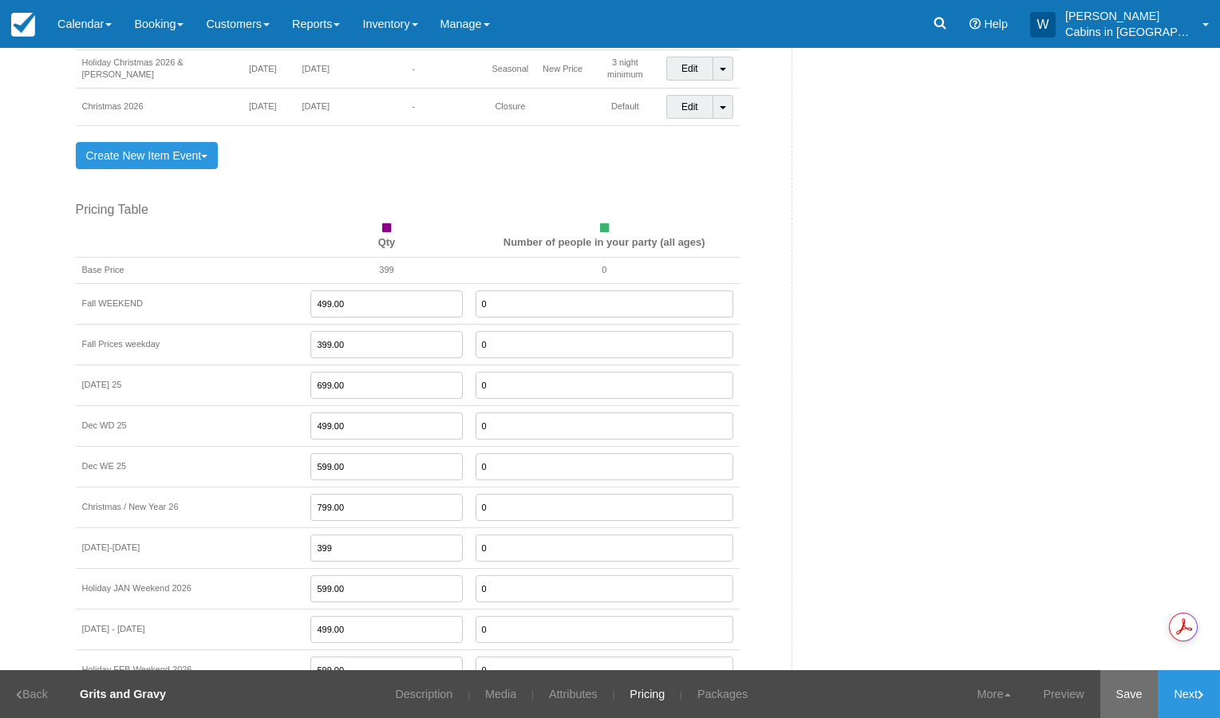
click at [1122, 694] on link "Save" at bounding box center [1130, 694] width 58 height 48
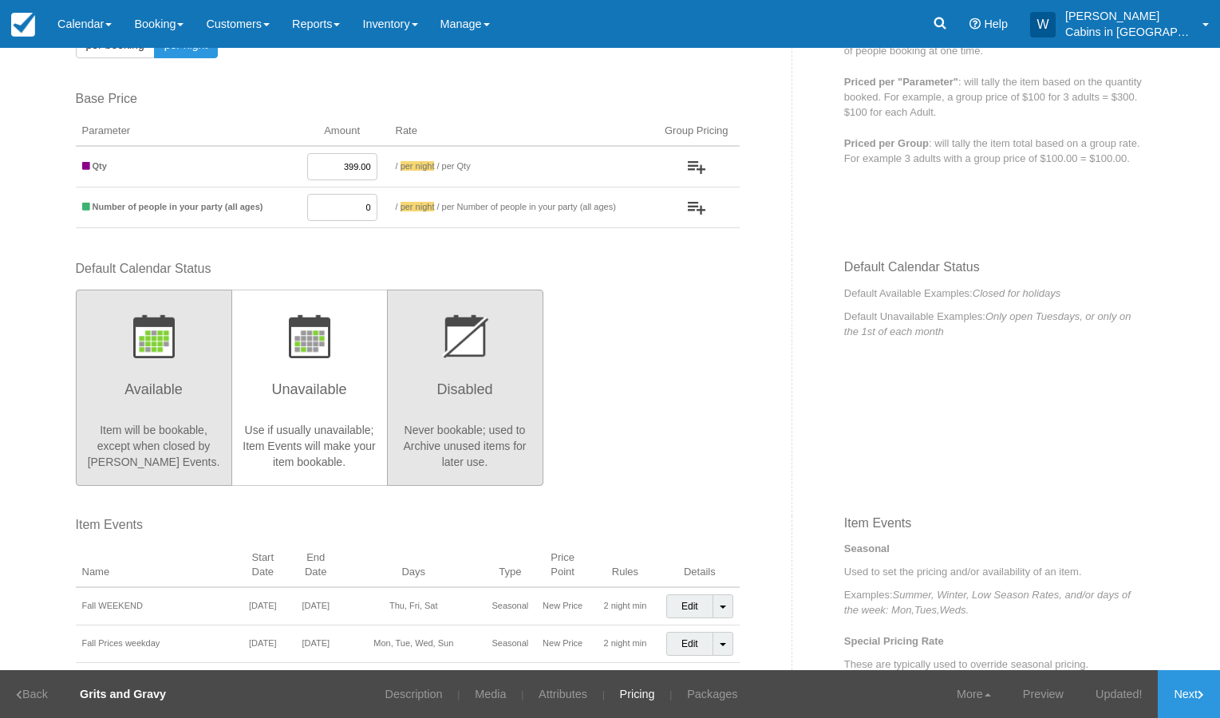
scroll to position [149, 0]
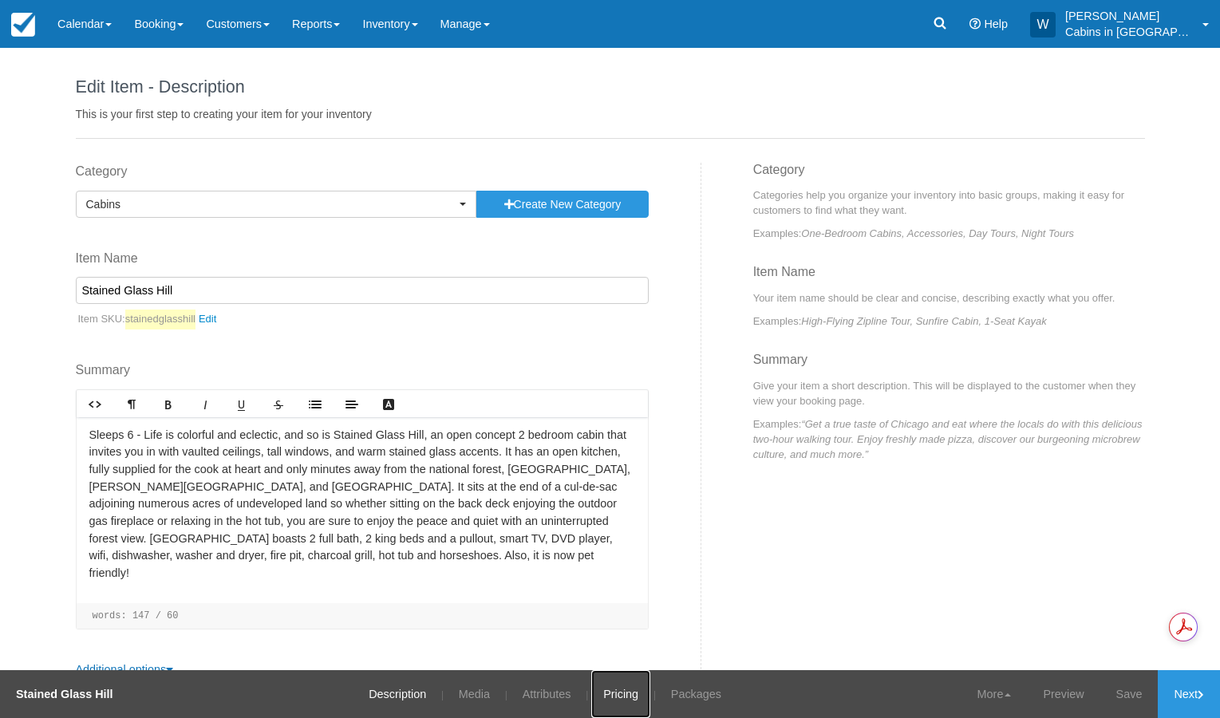
click at [626, 695] on link "Pricing" at bounding box center [620, 694] width 59 height 48
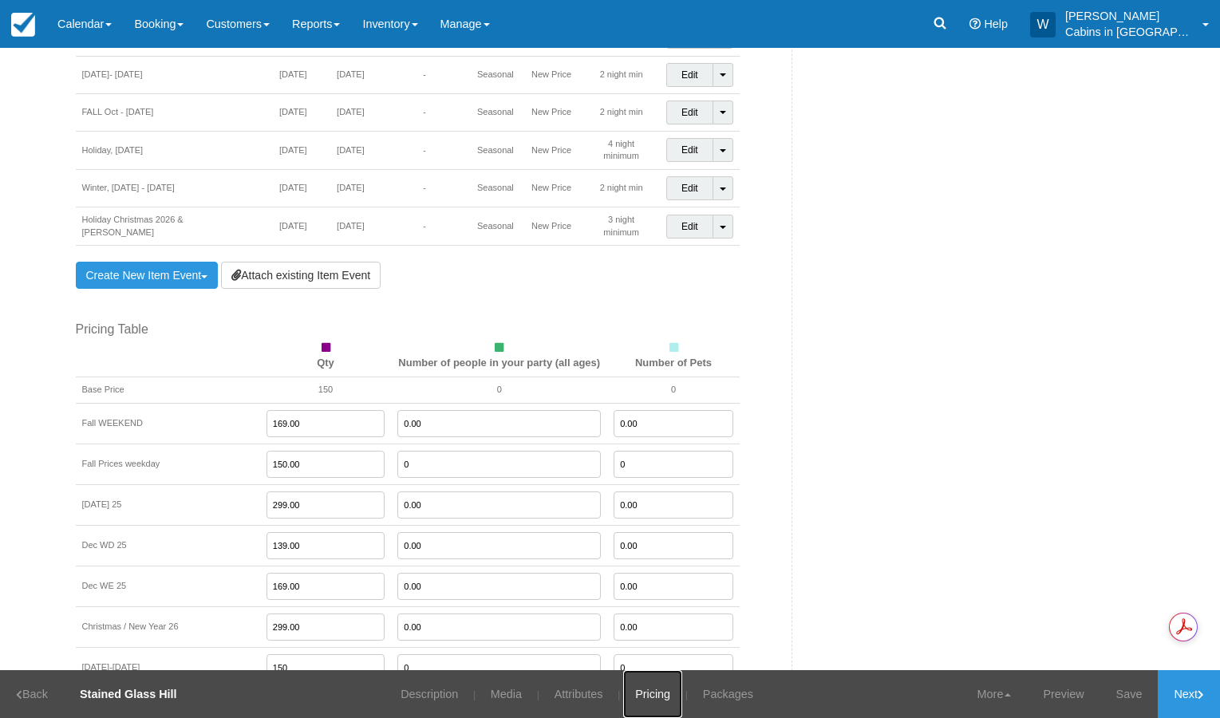
scroll to position [1389, 0]
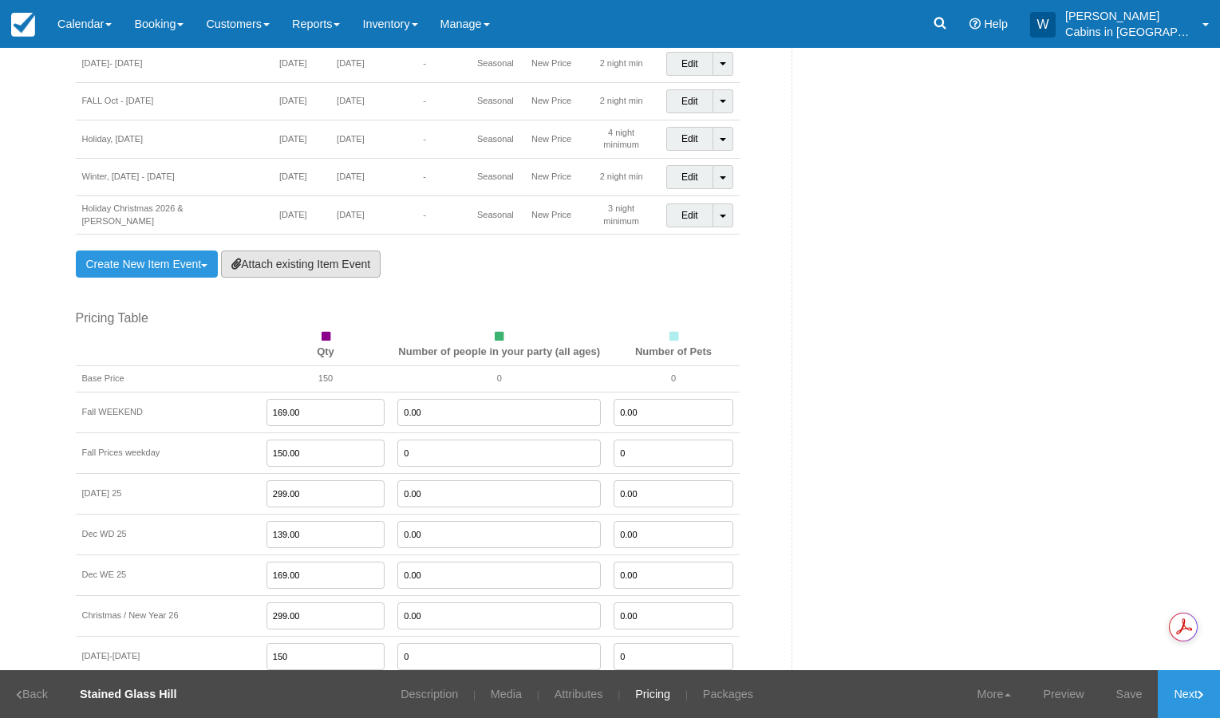
click at [311, 251] on link "Attach existing Item Event" at bounding box center [301, 264] width 160 height 27
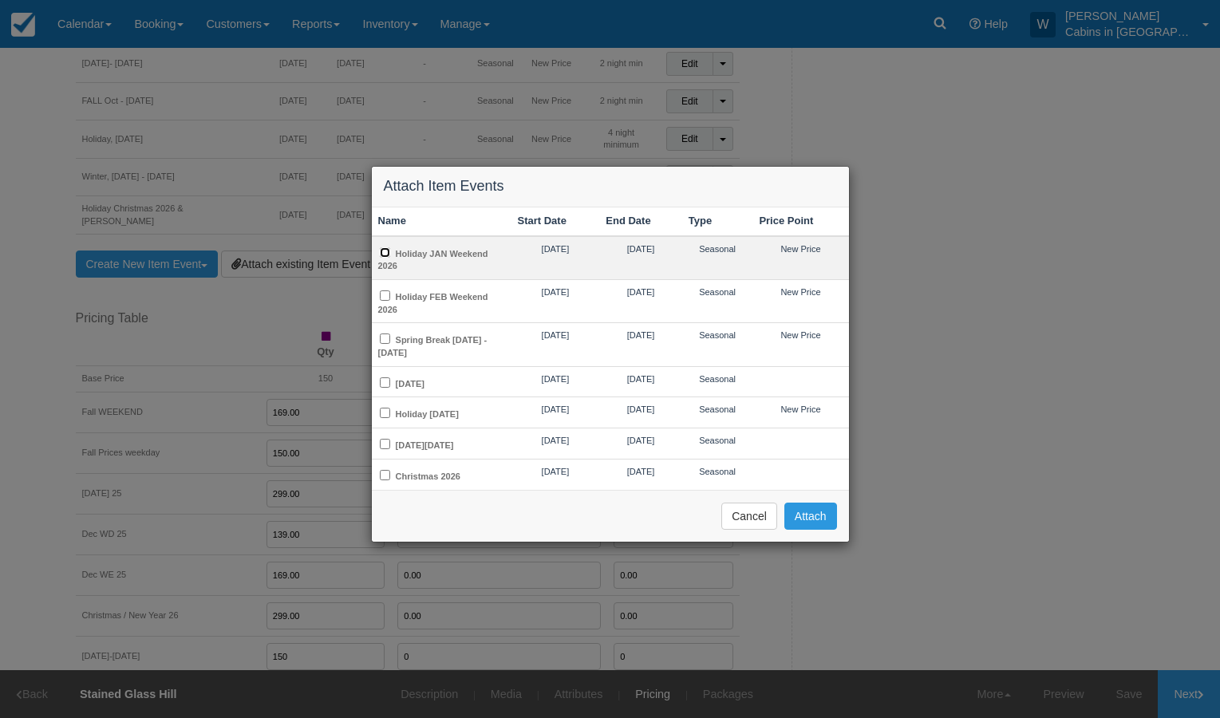
click at [385, 250] on input "Holiday JAN Weekend 2026" at bounding box center [385, 252] width 10 height 10
checkbox input "true"
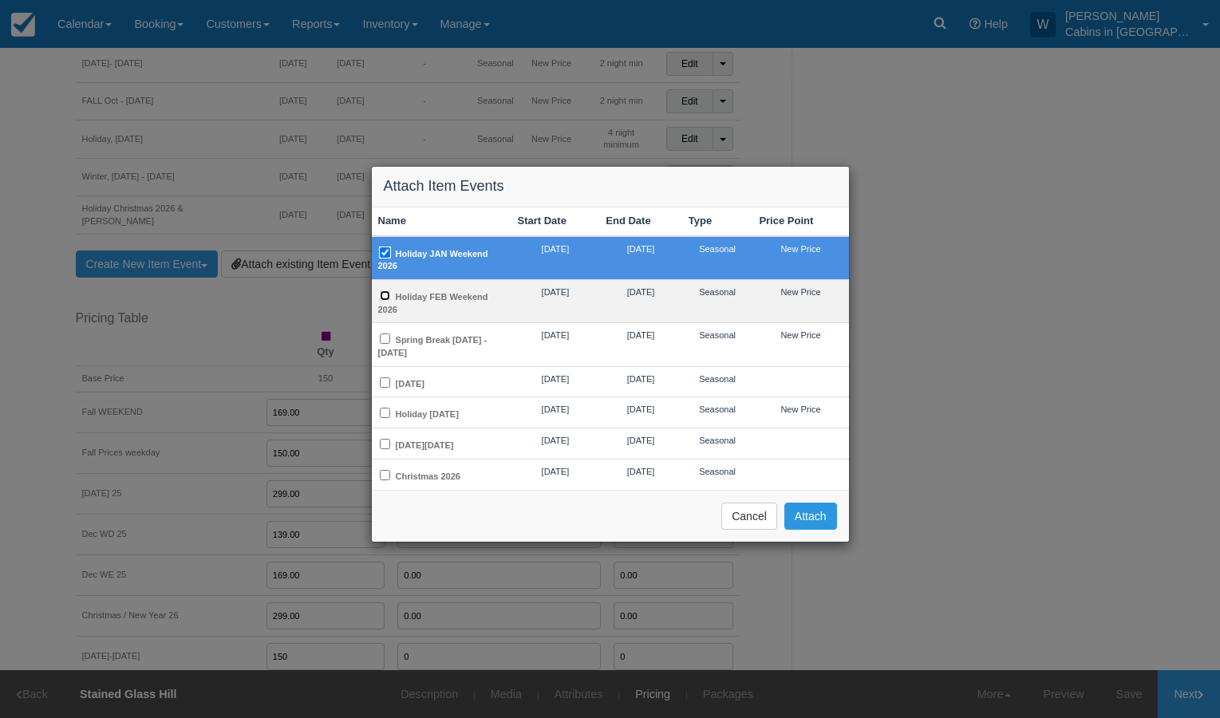
click at [385, 293] on input "Holiday FEB Weekend 2026" at bounding box center [385, 295] width 10 height 10
checkbox input "true"
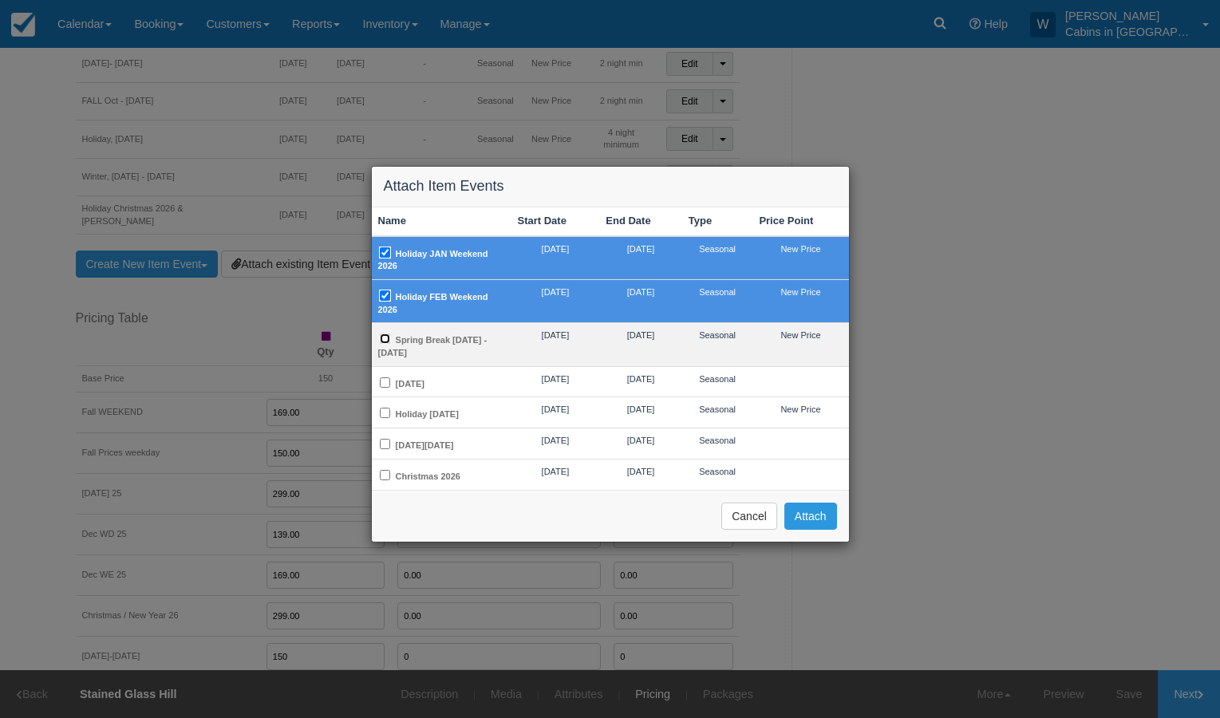
click at [384, 334] on input "Spring Break [DATE] - [DATE]" at bounding box center [385, 339] width 10 height 10
checkbox input "true"
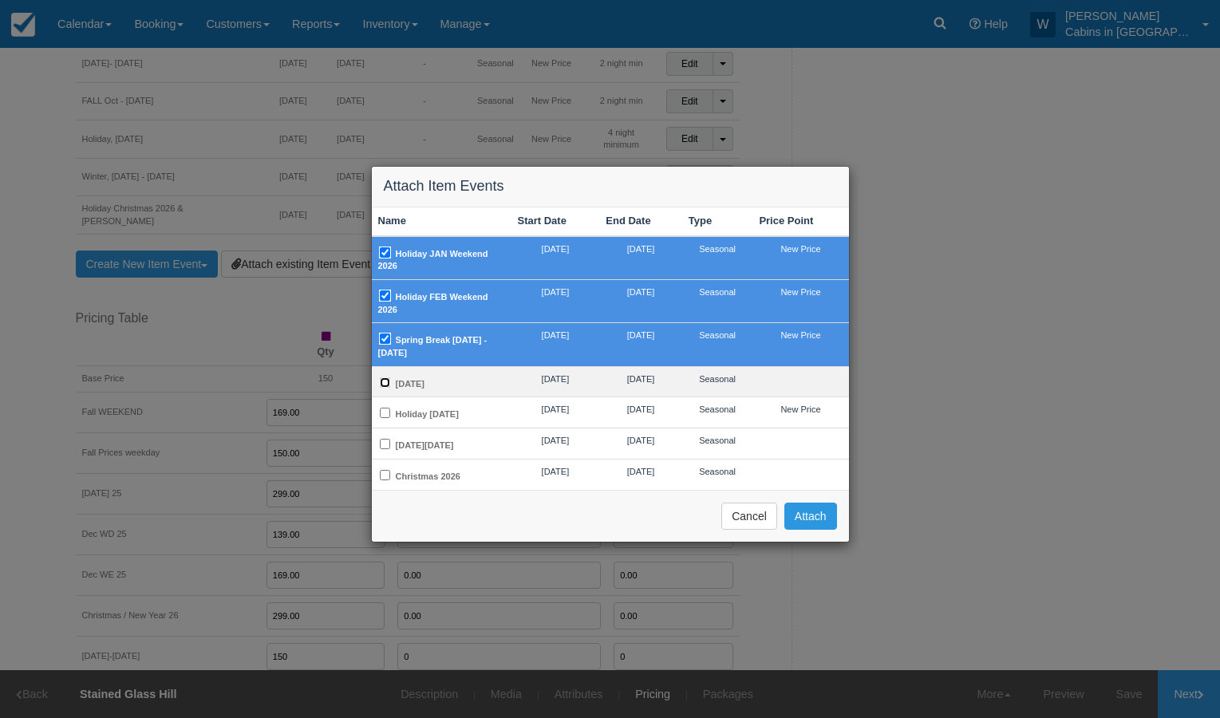
click at [386, 377] on input "[DATE]" at bounding box center [385, 382] width 10 height 10
checkbox input "true"
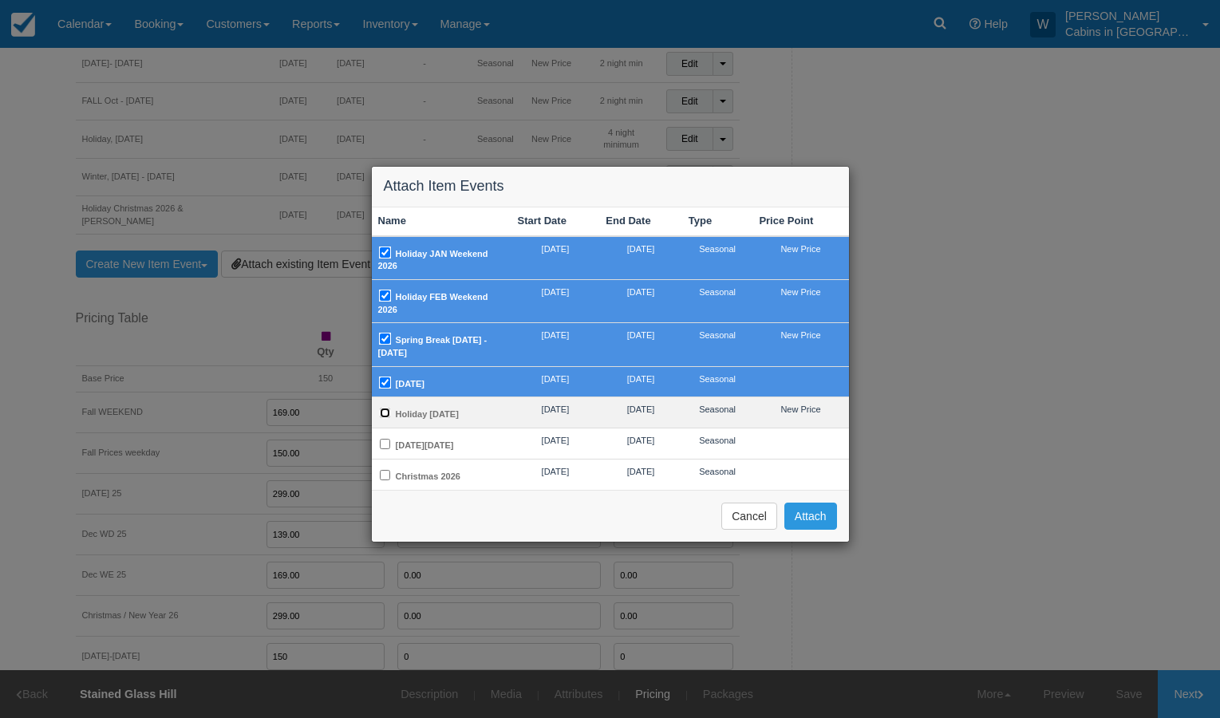
click at [383, 409] on input "Holiday [DATE]" at bounding box center [385, 413] width 10 height 10
checkbox input "true"
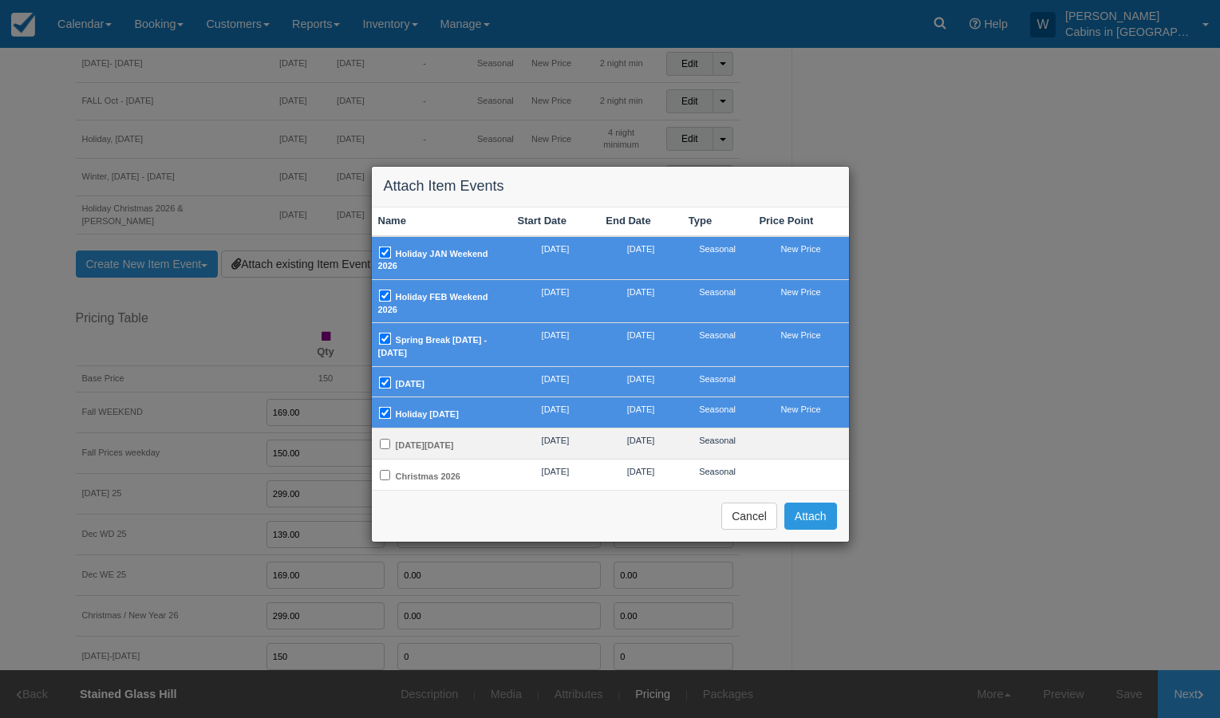
click at [383, 447] on td "[DATE][DATE]" at bounding box center [442, 444] width 140 height 31
checkbox input "true"
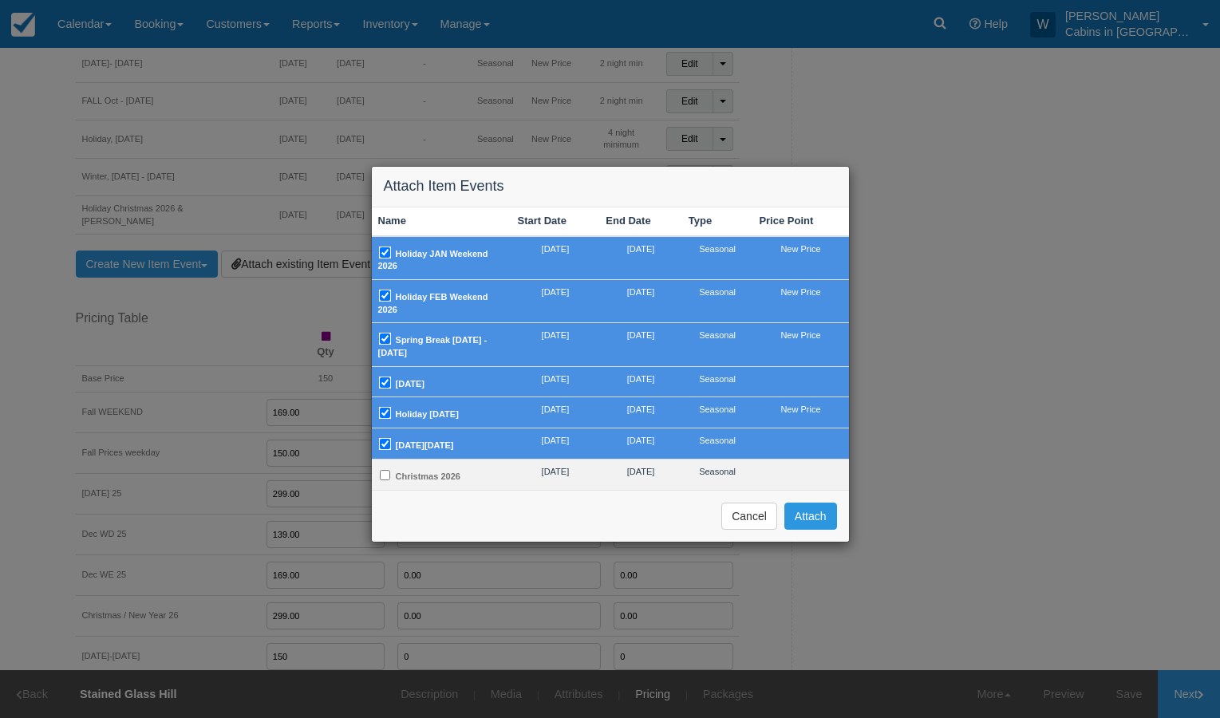
click at [389, 482] on td "Christmas 2026" at bounding box center [442, 474] width 140 height 30
checkbox input "true"
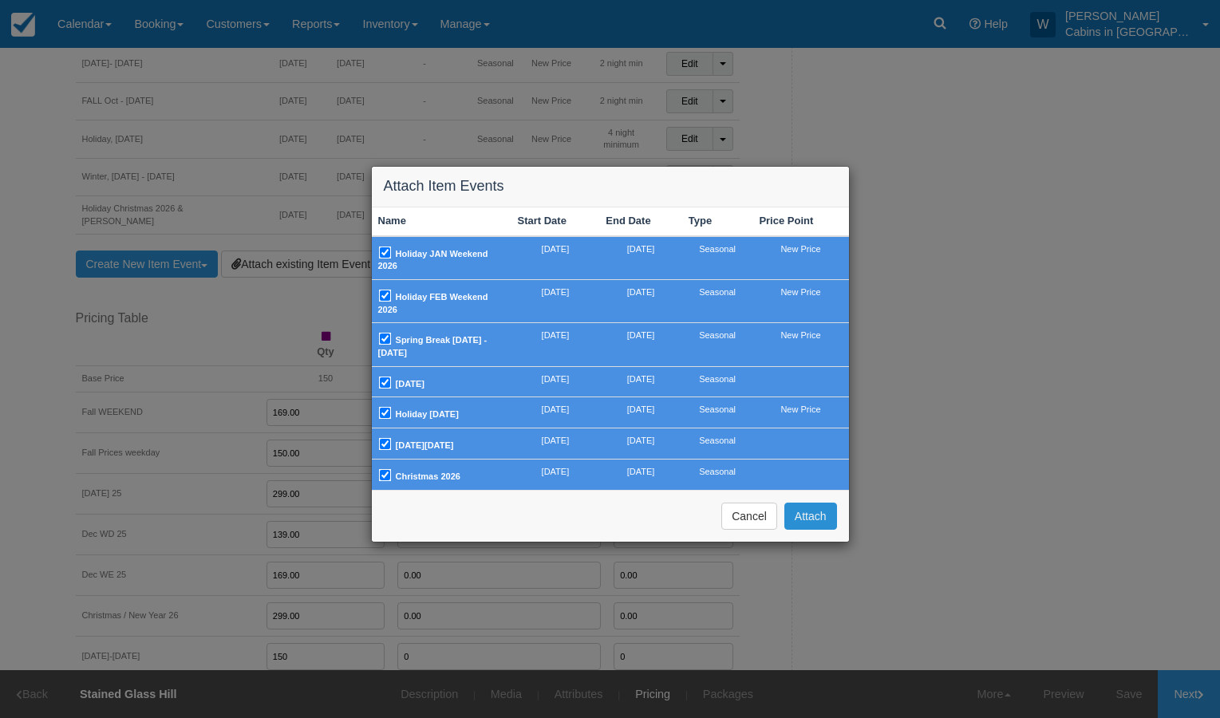
click at [798, 530] on button "Attach" at bounding box center [810, 516] width 53 height 27
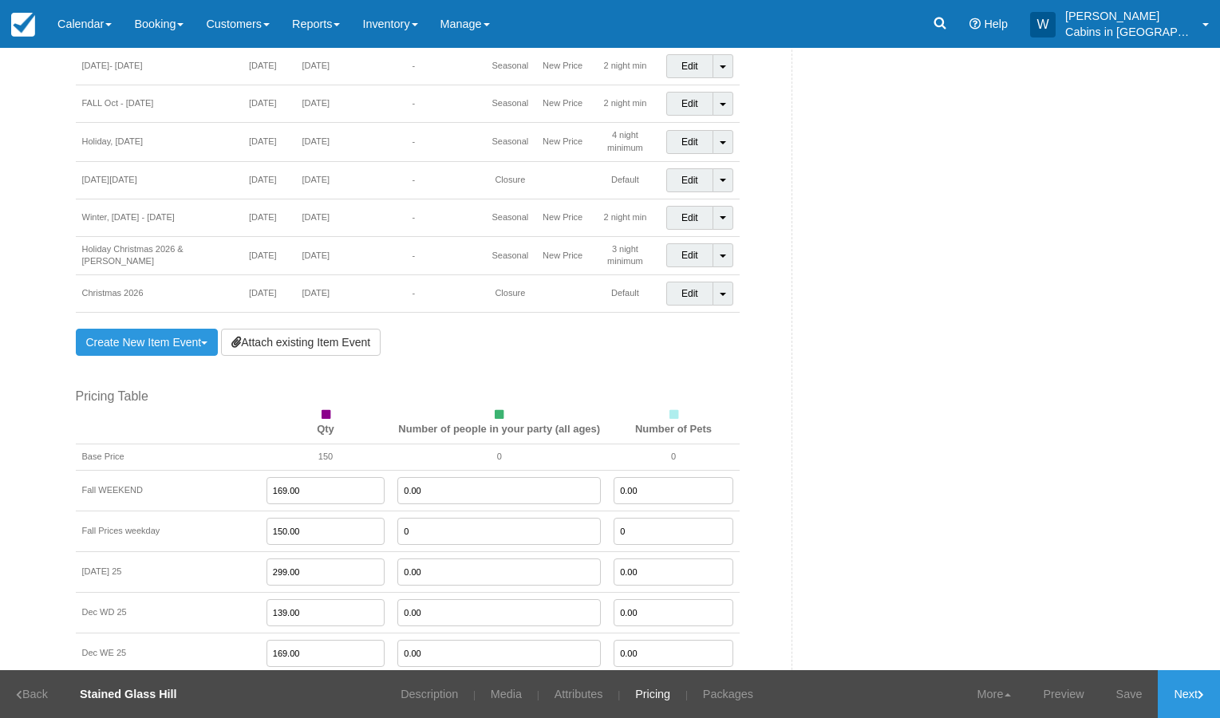
scroll to position [1675, 0]
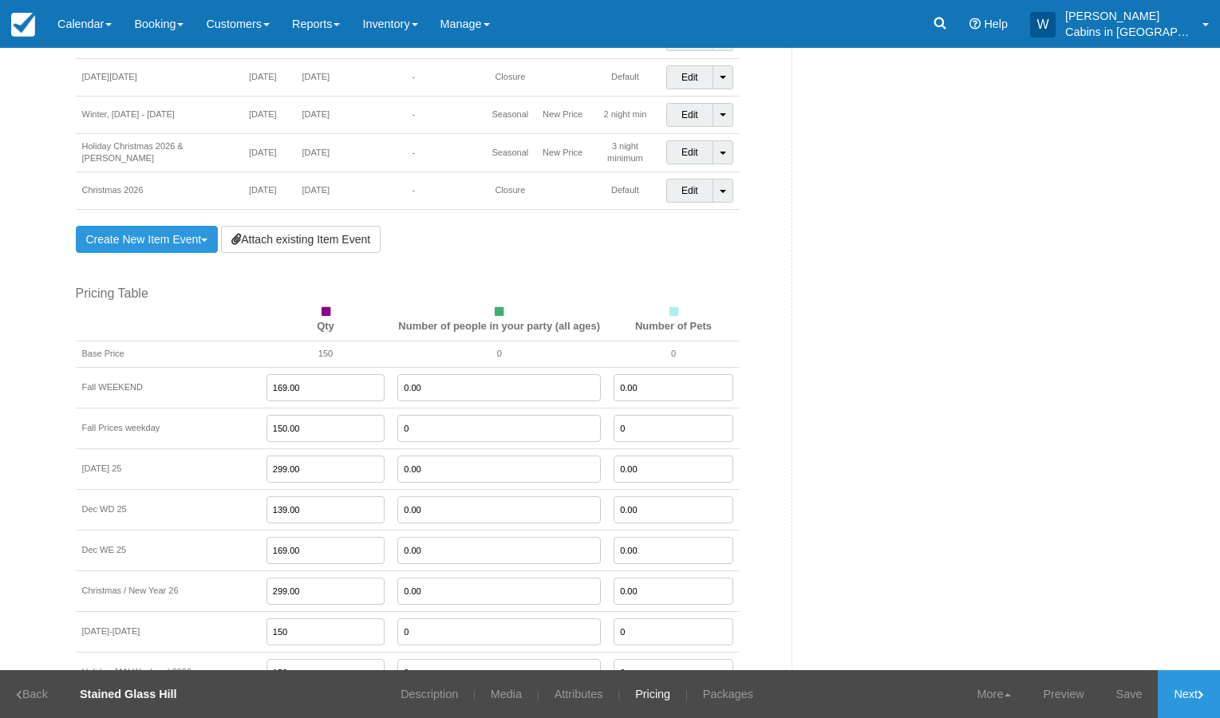
drag, startPoint x: 283, startPoint y: 490, endPoint x: 221, endPoint y: 488, distance: 61.5
click at [221, 489] on tr "Dec WD 25 139.00 0.00 0.00" at bounding box center [408, 509] width 664 height 41
type input "1"
drag, startPoint x: 303, startPoint y: 409, endPoint x: 223, endPoint y: 408, distance: 79.8
click at [223, 408] on tr "Fall Prices weekday 150.00 0 0" at bounding box center [408, 428] width 664 height 41
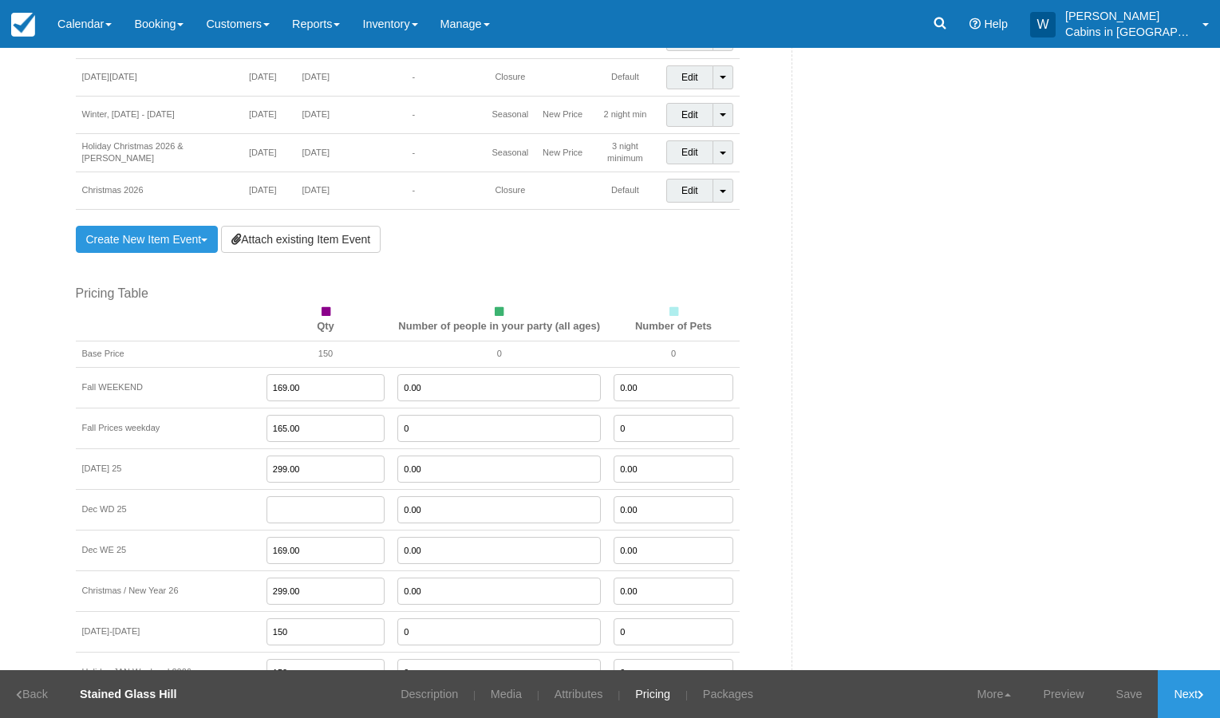
type input "165.00"
drag, startPoint x: 288, startPoint y: 362, endPoint x: 199, endPoint y: 361, distance: 89.4
click at [215, 367] on tr "Fall WEEKEND 169.00 0.00 0.00" at bounding box center [408, 387] width 664 height 41
type input "175.00"
drag, startPoint x: 289, startPoint y: 406, endPoint x: 220, endPoint y: 405, distance: 68.6
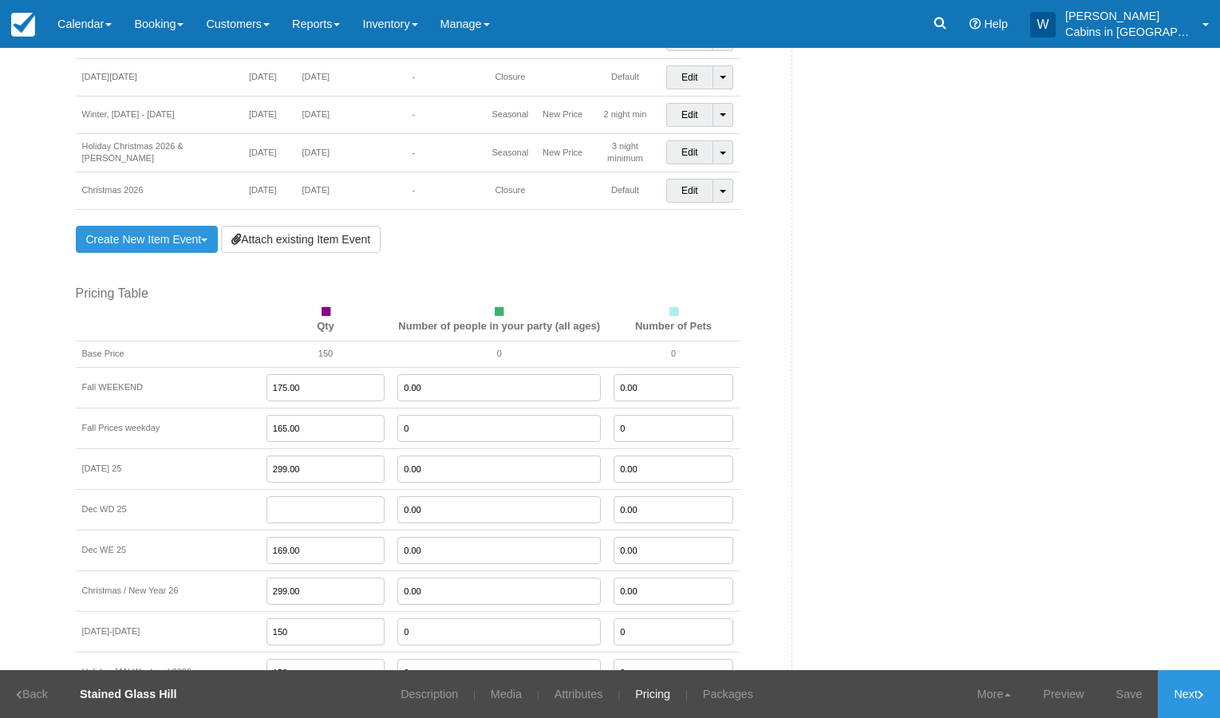
click at [220, 408] on tr "Fall Prices weekday 165.00 0 0" at bounding box center [408, 428] width 664 height 41
type input "160.00"
click at [267, 496] on input "text" at bounding box center [326, 509] width 119 height 27
type input "160.00"
click at [409, 374] on input "0.00" at bounding box center [499, 387] width 204 height 27
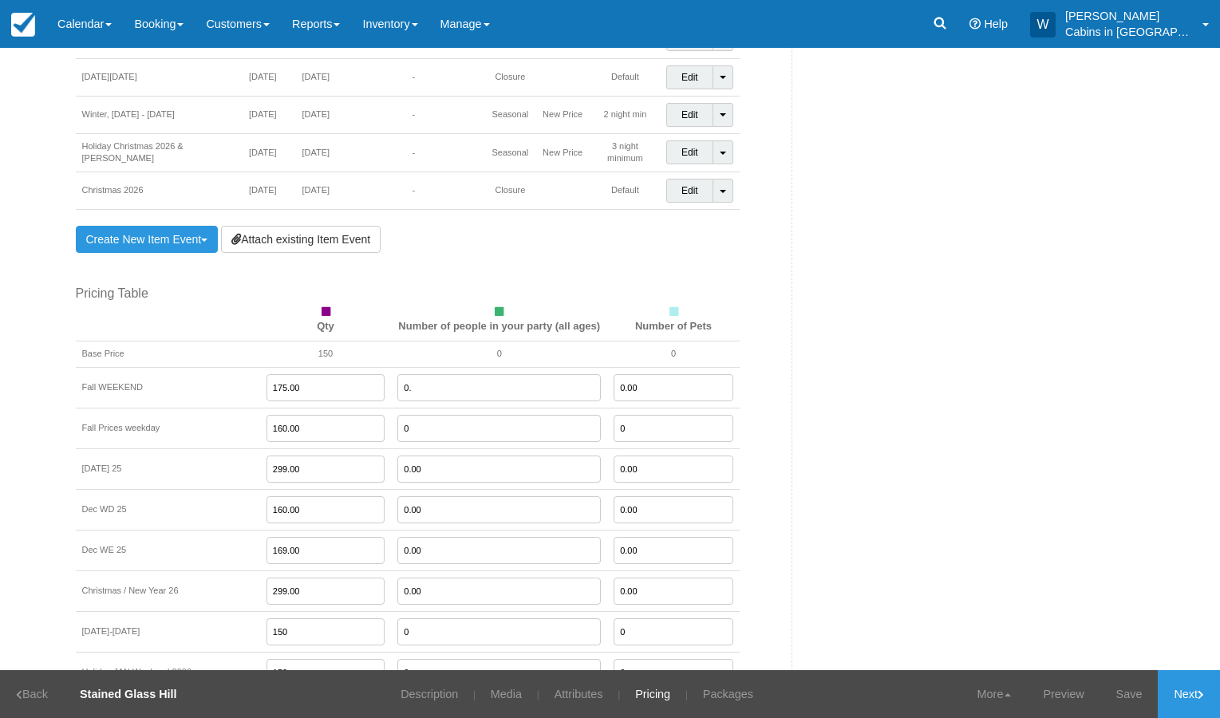
type input "0"
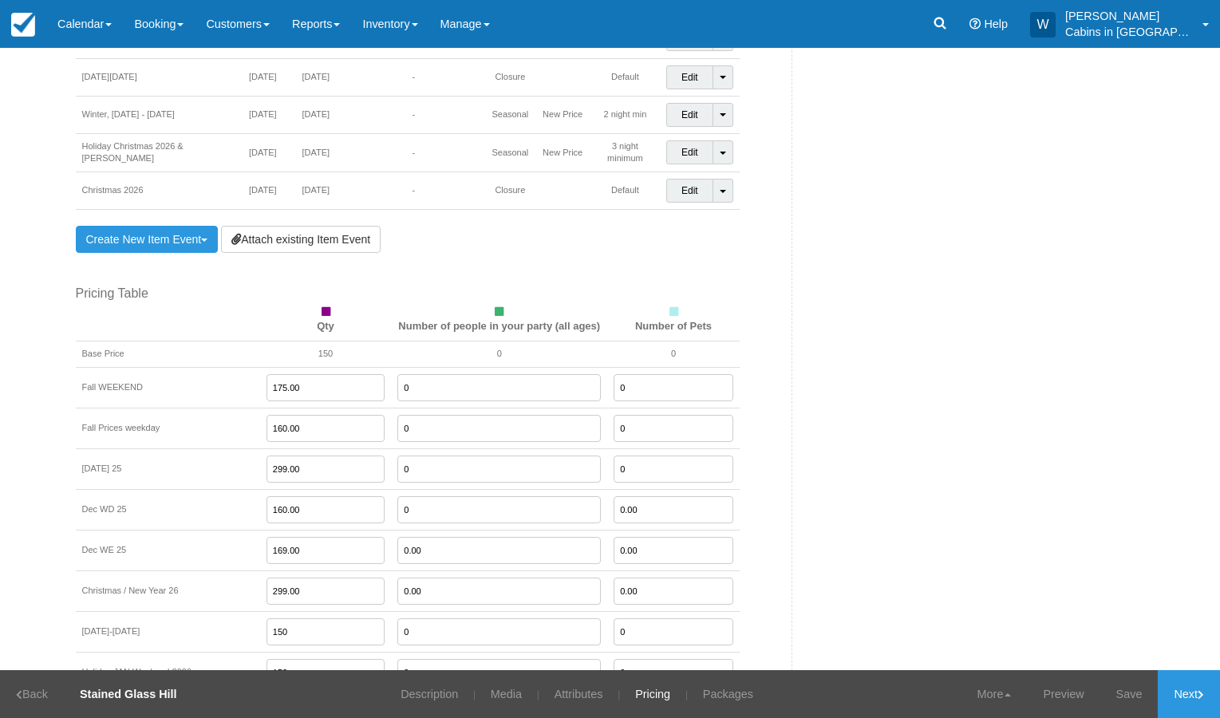
type input "0"
type input "175.00"
type input "0"
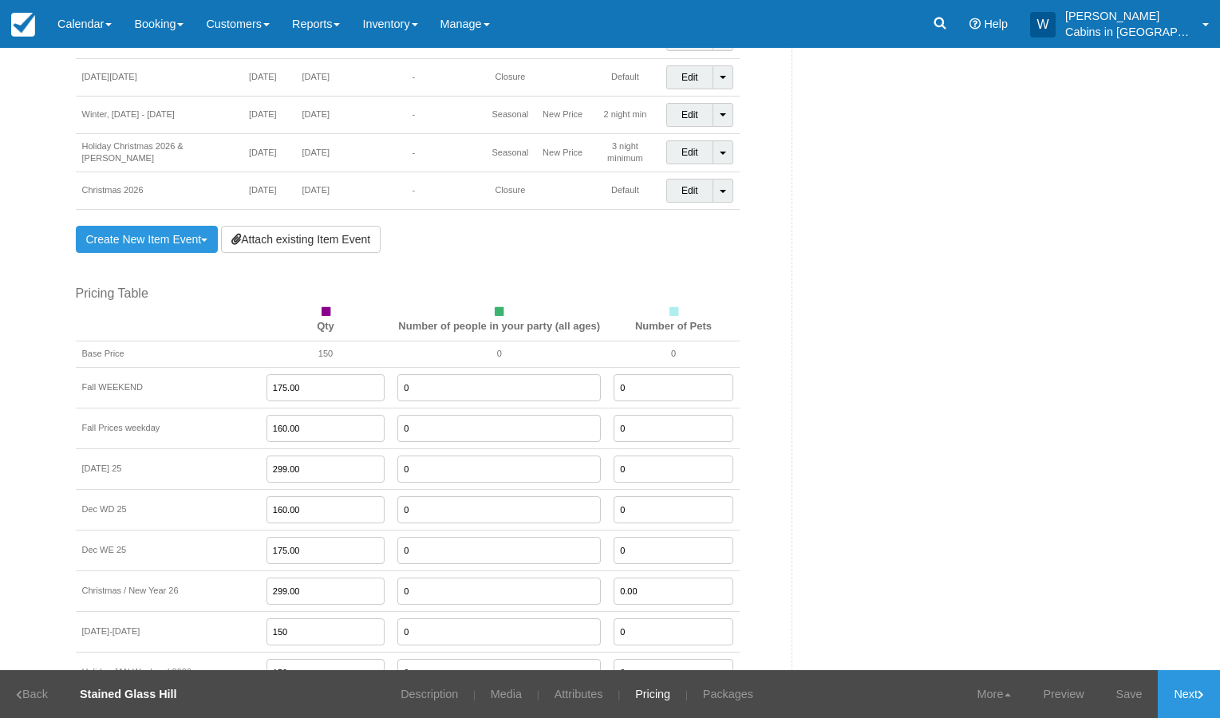
type input "0"
type input "150.00"
type input "199.00"
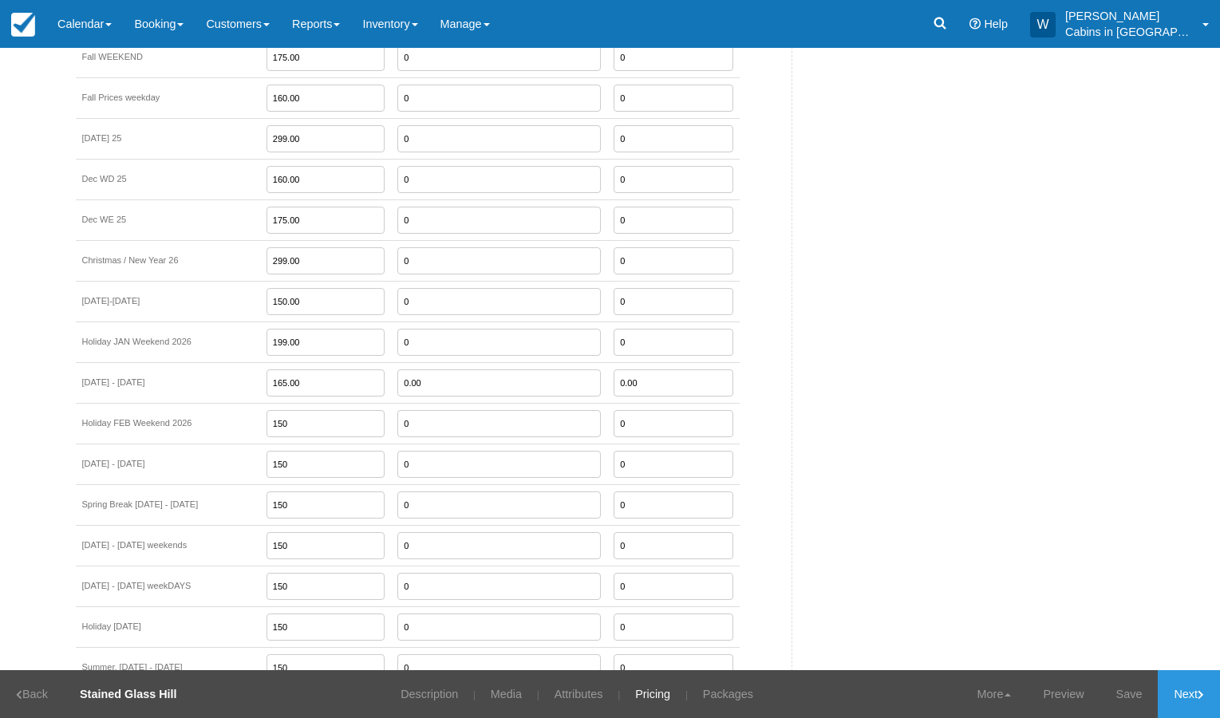
type input "165.00"
type input "199.00"
type input "165.00"
type input "199.00"
type input "175.00"
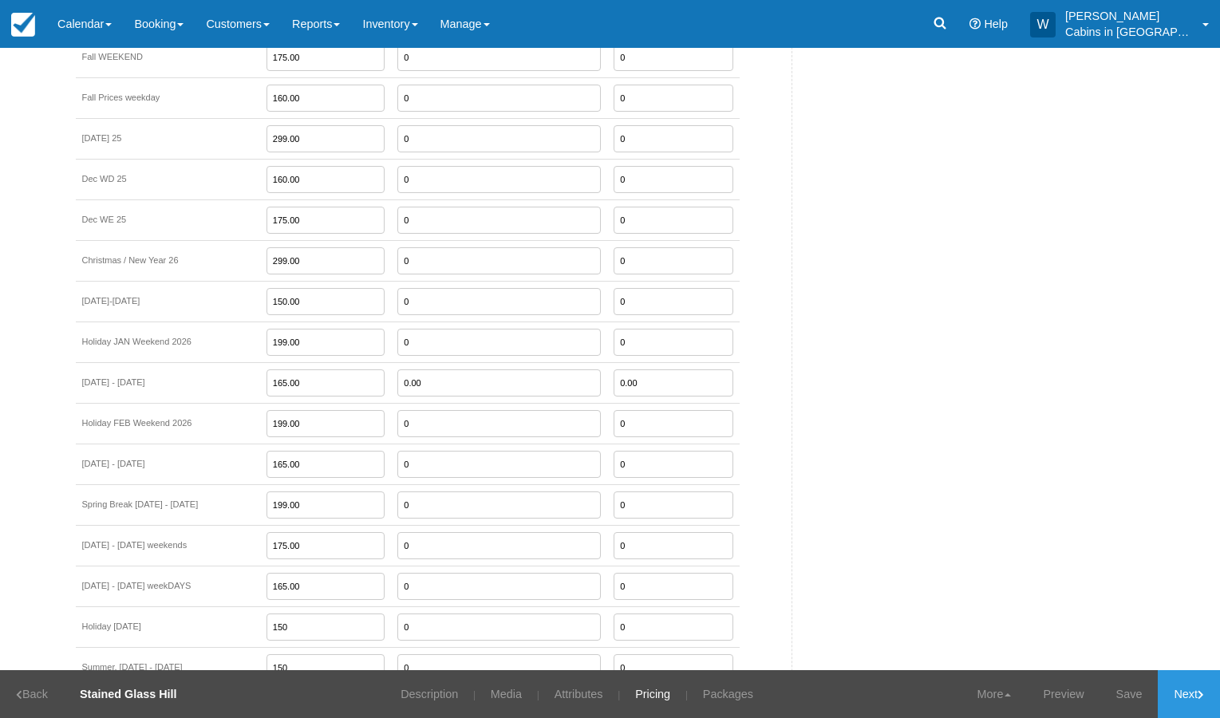
type input "165.00"
click at [293, 532] on input "175.00" at bounding box center [326, 545] width 119 height 27
click at [286, 573] on input "165.00" at bounding box center [326, 586] width 119 height 27
type input "1"
type input "299.00"
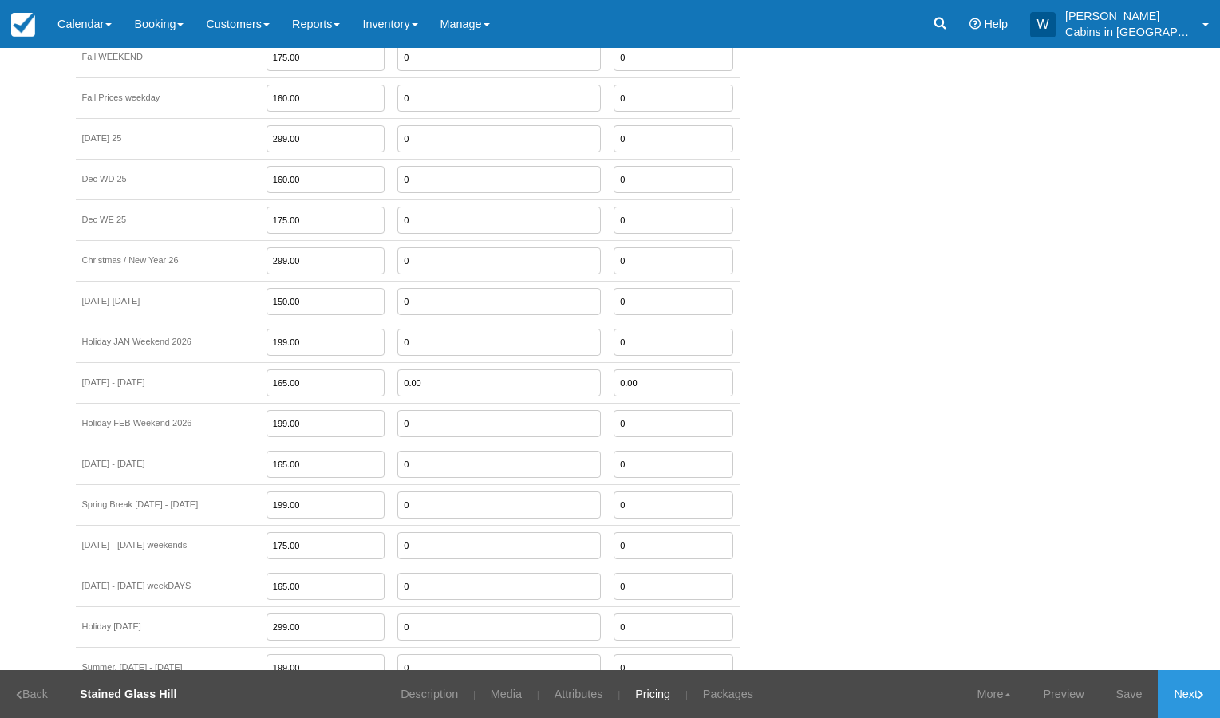
type input "199.00"
type input "299.00"
type input "199.00"
type input "299.00"
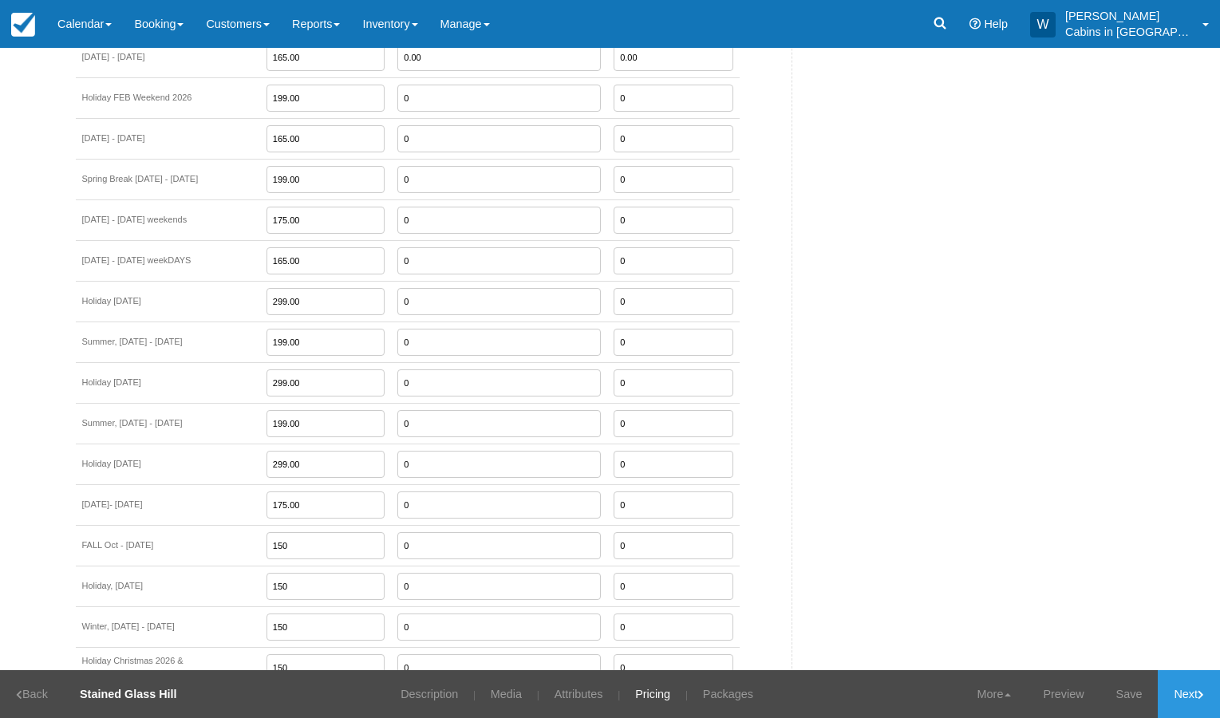
type input "175.00"
type input "199.00"
type input "299.00"
type input "175.00"
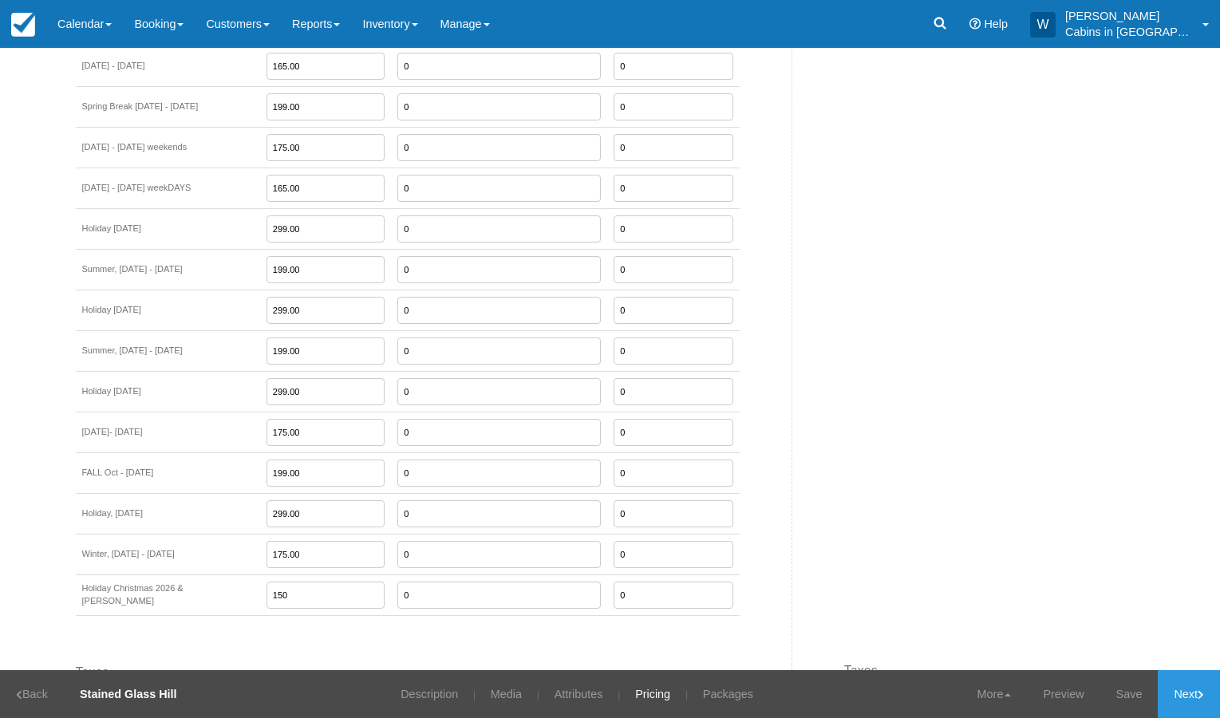
scroll to position [2408, 0]
type input "299.00"
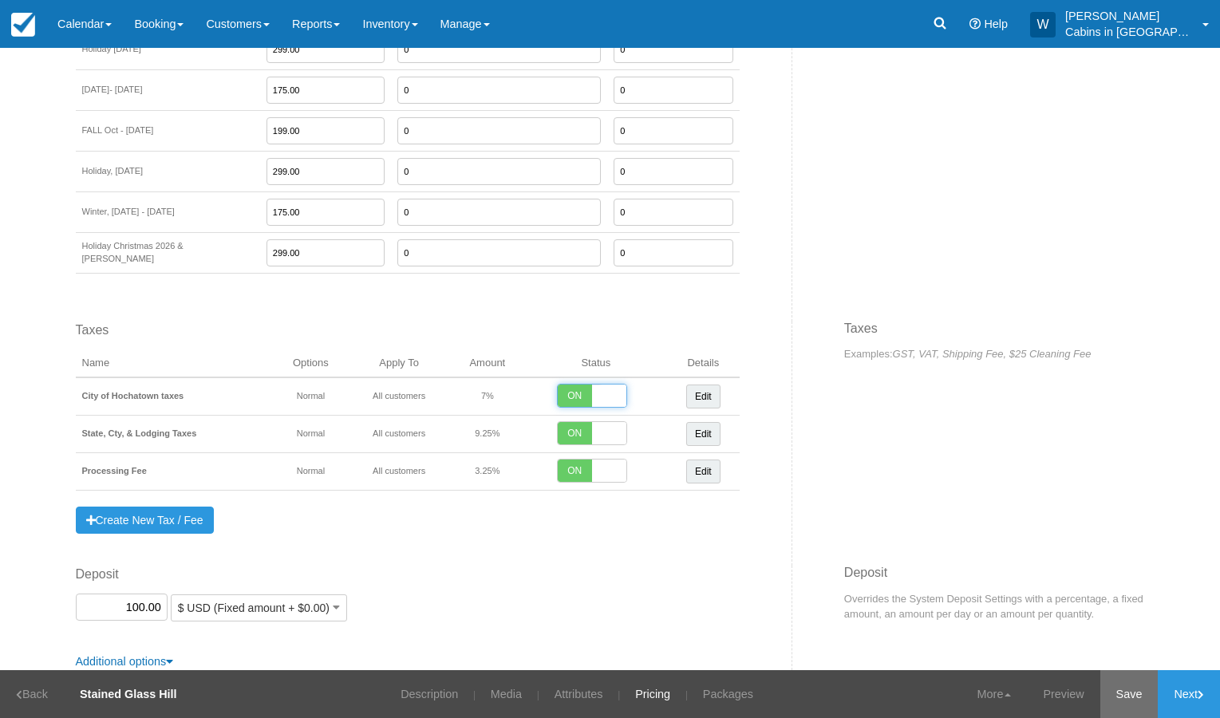
click at [1138, 697] on link "Save" at bounding box center [1130, 694] width 58 height 48
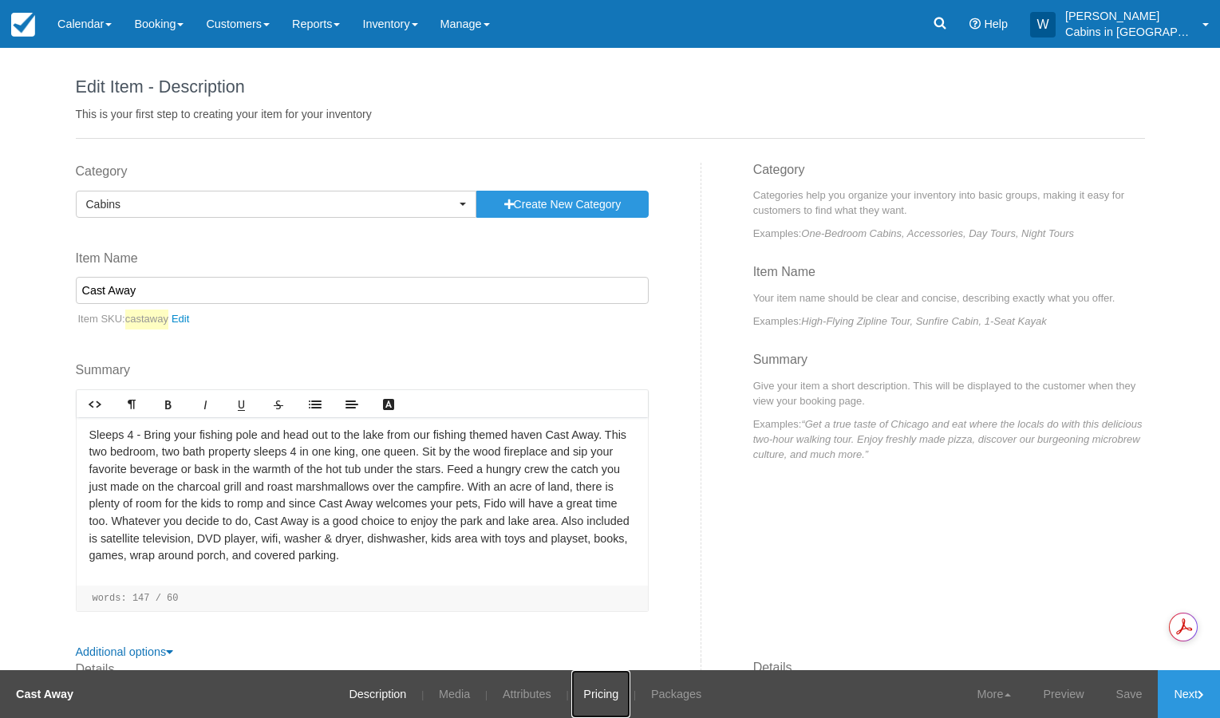
click at [603, 698] on link "Pricing" at bounding box center [600, 694] width 59 height 48
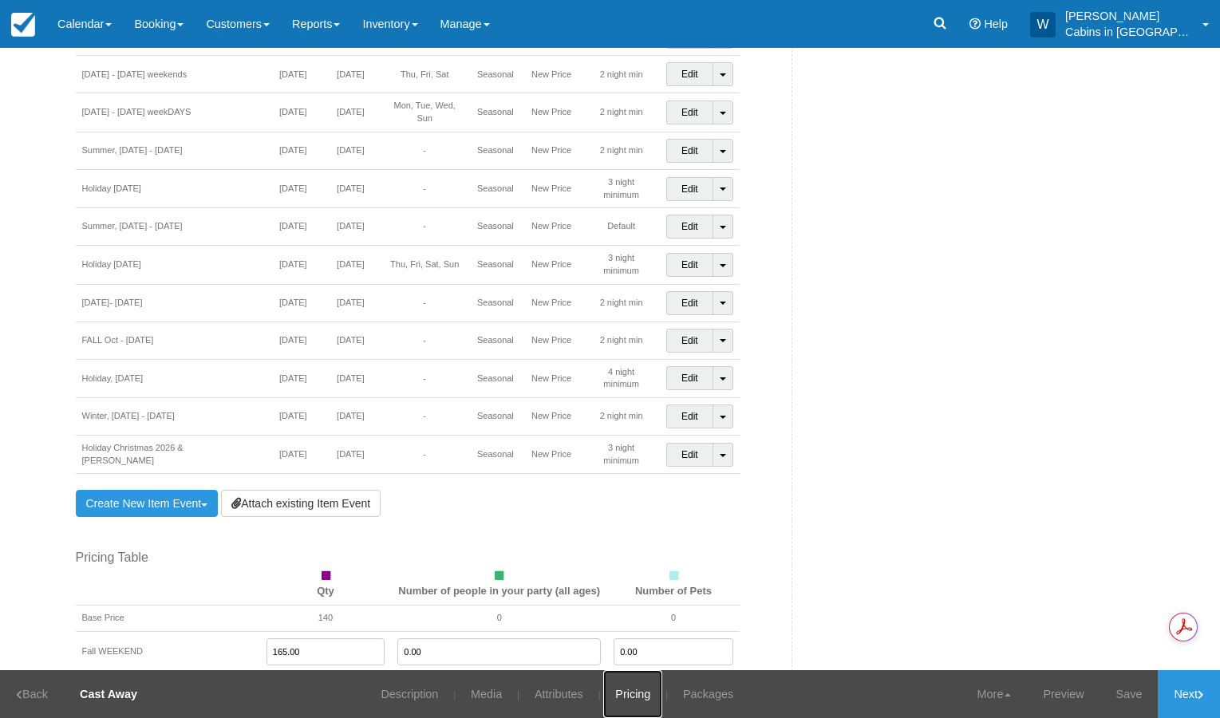
scroll to position [1151, 0]
click at [303, 488] on link "Attach existing Item Event" at bounding box center [301, 501] width 160 height 27
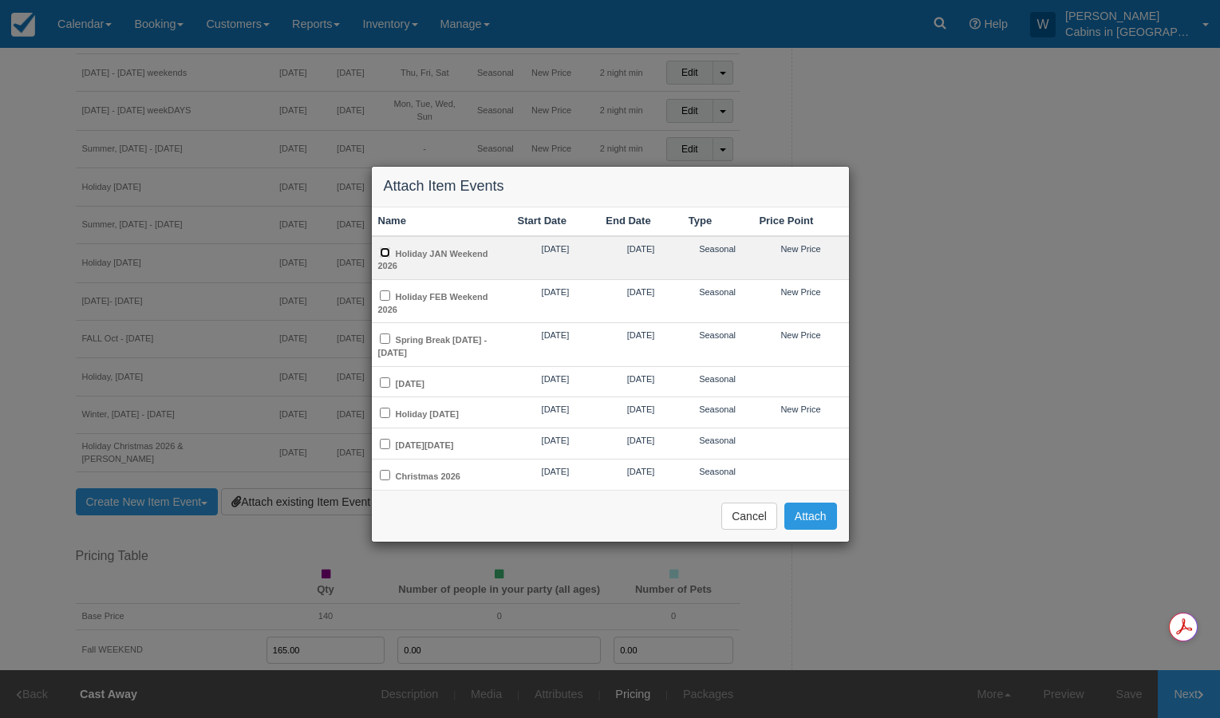
click at [387, 250] on input "Holiday JAN Weekend 2026" at bounding box center [385, 252] width 10 height 10
checkbox input "true"
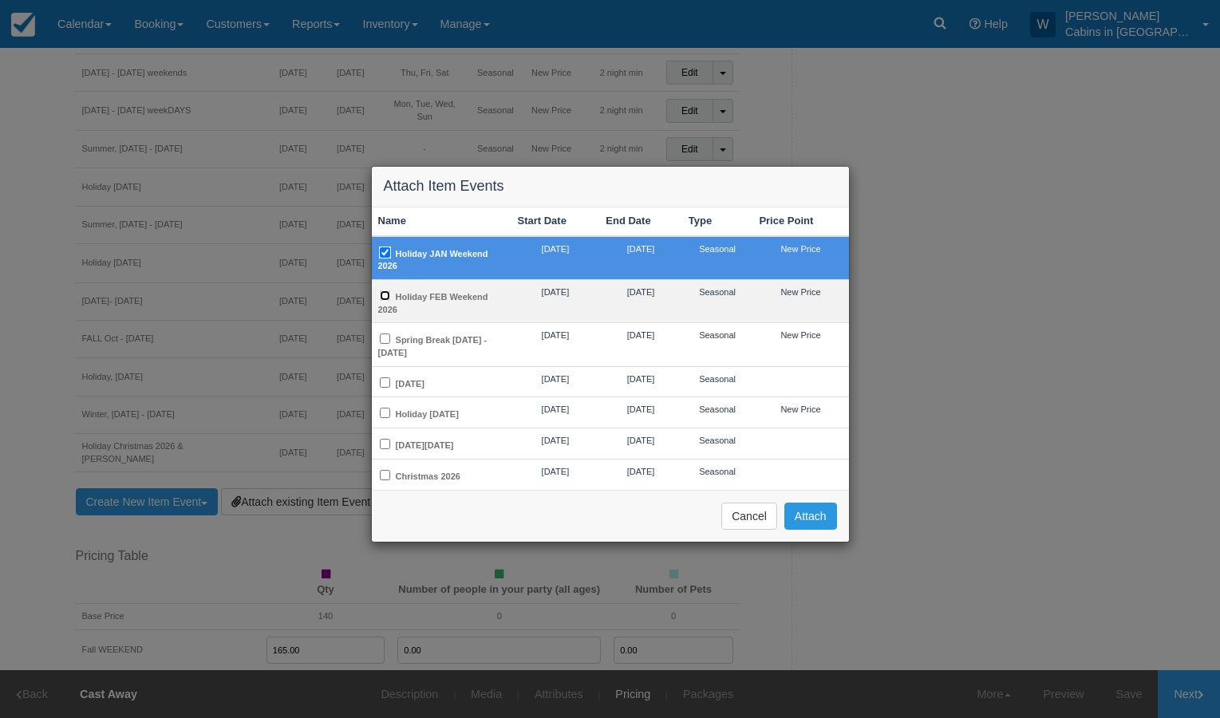
click at [389, 294] on input "Holiday FEB Weekend 2026" at bounding box center [385, 295] width 10 height 10
checkbox input "true"
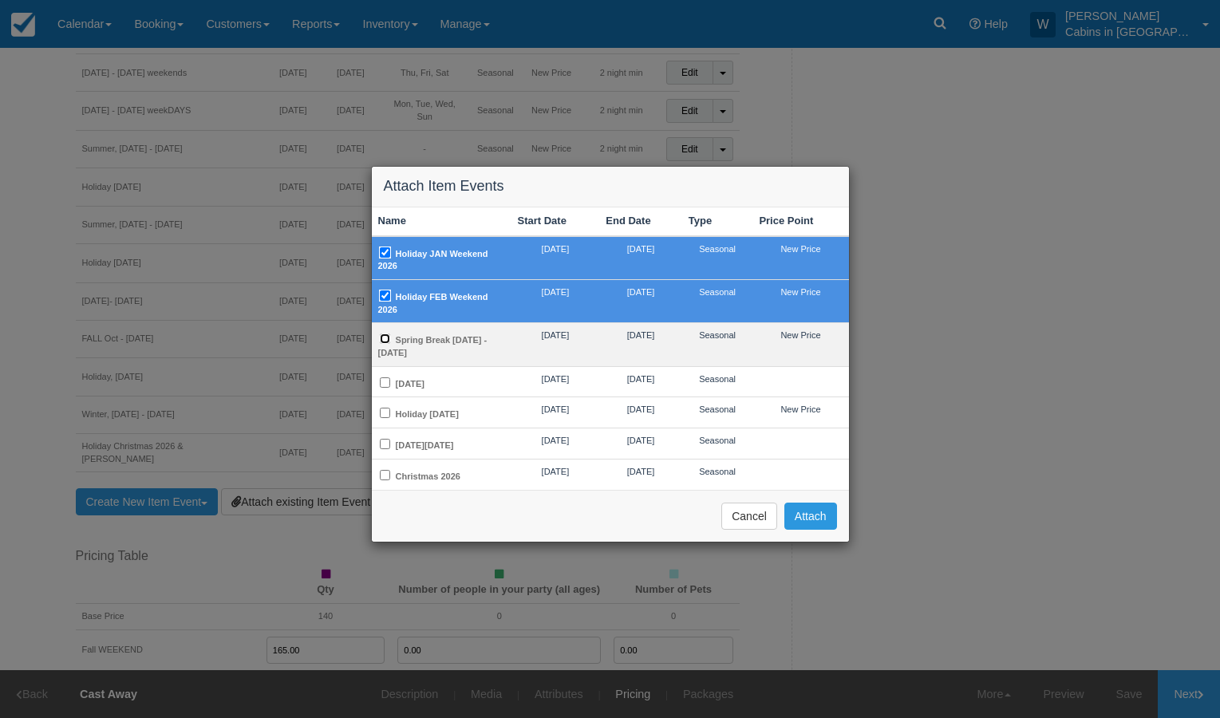
click at [384, 340] on input "Spring Break [DATE] - [DATE]" at bounding box center [385, 339] width 10 height 10
checkbox input "true"
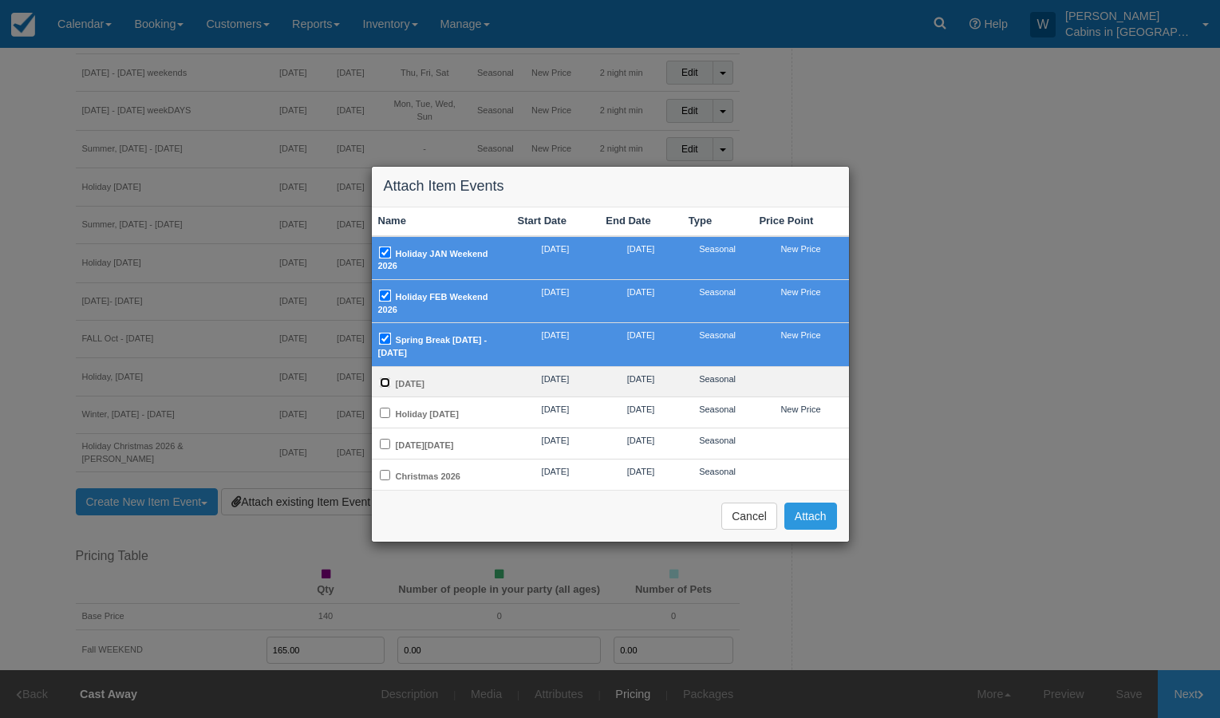
click at [384, 381] on input "[DATE]" at bounding box center [385, 382] width 10 height 10
checkbox input "true"
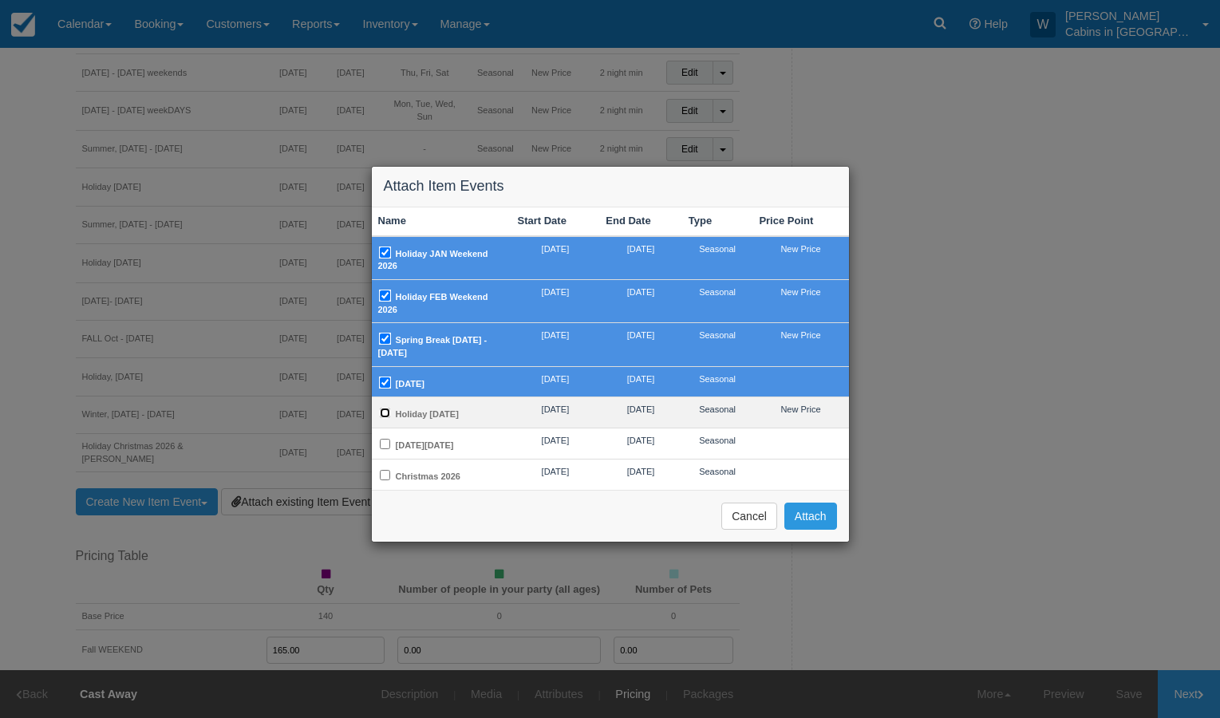
click at [385, 411] on input "Holiday [DATE]" at bounding box center [385, 413] width 10 height 10
checkbox input "true"
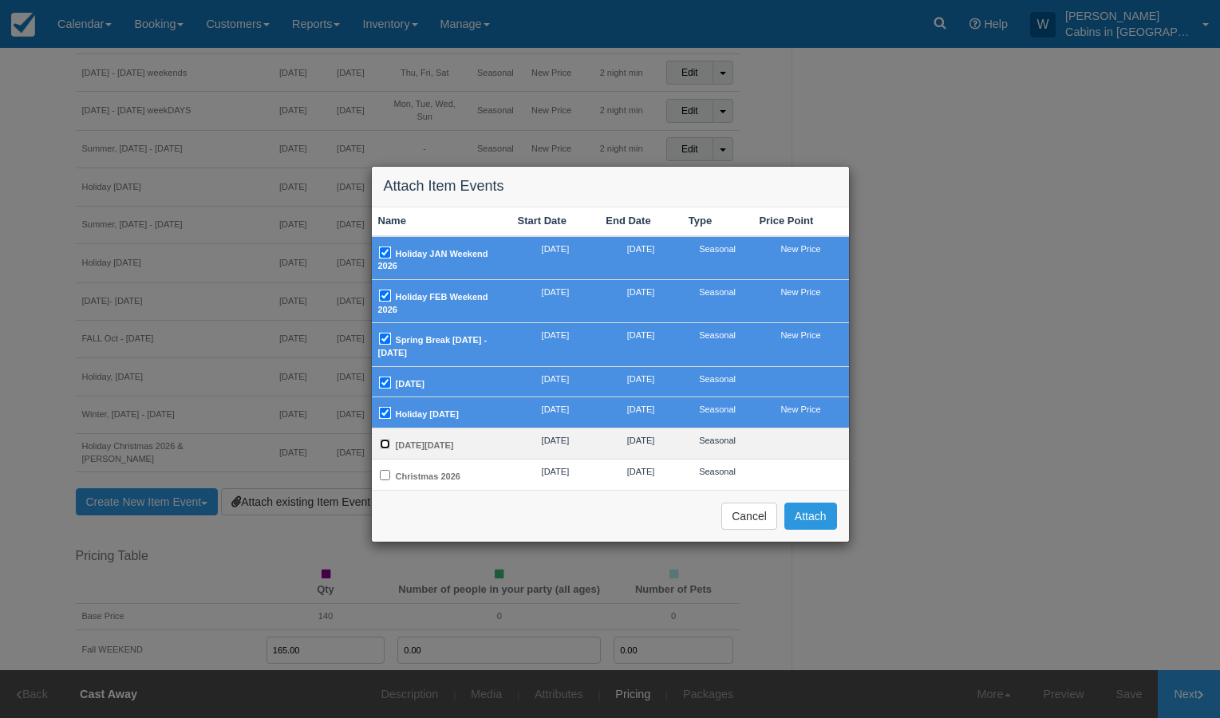
click at [387, 449] on input "[DATE][DATE]" at bounding box center [385, 444] width 10 height 10
checkbox input "true"
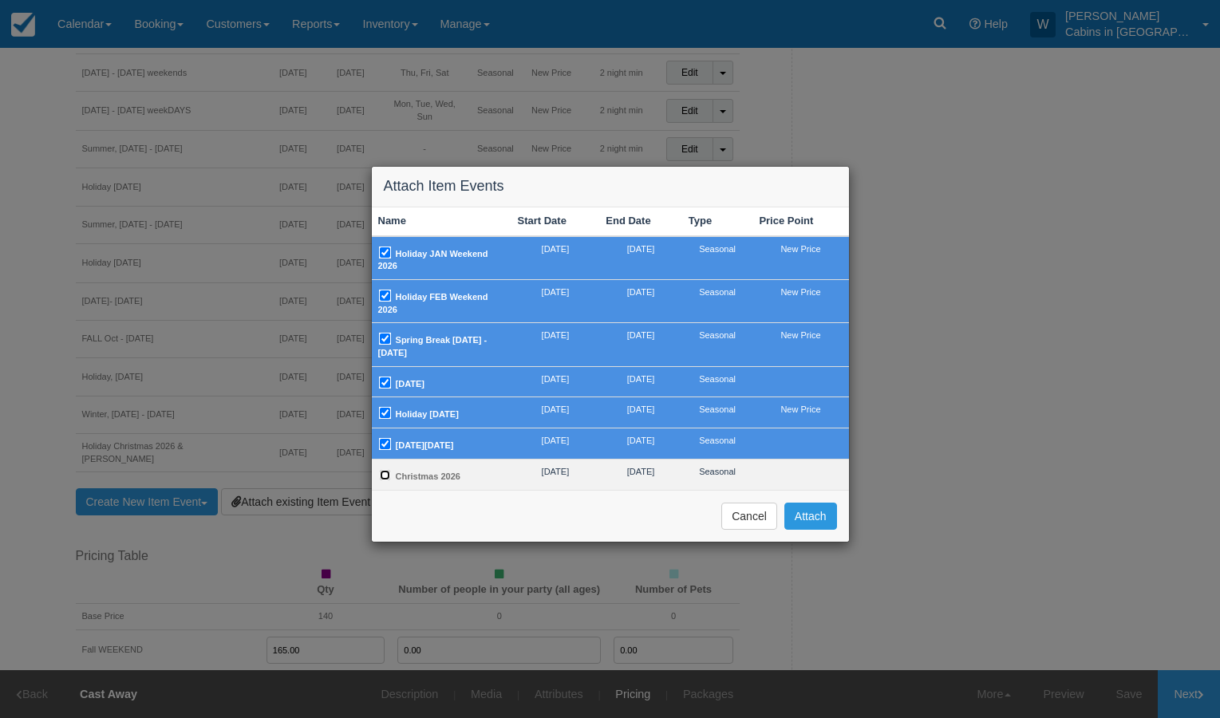
click at [385, 480] on input "Christmas 2026" at bounding box center [385, 475] width 10 height 10
checkbox input "true"
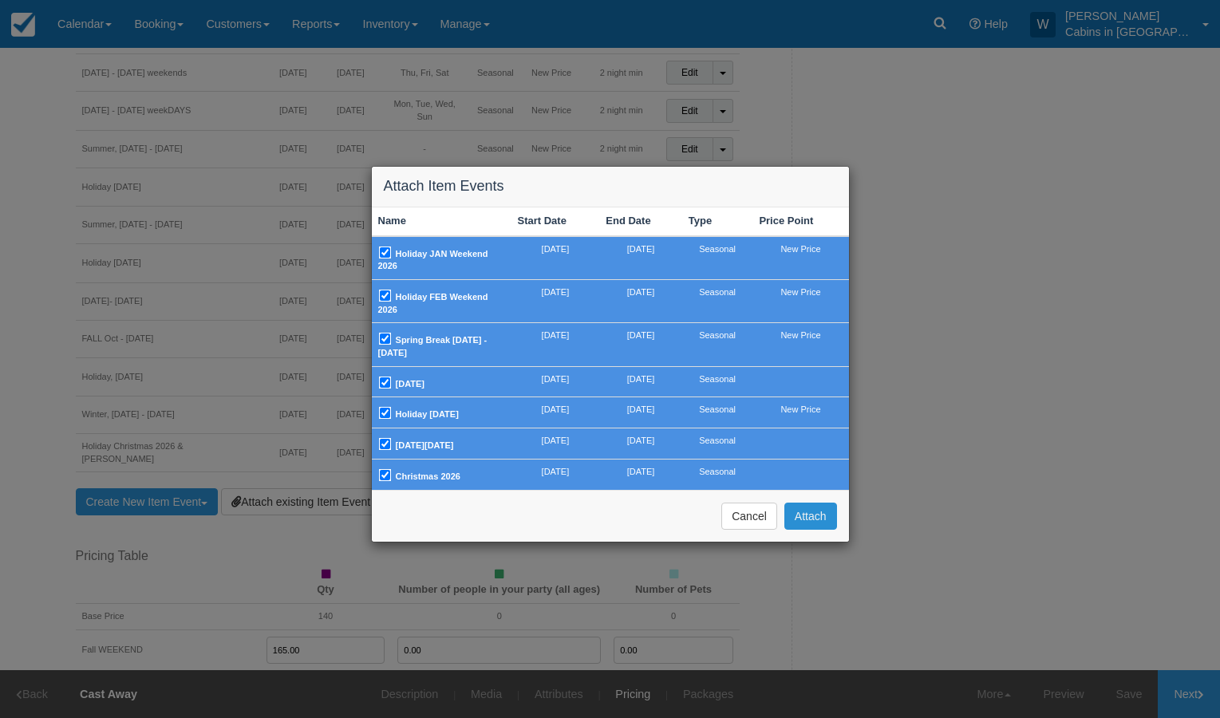
click at [809, 524] on button "Attach" at bounding box center [810, 516] width 53 height 27
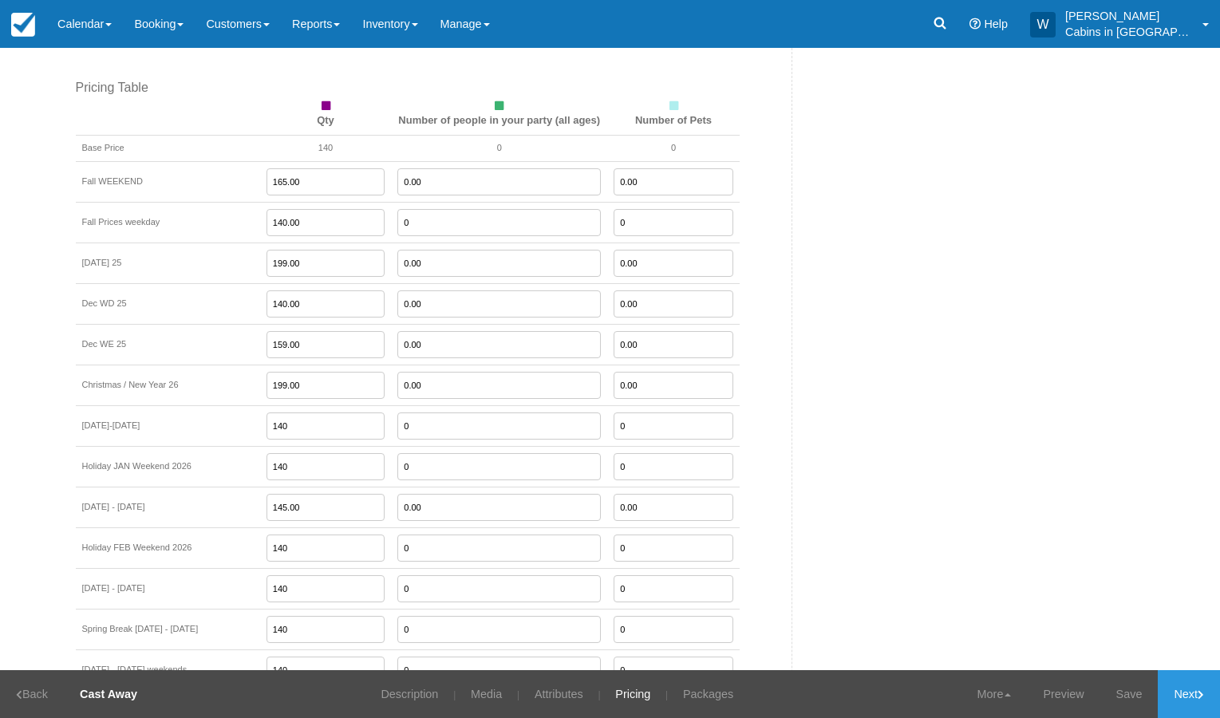
scroll to position [1887, 0]
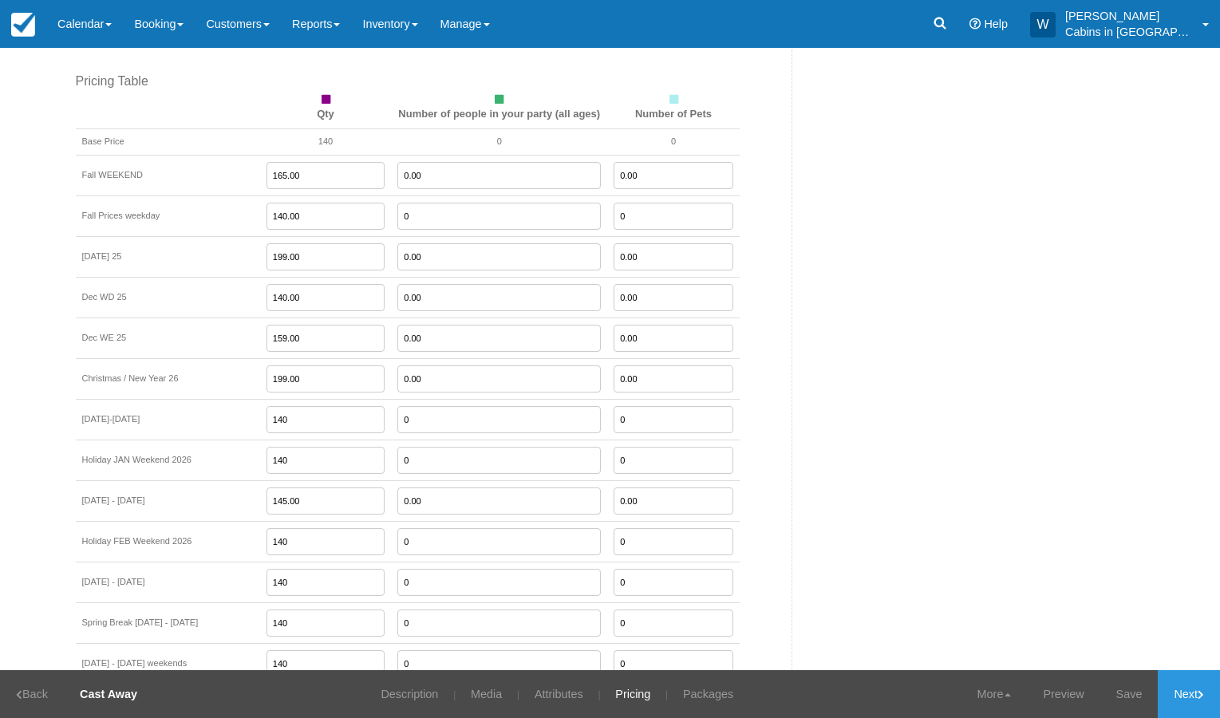
click at [305, 162] on input "165.00" at bounding box center [326, 175] width 119 height 27
type input "0"
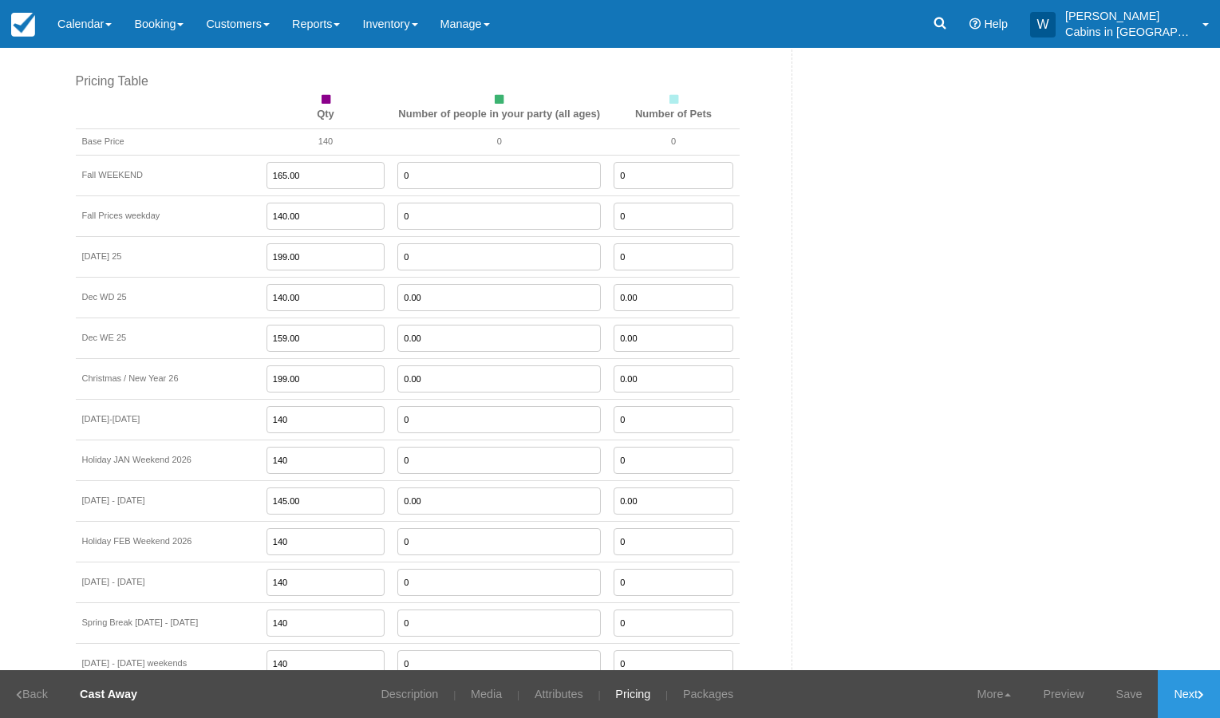
click at [397, 284] on input "0.00" at bounding box center [499, 297] width 204 height 27
type input "0"
type input "165.00"
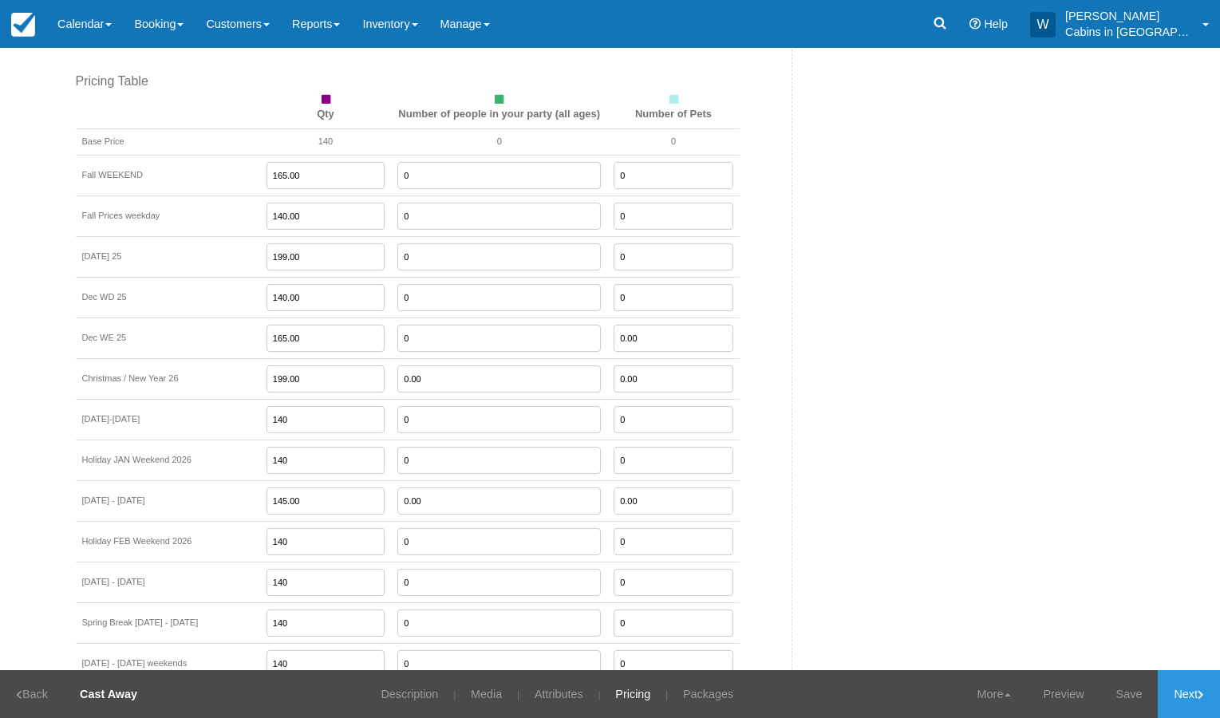
type input "0"
type input "150.00"
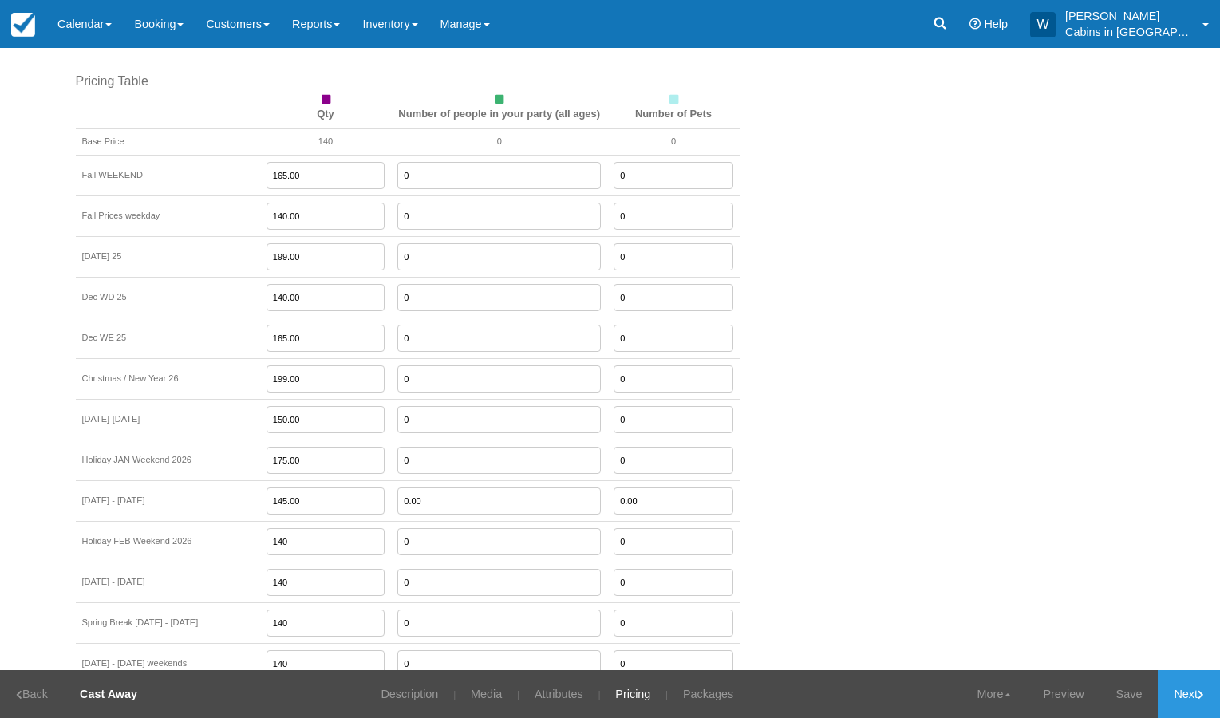
type input "175.00"
type input "150.00"
type input "0"
type input "175.00"
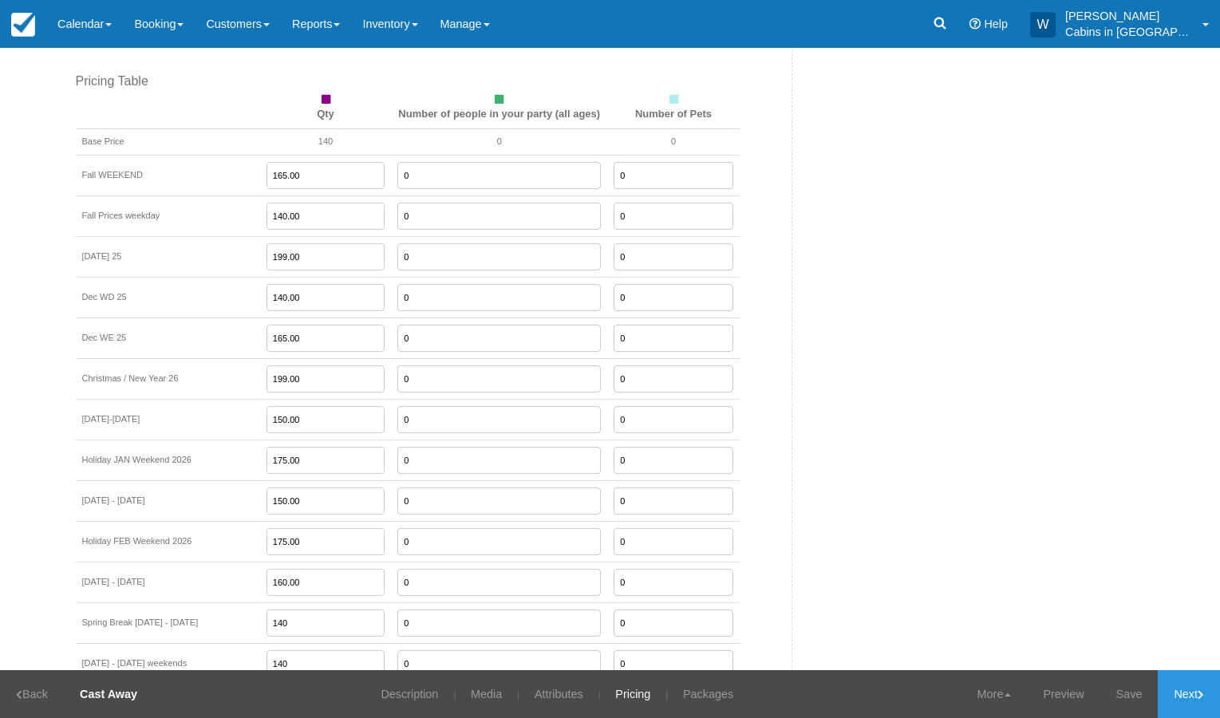
type input "160.00"
type input "180.00"
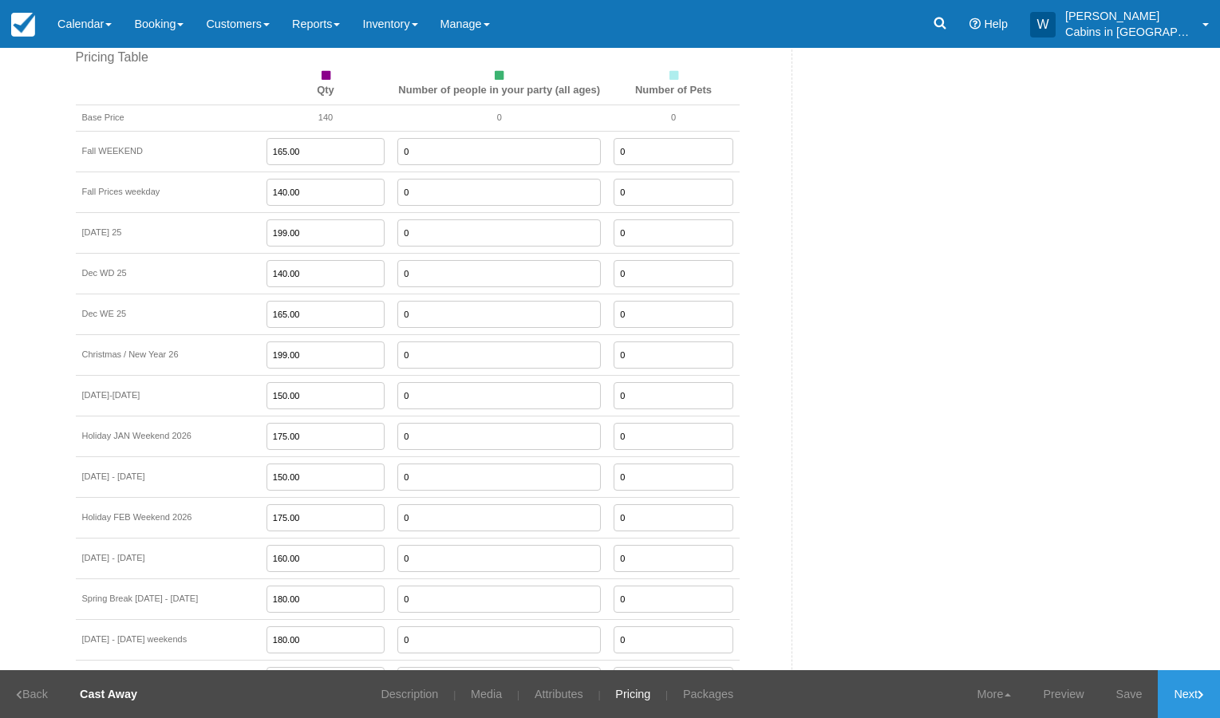
type input "150.00"
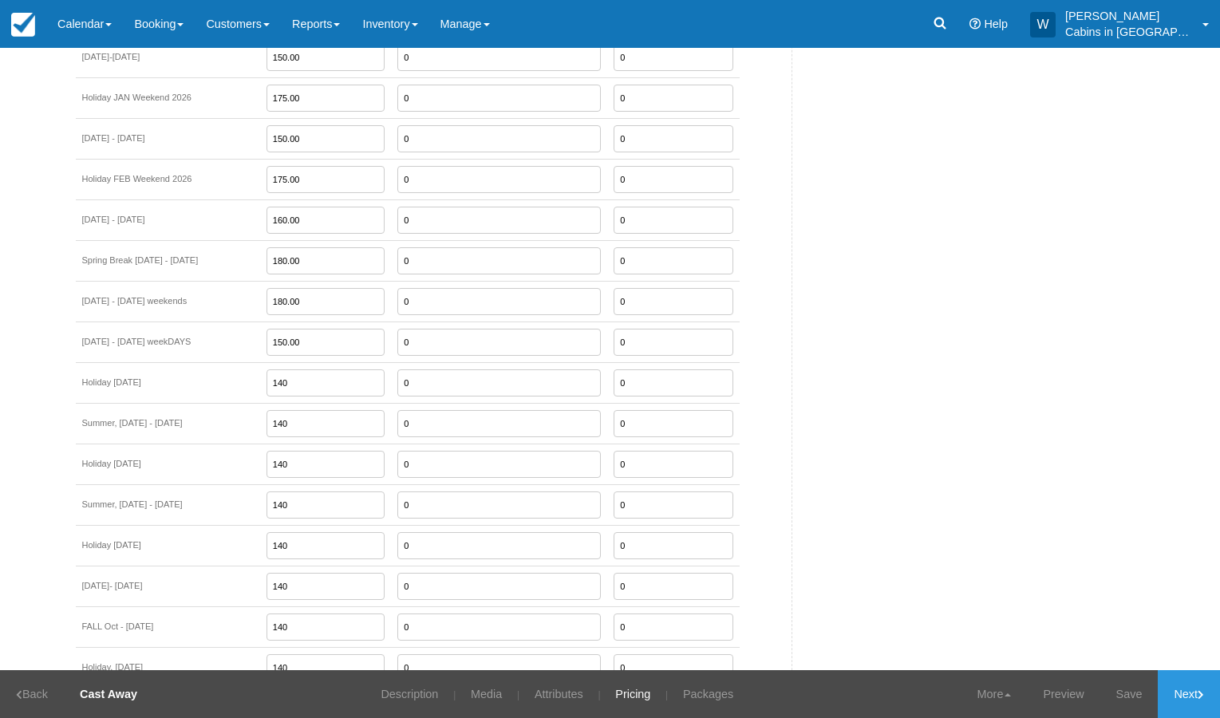
type input "9"
type input "199.00"
type input "175.00"
type input "199.00"
type input "175.00"
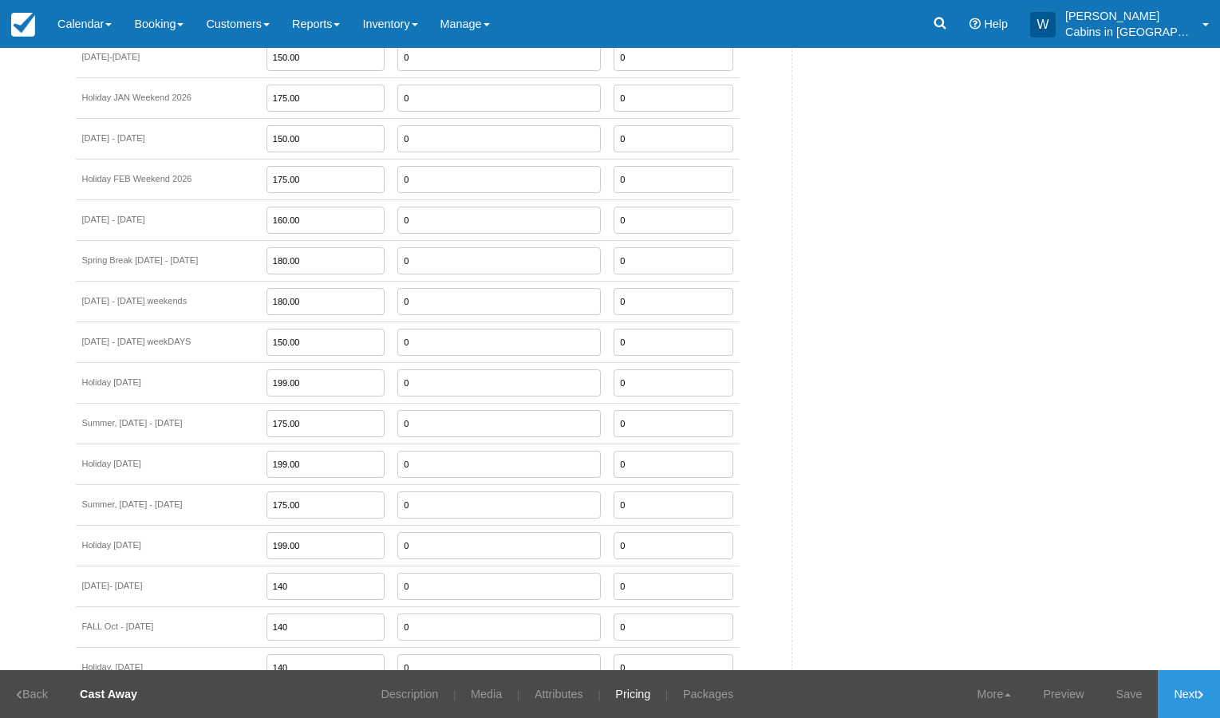
type input "199.00"
type input "165.00"
type input "199.00"
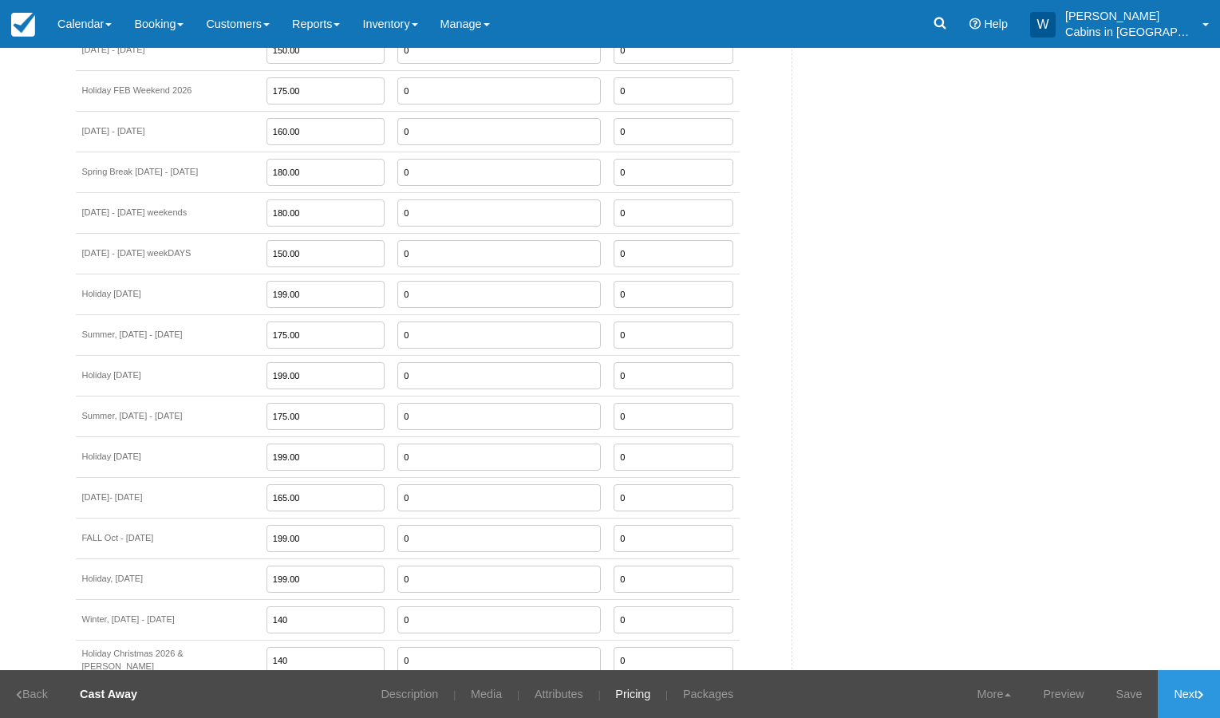
scroll to position [2346, 0]
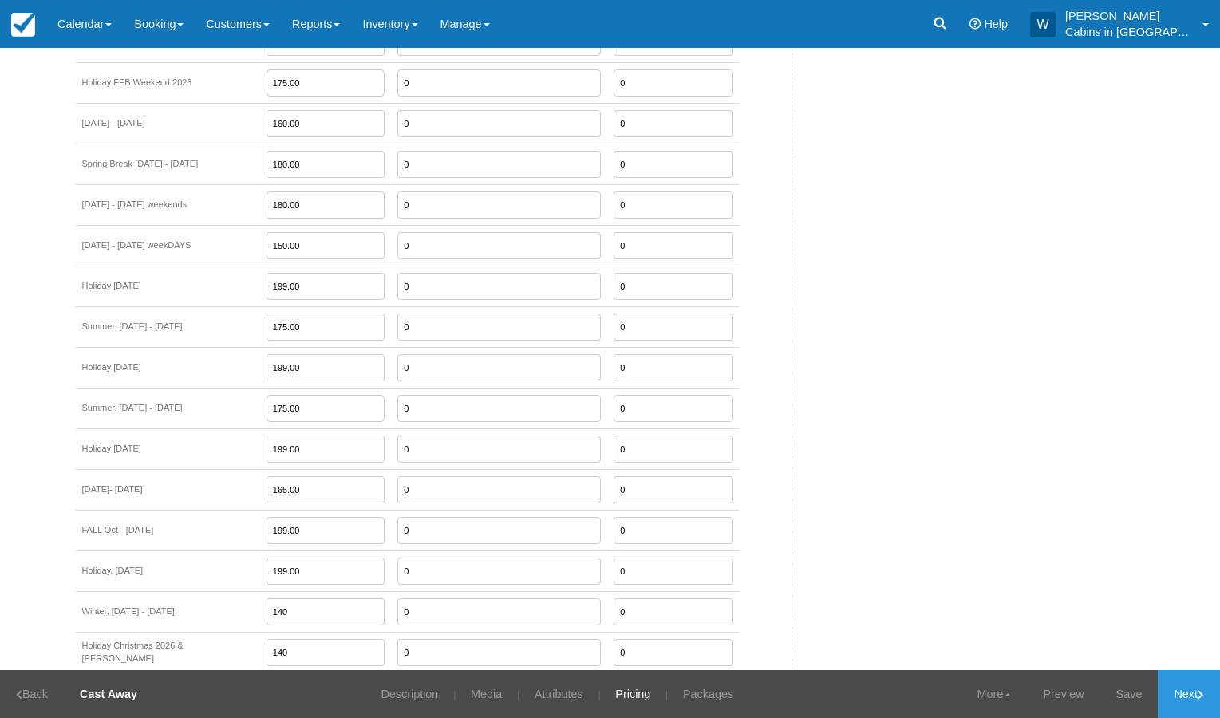
drag, startPoint x: 280, startPoint y: 512, endPoint x: 236, endPoint y: 508, distance: 44.1
click at [267, 517] on input "199.00" at bounding box center [326, 530] width 119 height 27
type input "180.00"
type input "150.00"
type input "199.00"
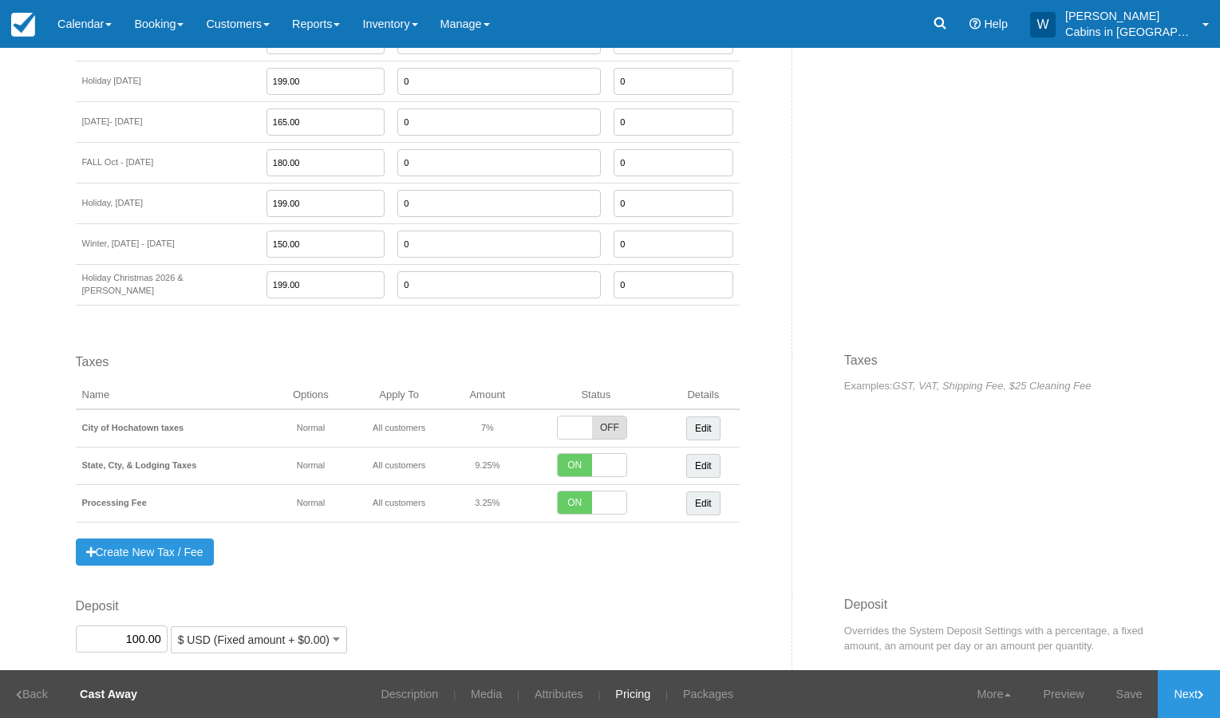
scroll to position [2746, 0]
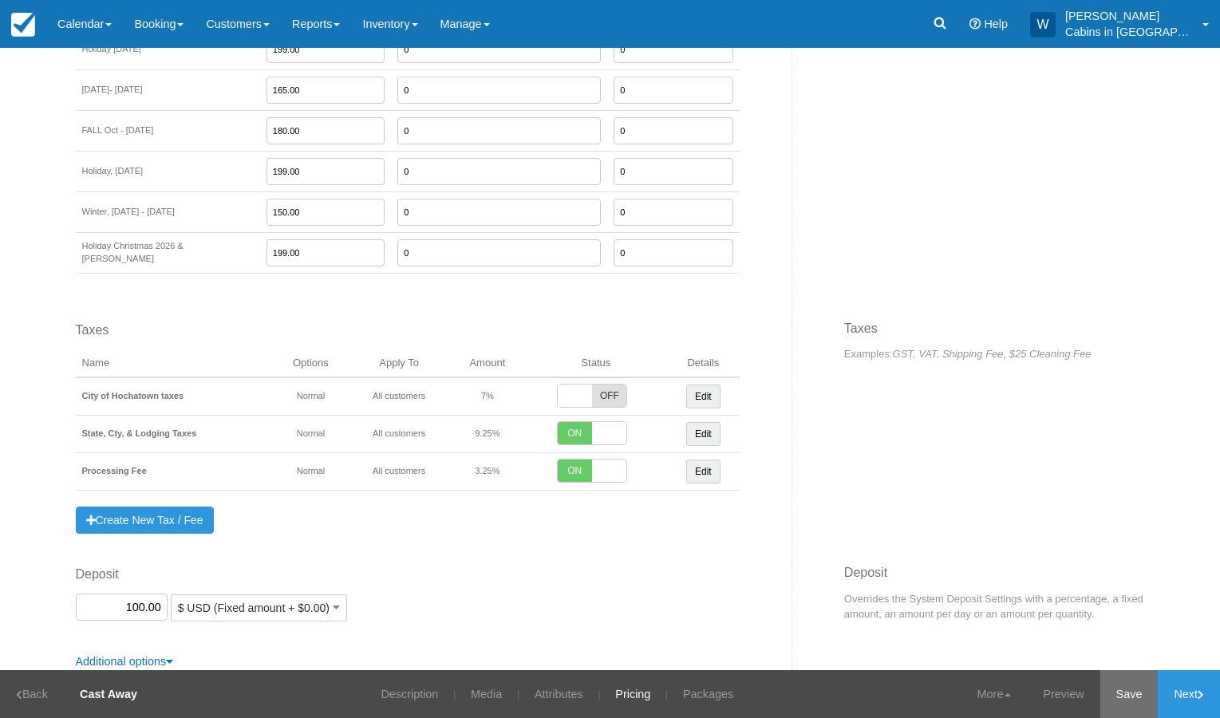
click at [1129, 703] on link "Save" at bounding box center [1130, 694] width 58 height 48
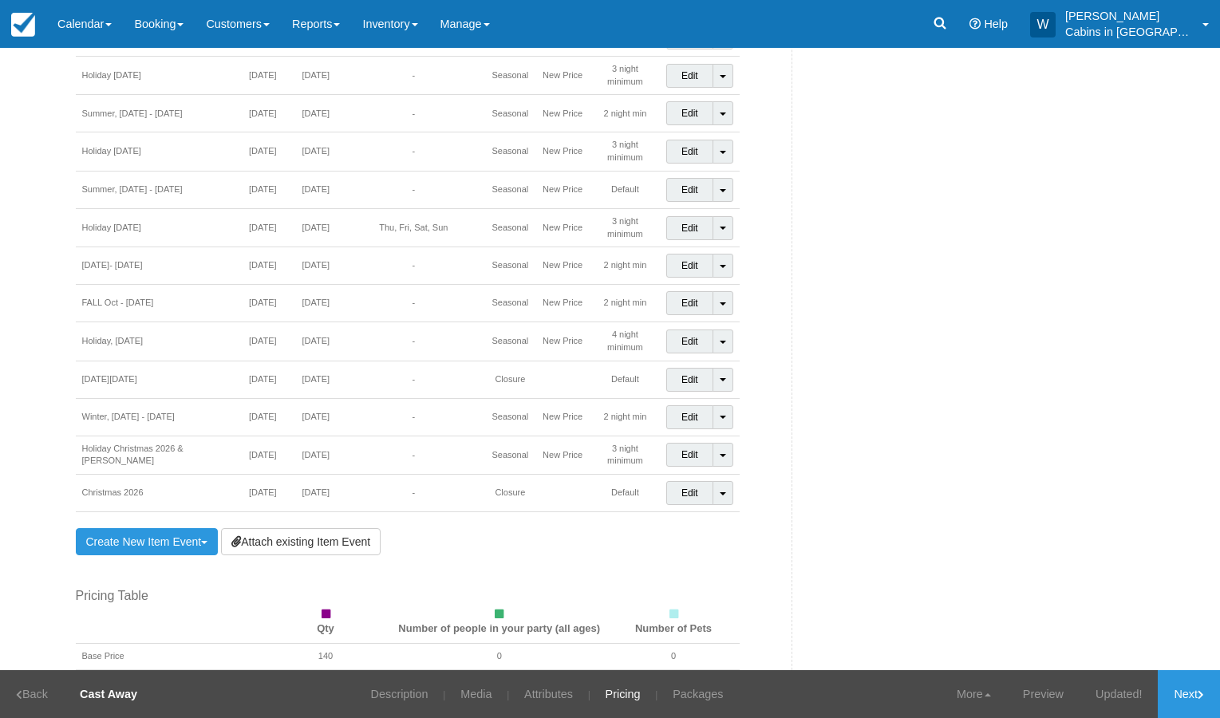
scroll to position [1371, 0]
click at [273, 530] on link "Attach existing Item Event" at bounding box center [301, 543] width 160 height 27
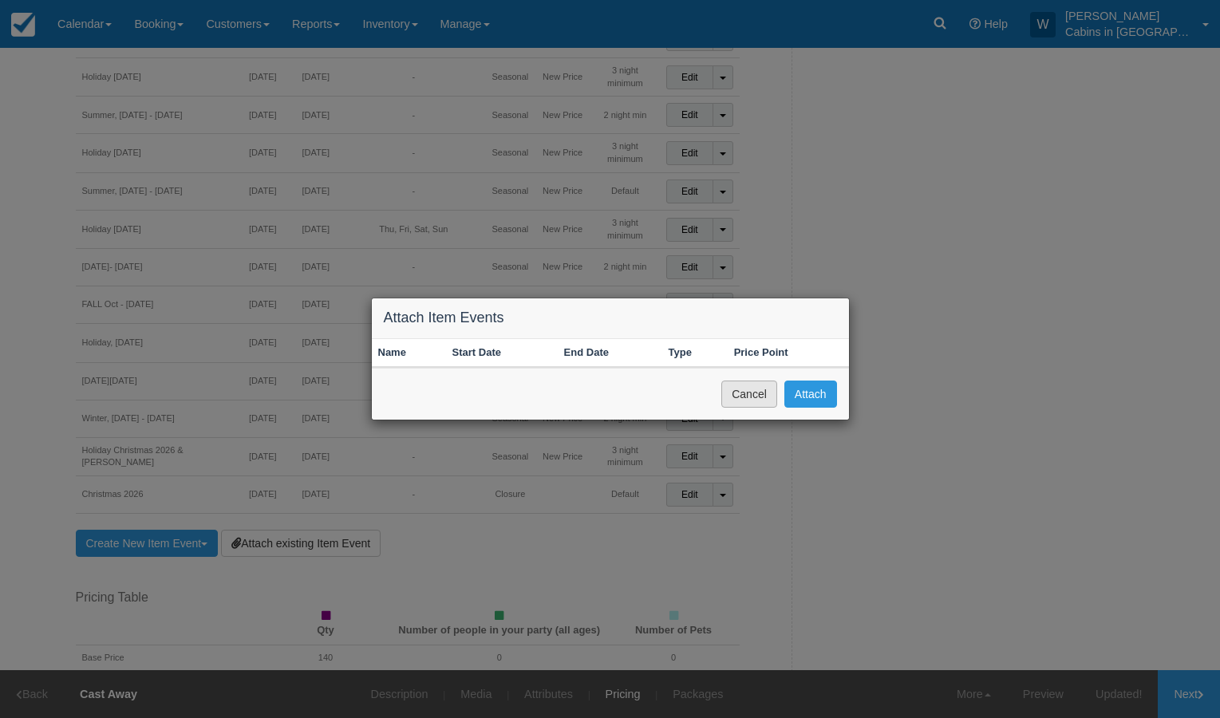
click at [757, 393] on button "Cancel" at bounding box center [749, 394] width 56 height 27
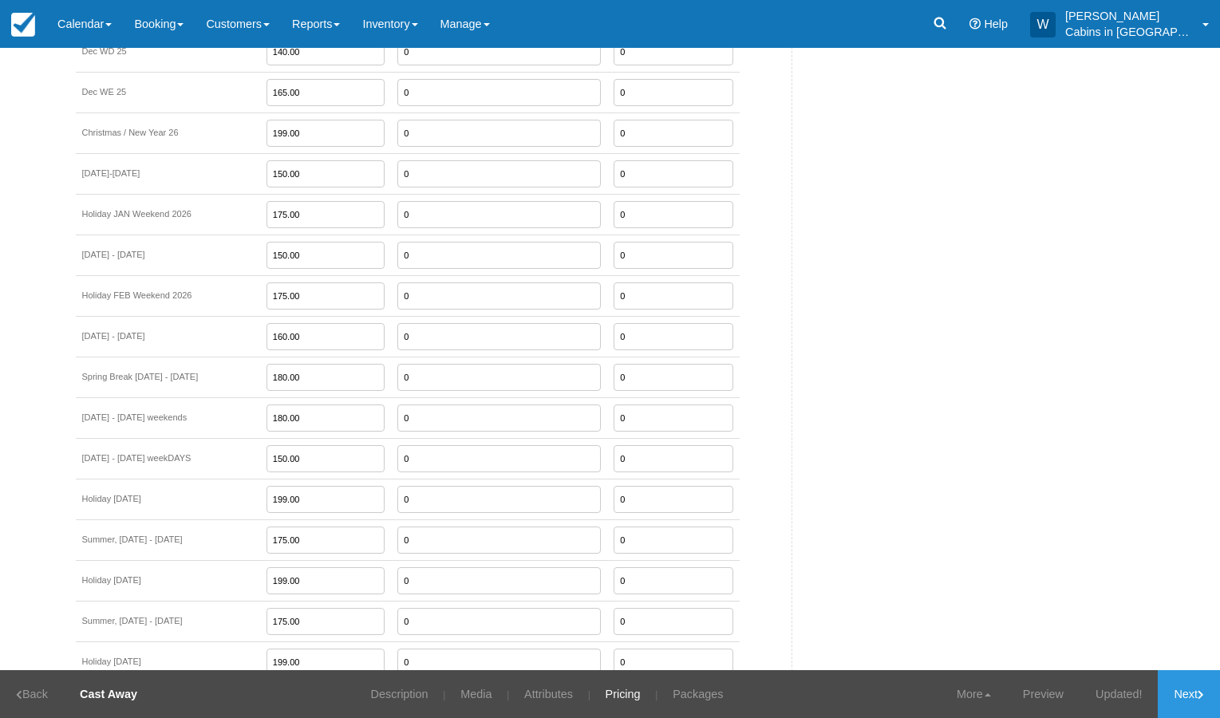
scroll to position [2181, 0]
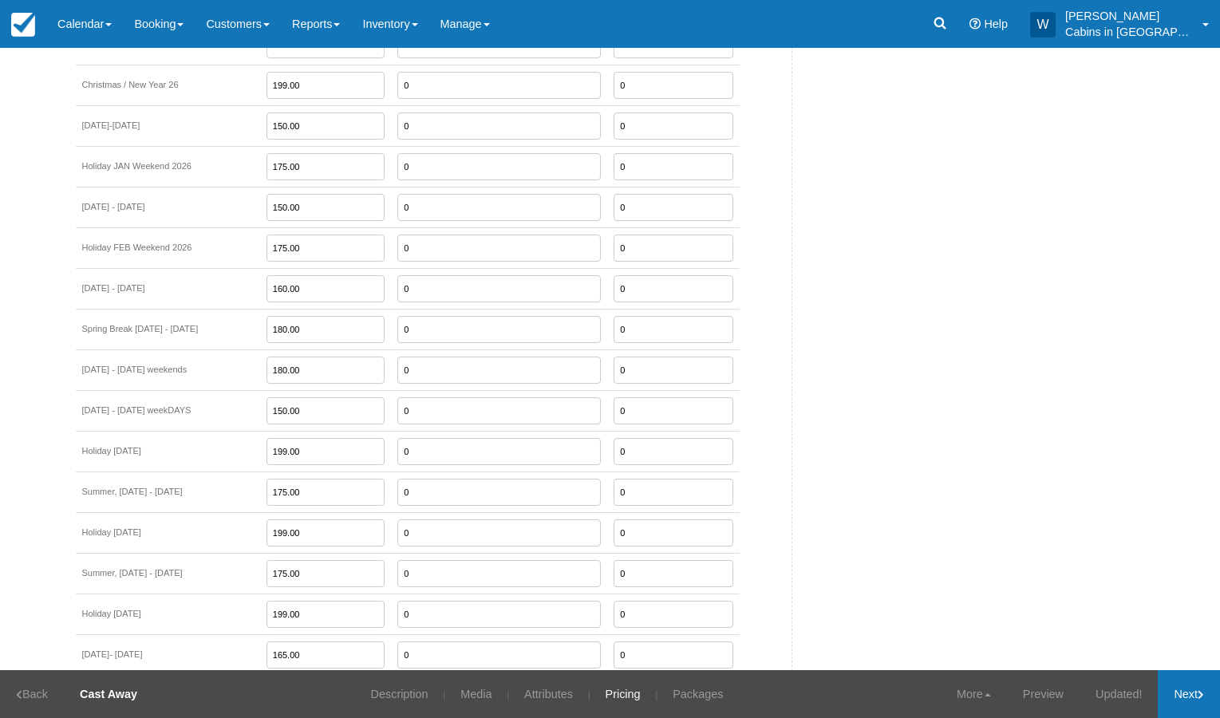
click at [1173, 693] on link "Next" at bounding box center [1189, 694] width 62 height 48
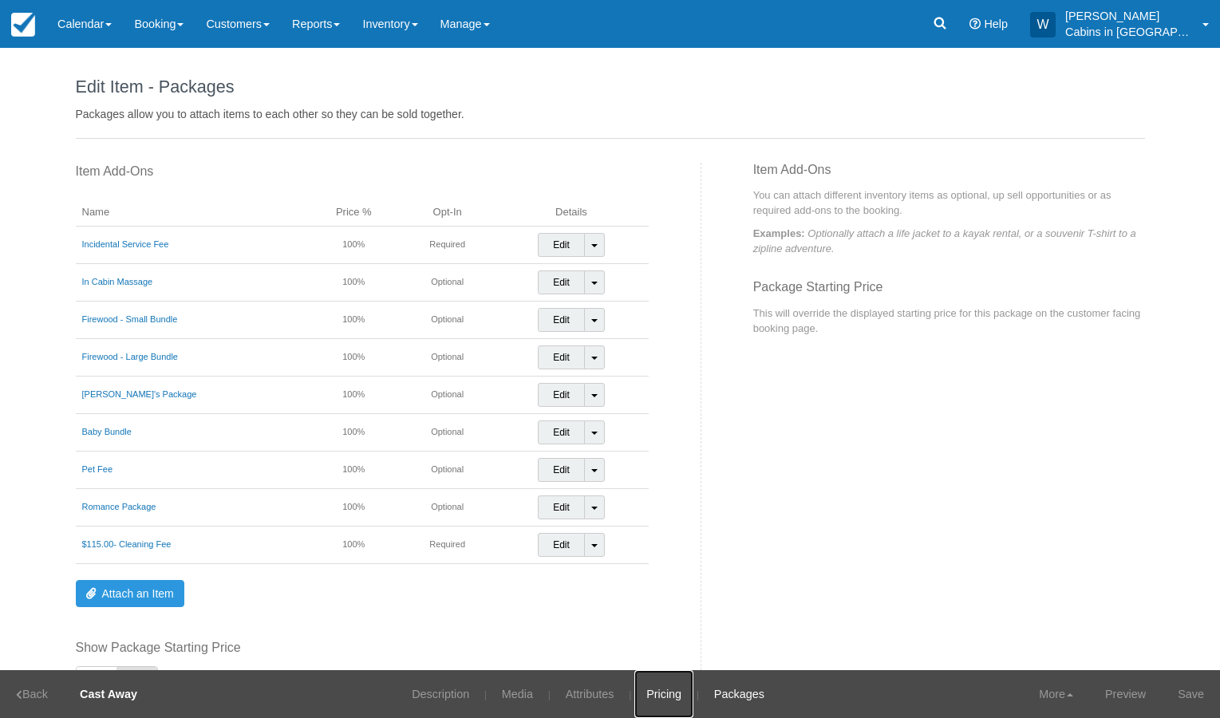
click at [672, 691] on link "Pricing" at bounding box center [663, 694] width 59 height 48
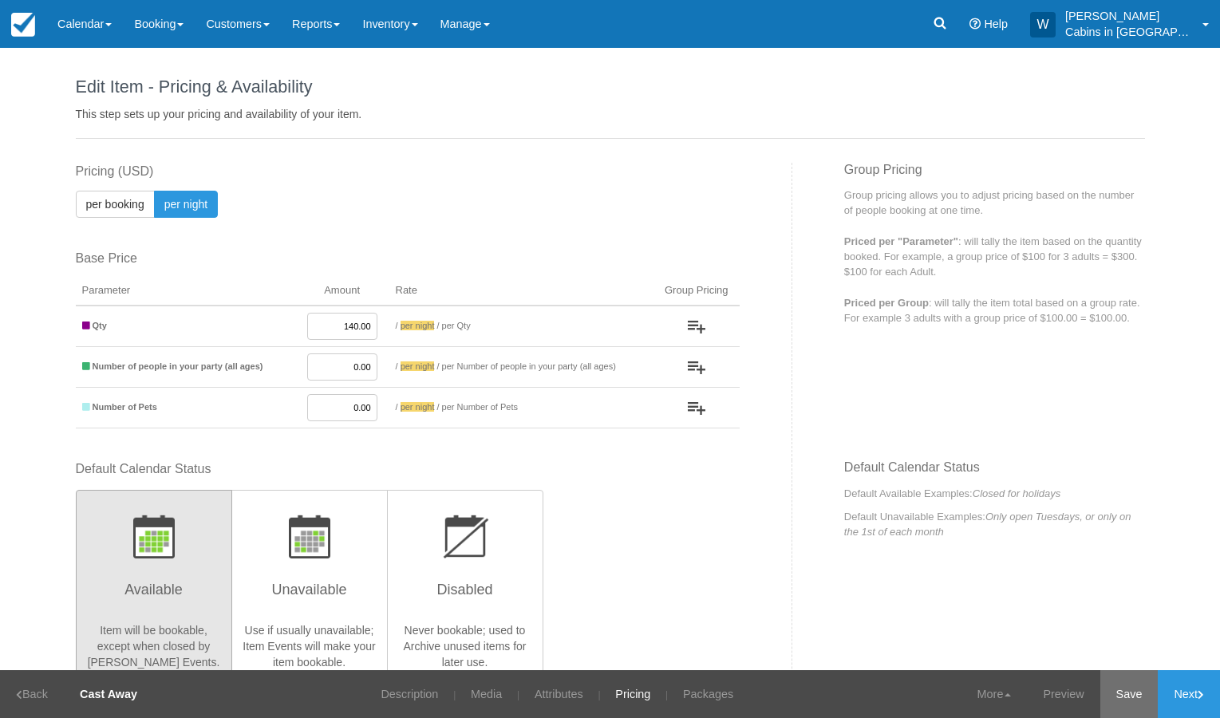
click at [1131, 689] on link "Save" at bounding box center [1130, 694] width 58 height 48
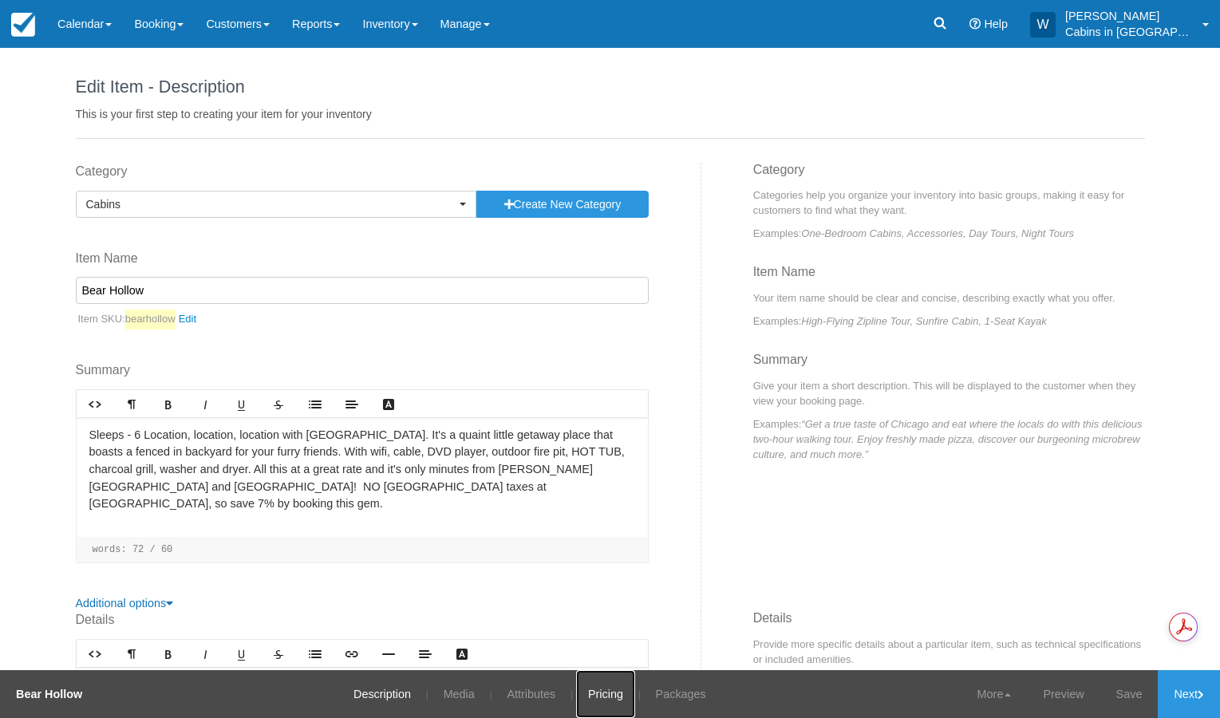
click at [607, 686] on link "Pricing" at bounding box center [605, 694] width 59 height 48
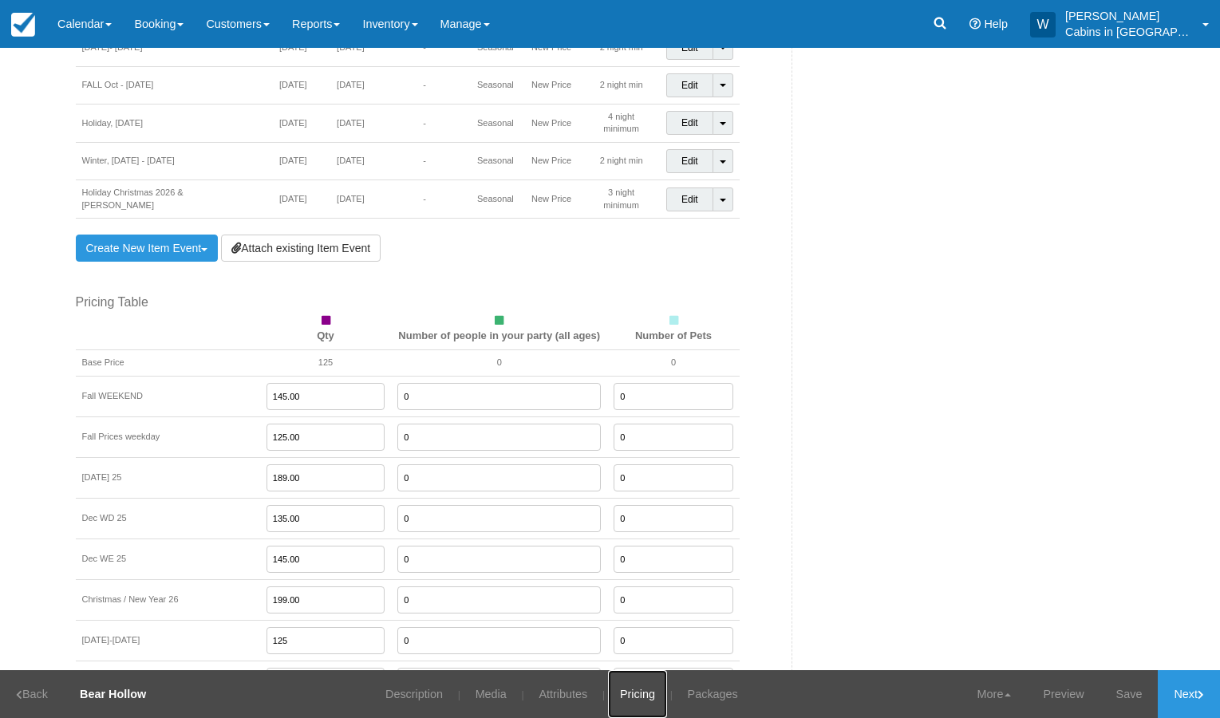
scroll to position [1380, 0]
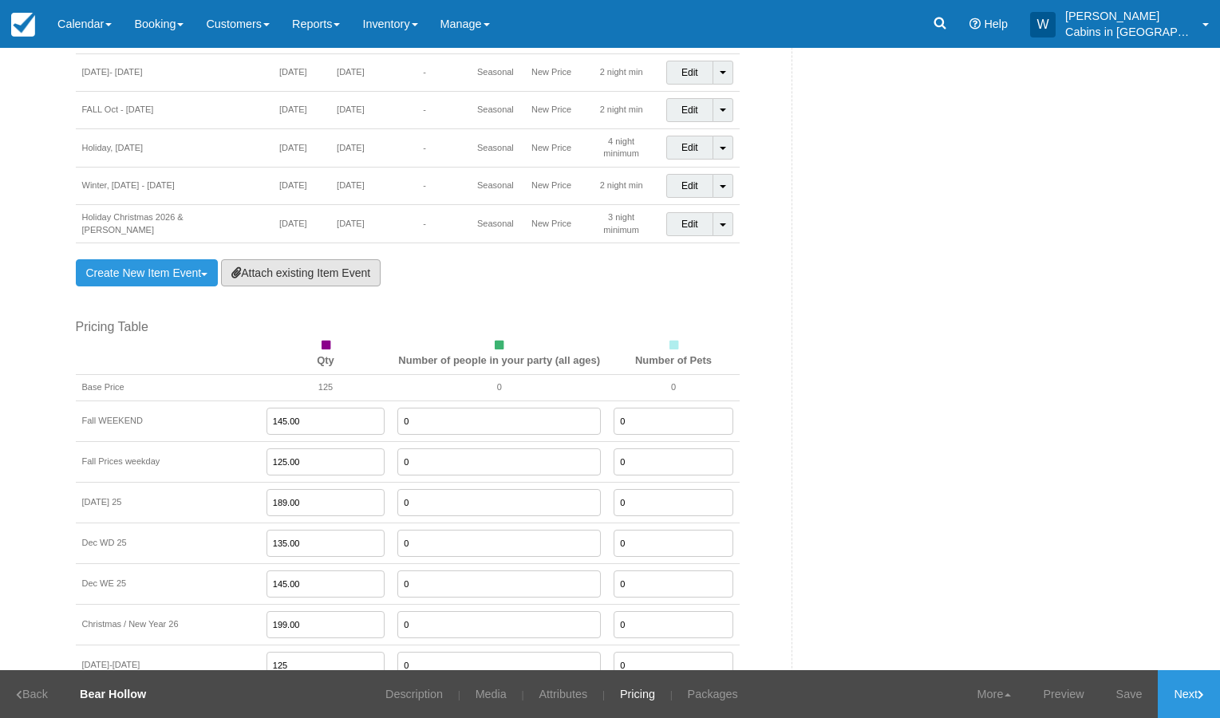
click at [326, 259] on link "Attach existing Item Event" at bounding box center [301, 272] width 160 height 27
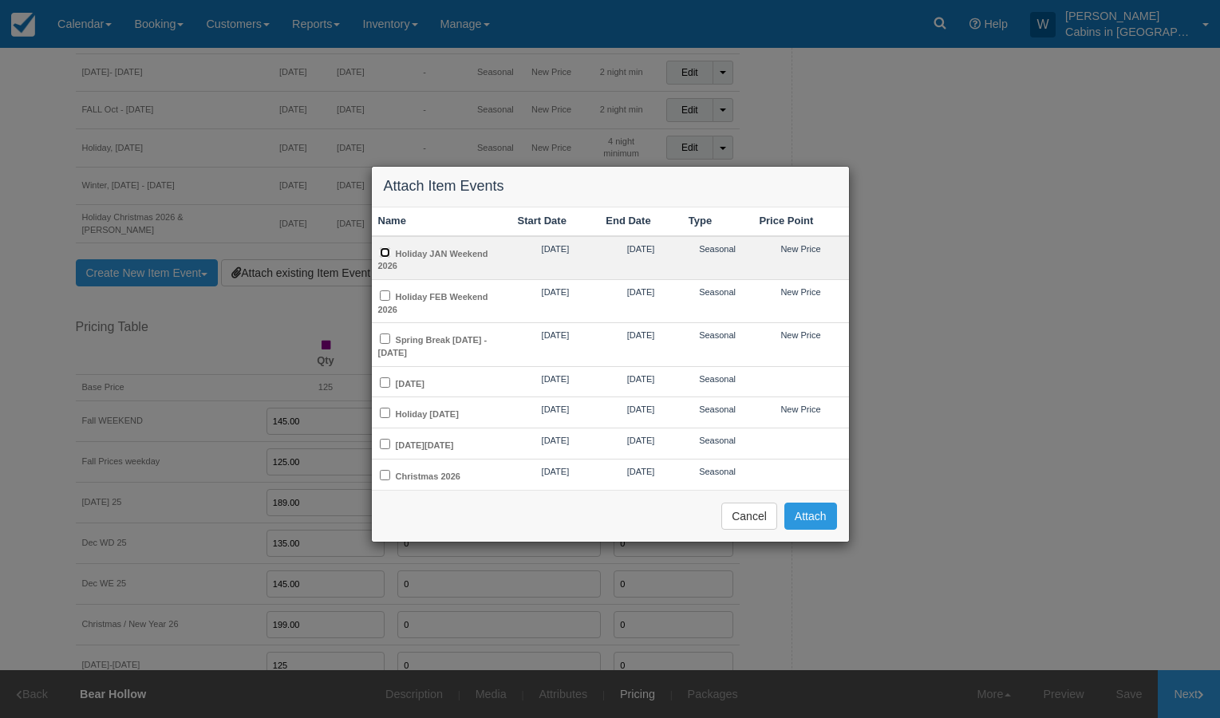
click at [389, 249] on input "Holiday JAN Weekend 2026" at bounding box center [385, 252] width 10 height 10
checkbox input "true"
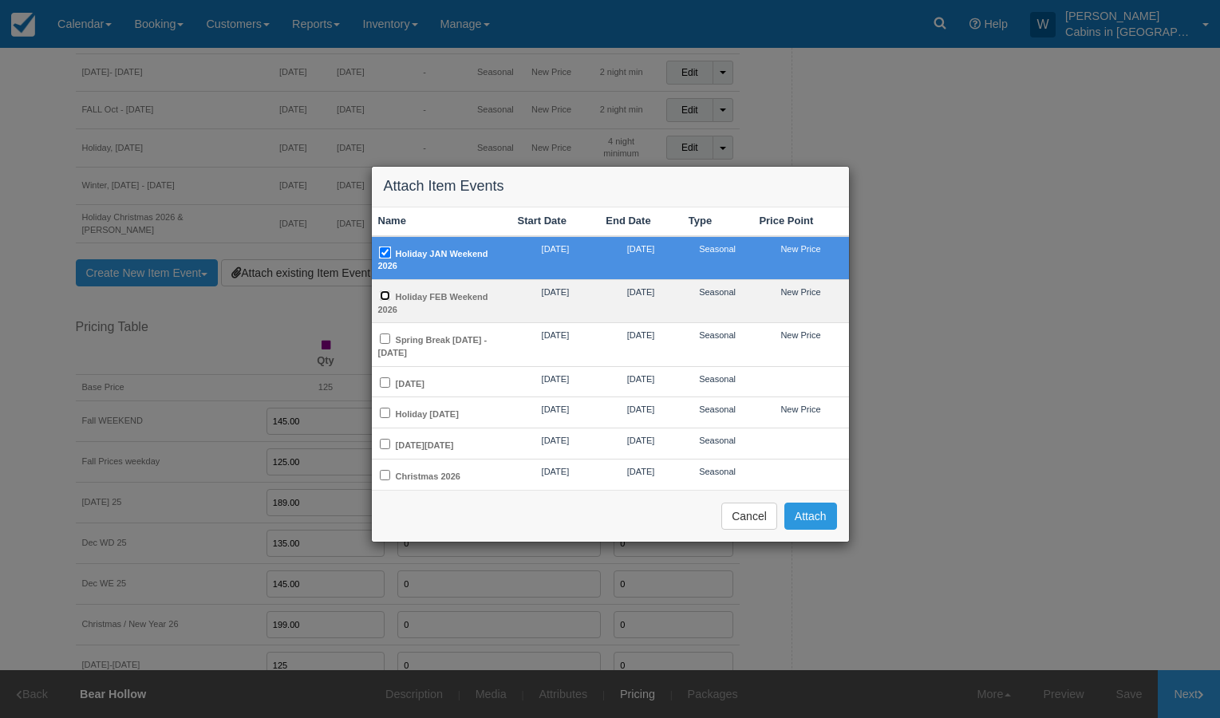
click at [388, 298] on input "Holiday FEB Weekend 2026" at bounding box center [385, 295] width 10 height 10
checkbox input "true"
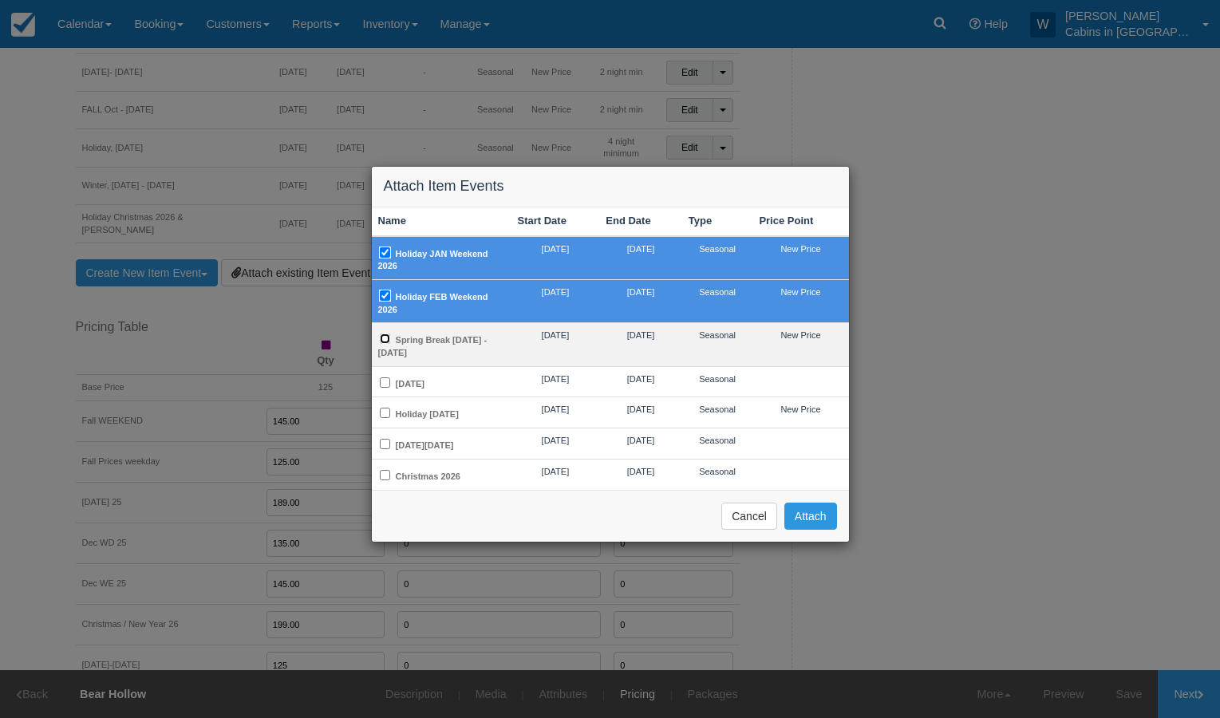
click at [383, 339] on input "Spring Break [DATE] - [DATE]" at bounding box center [385, 339] width 10 height 10
checkbox input "true"
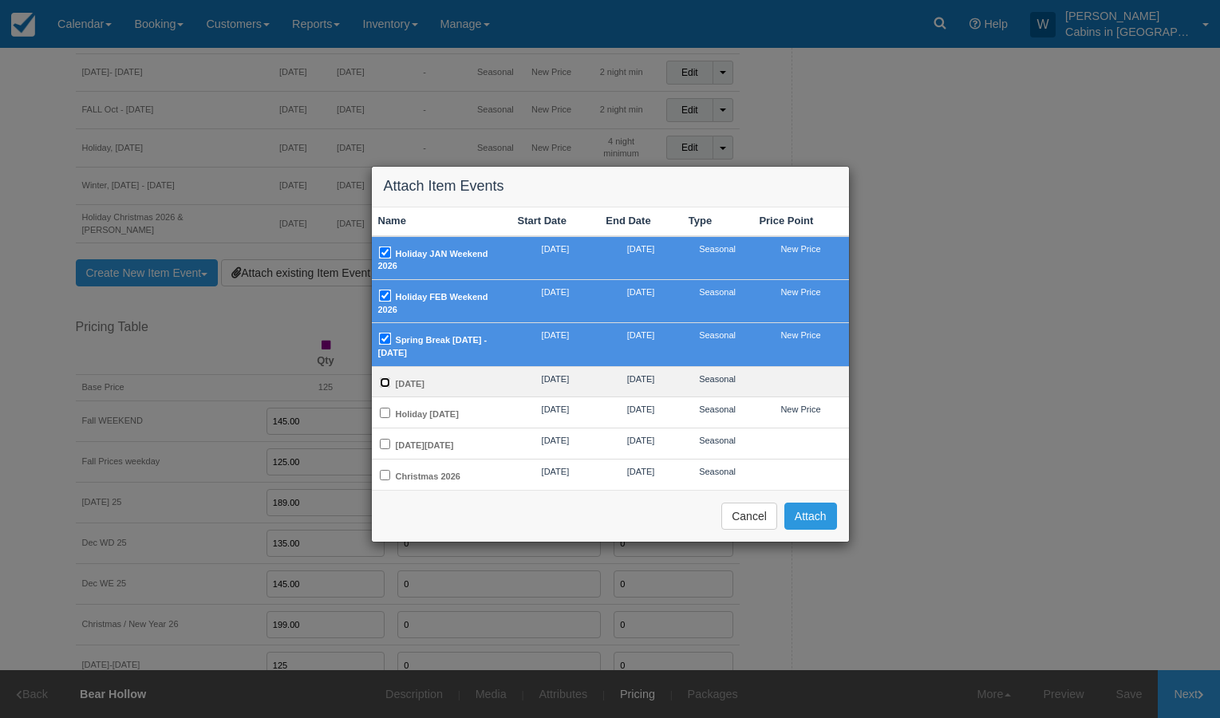
click at [385, 381] on input "[DATE]" at bounding box center [385, 382] width 10 height 10
checkbox input "true"
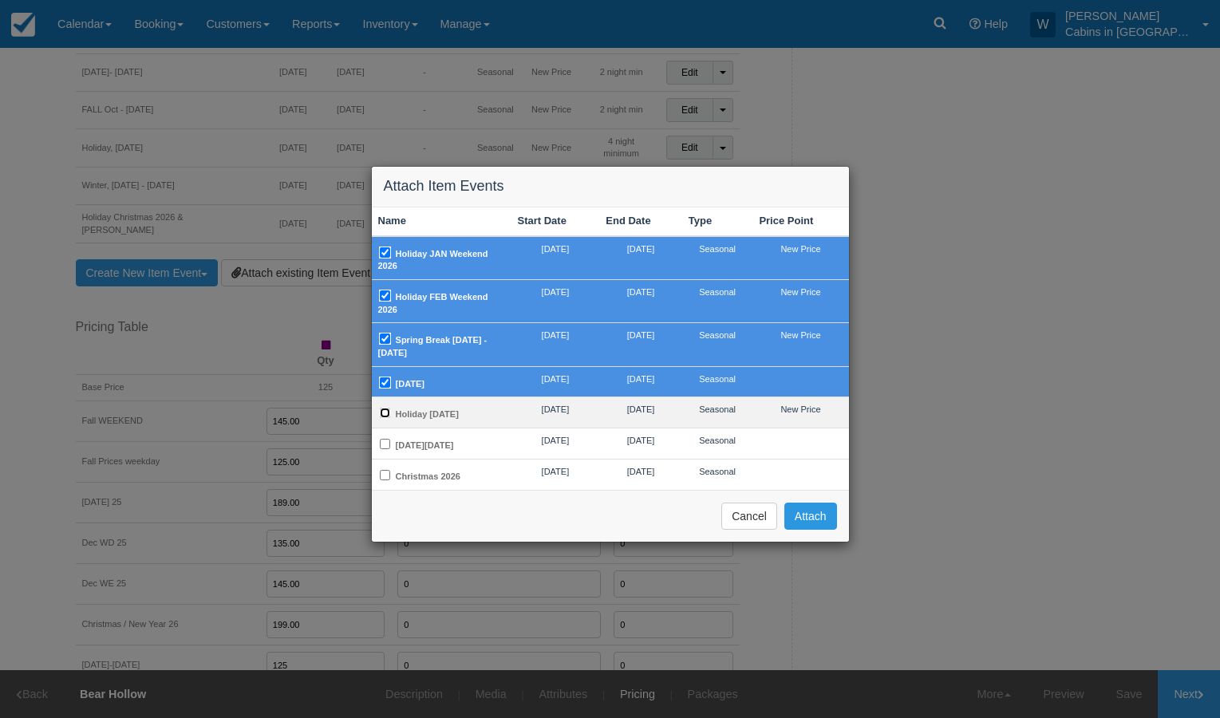
click at [385, 411] on input "Holiday [DATE]" at bounding box center [385, 413] width 10 height 10
checkbox input "true"
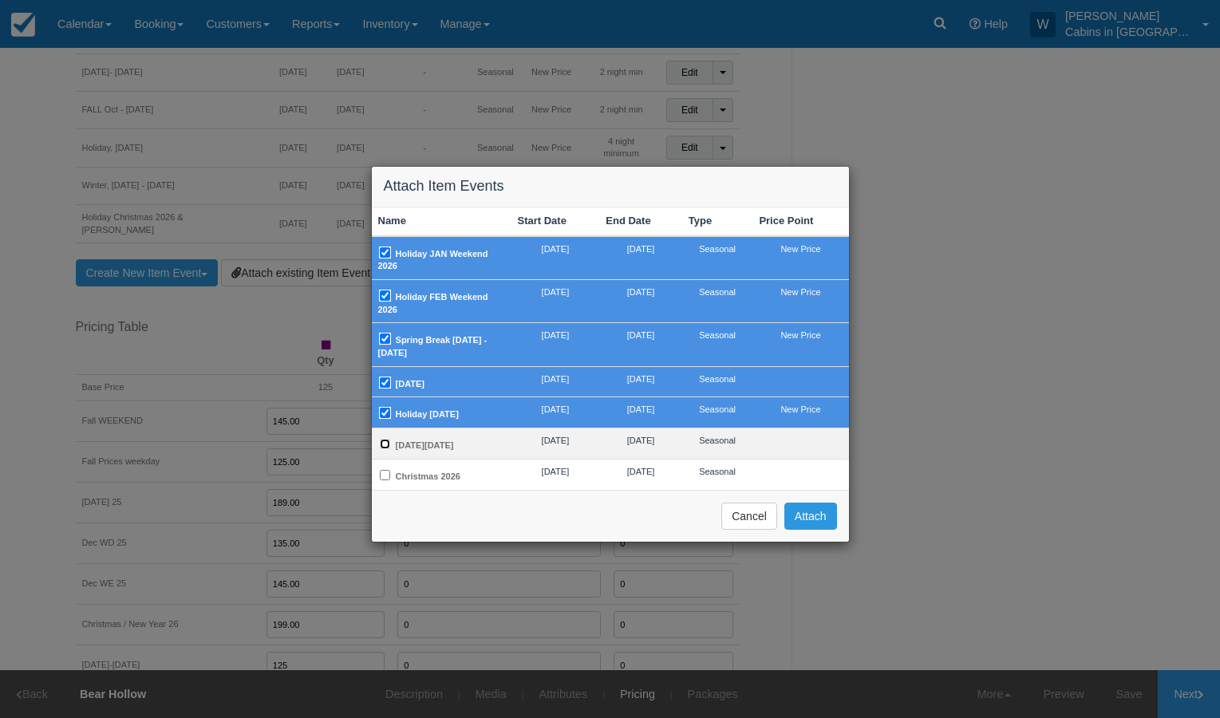
click at [388, 449] on input "[DATE][DATE]" at bounding box center [385, 444] width 10 height 10
checkbox input "true"
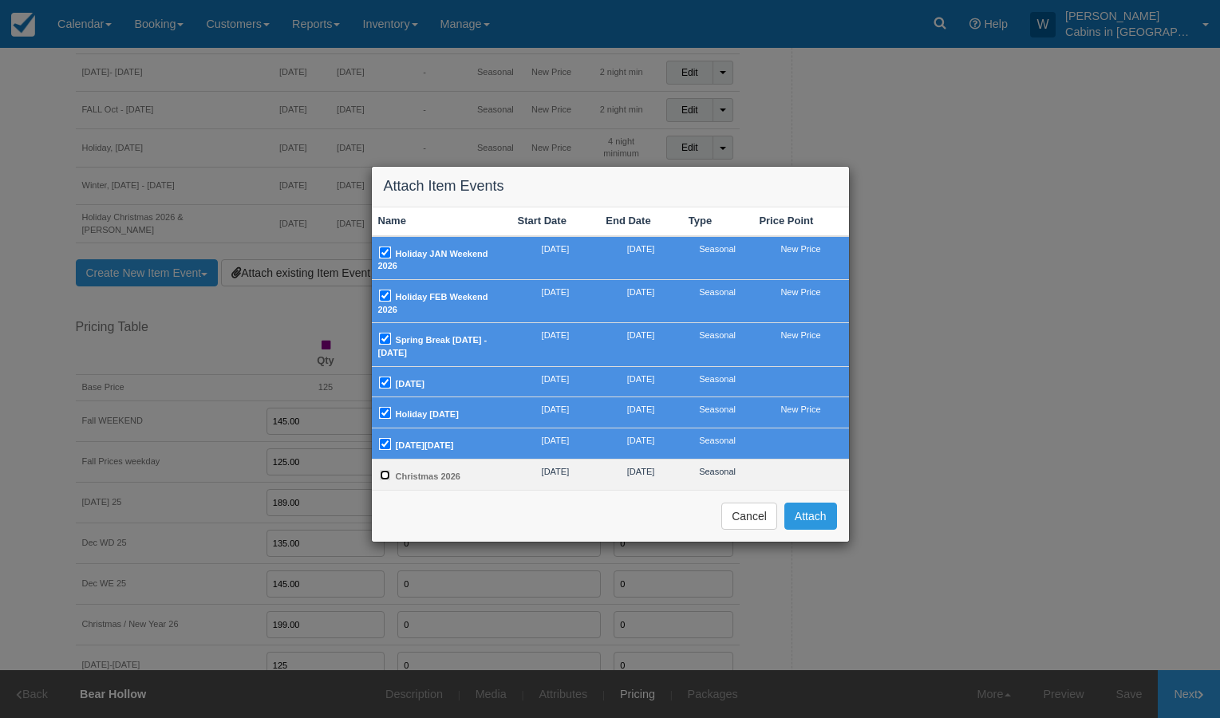
click at [385, 480] on input "Christmas 2026" at bounding box center [385, 475] width 10 height 10
checkbox input "true"
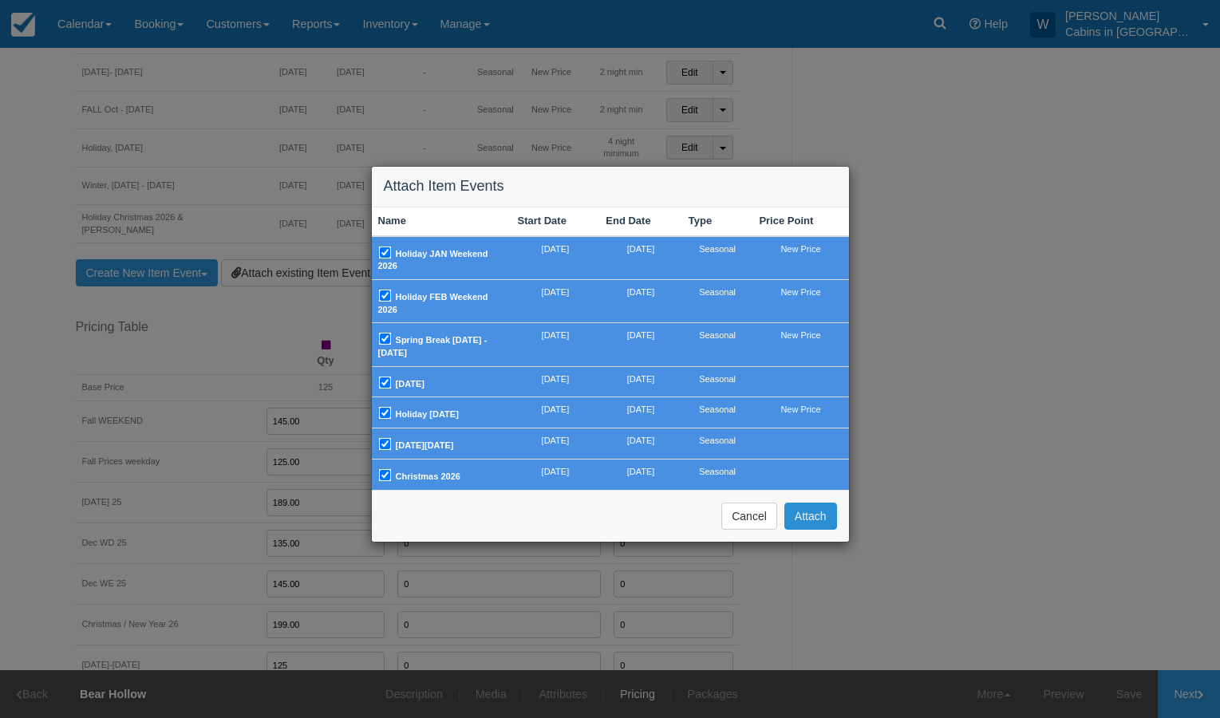
click at [796, 527] on button "Attach" at bounding box center [810, 516] width 53 height 27
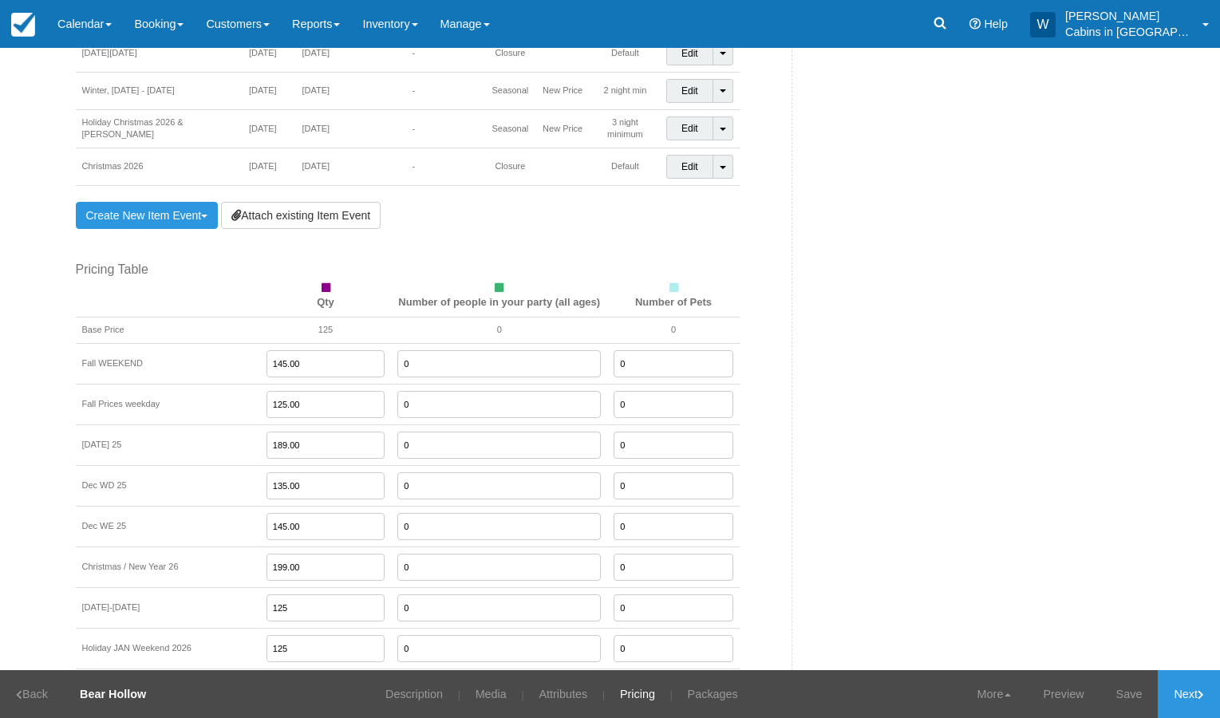
scroll to position [1700, 0]
drag, startPoint x: 290, startPoint y: 467, endPoint x: 227, endPoint y: 456, distance: 64.0
click at [227, 464] on tr "Dec WD 25 135.00 0 0" at bounding box center [408, 484] width 664 height 41
type input "125.00"
drag, startPoint x: 279, startPoint y: 342, endPoint x: 220, endPoint y: 342, distance: 59.1
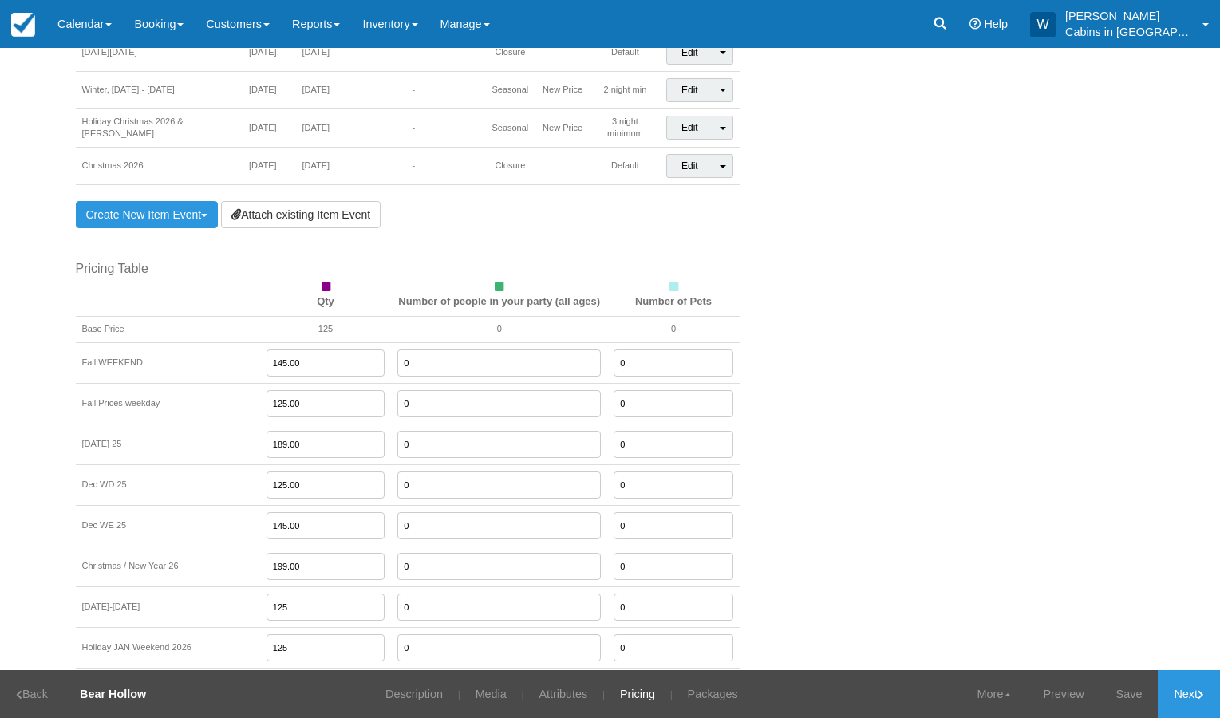
click at [226, 342] on tr "Fall WEEKEND 145.00 0 0" at bounding box center [408, 362] width 664 height 41
type input "155.00"
type input "150.00"
drag, startPoint x: 276, startPoint y: 339, endPoint x: 208, endPoint y: 339, distance: 67.8
click at [208, 342] on tr "Fall WEEKEND 155.00 0 0" at bounding box center [408, 362] width 664 height 41
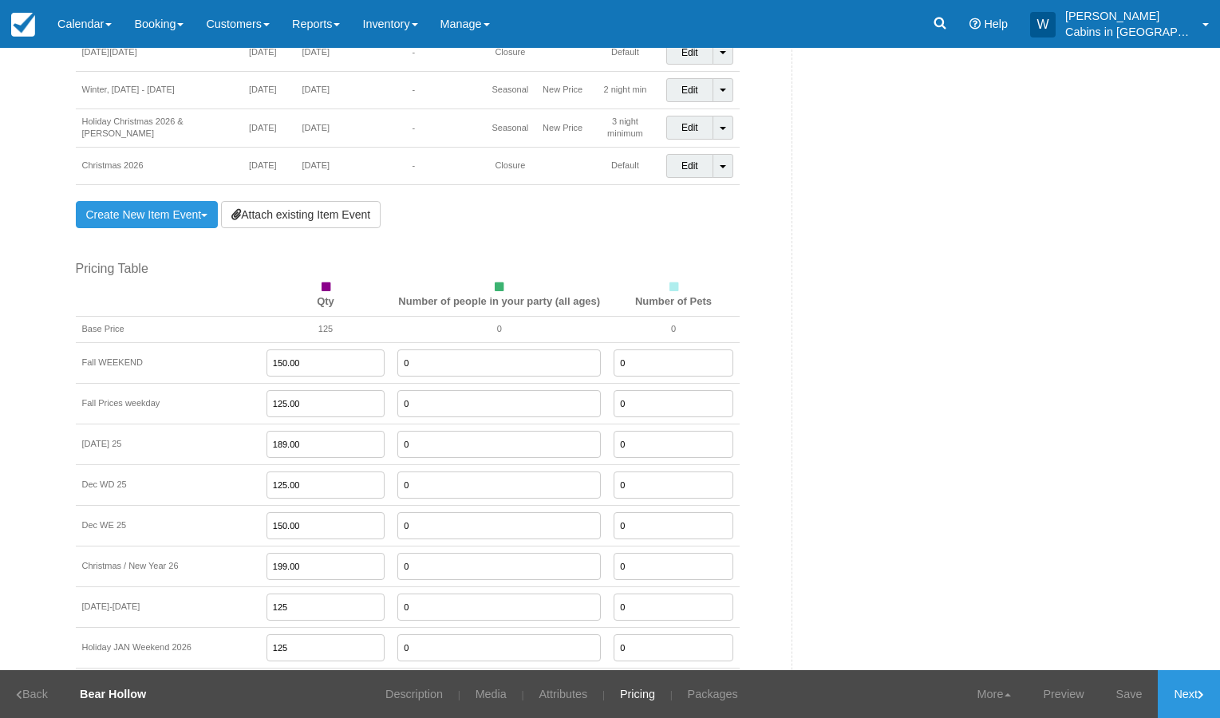
type input "150.00"
type input "189.00"
type input "165.00"
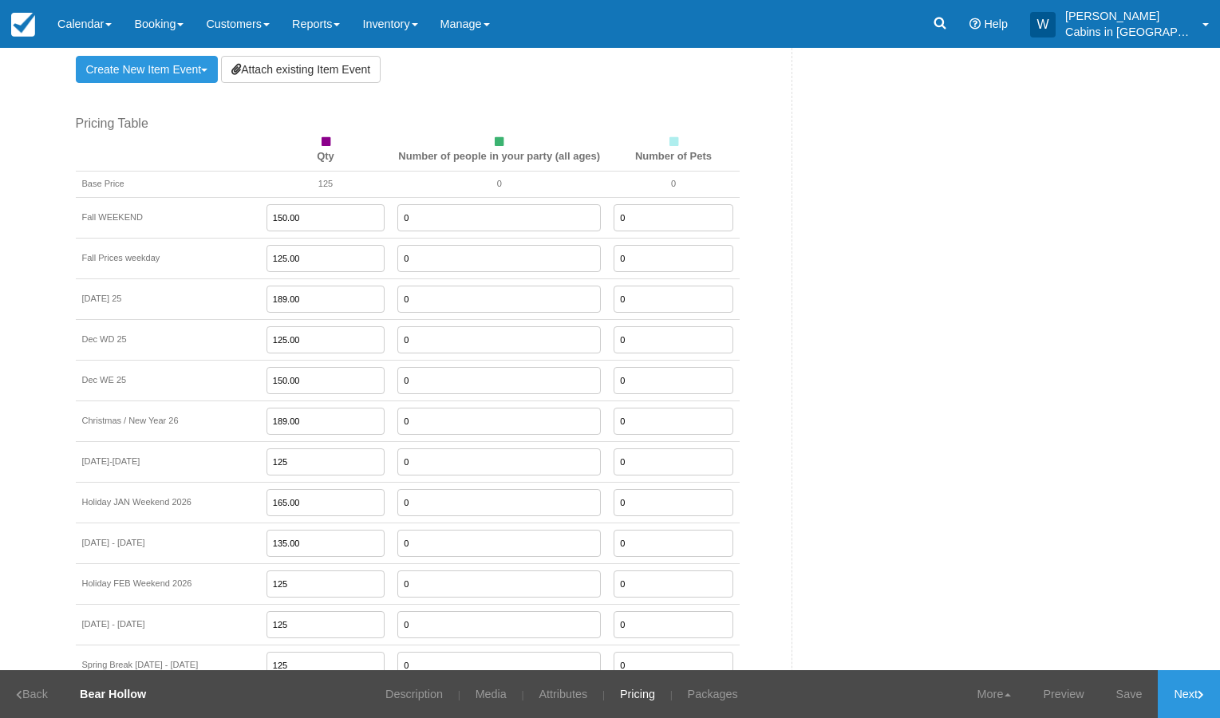
scroll to position [1860, 0]
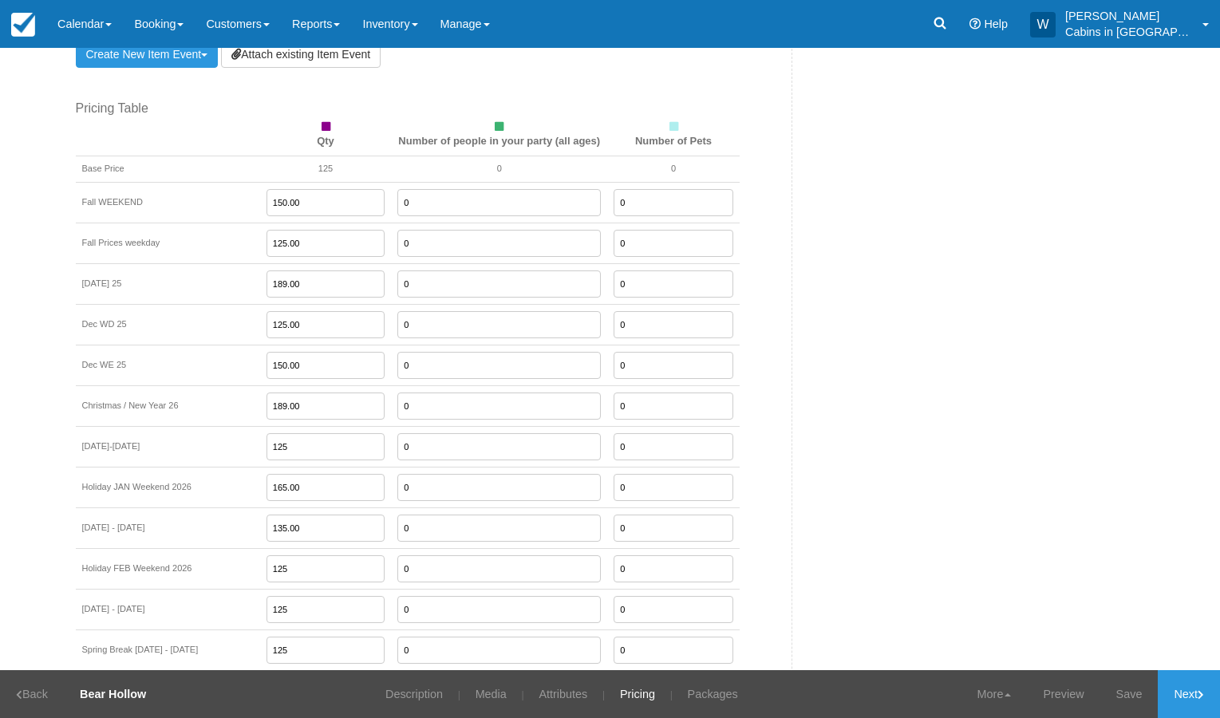
drag, startPoint x: 276, startPoint y: 429, endPoint x: 211, endPoint y: 417, distance: 66.4
click at [212, 426] on tr "Jan 5-14, 2026 125 0 0" at bounding box center [408, 446] width 664 height 41
type input "140.00"
type input "165.00"
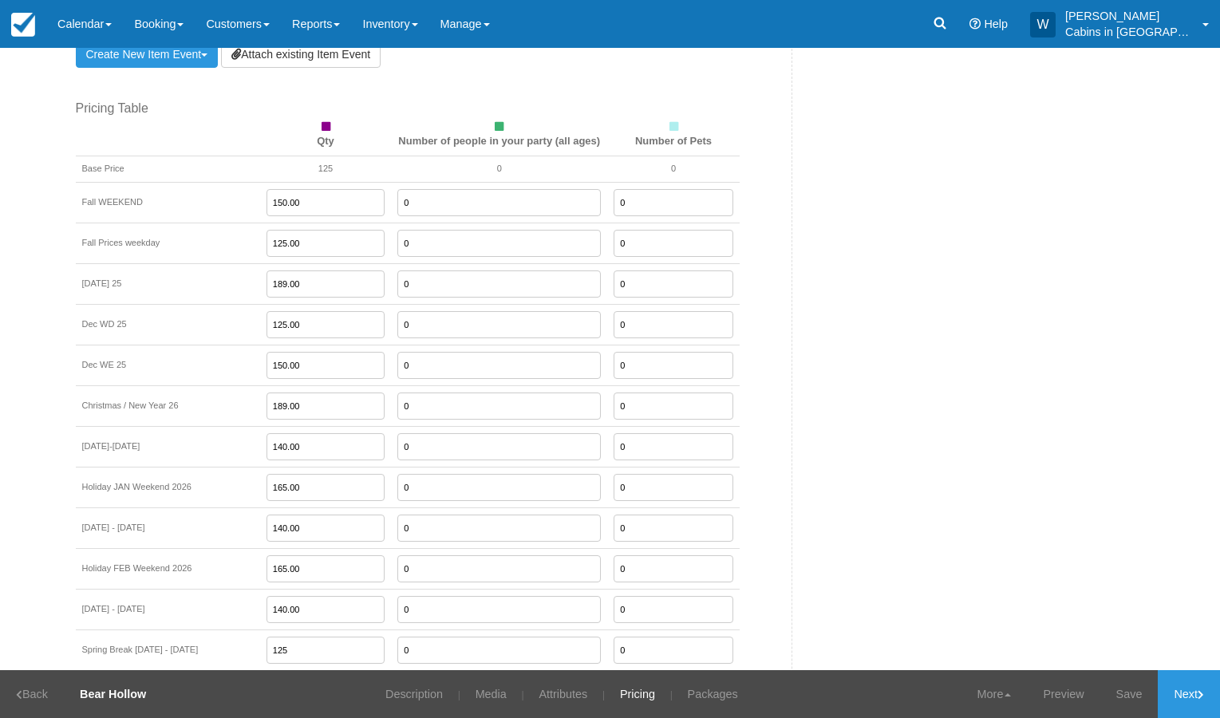
type input "140.00"
type input "165.00"
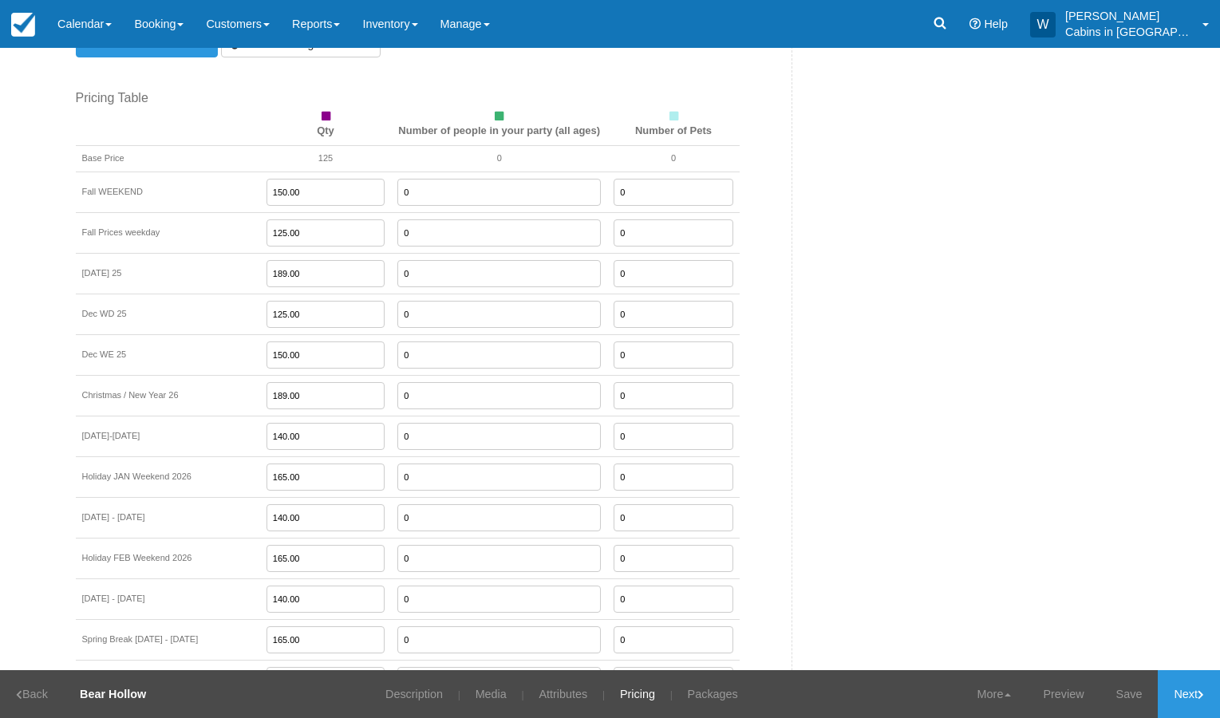
type input "155.00"
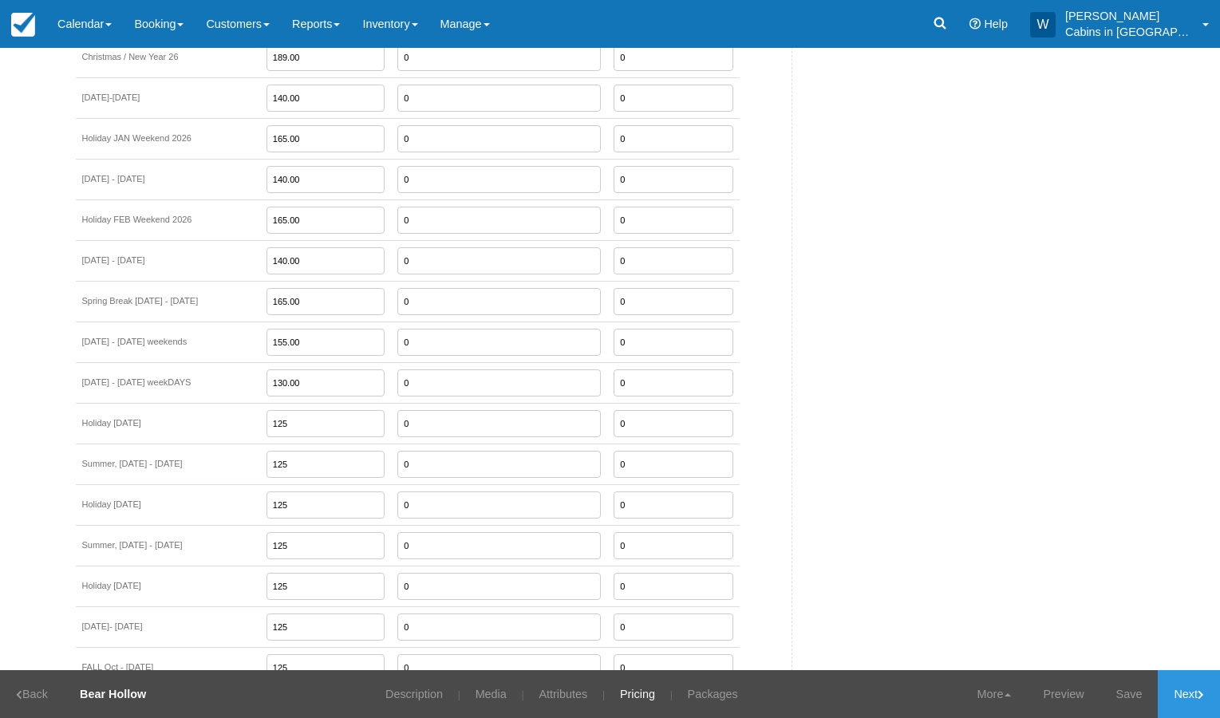
type input "130.00"
type input "189.00"
type input "165.00"
type input "189.00"
type input "165.00"
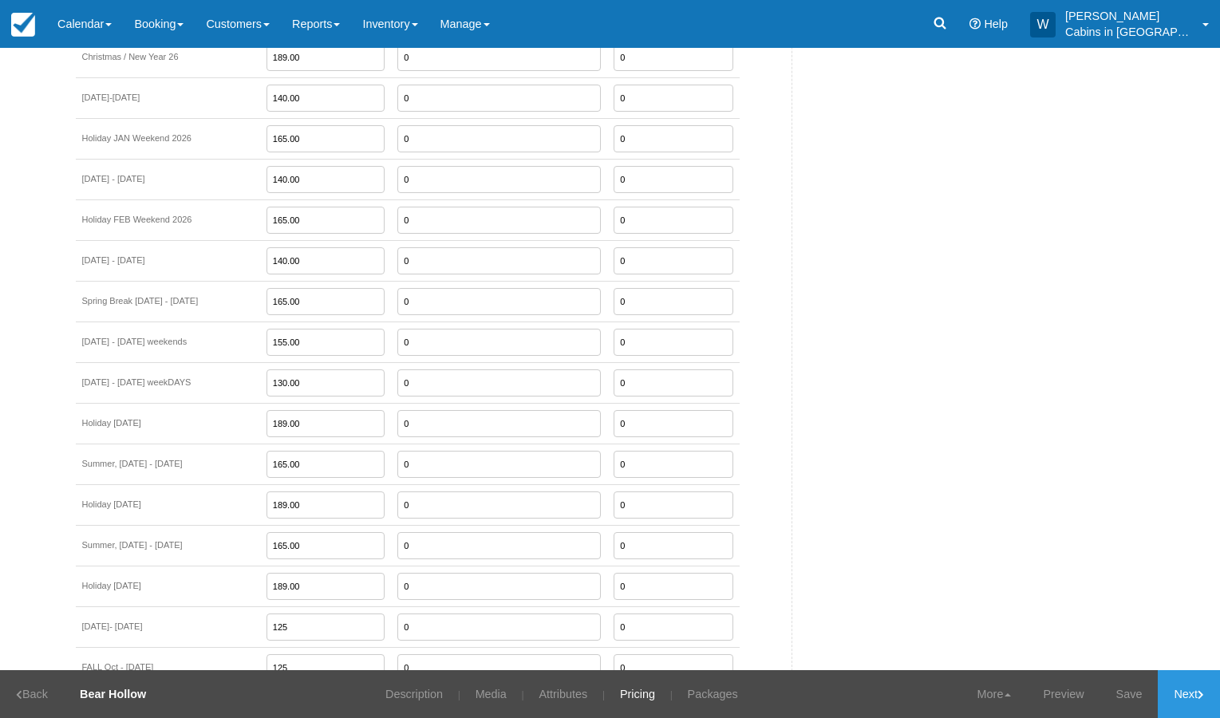
type input "189.00"
type input "165.00"
type input "0"
type input "175.00"
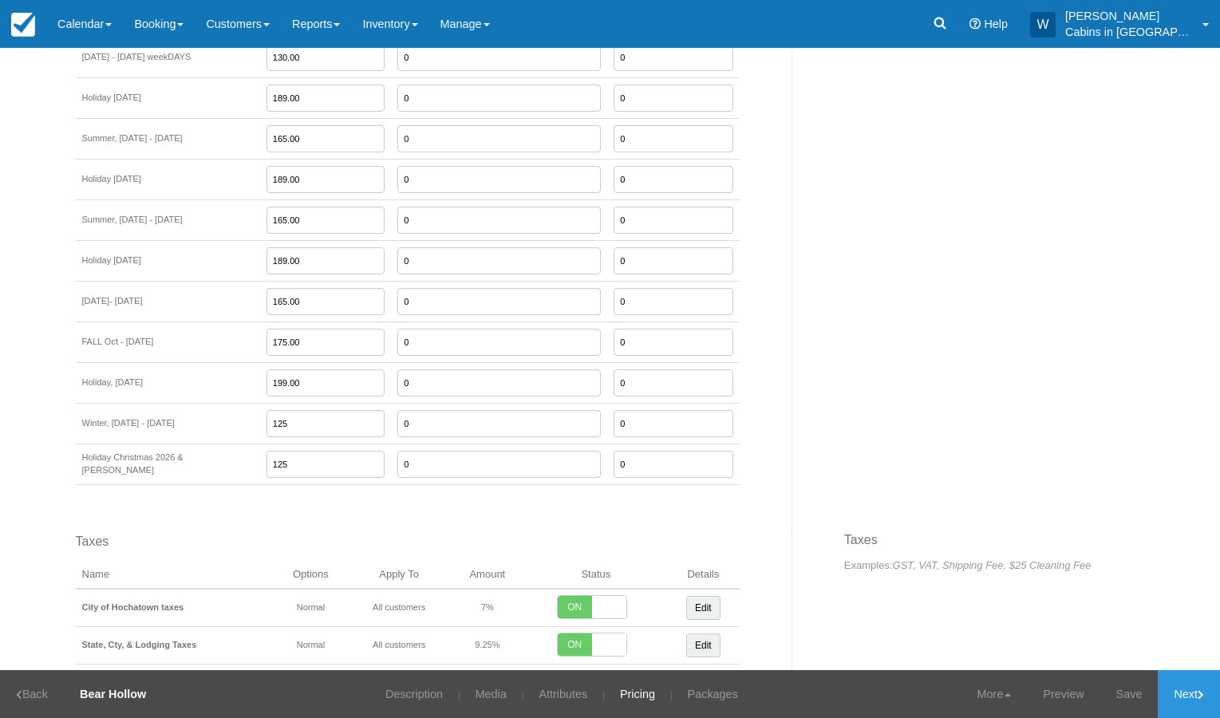
type input "199.00"
type input "145.00"
type input "199.00"
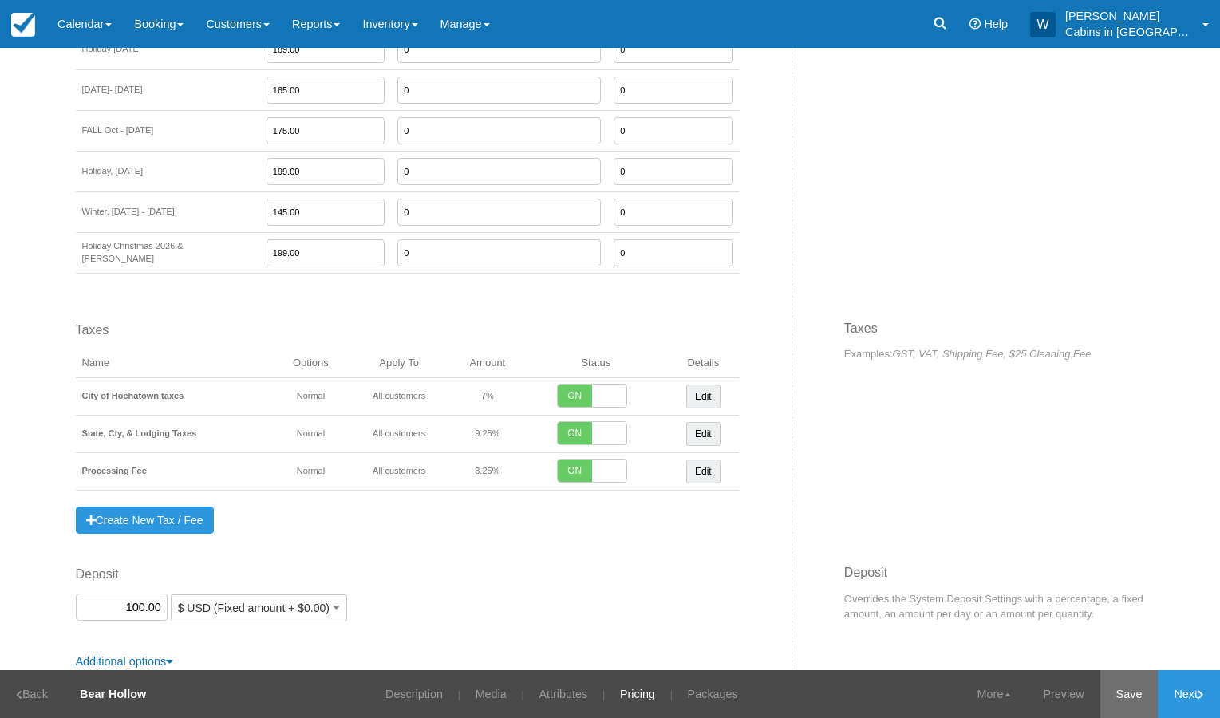
click at [1122, 690] on link "Save" at bounding box center [1130, 694] width 58 height 48
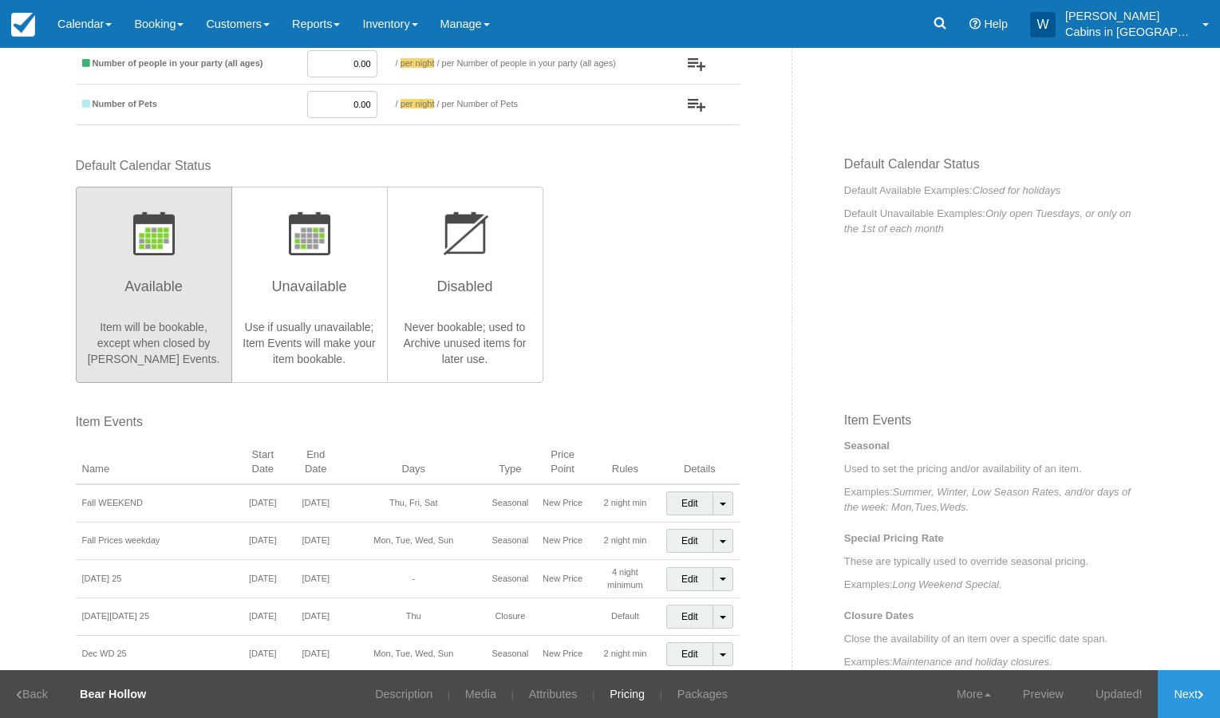
scroll to position [0, 0]
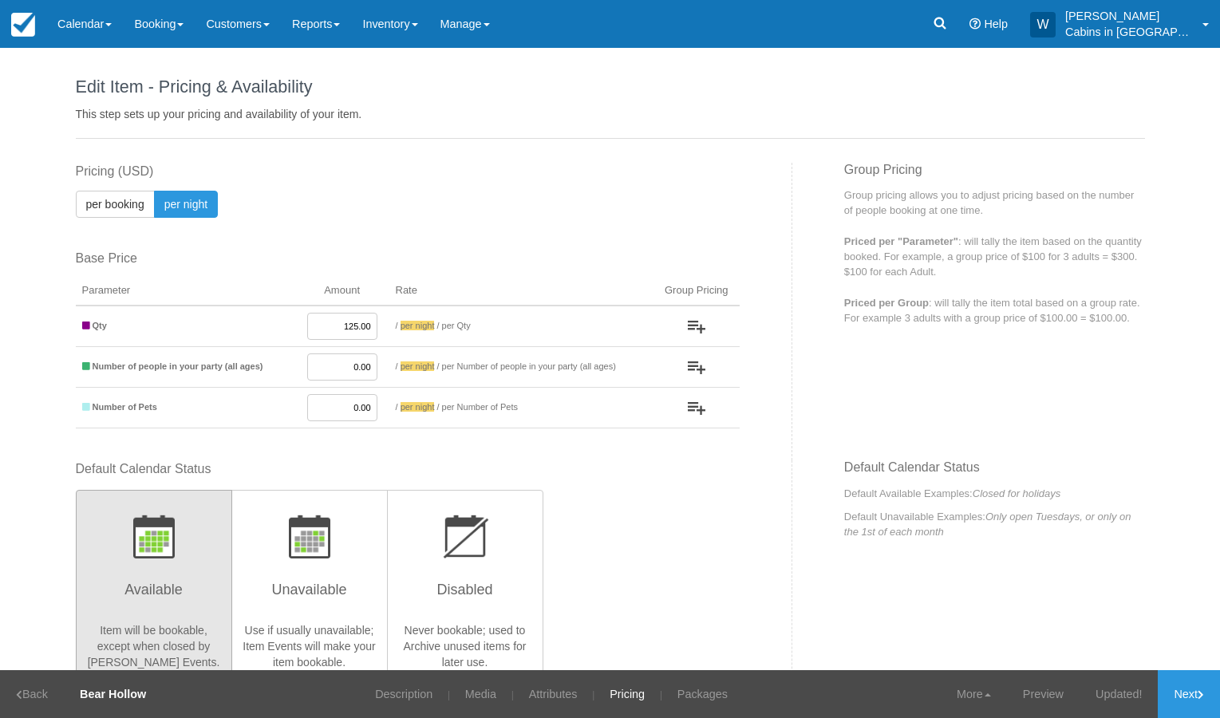
drag, startPoint x: 330, startPoint y: 329, endPoint x: 380, endPoint y: 326, distance: 49.5
click at [379, 329] on td "125.00" at bounding box center [342, 326] width 94 height 41
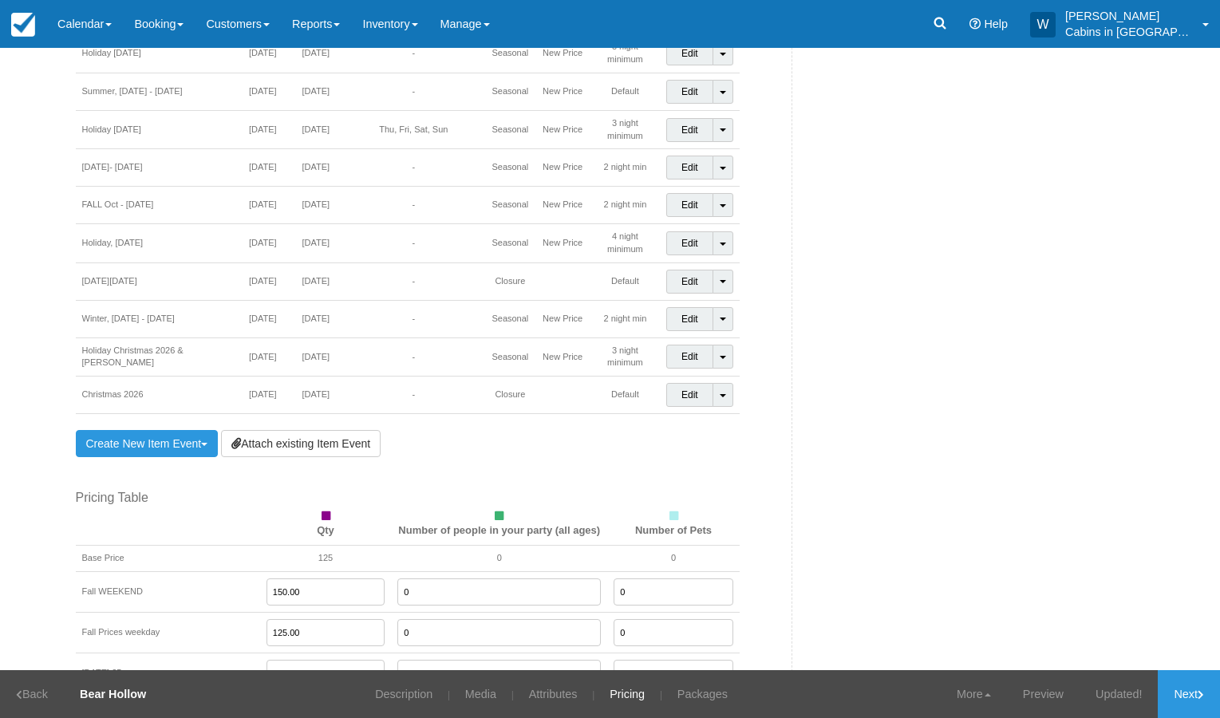
scroll to position [1490, 0]
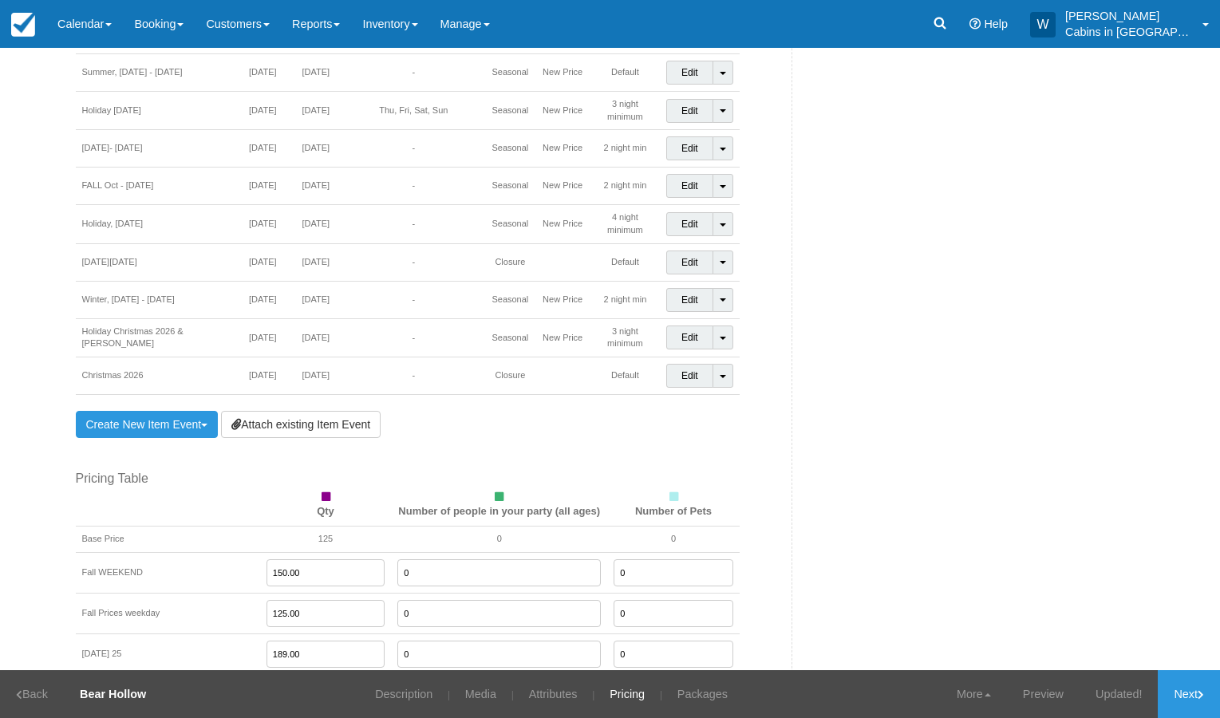
drag, startPoint x: 286, startPoint y: 590, endPoint x: 215, endPoint y: 585, distance: 71.2
click at [215, 593] on tr "Fall Prices weekday 125.00 0 0" at bounding box center [408, 613] width 664 height 41
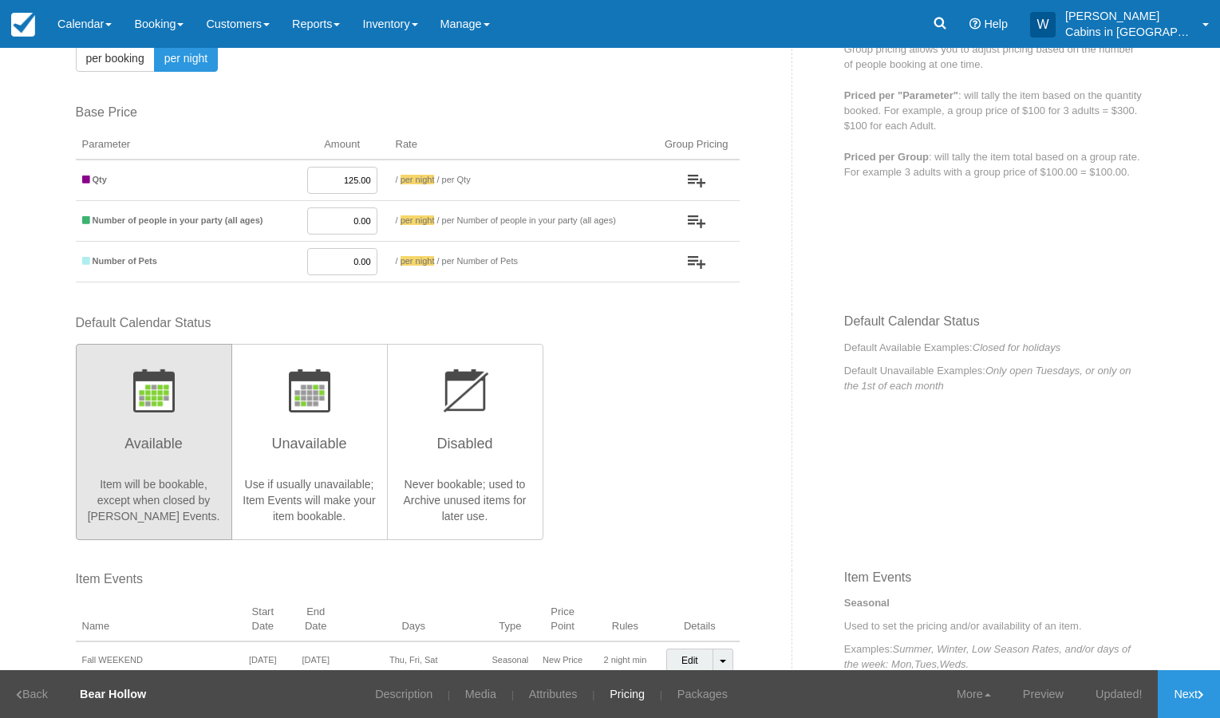
scroll to position [0, 0]
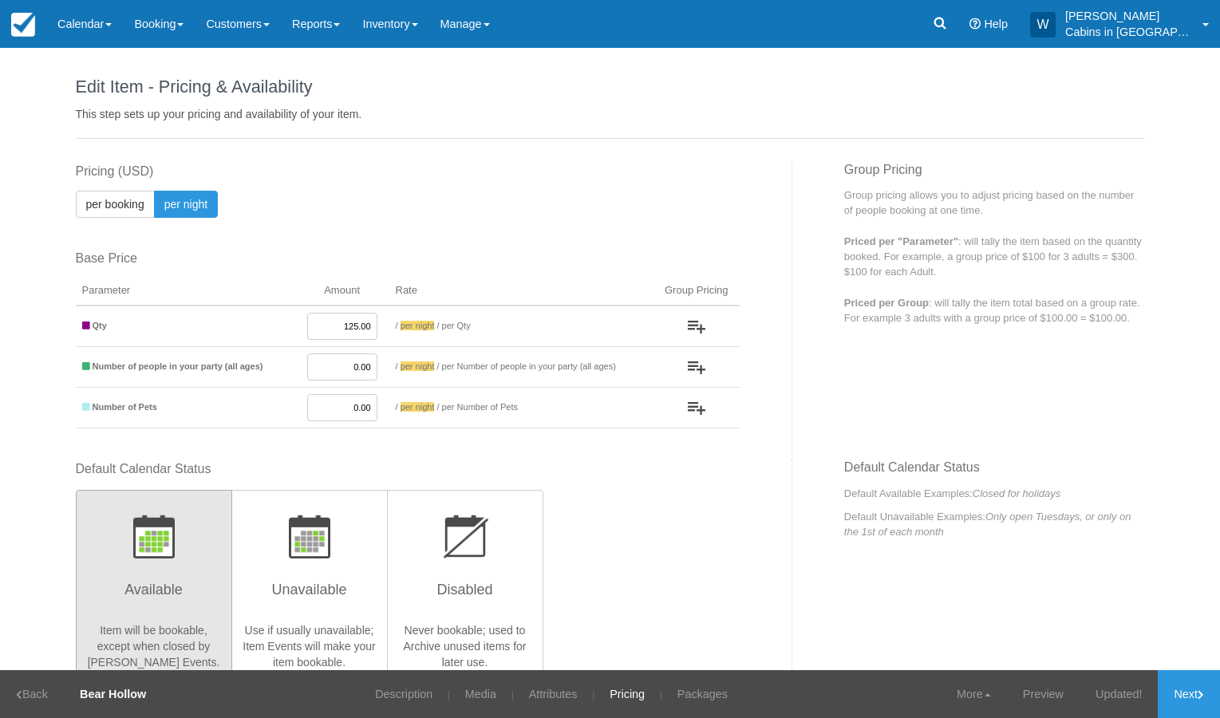
type input "130.00"
drag, startPoint x: 330, startPoint y: 323, endPoint x: 368, endPoint y: 325, distance: 37.5
click at [368, 325] on td "125.00" at bounding box center [342, 326] width 94 height 41
type input "130.00"
click at [1122, 702] on link "Save" at bounding box center [1130, 694] width 58 height 48
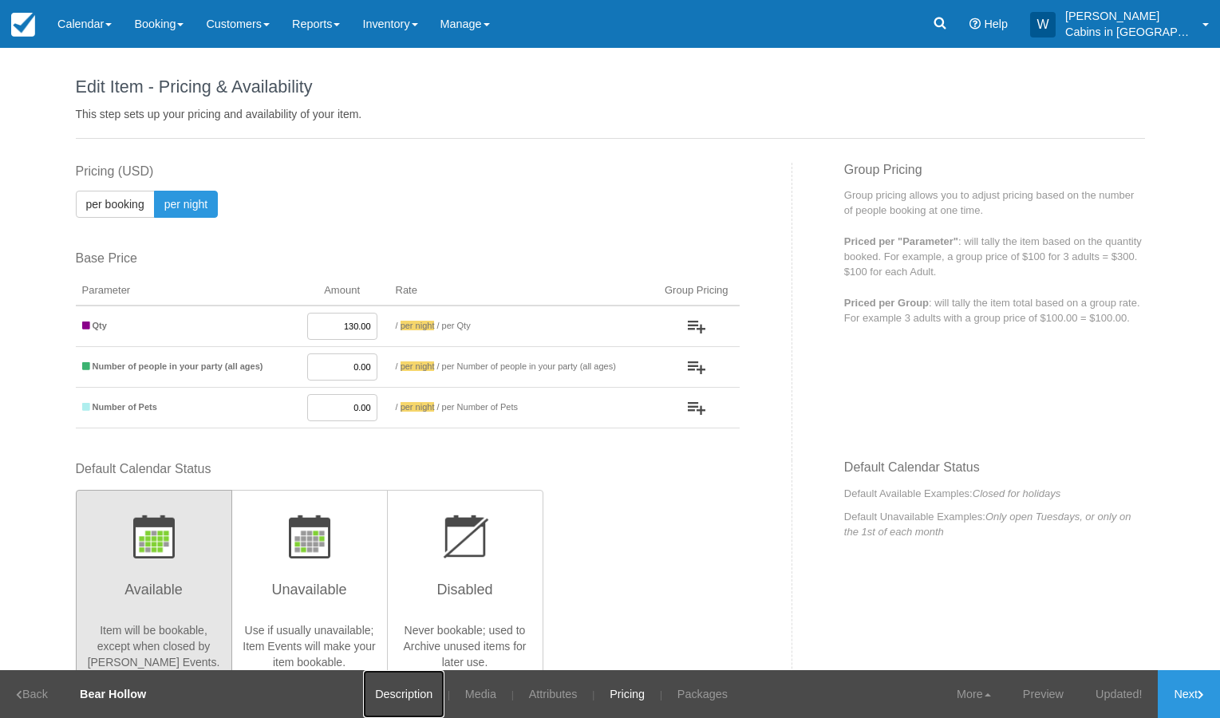
click at [386, 684] on link "Description" at bounding box center [403, 694] width 81 height 48
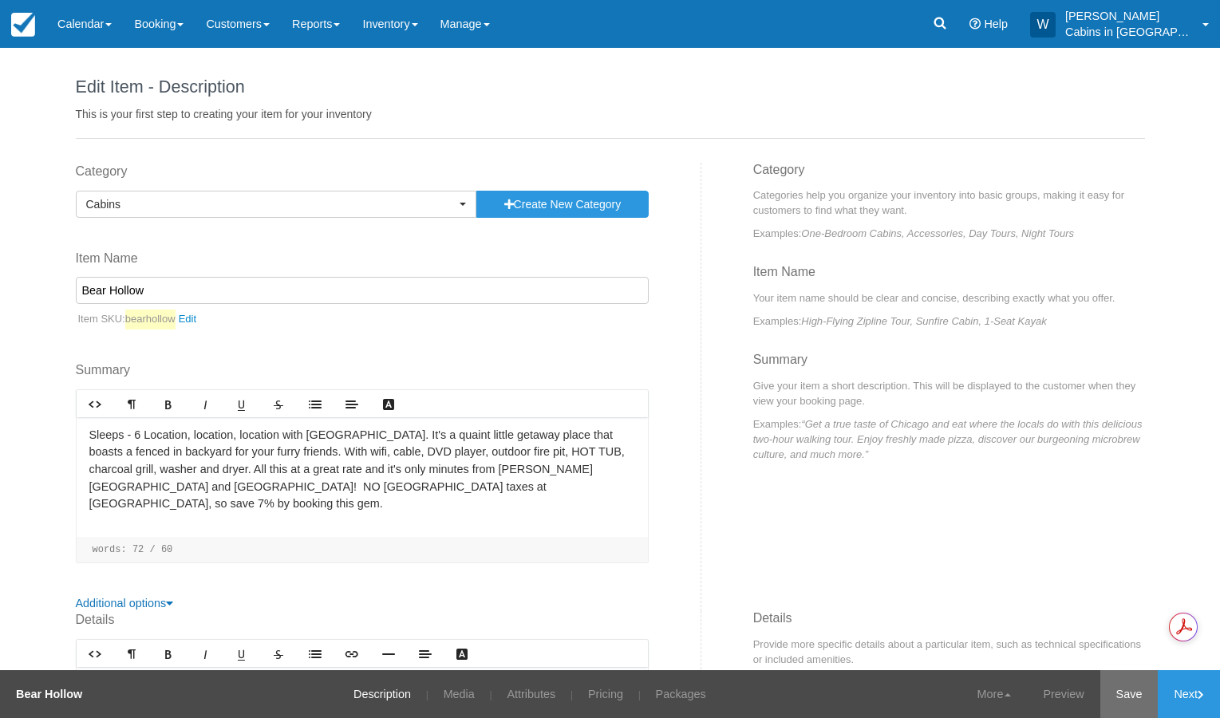
click at [1123, 684] on link "Save" at bounding box center [1130, 694] width 58 height 48
click at [589, 687] on link "Pricing" at bounding box center [595, 694] width 59 height 48
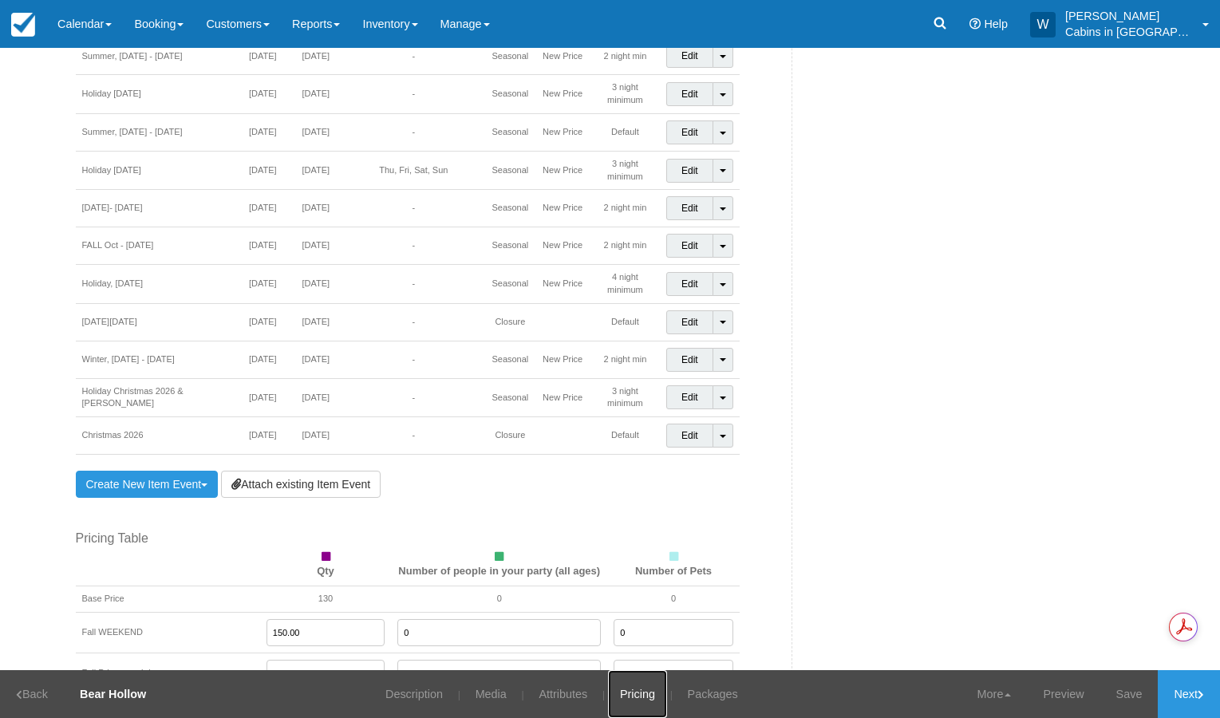
scroll to position [1503, 0]
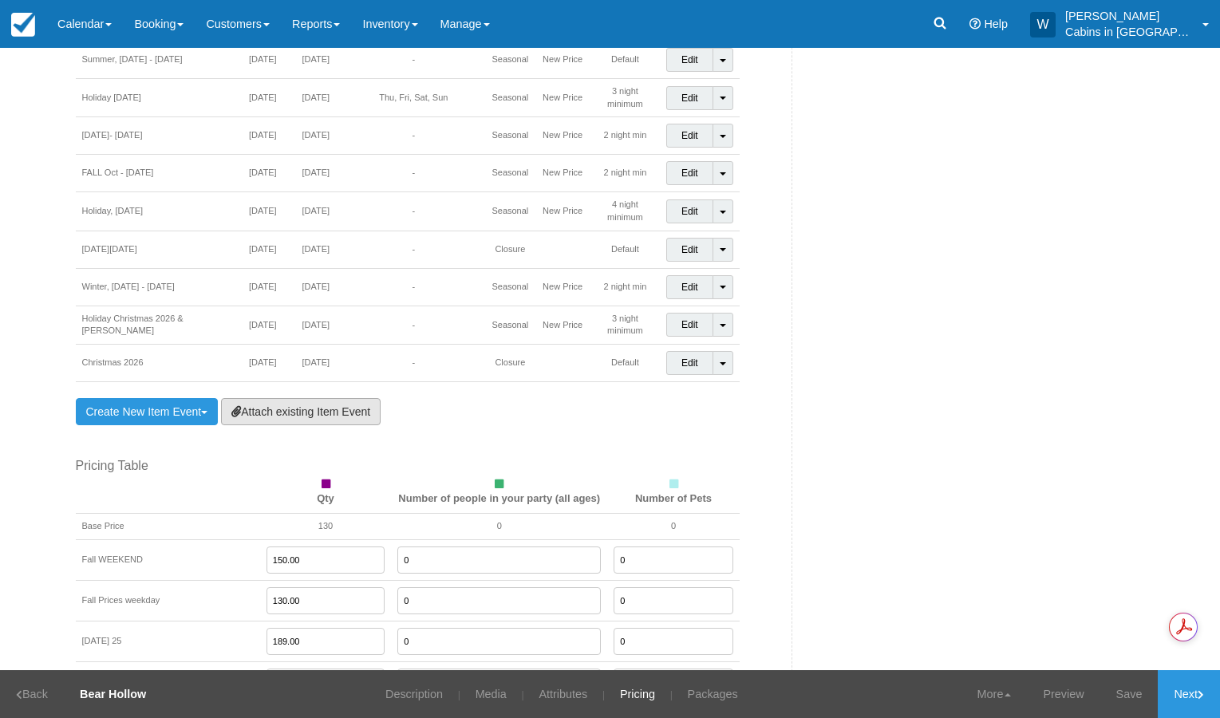
click at [286, 398] on link "Attach existing Item Event" at bounding box center [301, 411] width 160 height 27
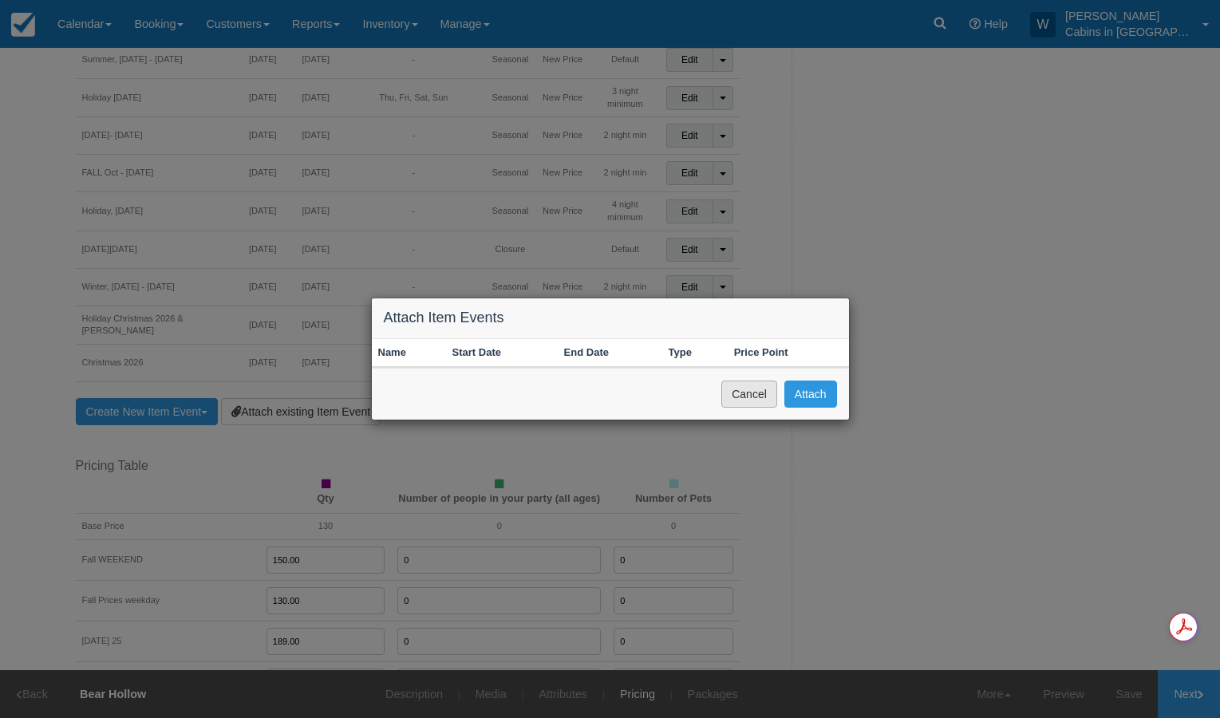
click at [746, 387] on button "Cancel" at bounding box center [749, 394] width 56 height 27
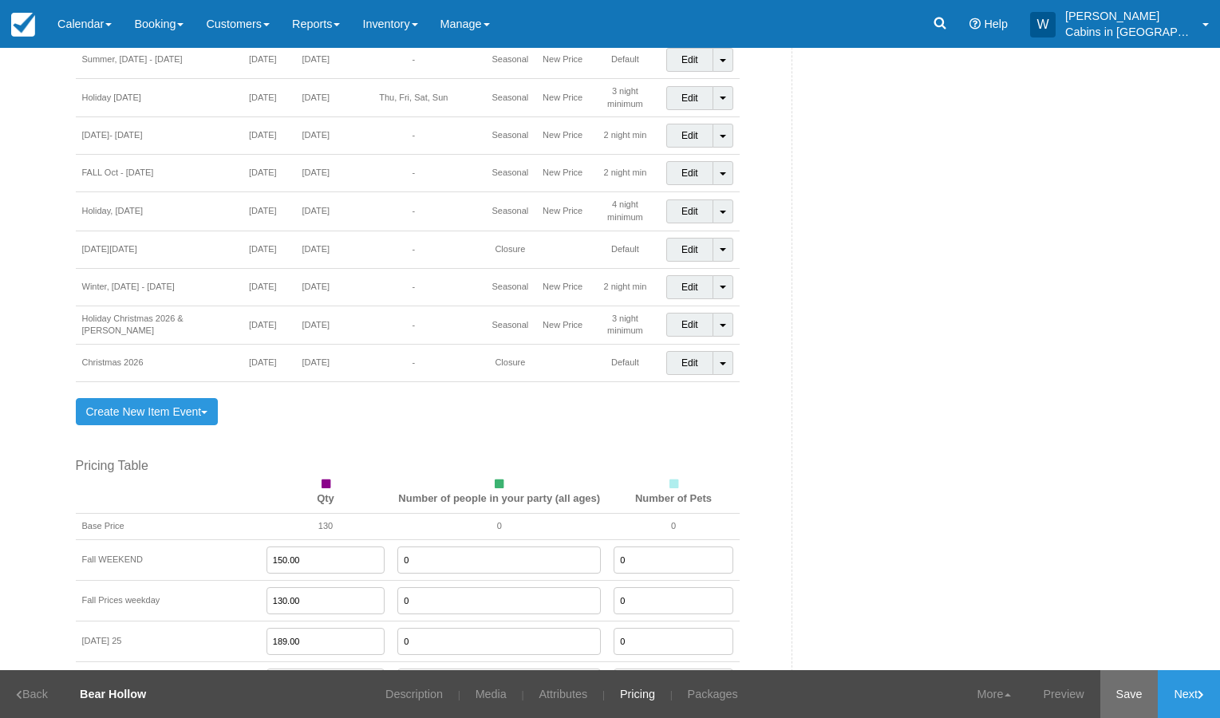
click at [1131, 692] on link "Save" at bounding box center [1130, 694] width 58 height 48
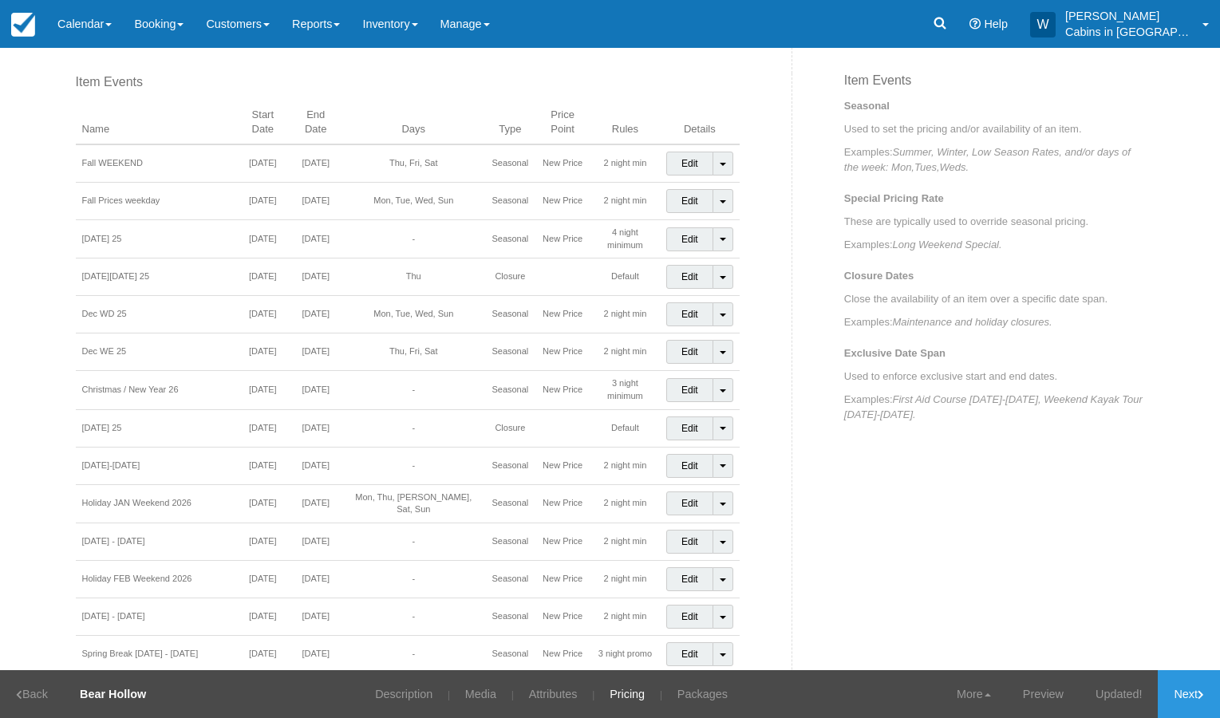
scroll to position [0, 0]
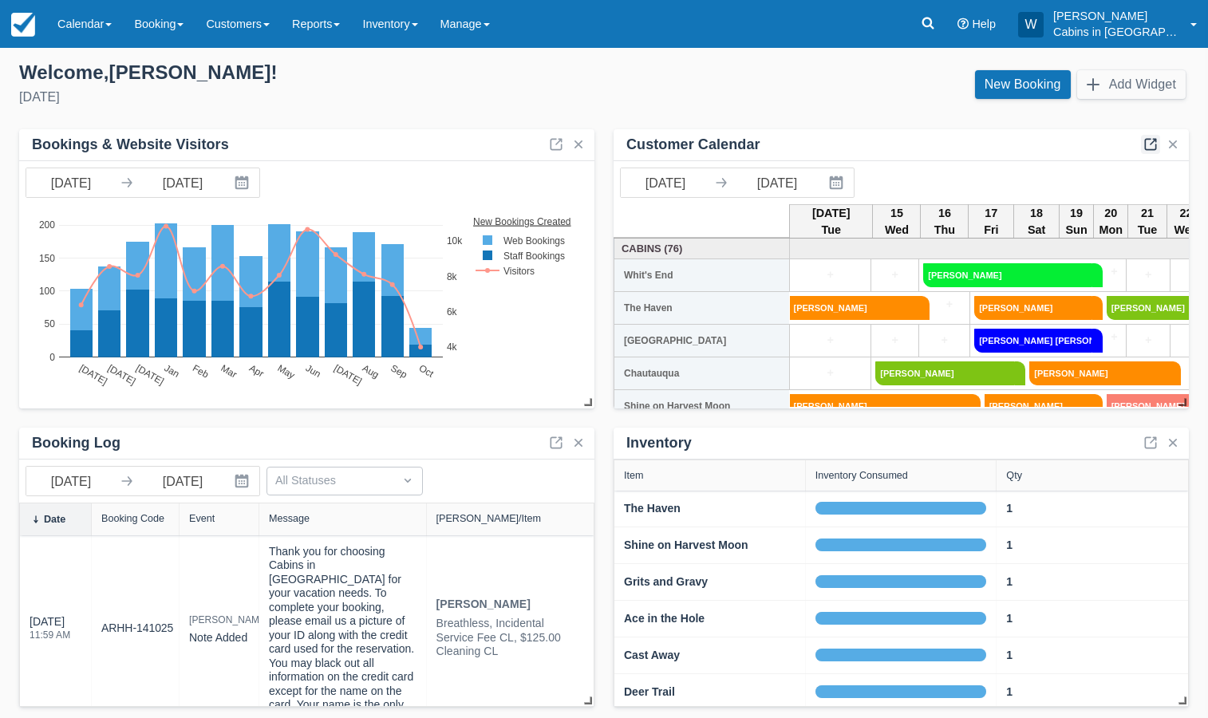
click at [1153, 142] on link at bounding box center [1150, 144] width 19 height 19
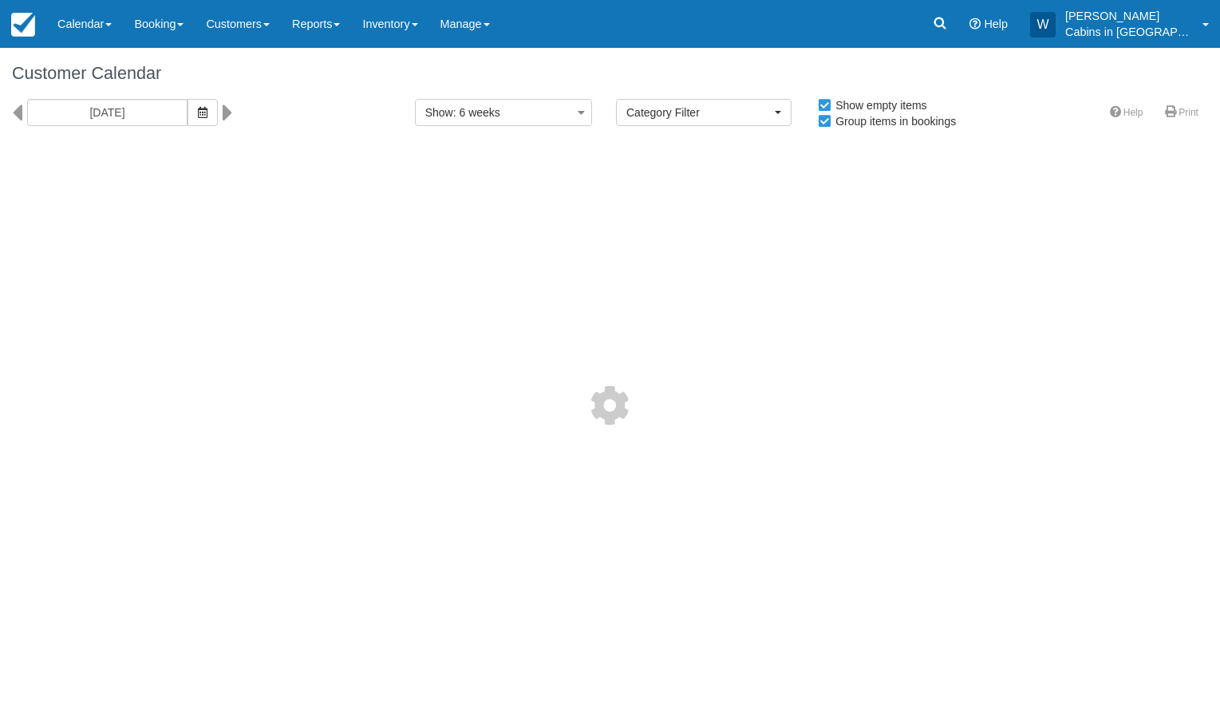
select select
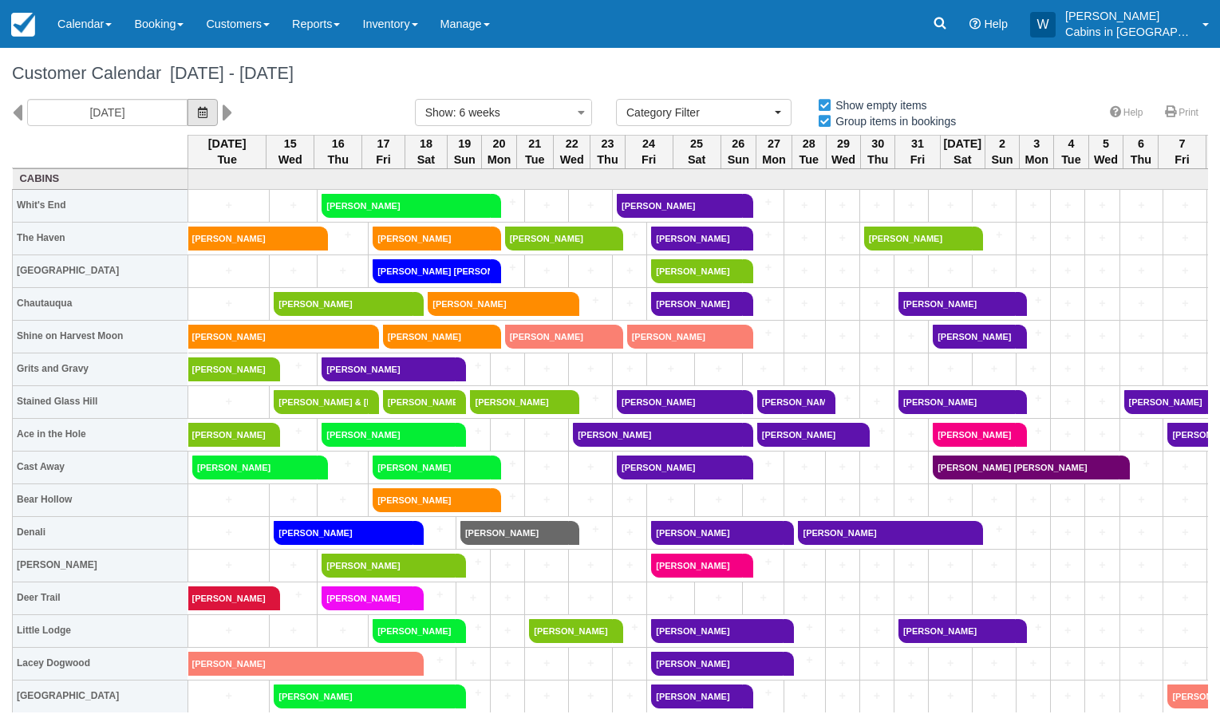
click at [188, 120] on button "button" at bounding box center [203, 112] width 30 height 27
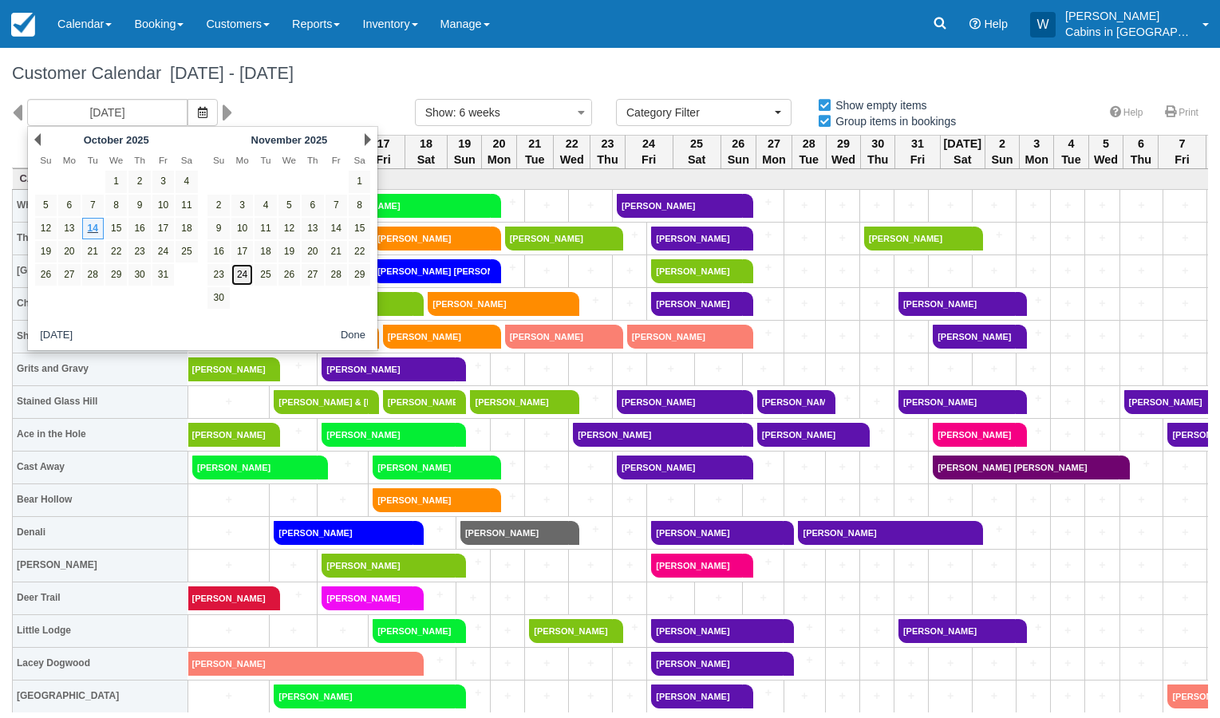
click at [243, 269] on link "24" at bounding box center [242, 275] width 22 height 22
type input "[DATE]"
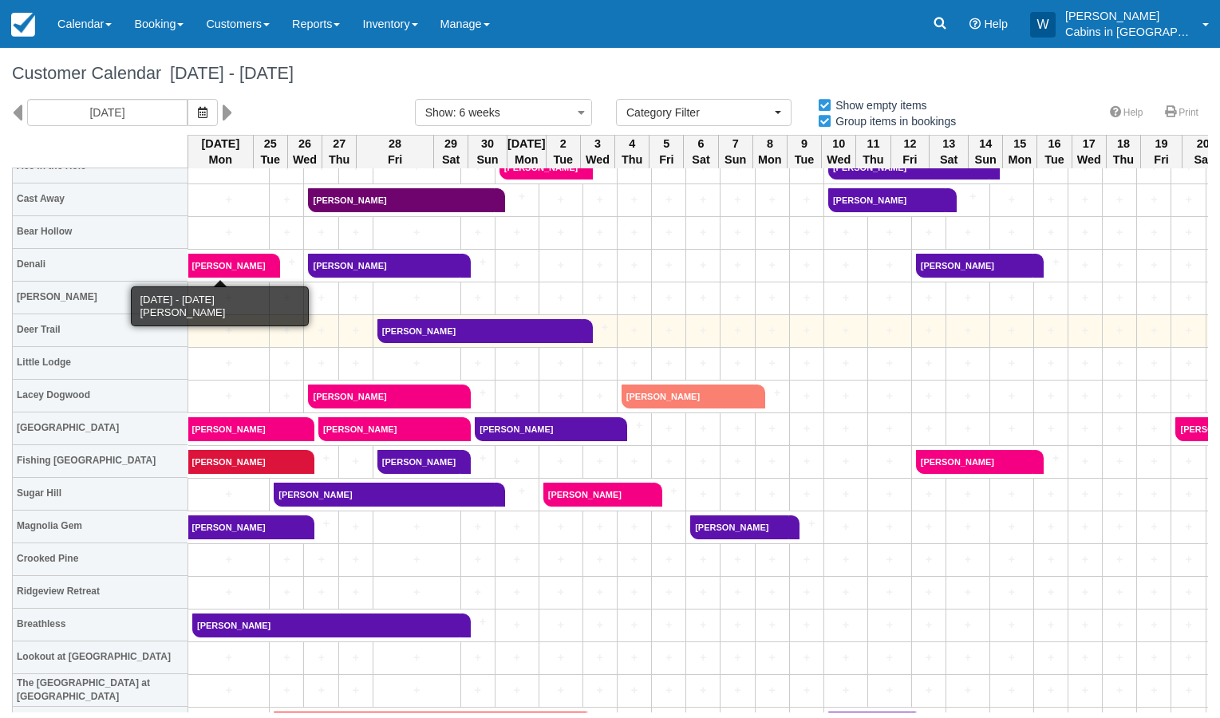
scroll to position [268, 0]
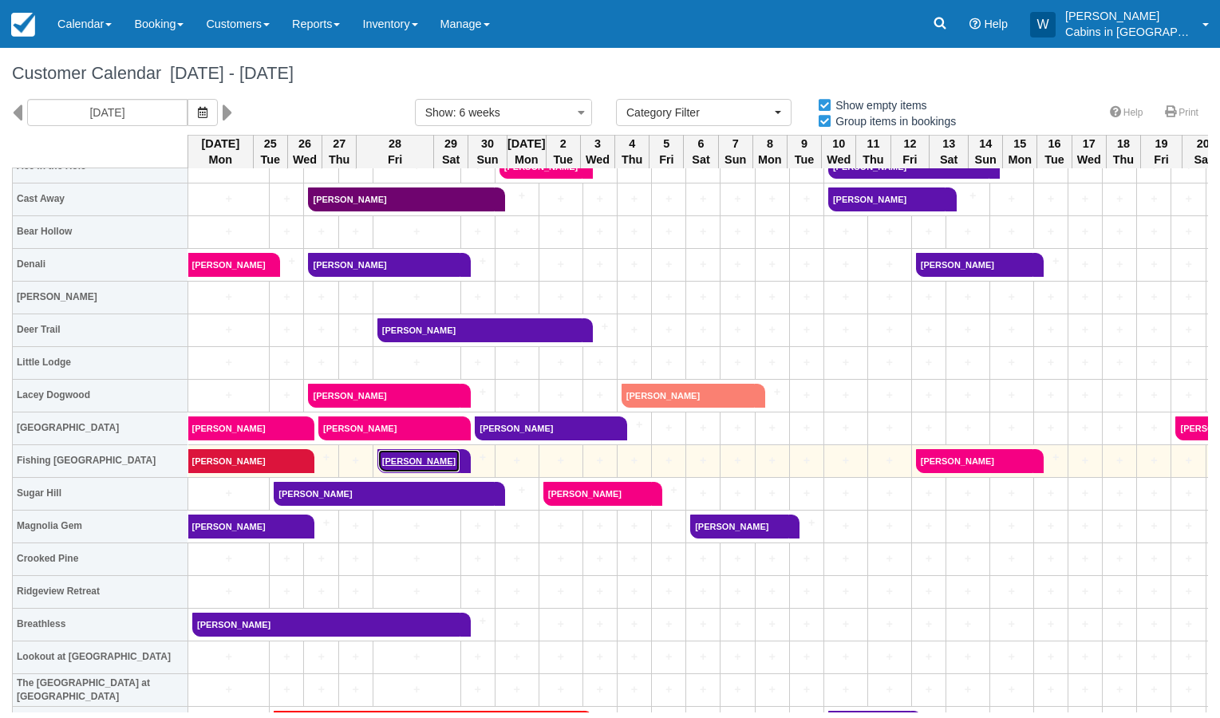
click at [406, 456] on link "[PERSON_NAME]" at bounding box center [418, 461] width 83 height 24
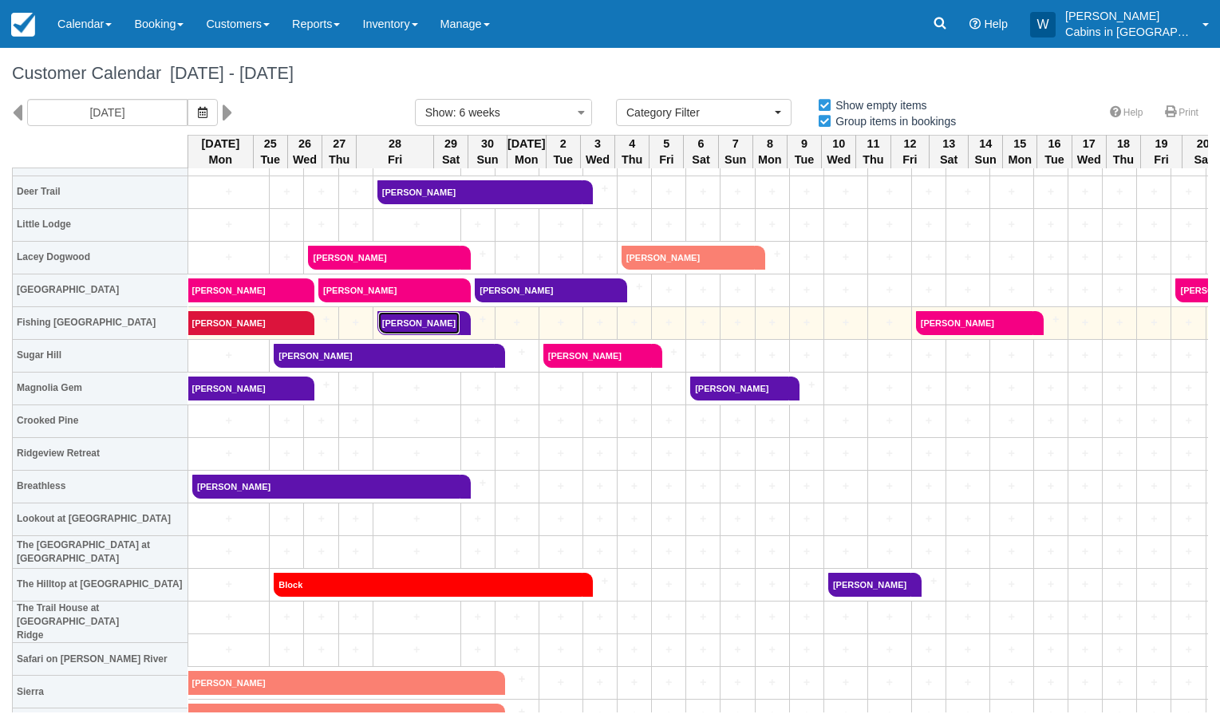
scroll to position [389, 0]
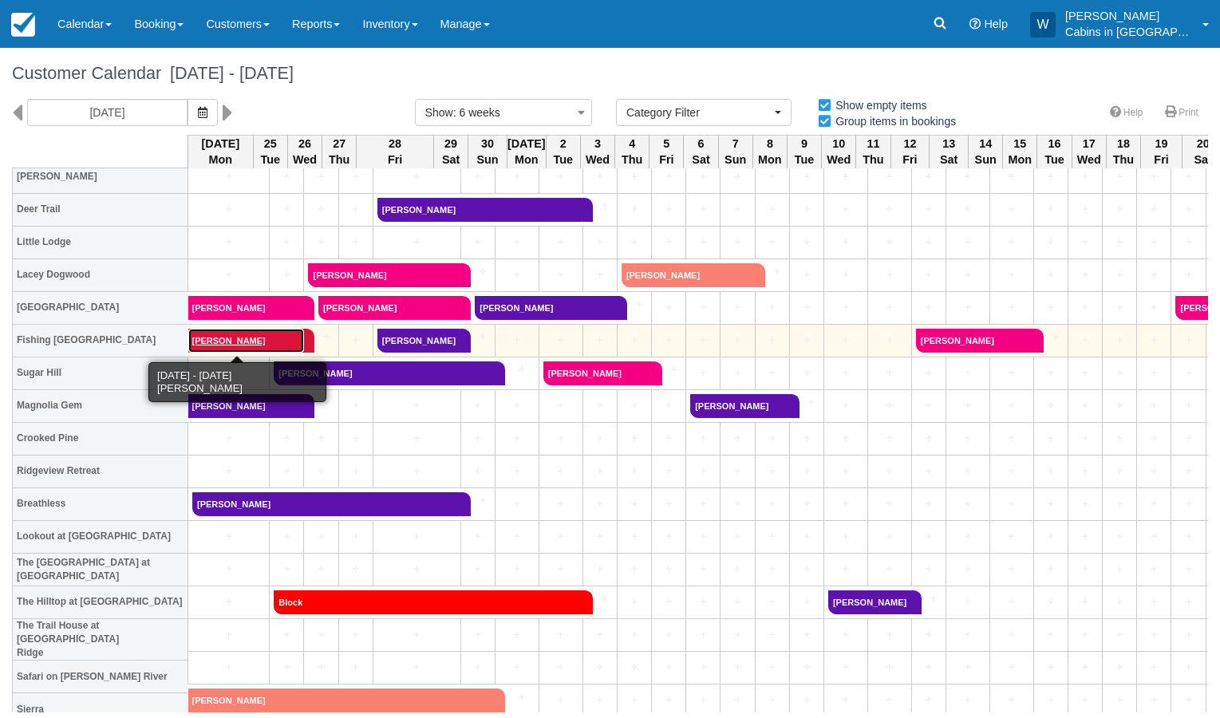
click at [217, 340] on link "[PERSON_NAME]" at bounding box center [246, 341] width 116 height 24
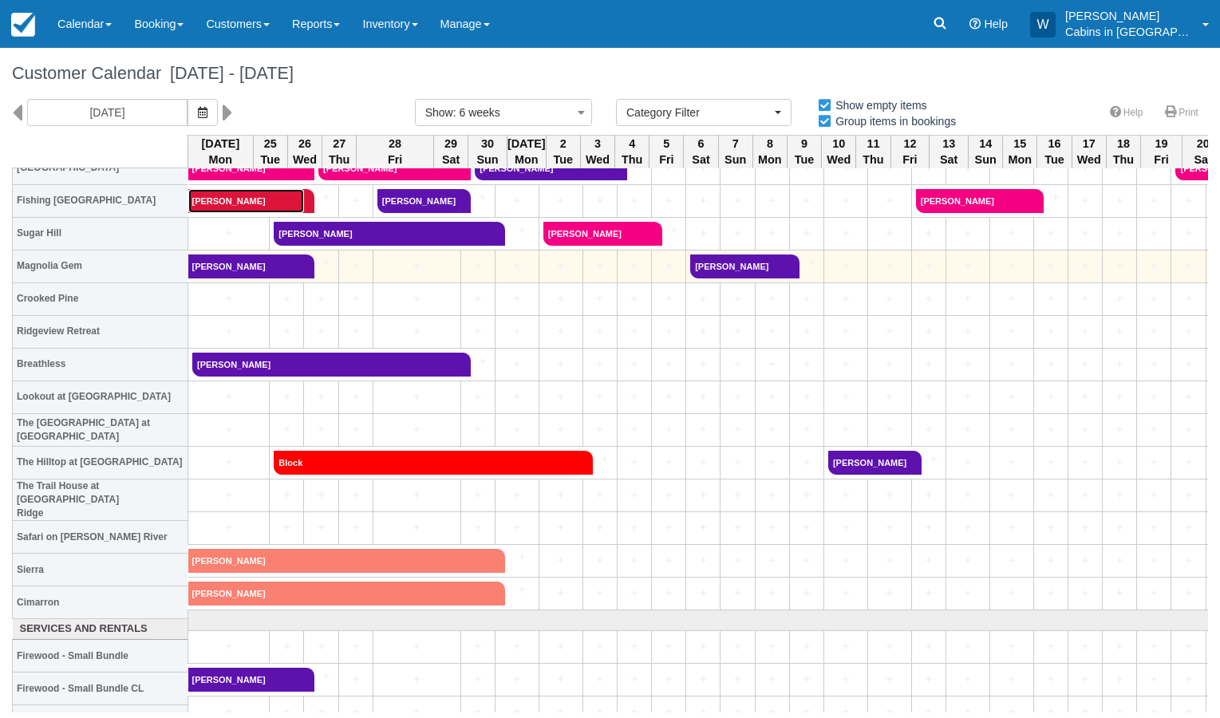
scroll to position [530, 0]
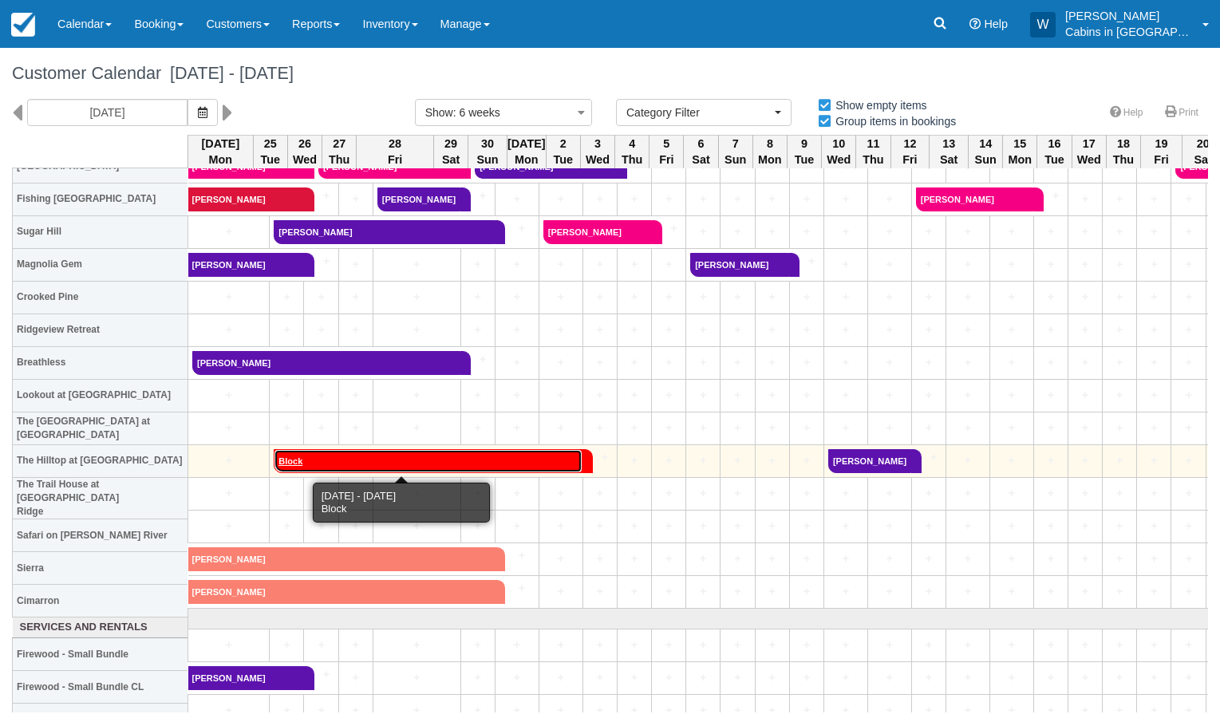
click at [342, 463] on link "Block" at bounding box center [428, 461] width 309 height 24
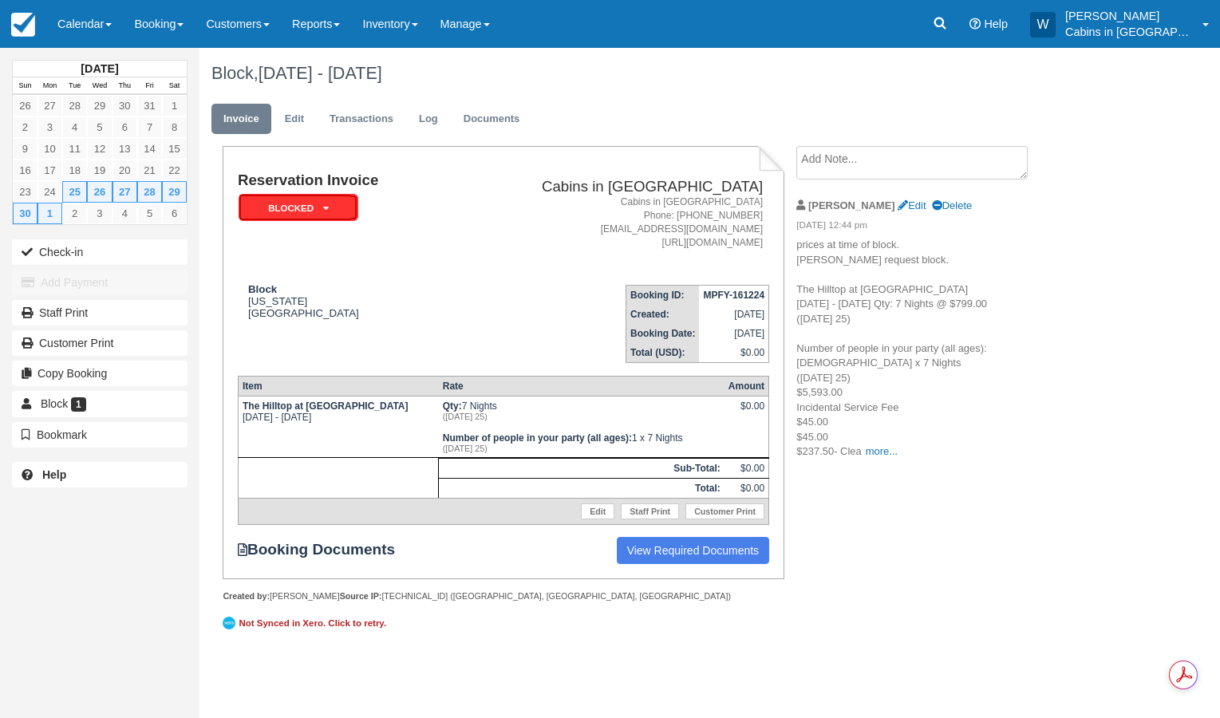
click at [327, 202] on em "Blocked" at bounding box center [299, 208] width 120 height 28
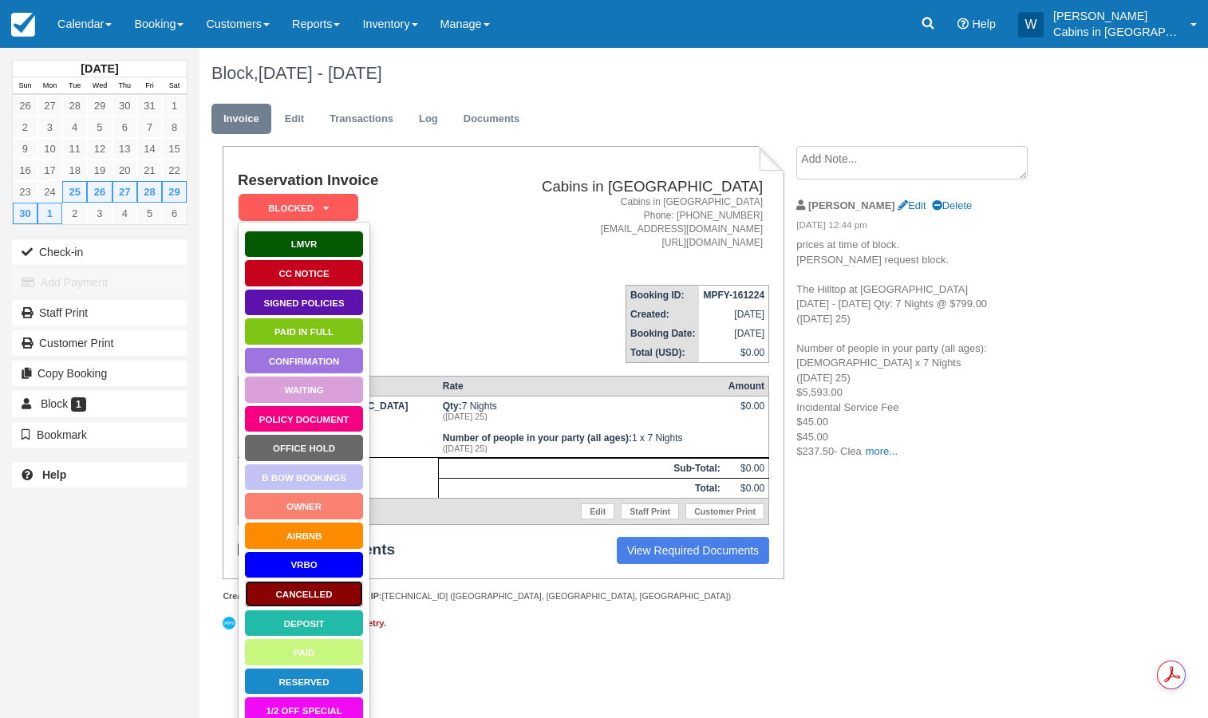
click at [318, 591] on link "Cancelled" at bounding box center [304, 594] width 120 height 28
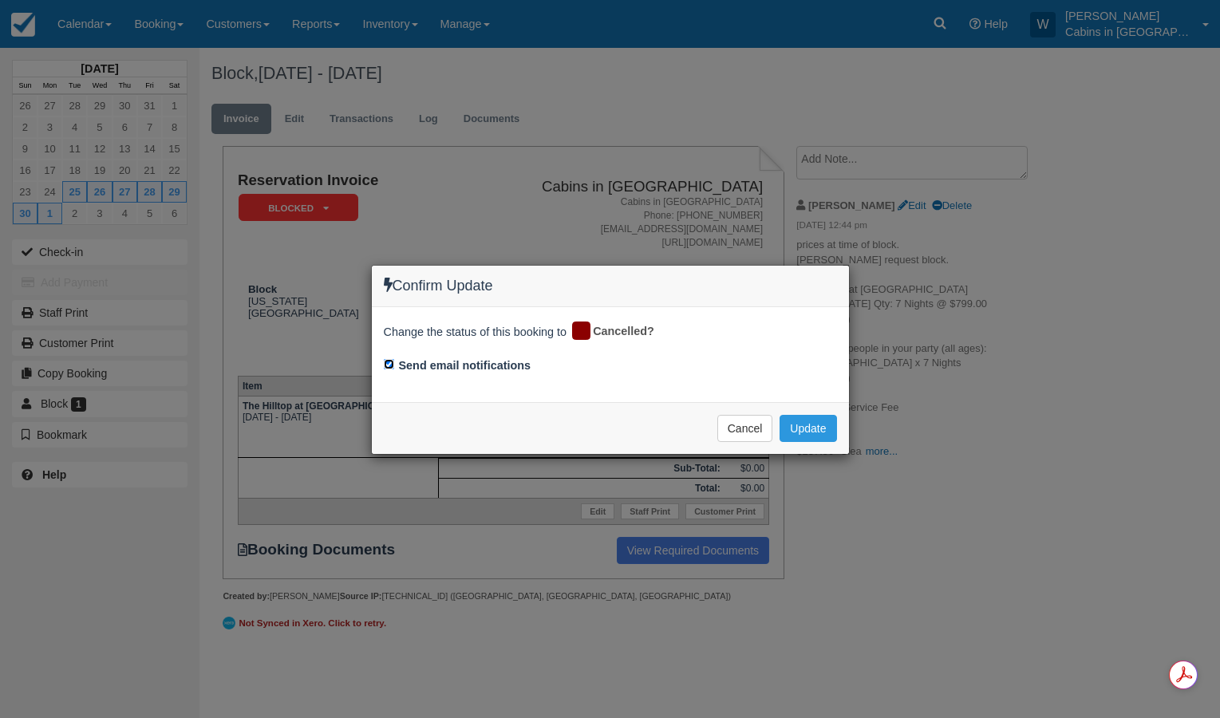
click at [389, 366] on input "Send email notifications" at bounding box center [389, 364] width 10 height 10
checkbox input "false"
click at [807, 432] on button "Update" at bounding box center [808, 428] width 57 height 27
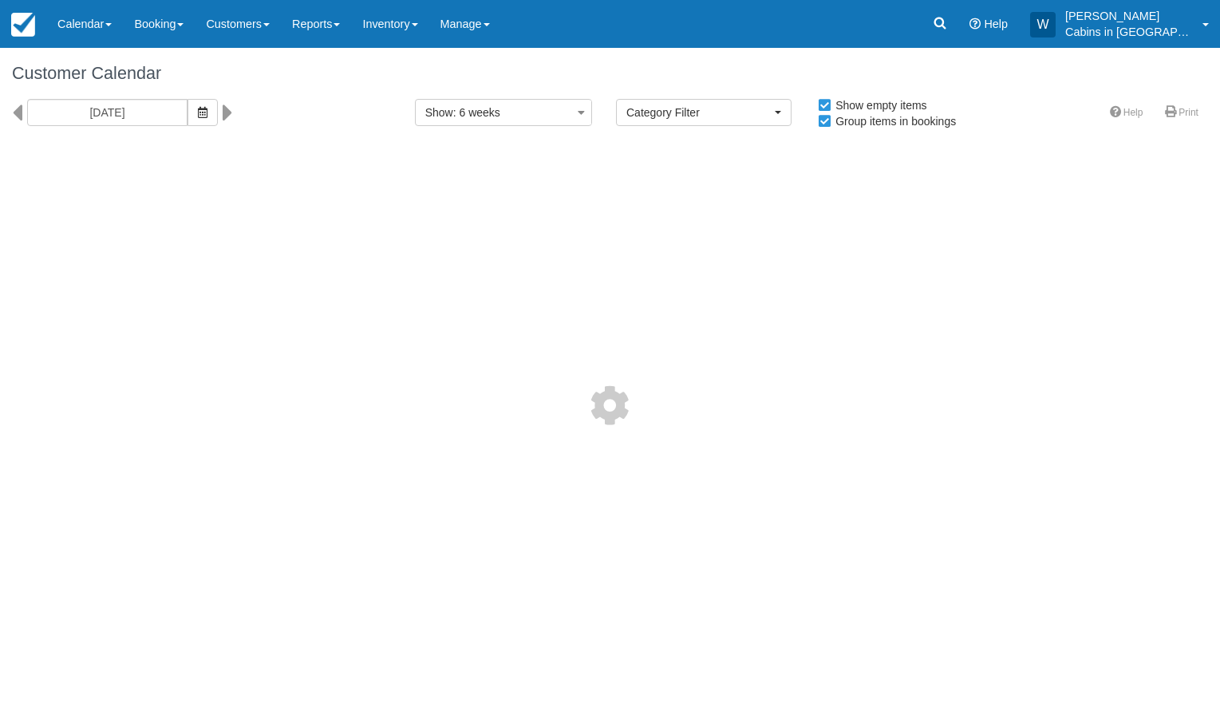
select select
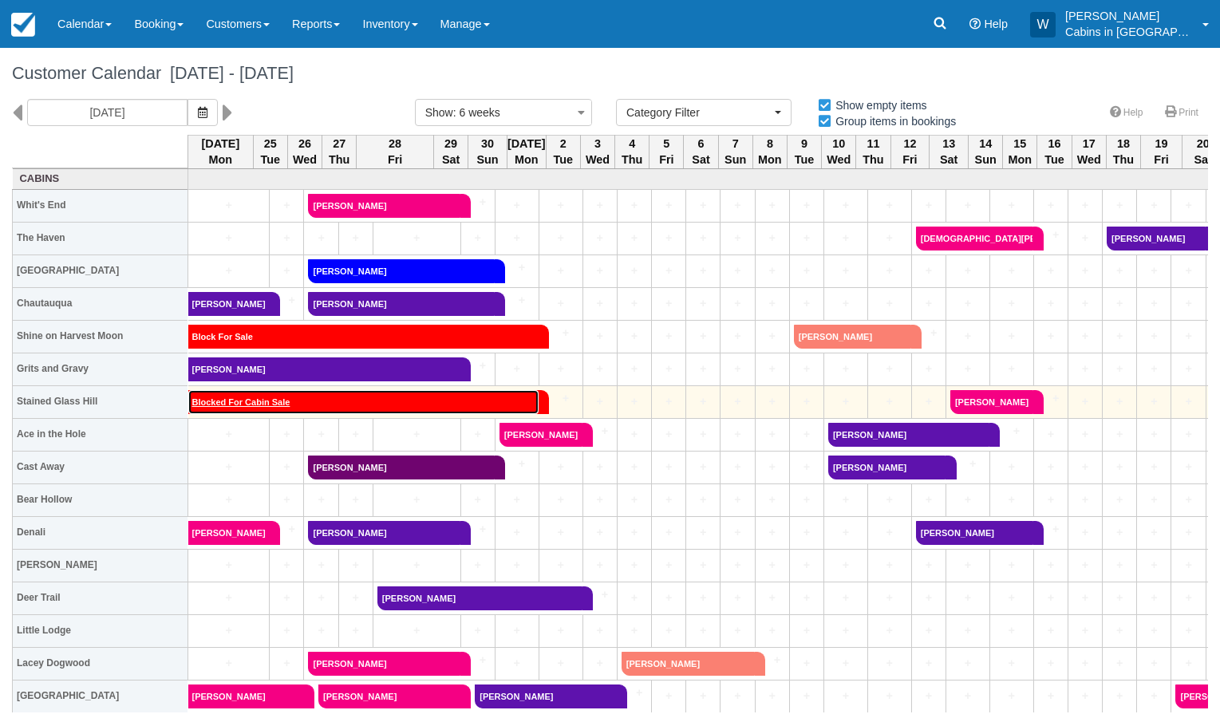
click at [263, 400] on link "Blocked For Cabin Sale" at bounding box center [363, 402] width 351 height 24
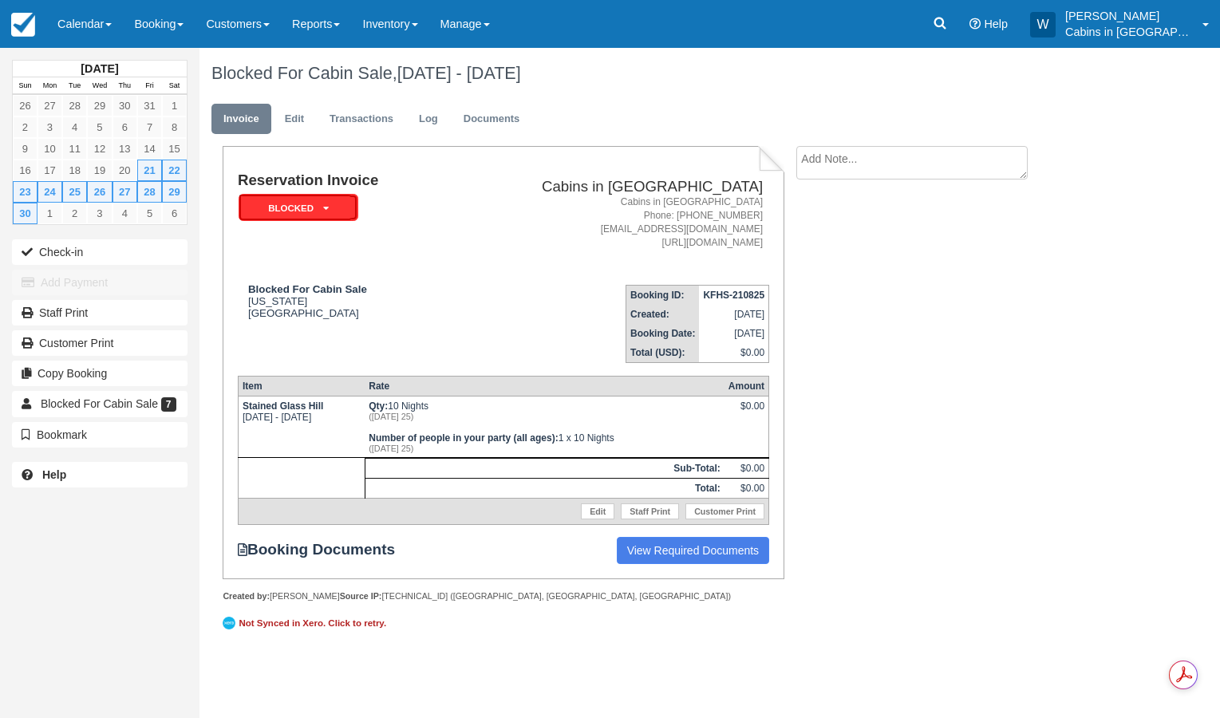
click at [331, 204] on em "Blocked" at bounding box center [299, 208] width 120 height 28
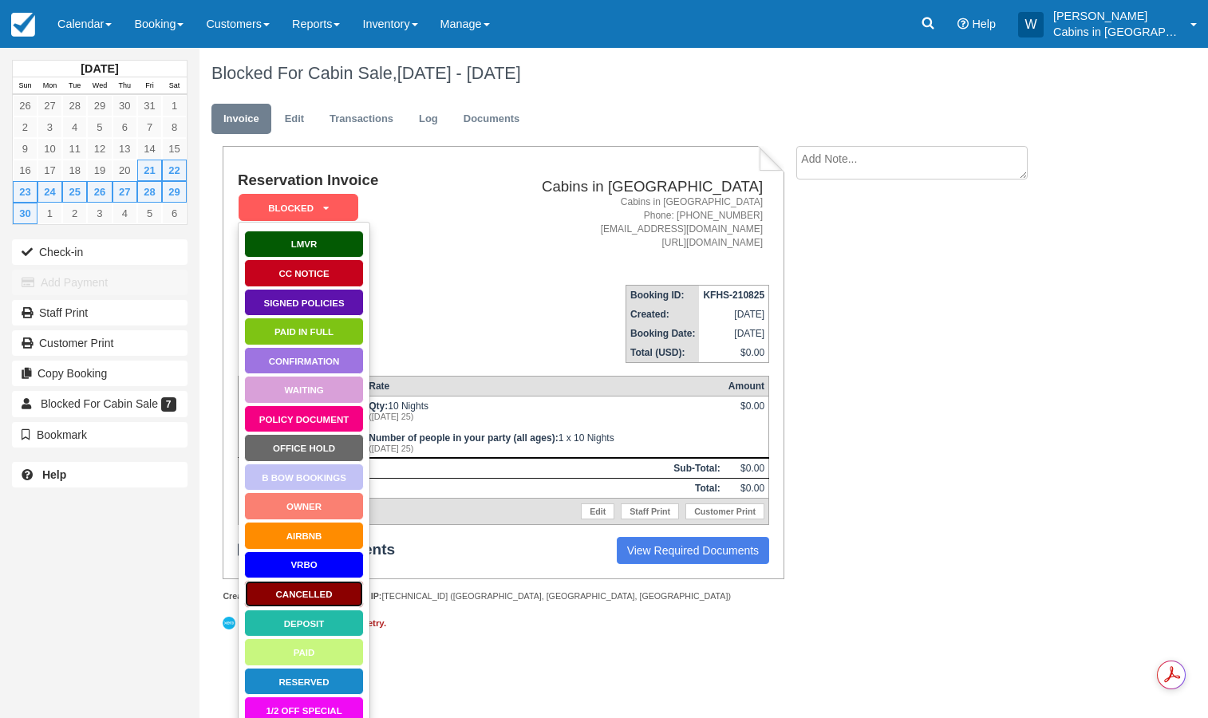
click at [330, 592] on link "Cancelled" at bounding box center [304, 594] width 120 height 28
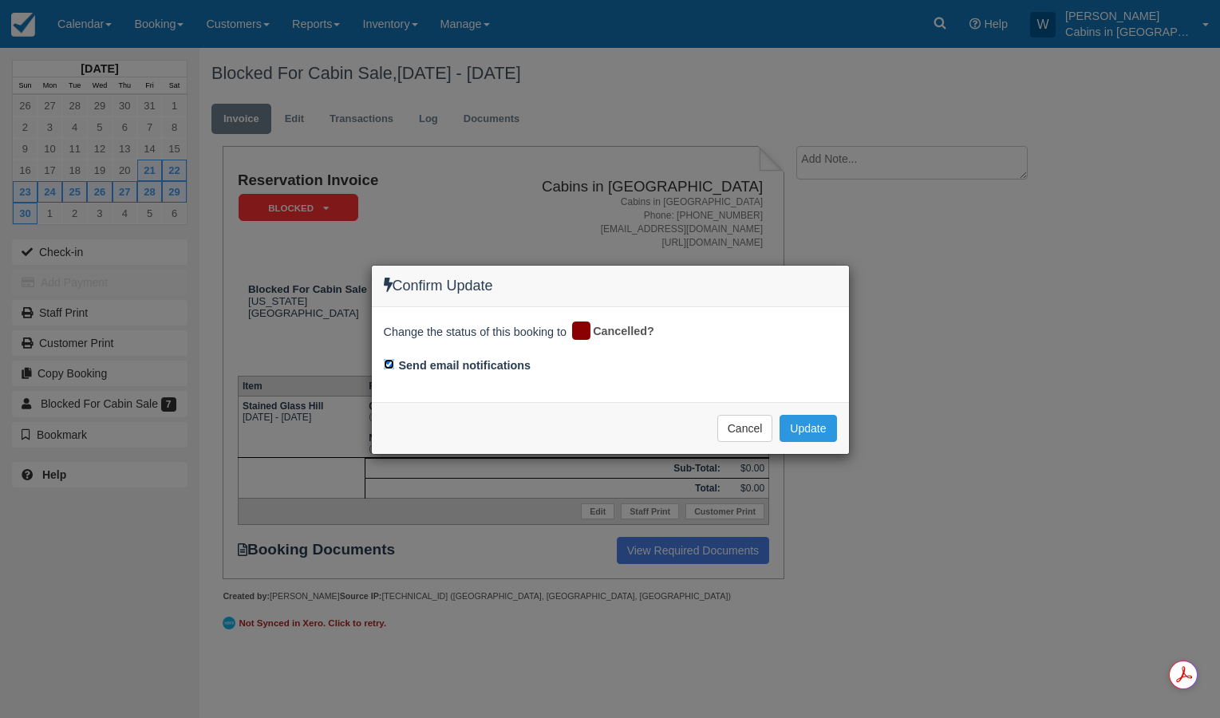
click at [388, 366] on input "Send email notifications" at bounding box center [389, 364] width 10 height 10
checkbox input "false"
click at [815, 433] on button "Update" at bounding box center [808, 428] width 57 height 27
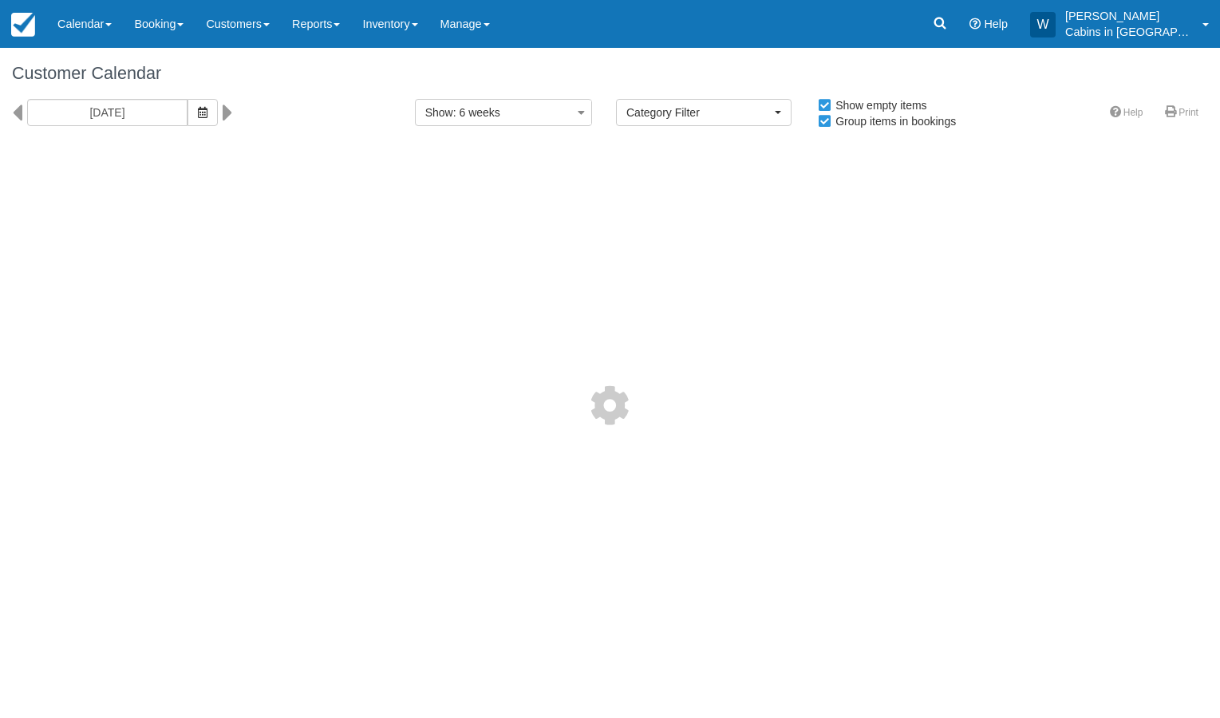
select select
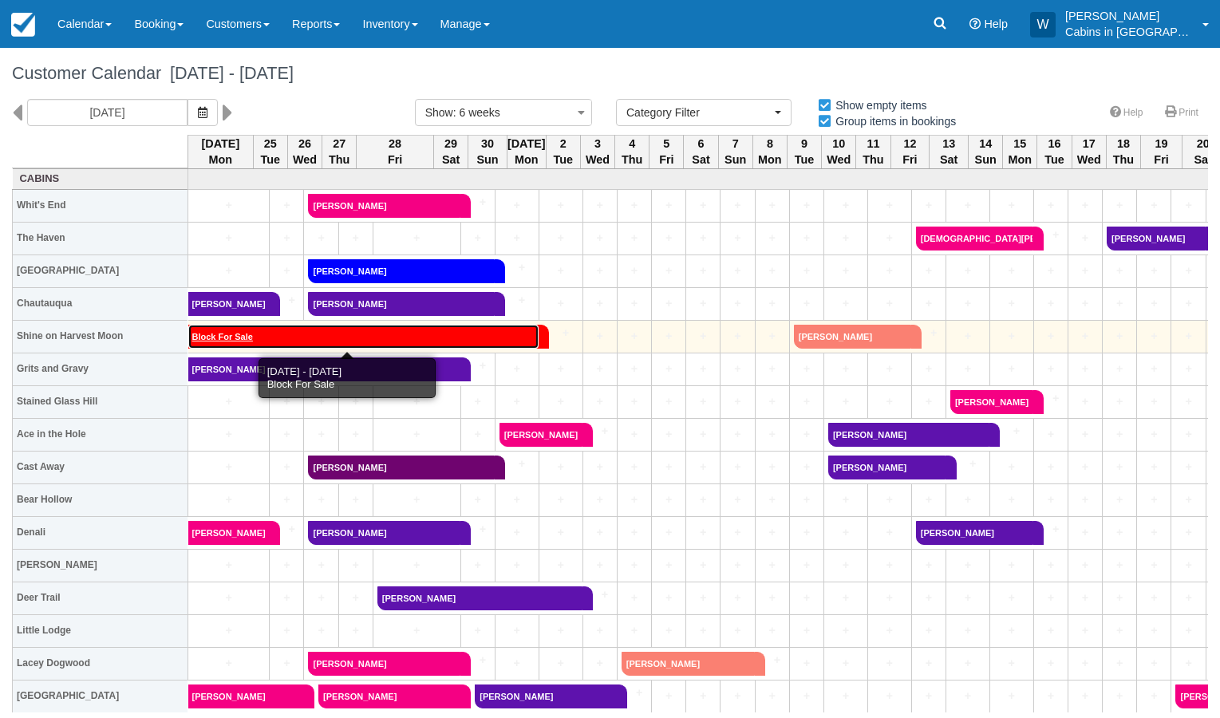
click at [314, 337] on link "Block For Sale" at bounding box center [363, 337] width 351 height 24
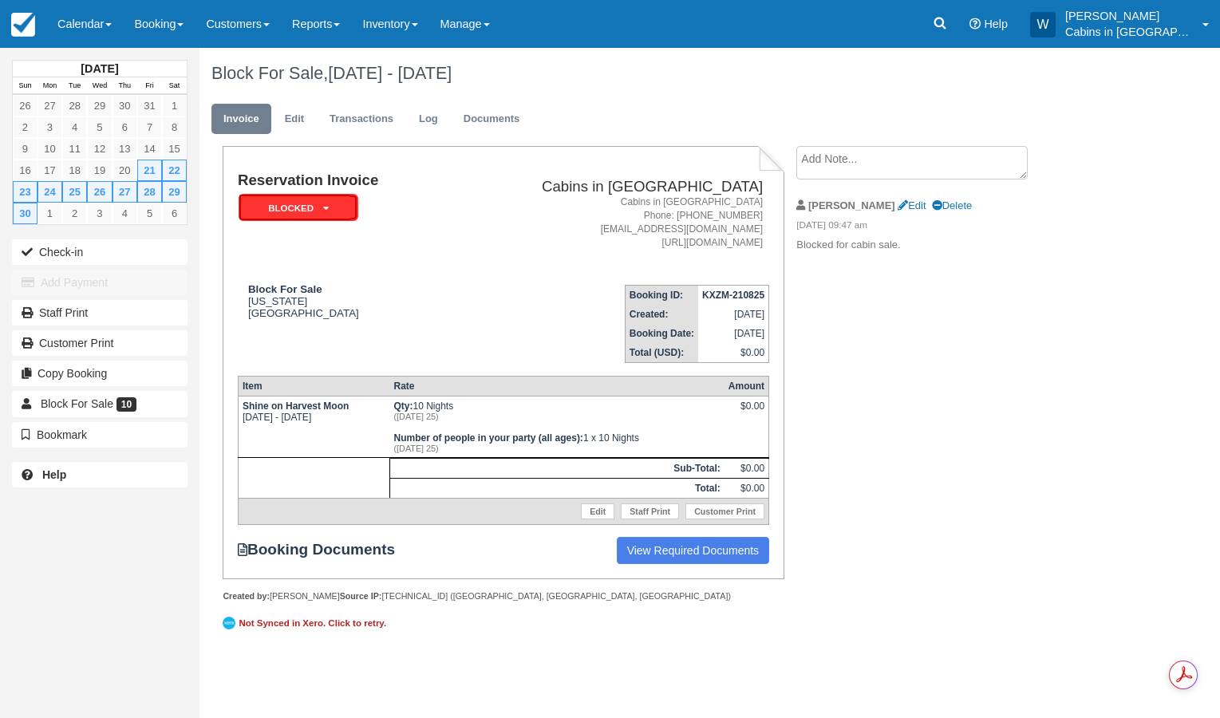
click at [334, 200] on em "Blocked" at bounding box center [299, 208] width 120 height 28
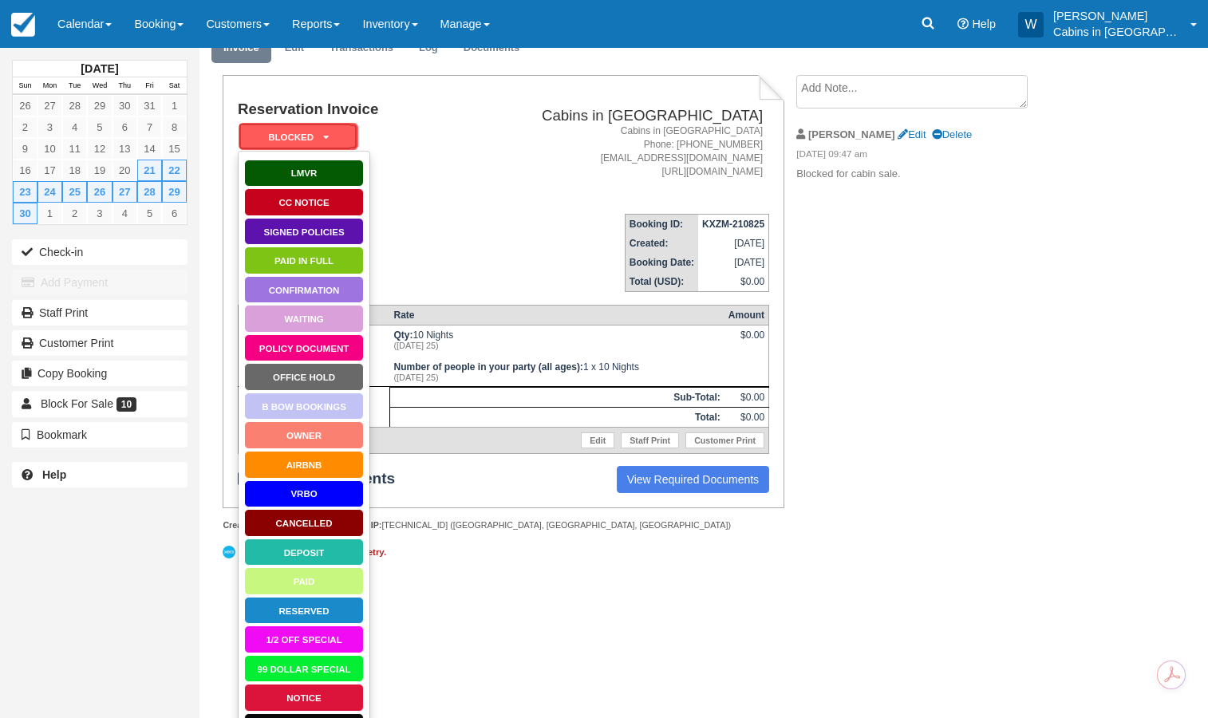
scroll to position [88, 0]
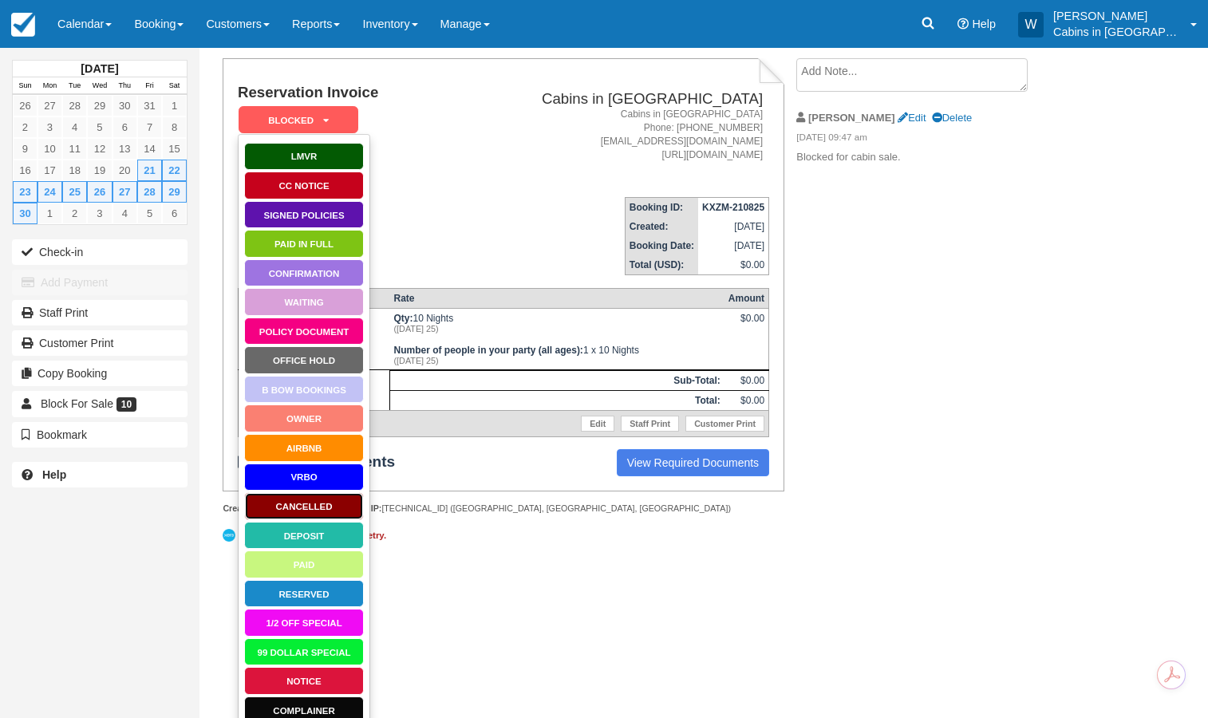
click at [313, 507] on link "Cancelled" at bounding box center [304, 506] width 120 height 28
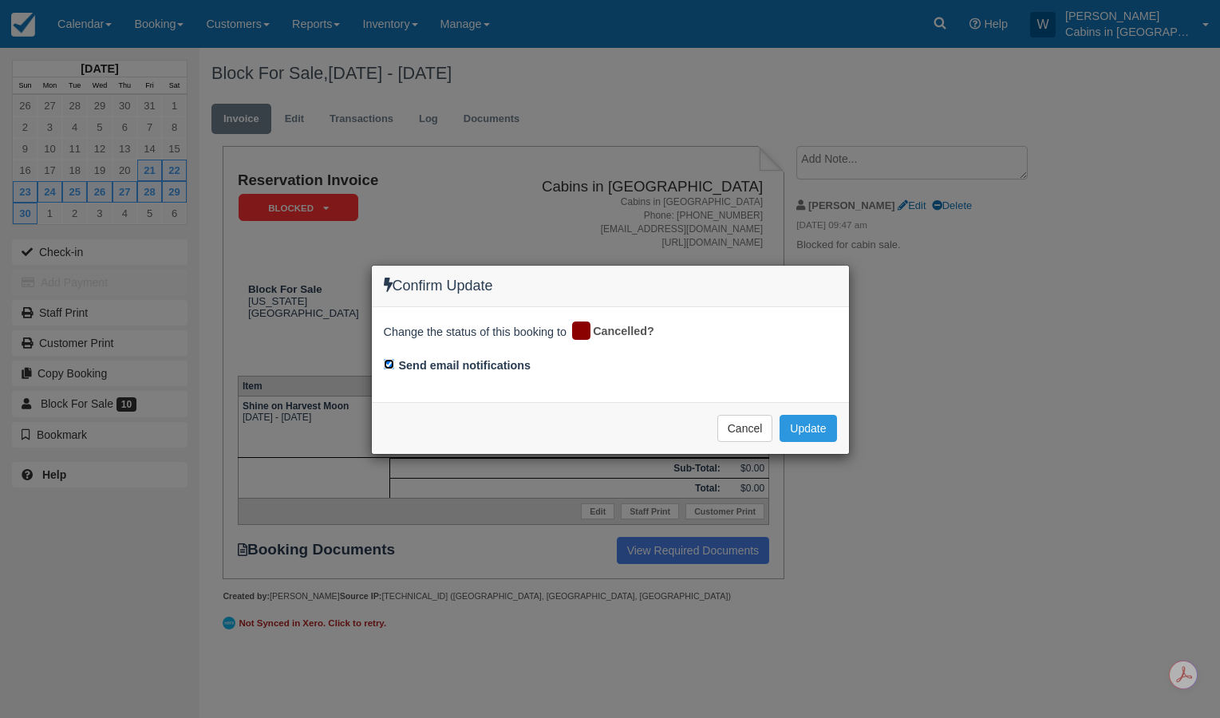
click at [386, 366] on input "Send email notifications" at bounding box center [389, 364] width 10 height 10
checkbox input "false"
click at [812, 426] on button "Update" at bounding box center [808, 428] width 57 height 27
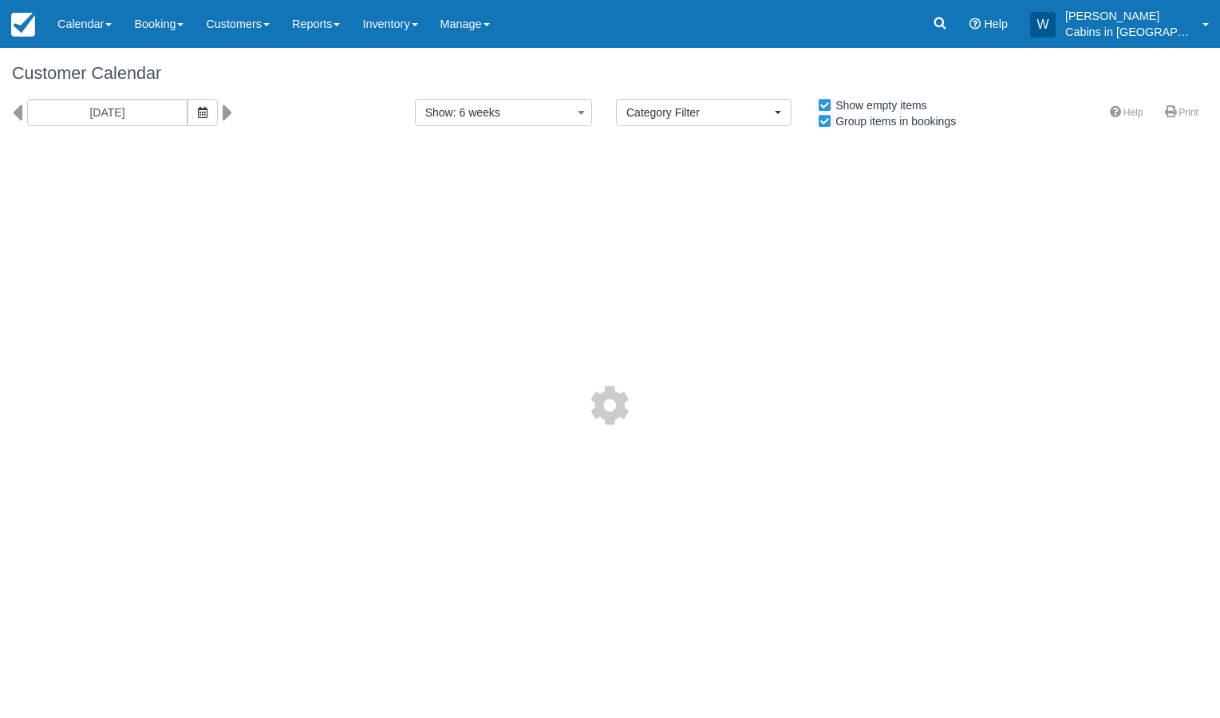
select select
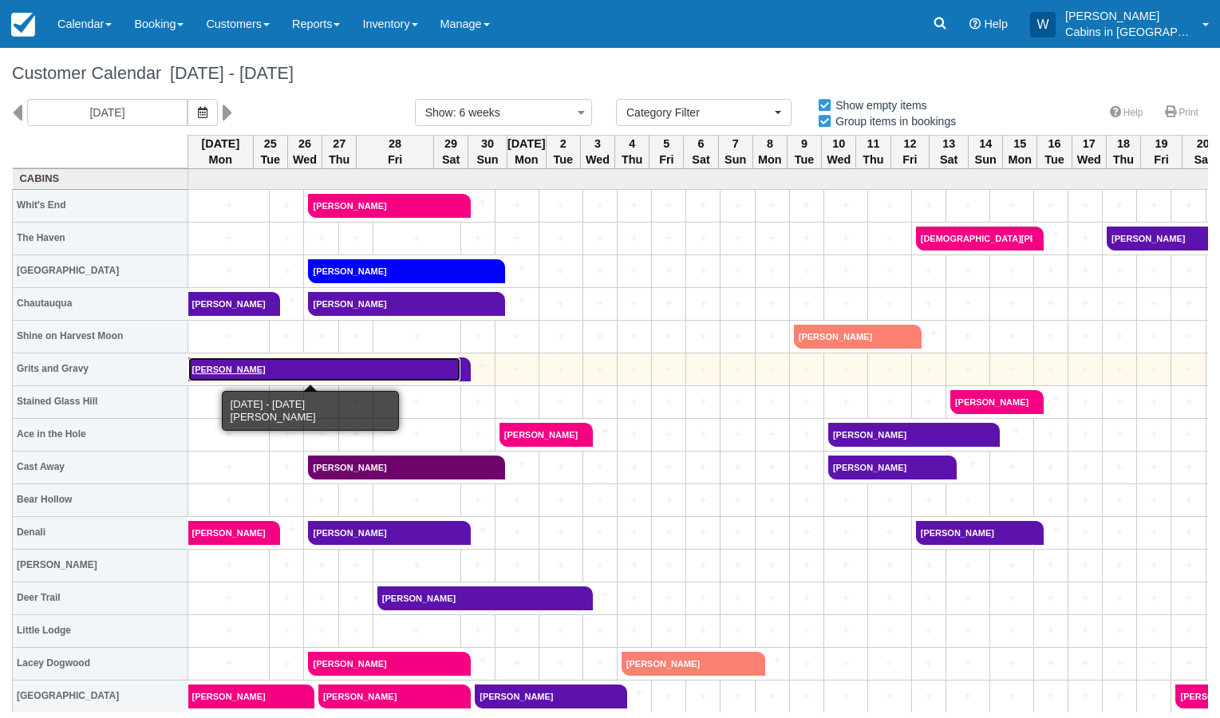
click at [329, 365] on link "Amy Lloyd" at bounding box center [324, 370] width 273 height 24
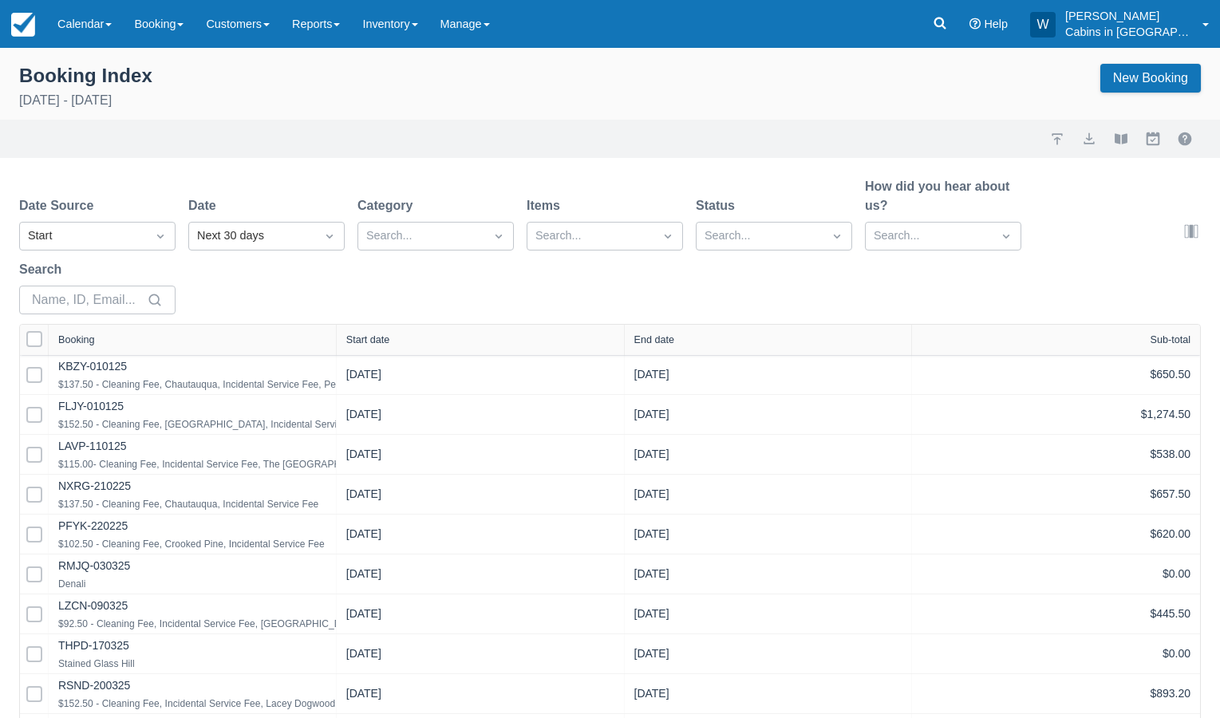
select select "25"
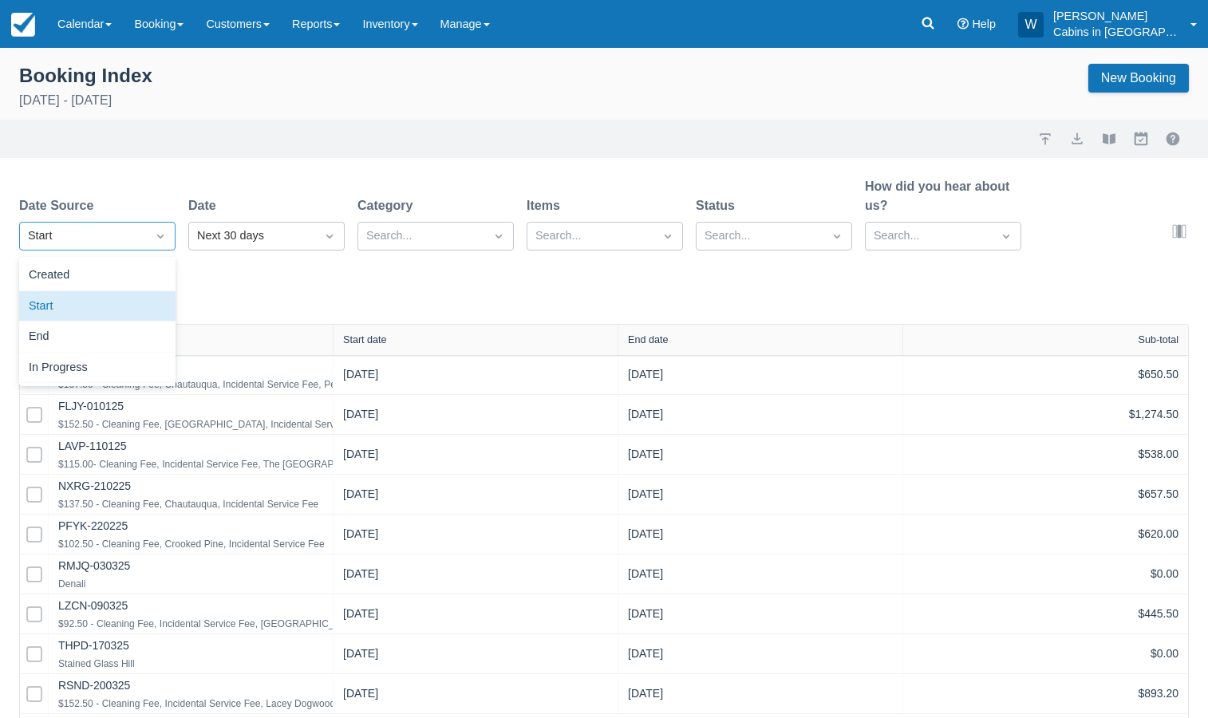
click at [143, 241] on div "Start" at bounding box center [83, 236] width 126 height 26
click at [136, 266] on div "Created" at bounding box center [97, 275] width 156 height 31
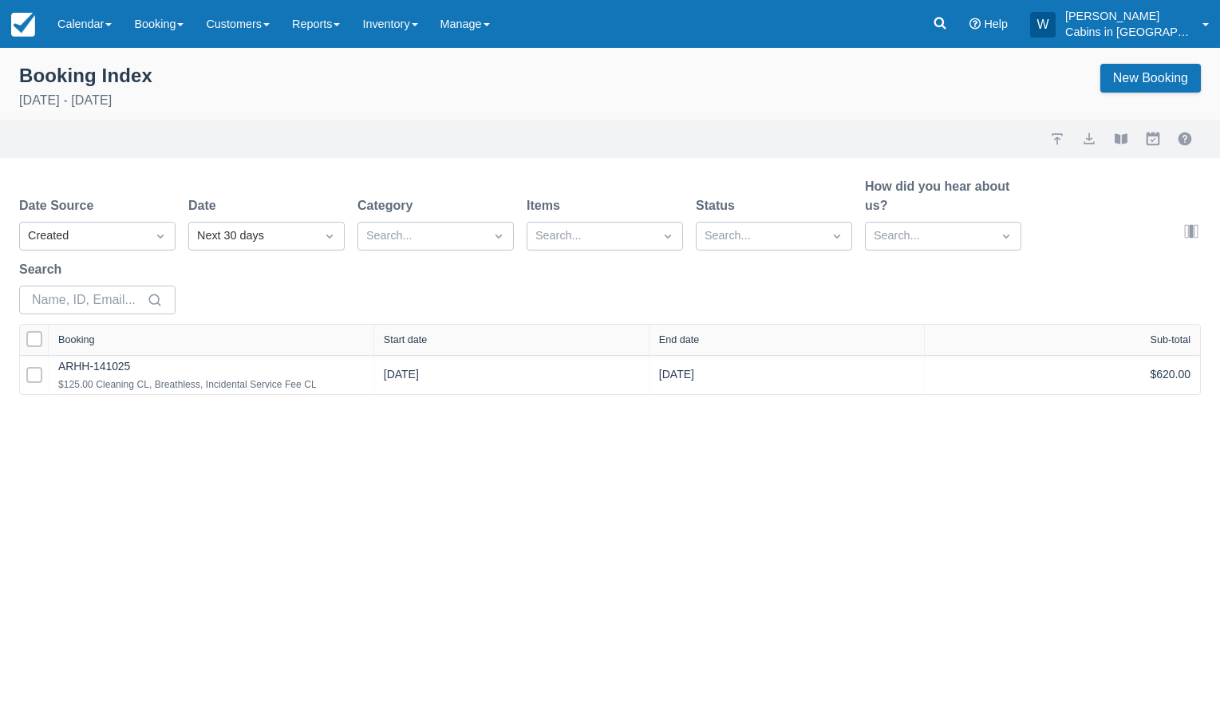
drag, startPoint x: 340, startPoint y: 342, endPoint x: 544, endPoint y: 348, distance: 204.4
click at [388, 348] on div at bounding box center [373, 340] width 29 height 30
